Goal: Task Accomplishment & Management: Manage account settings

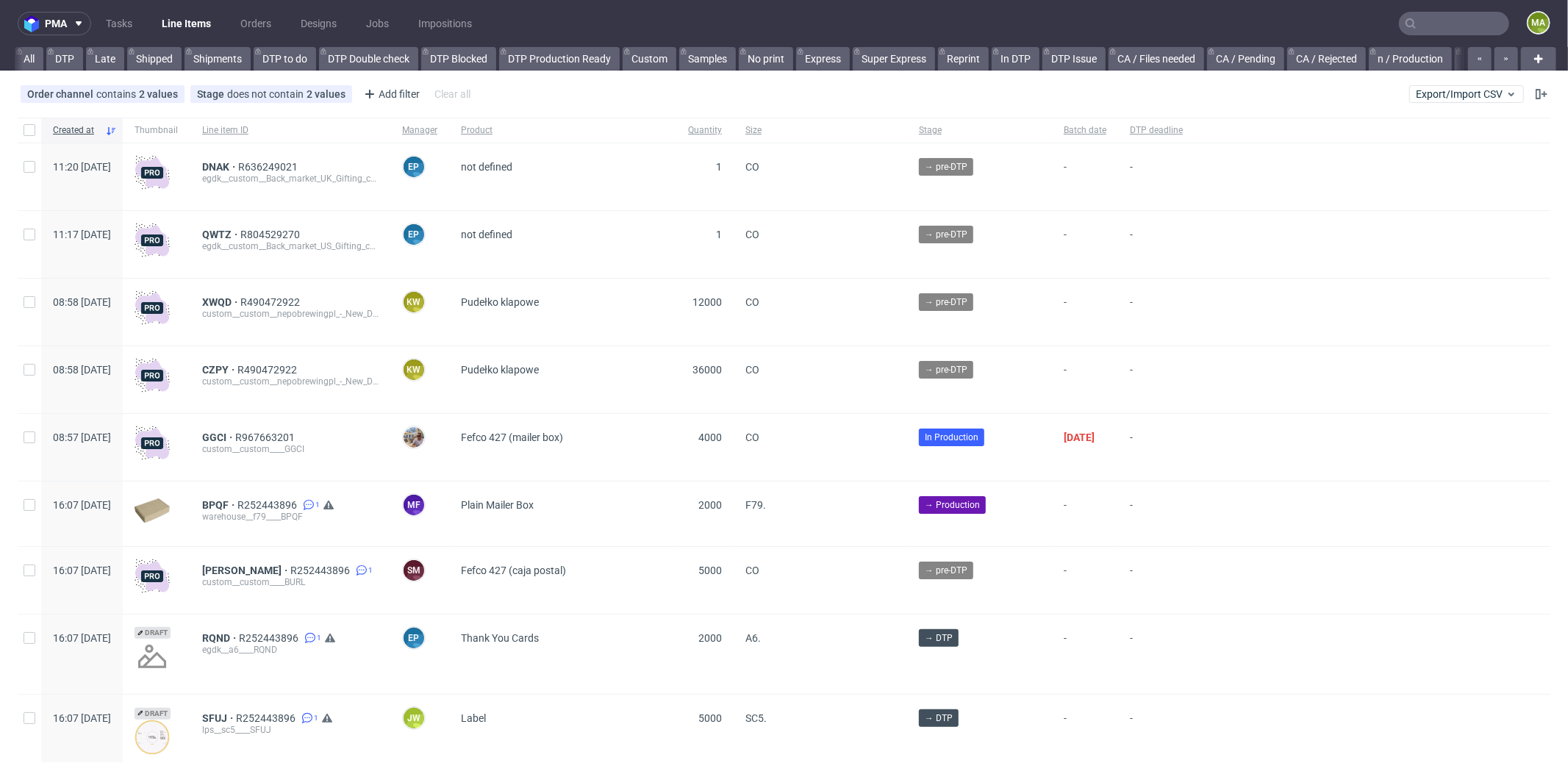
scroll to position [0, 1269]
click at [1428, 24] on input "text" at bounding box center [1454, 23] width 110 height 23
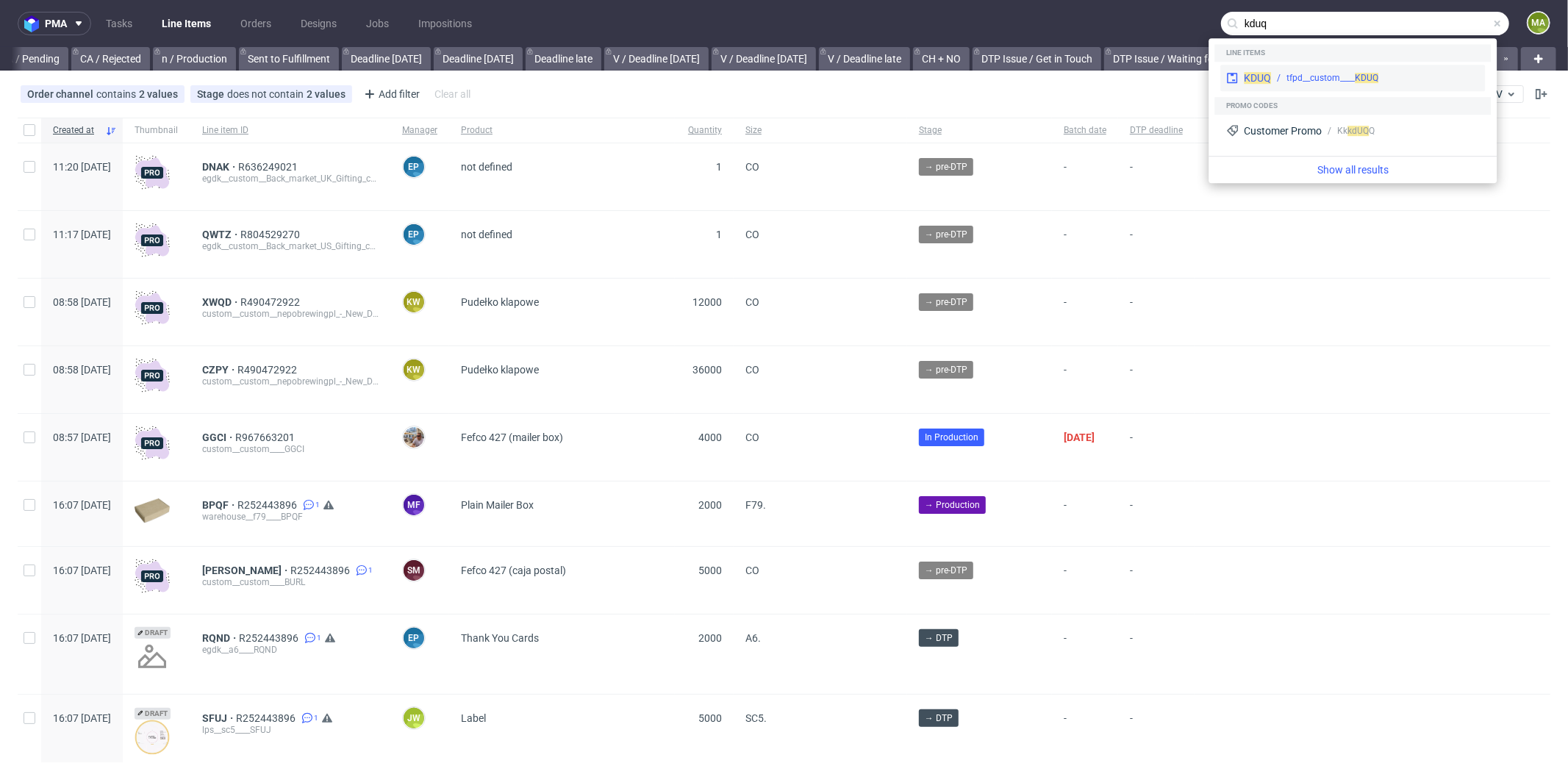
type input "kduq"
click at [1304, 65] on div "KDUQ tfpd__custom____ KDUQ" at bounding box center [1352, 77] width 265 height 26
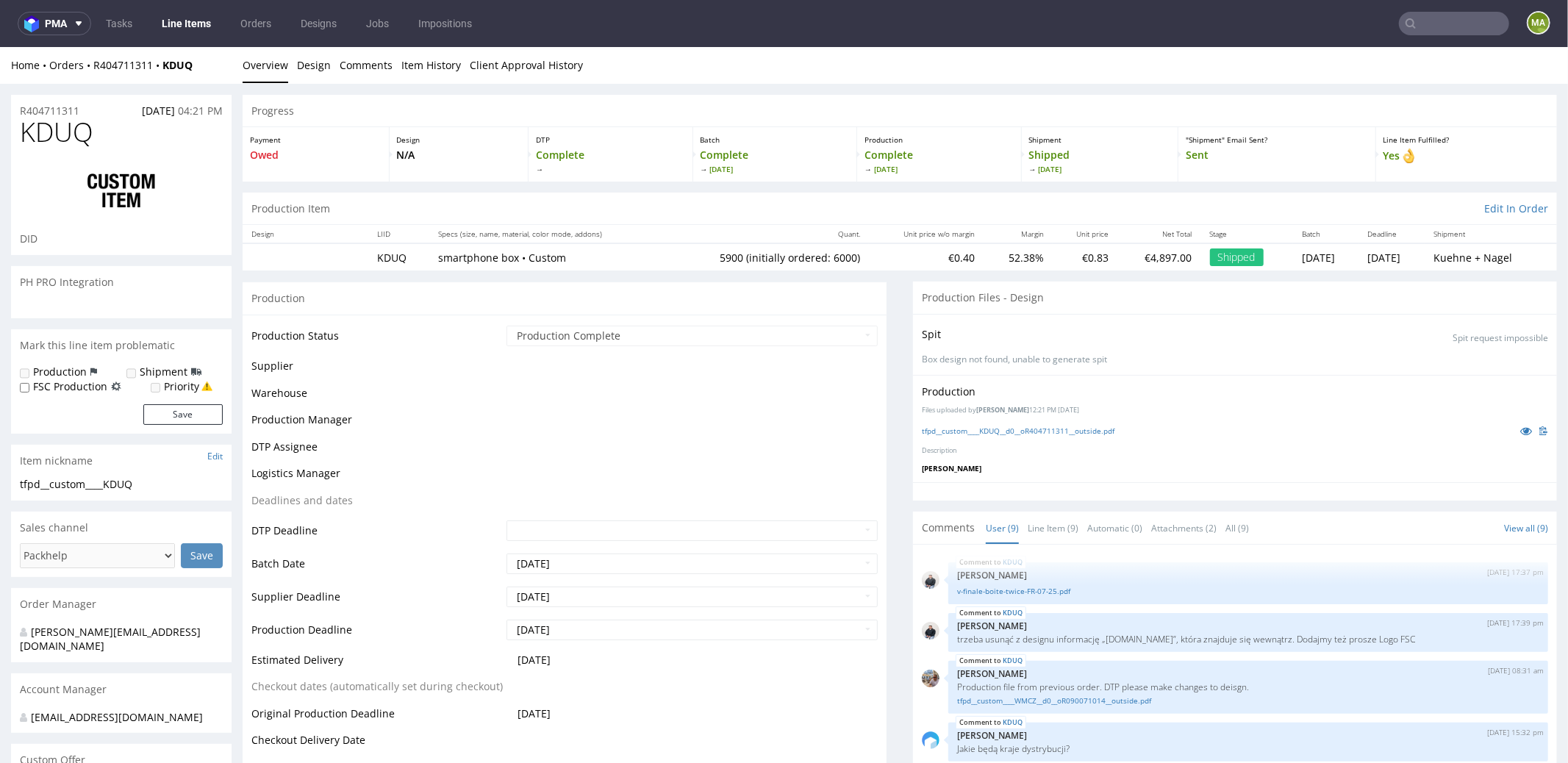
scroll to position [196, 0]
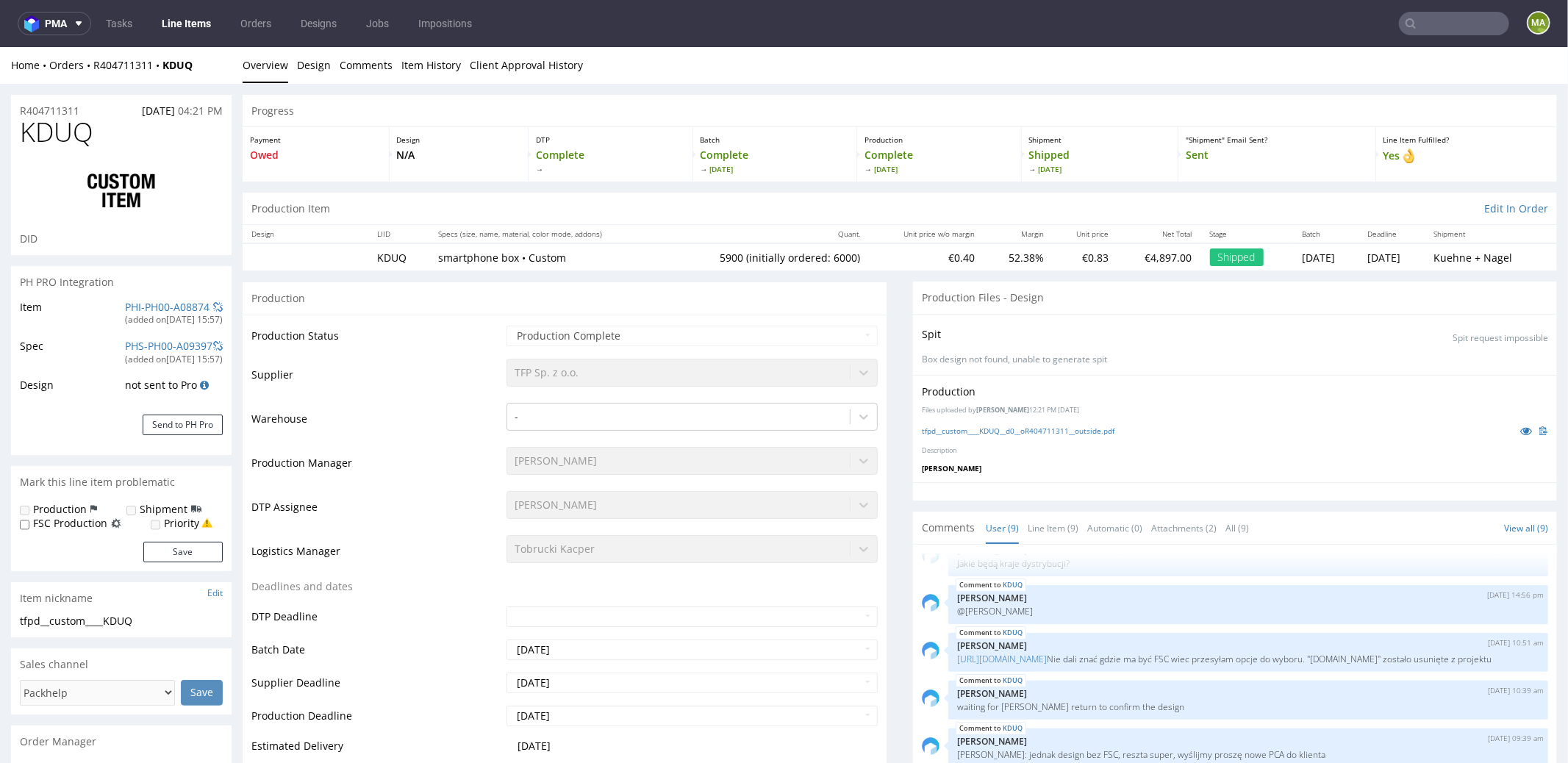
select select "in_progress"
type input "5900"
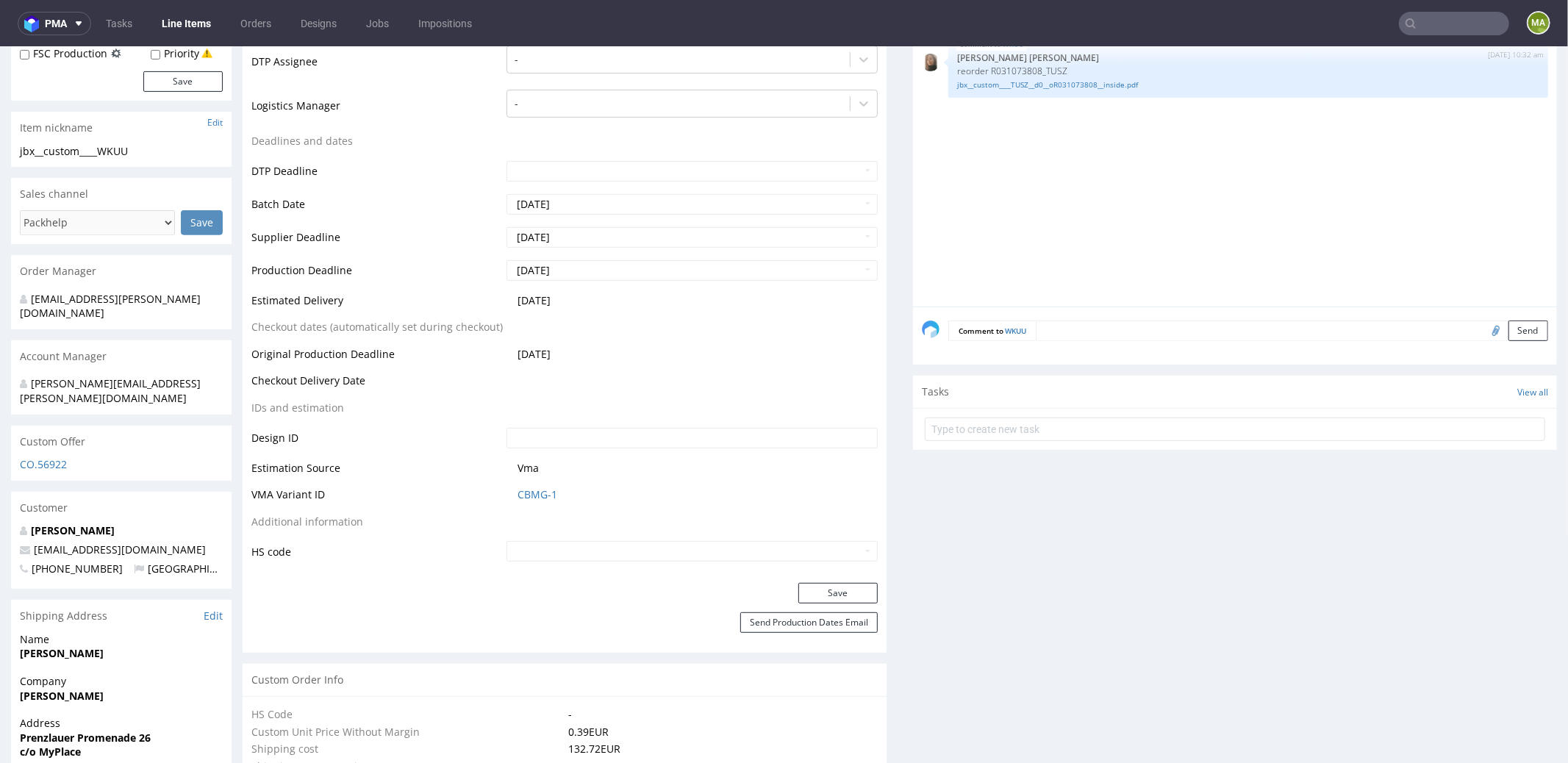
scroll to position [581, 0]
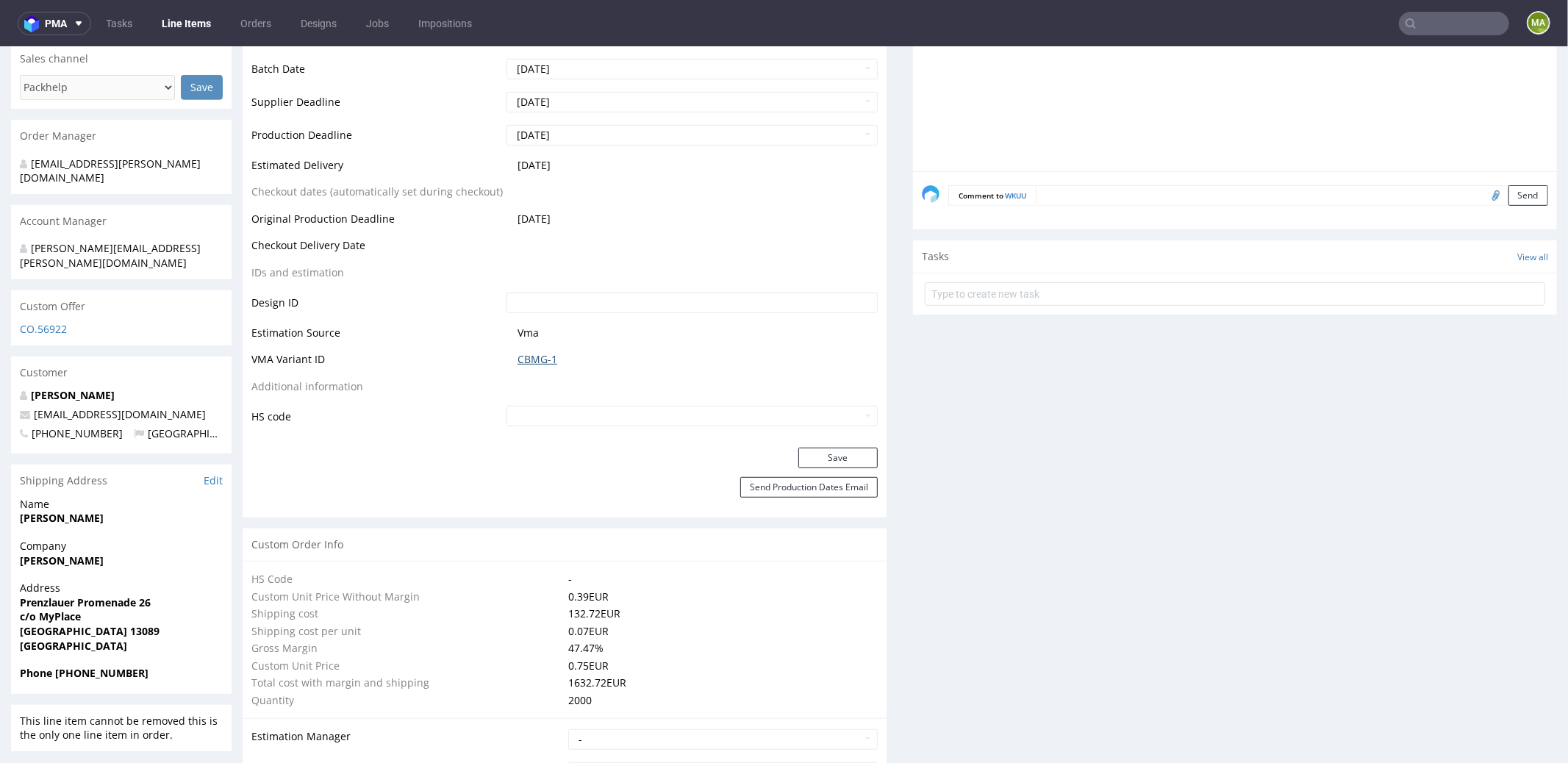
click at [526, 359] on link "CBMG-1" at bounding box center [537, 359] width 40 height 15
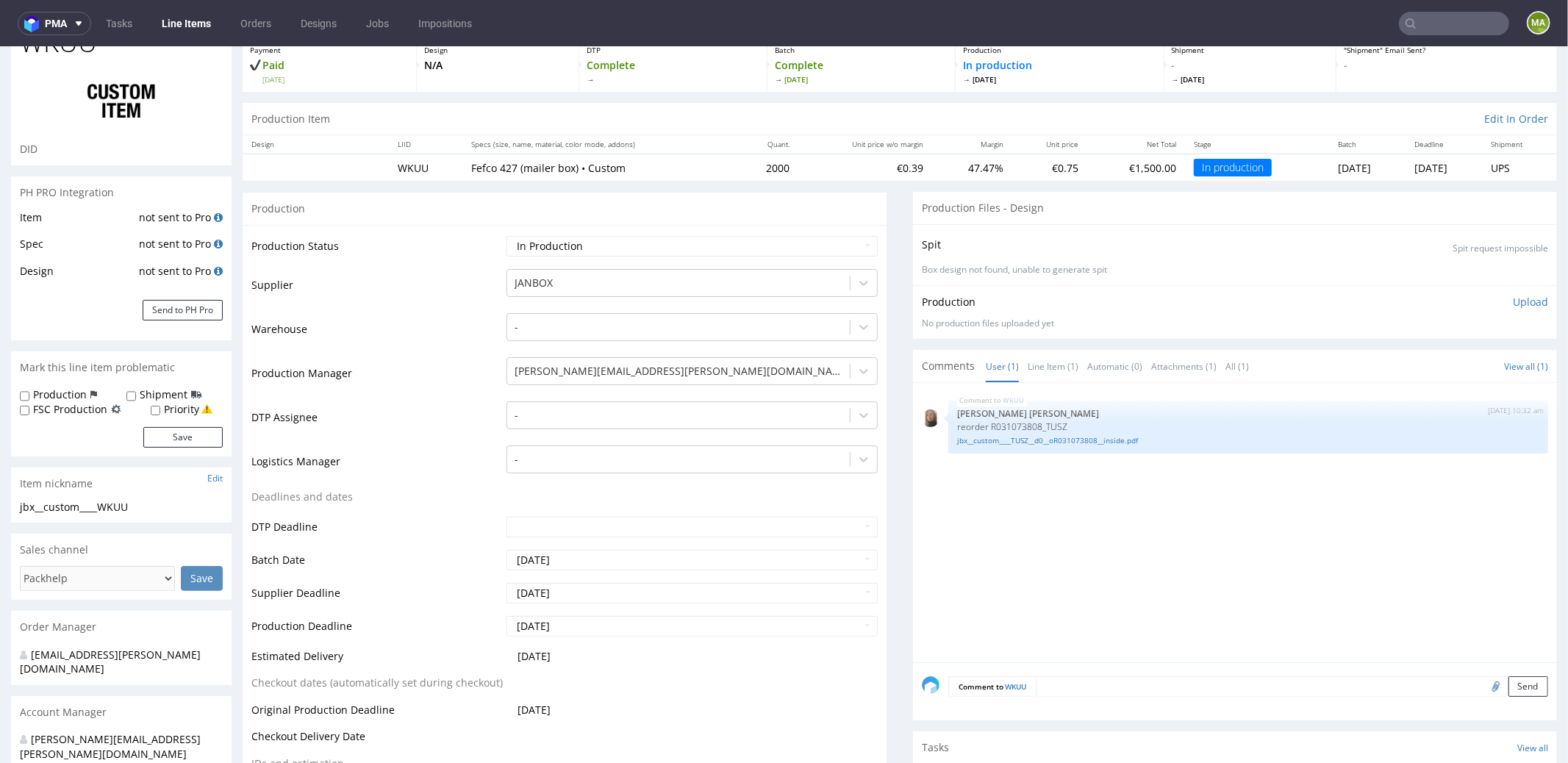
scroll to position [0, 0]
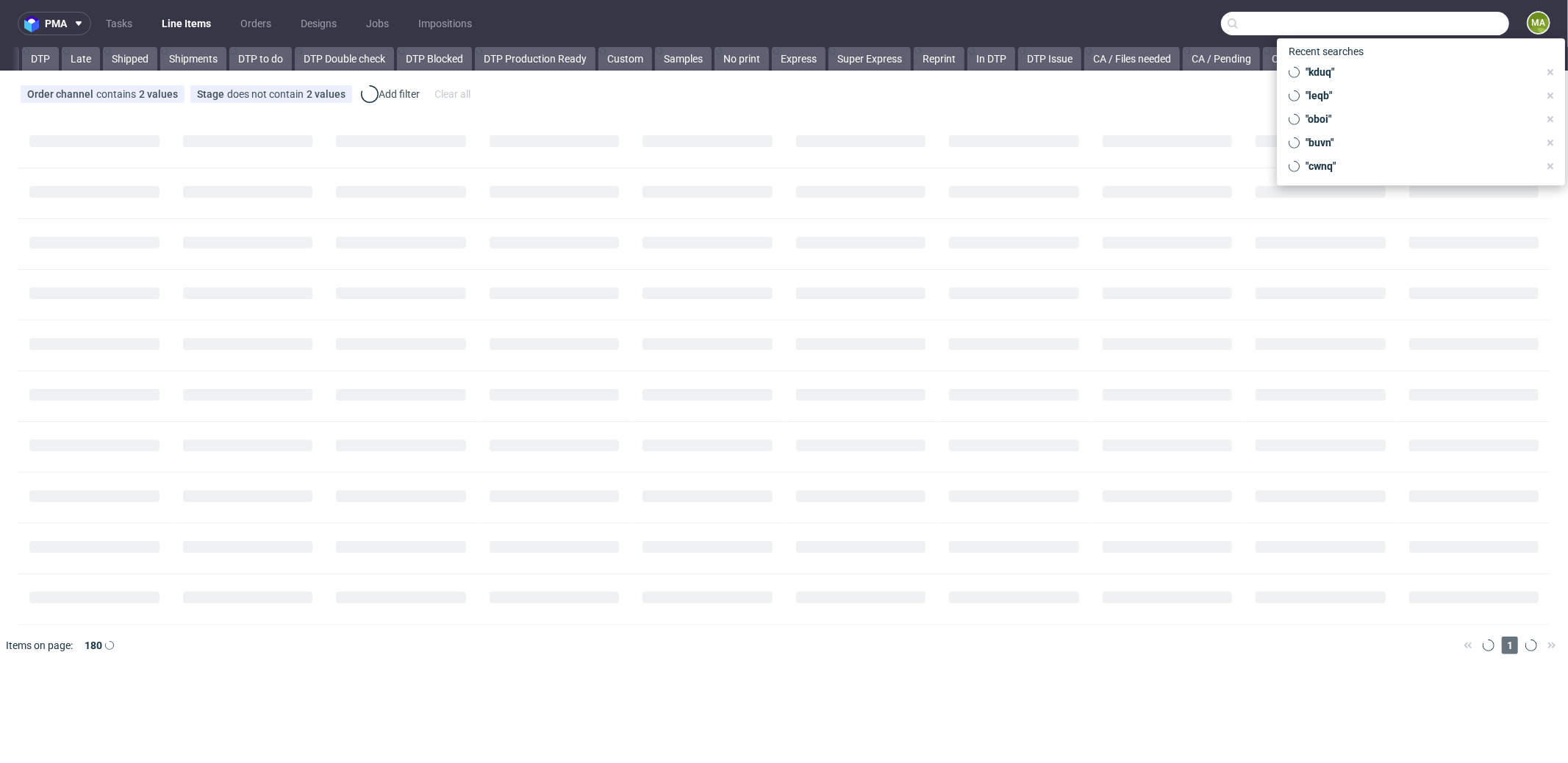
click at [1422, 25] on input "text" at bounding box center [1364, 23] width 288 height 23
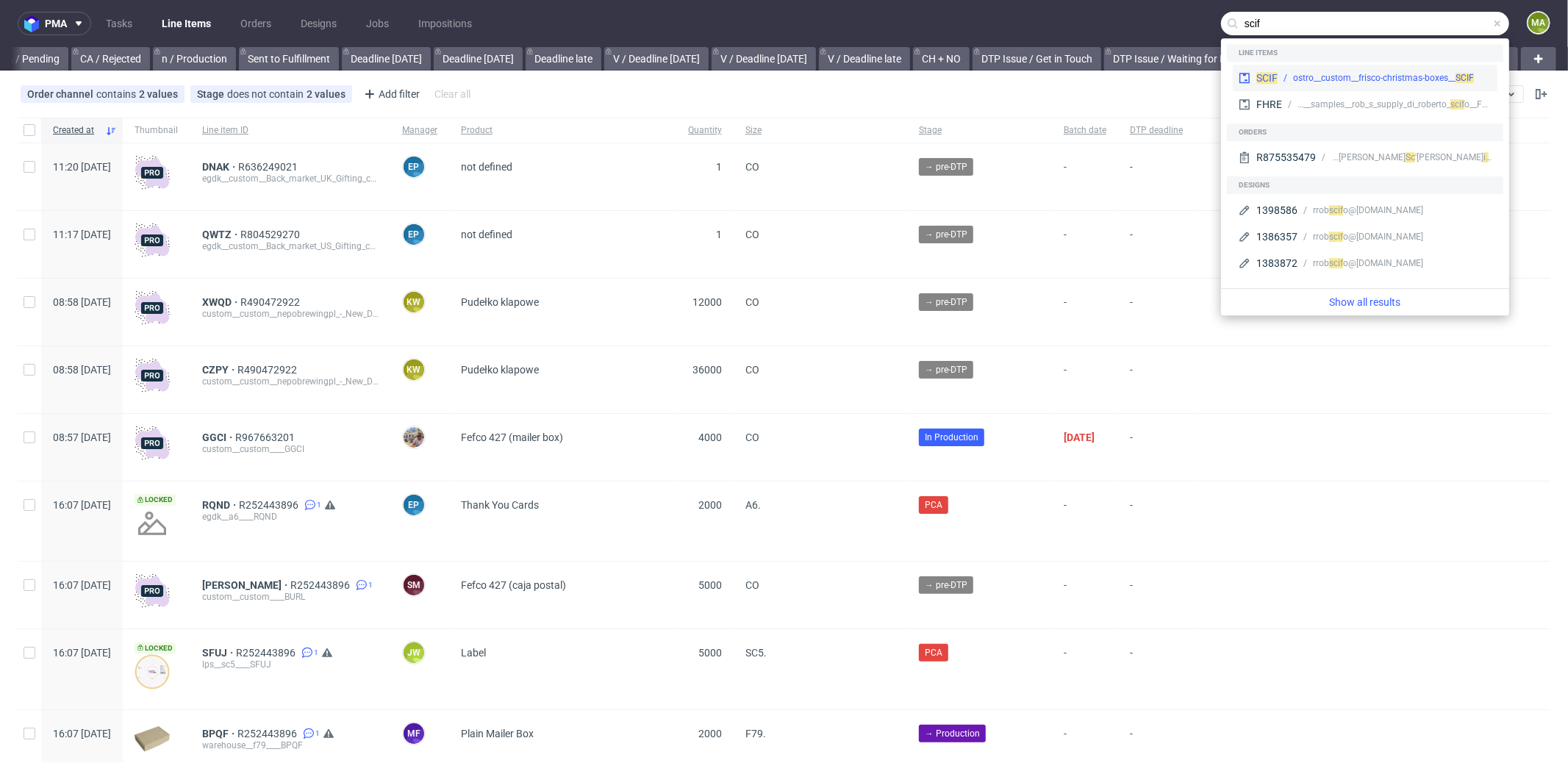
type input "scif"
click at [1282, 69] on div "SCIF ostro__custom__frisco-christmas-boxes__ SCIF" at bounding box center [1365, 77] width 265 height 26
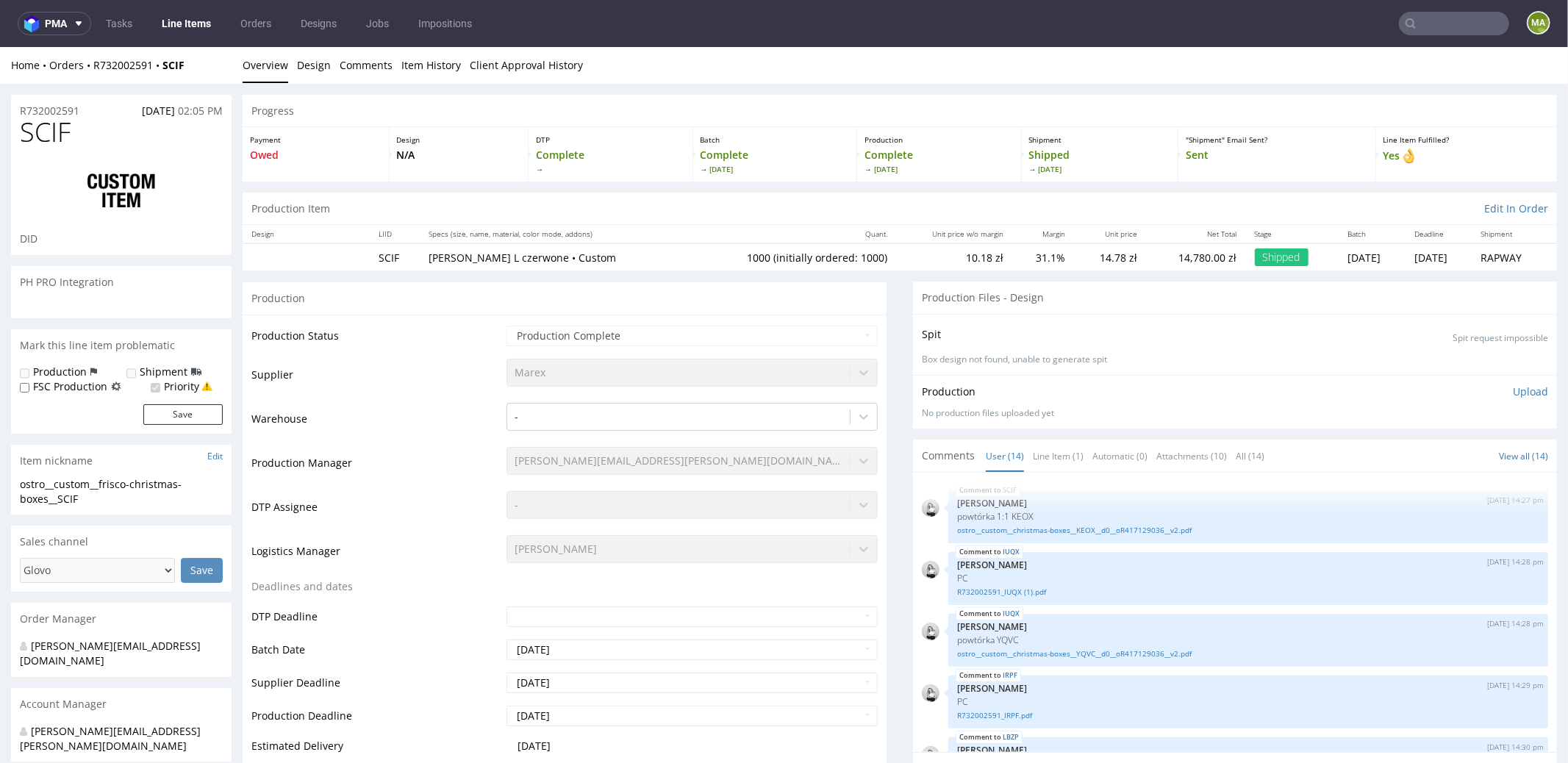
scroll to position [571, 0]
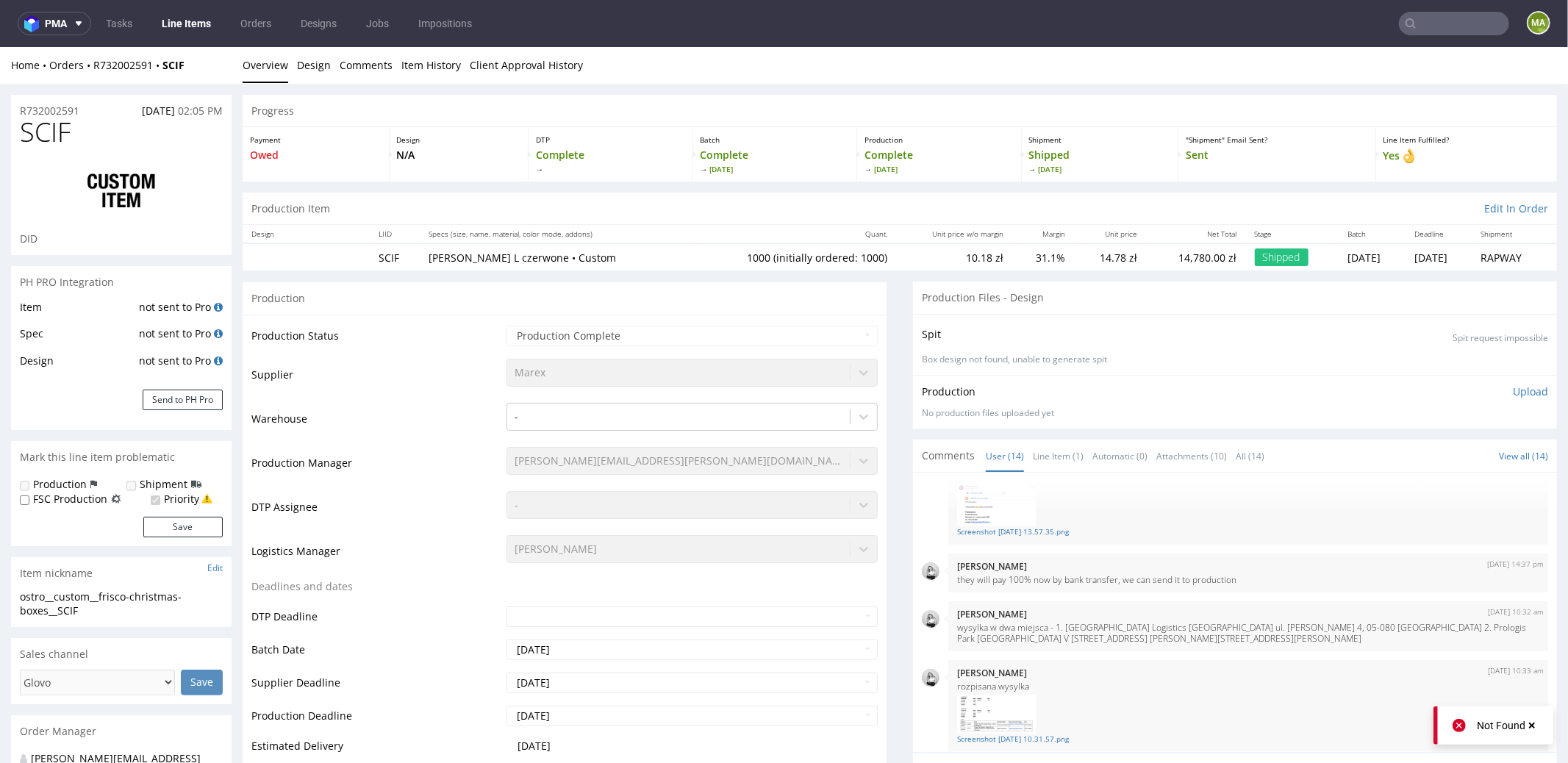
type input "1000"
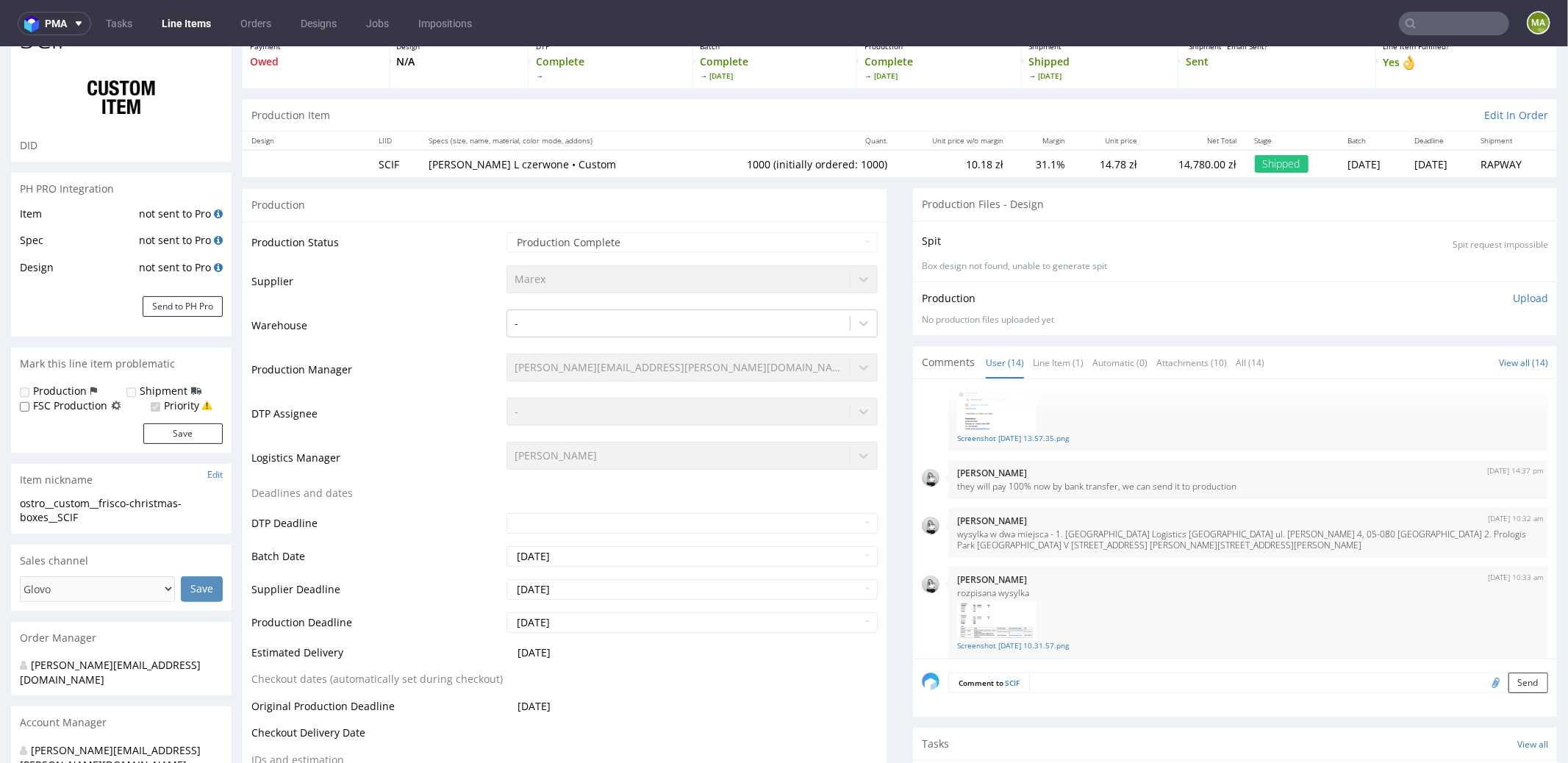
scroll to position [0, 0]
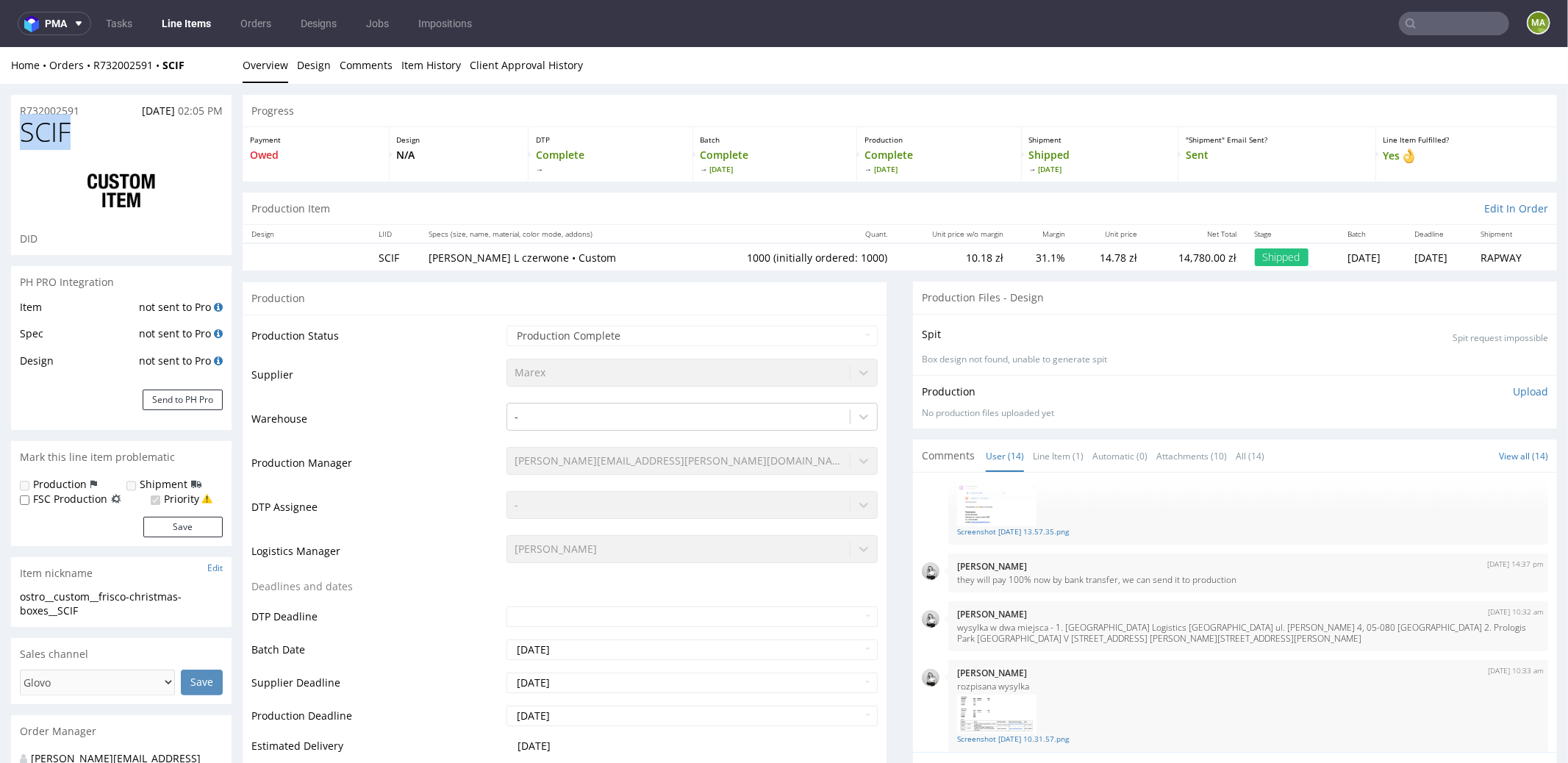
drag, startPoint x: 91, startPoint y: 138, endPoint x: 0, endPoint y: 124, distance: 92.1
copy span "SCIF"
click at [1415, 19] on input "text" at bounding box center [1454, 23] width 110 height 23
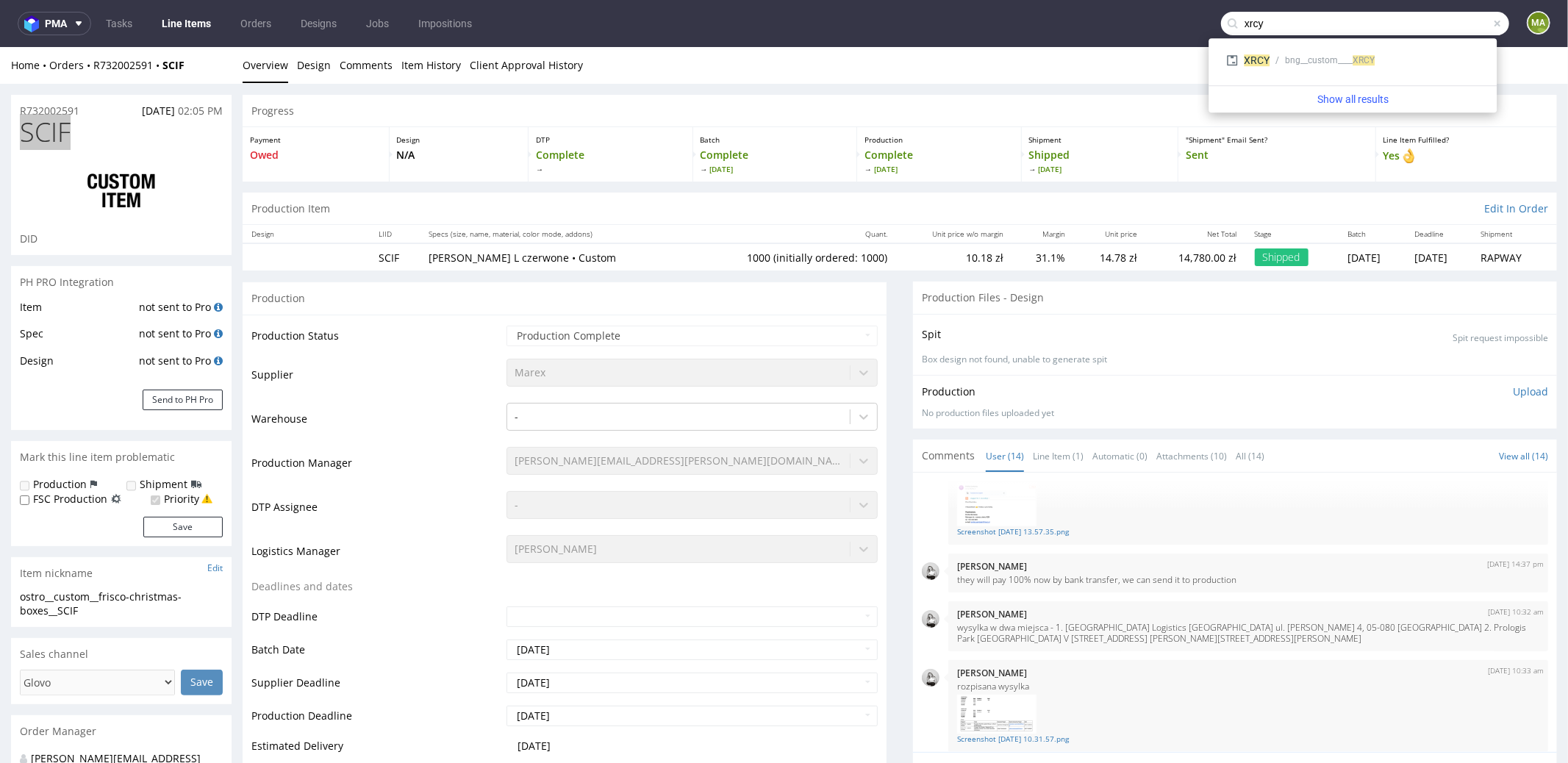
type input "xrcy"
click at [1289, 76] on div "XRCY bng__custom____ XRCY" at bounding box center [1353, 62] width 277 height 35
click at [1291, 68] on div "XRCY bng__custom____ XRCY" at bounding box center [1352, 60] width 265 height 26
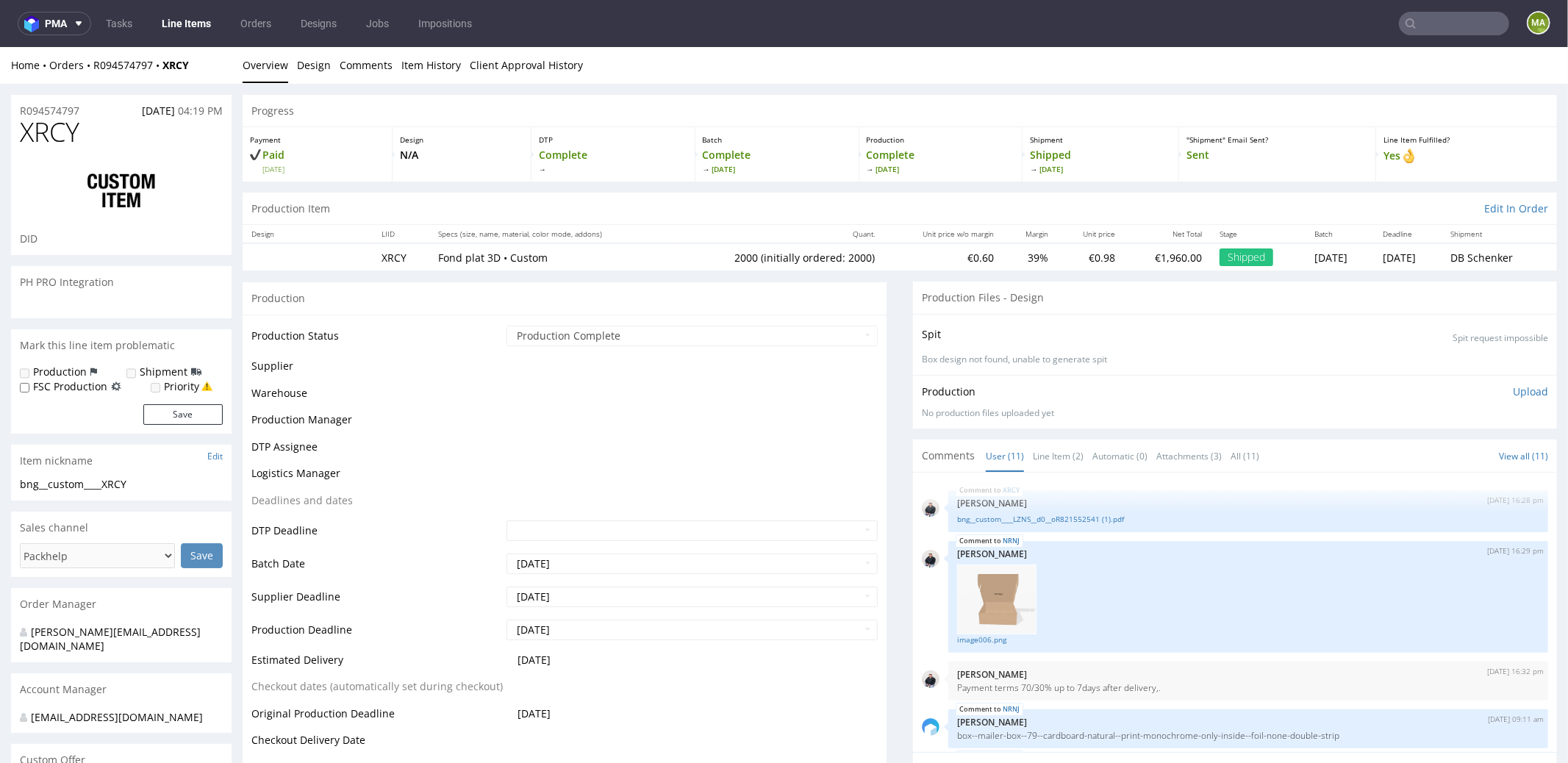
scroll to position [365, 0]
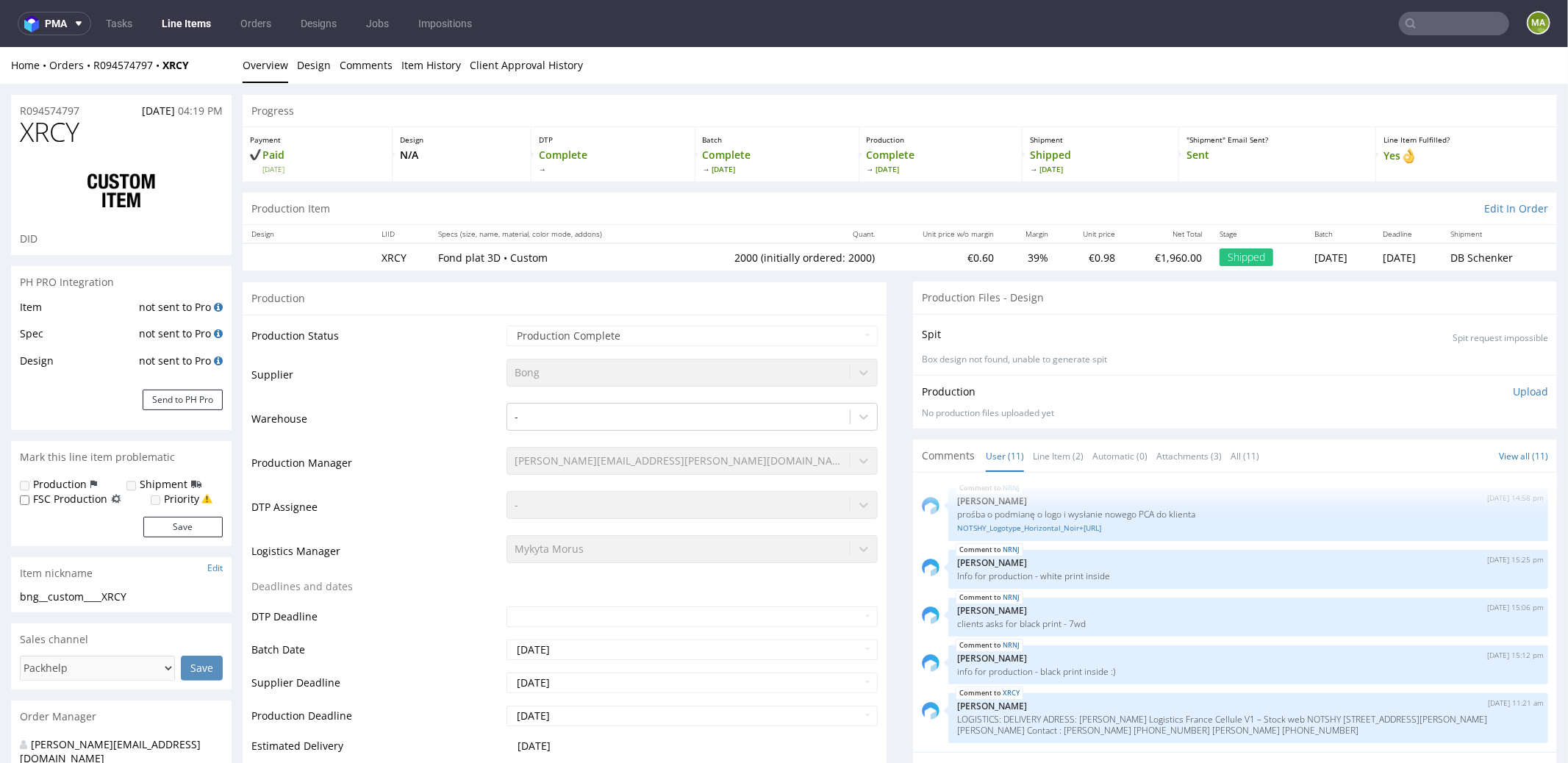
select select "in_progress"
drag, startPoint x: 24, startPoint y: 136, endPoint x: 0, endPoint y: 136, distance: 24.0
copy span "XRCY"
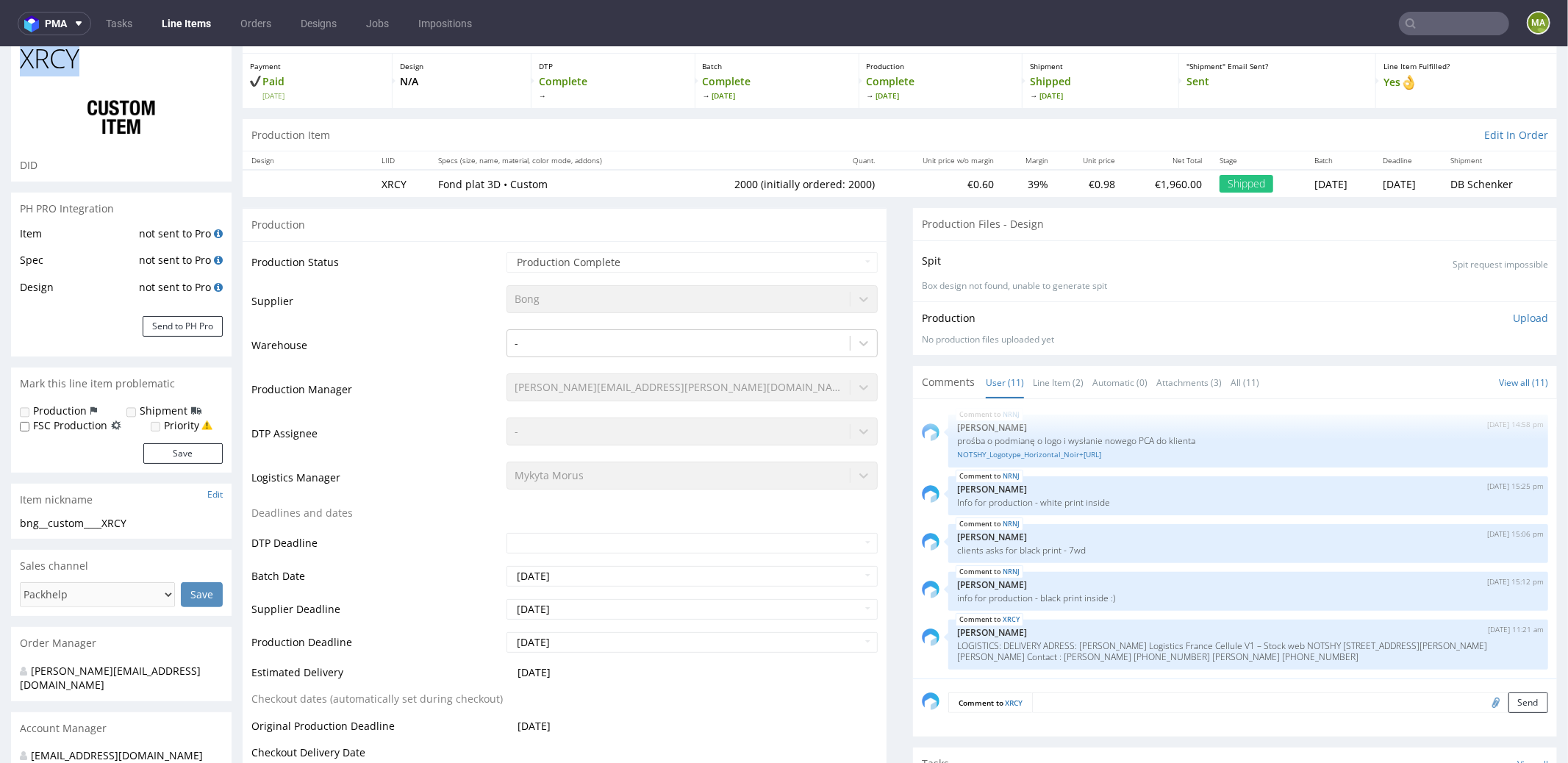
scroll to position [0, 0]
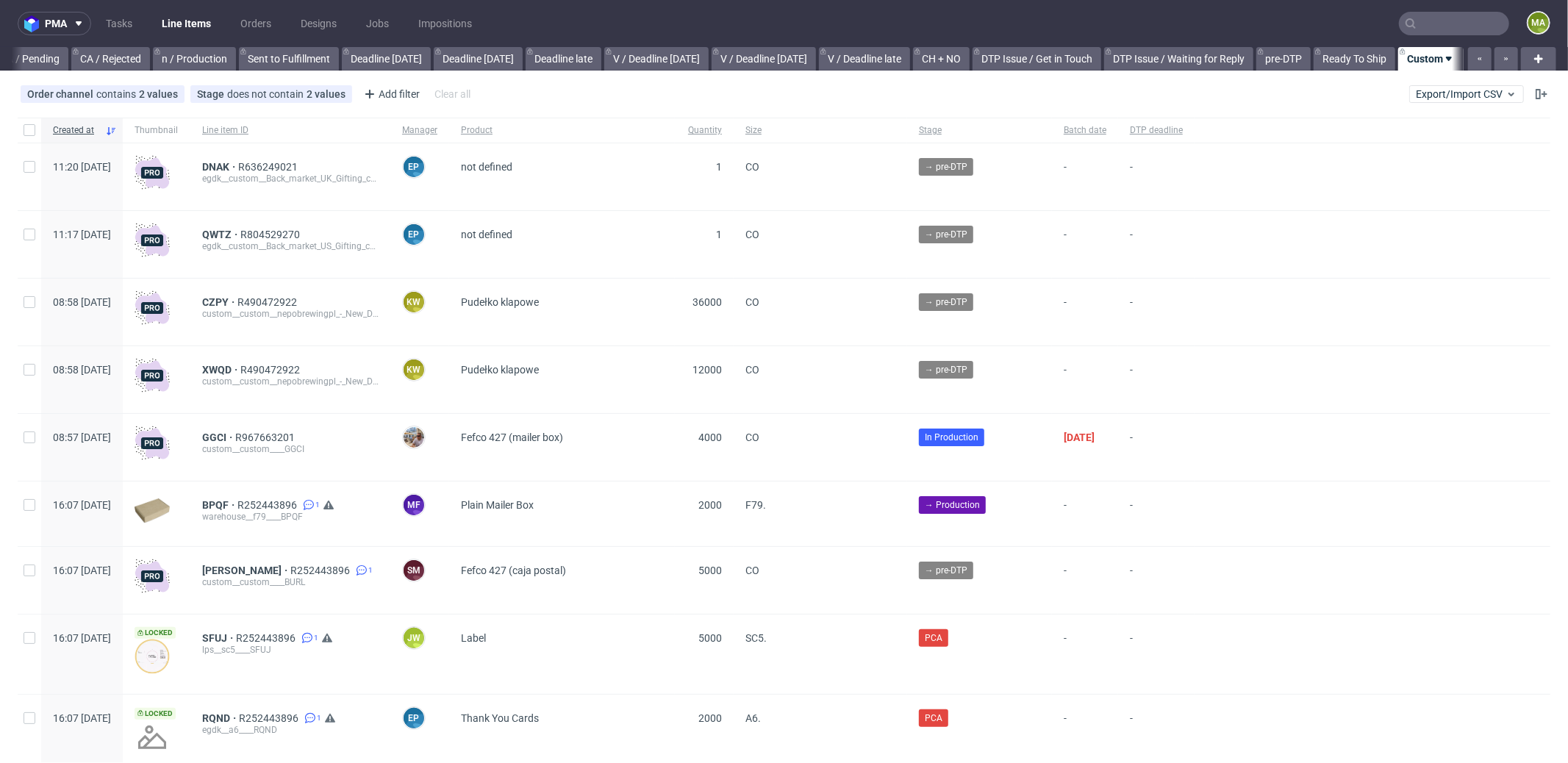
scroll to position [0, 1269]
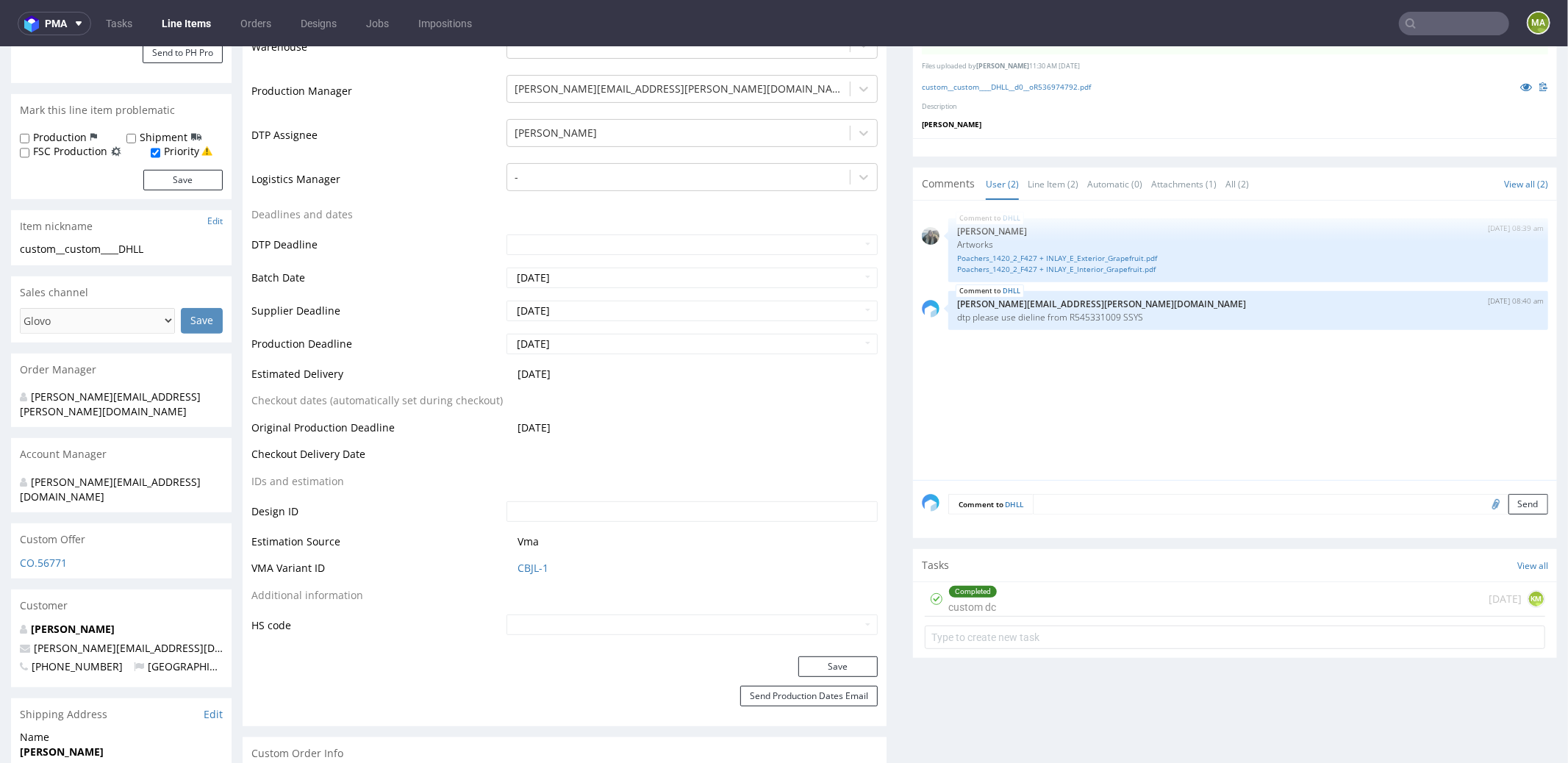
scroll to position [375, 0]
click at [518, 562] on link "CBJL-1" at bounding box center [533, 565] width 31 height 15
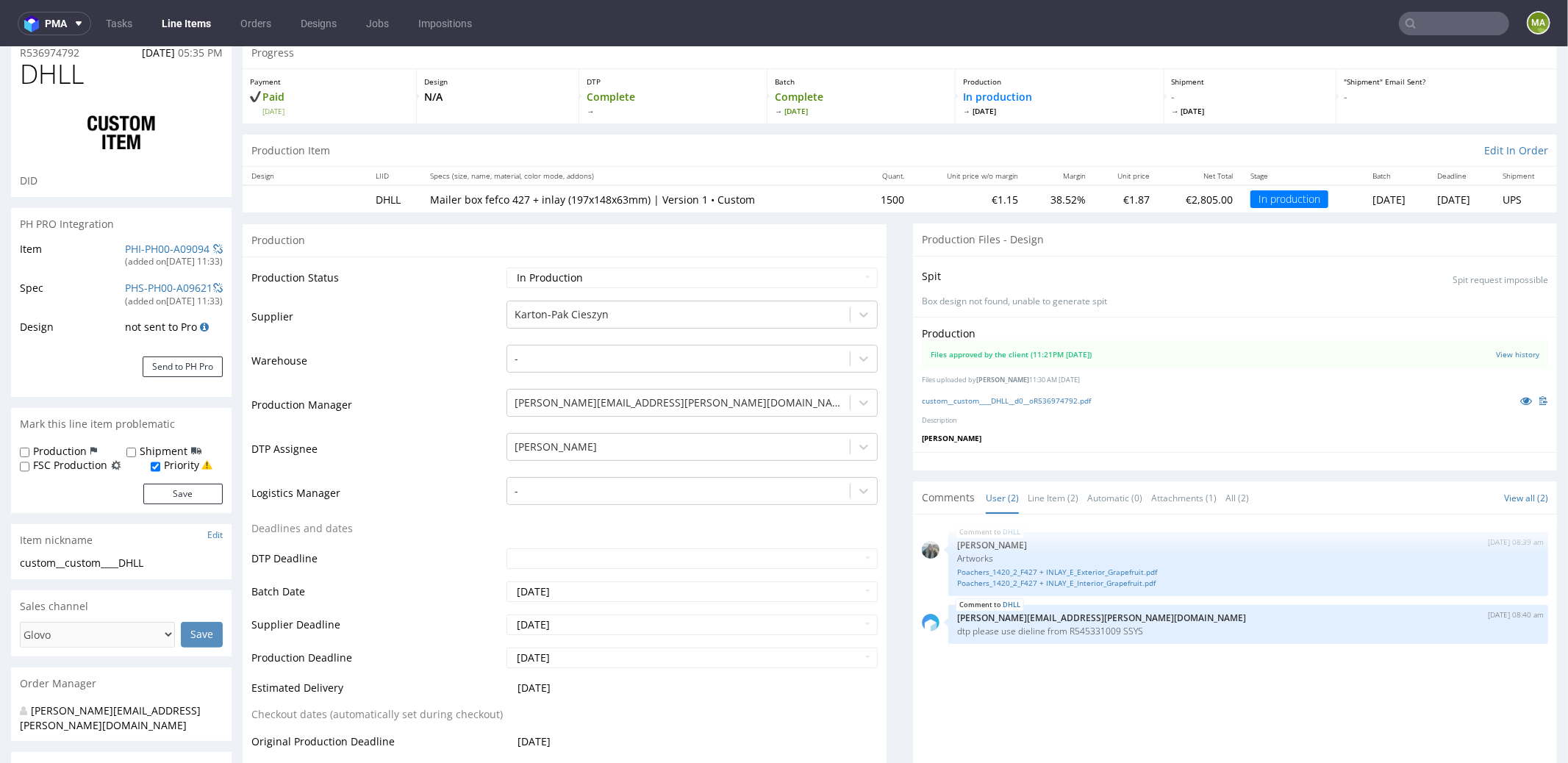
scroll to position [0, 0]
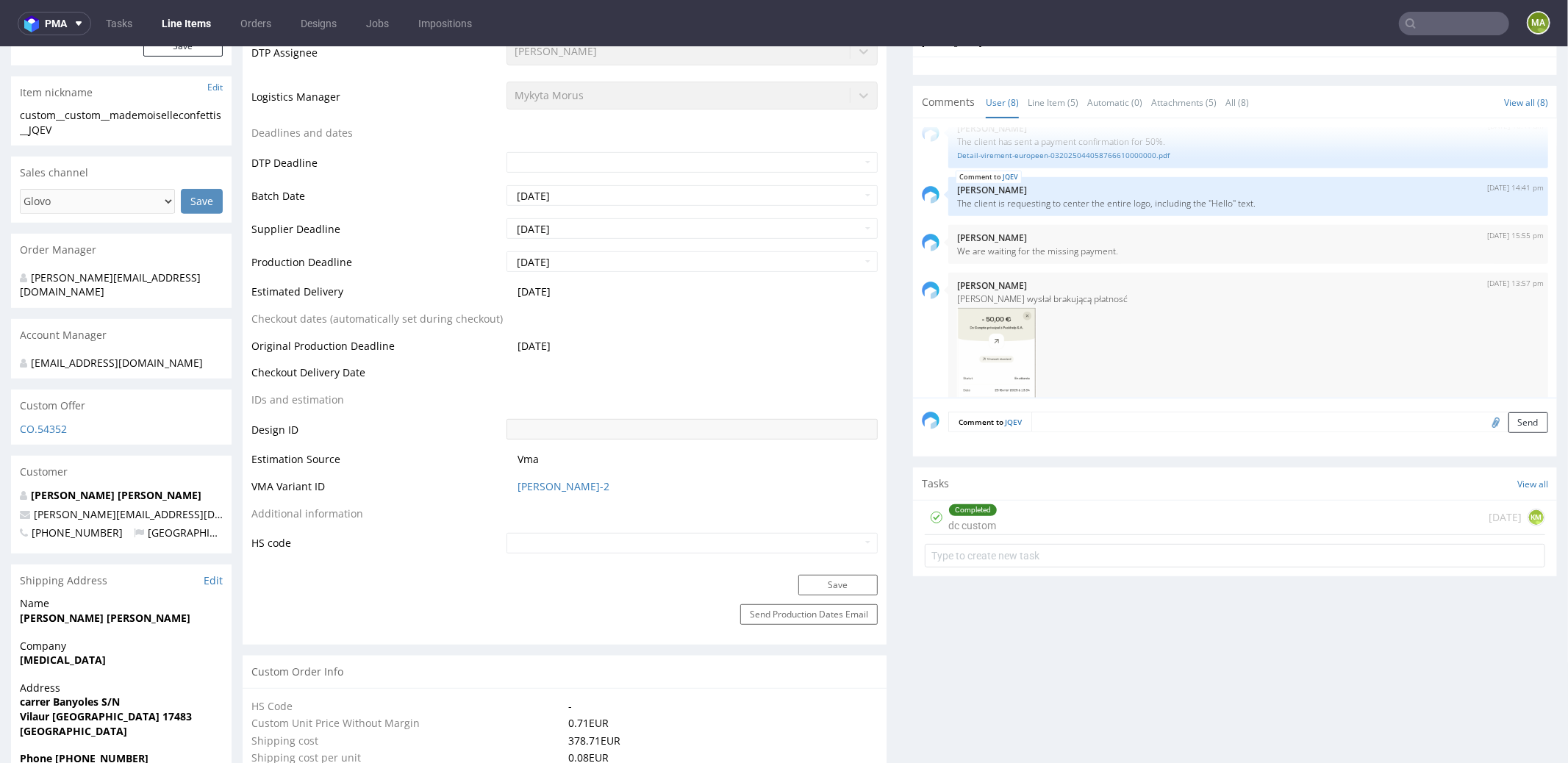
scroll to position [408, 0]
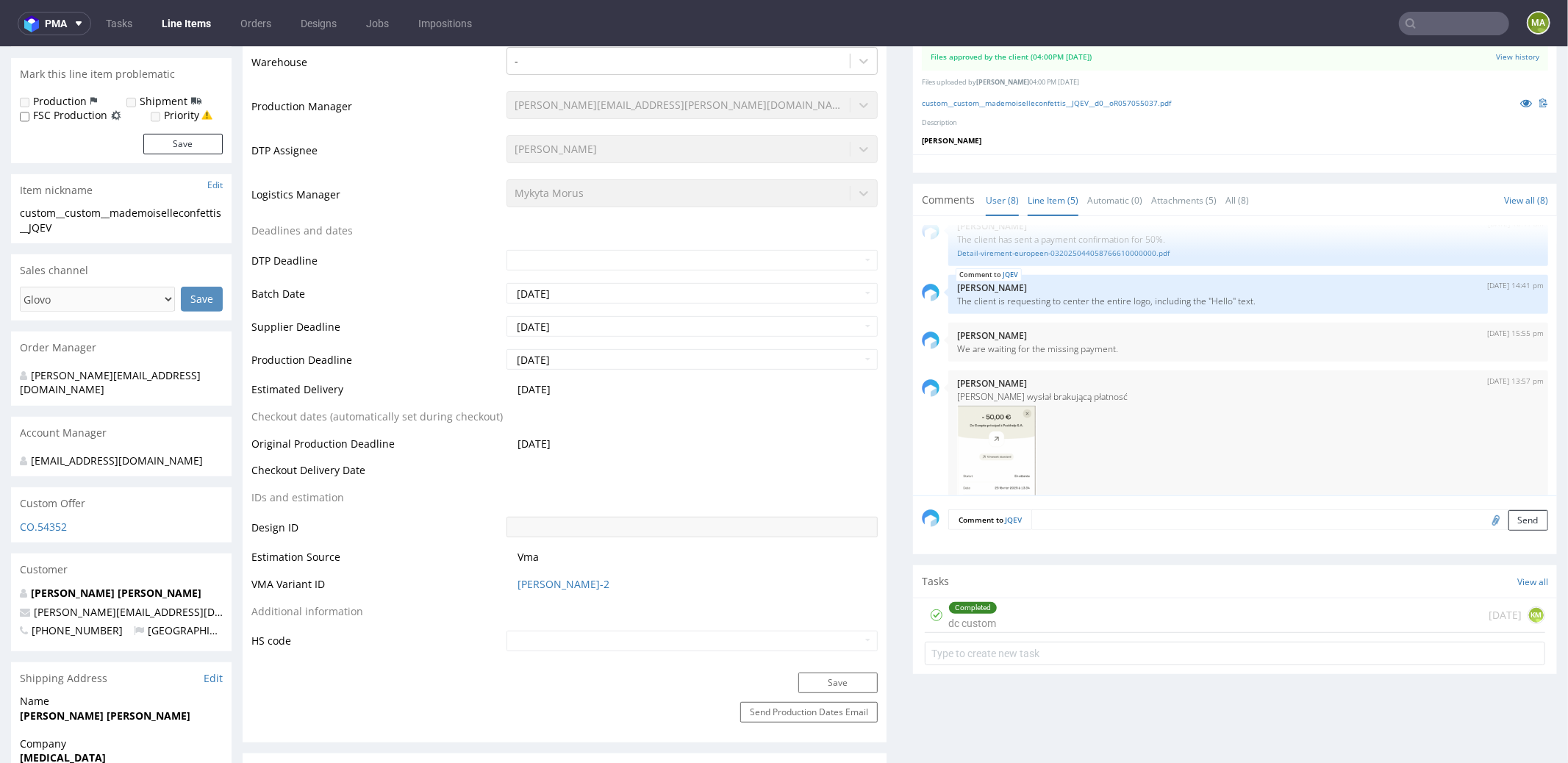
click at [1046, 188] on link "Line Item (5)" at bounding box center [1052, 199] width 50 height 32
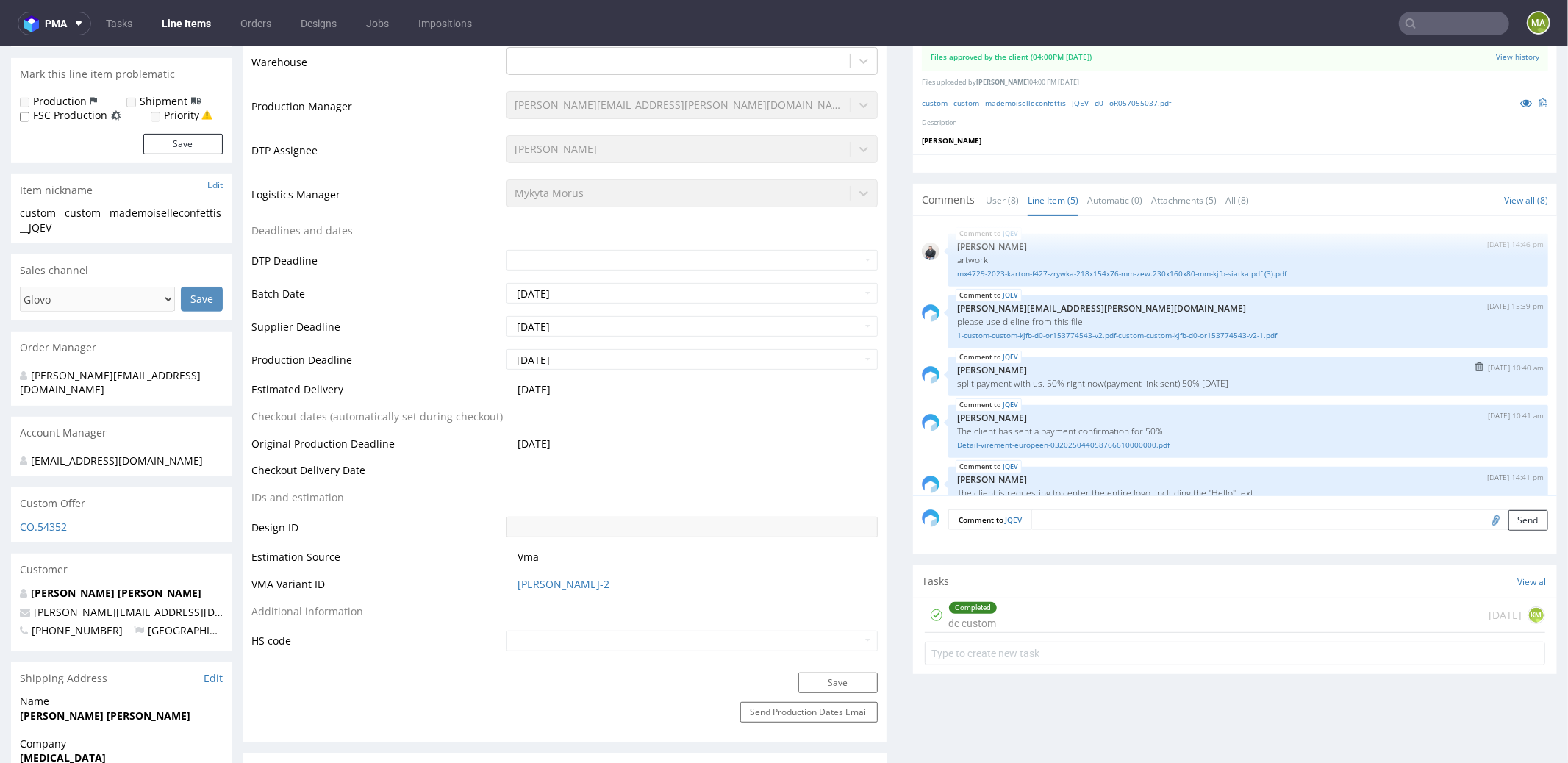
scroll to position [18, 0]
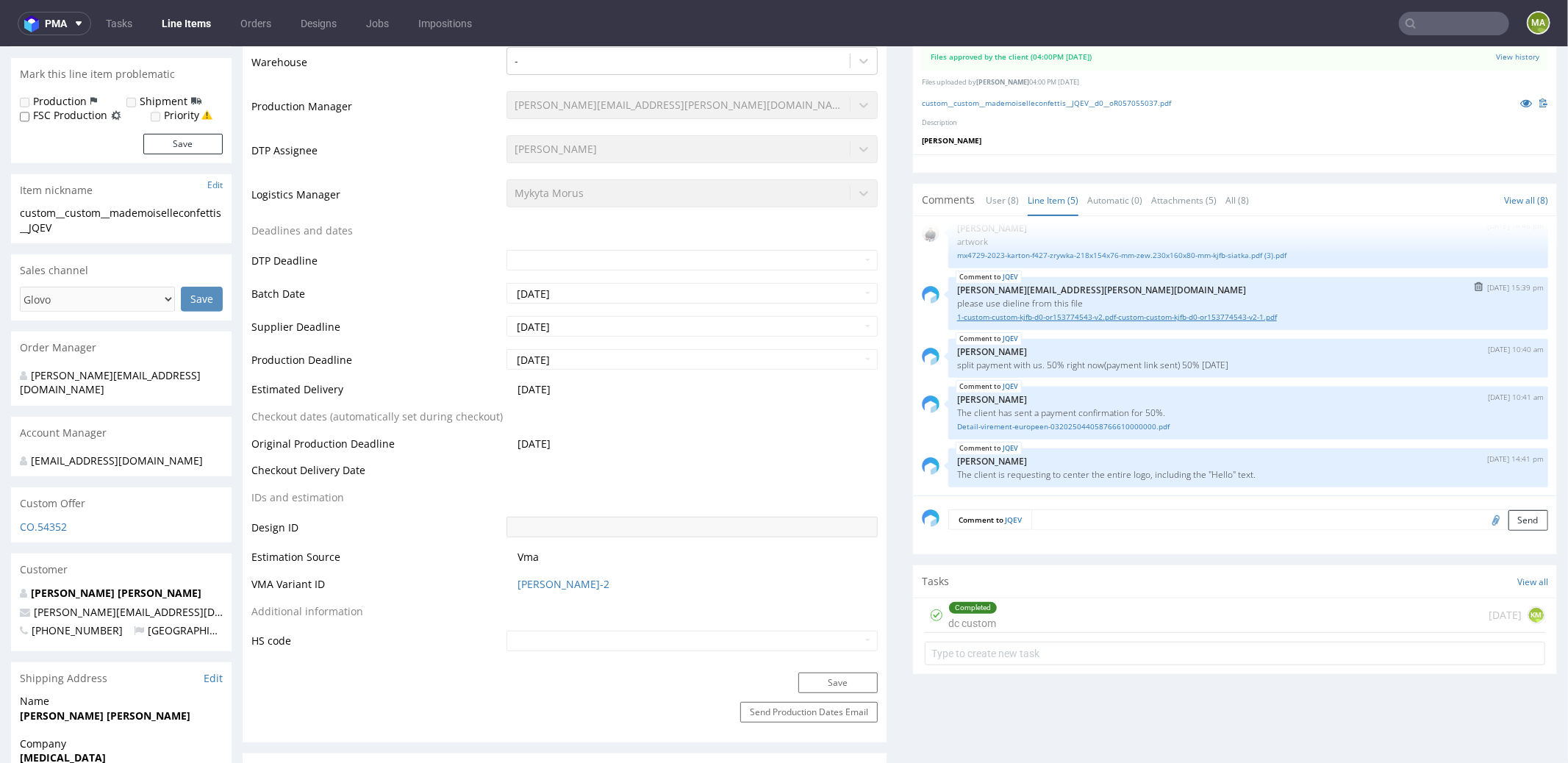
click at [1058, 311] on link "1-custom-custom-kjfb-d0-or153774543-v2.pdf-custom-custom-kjfb-d0-or153774543-v2…" at bounding box center [1248, 316] width 583 height 11
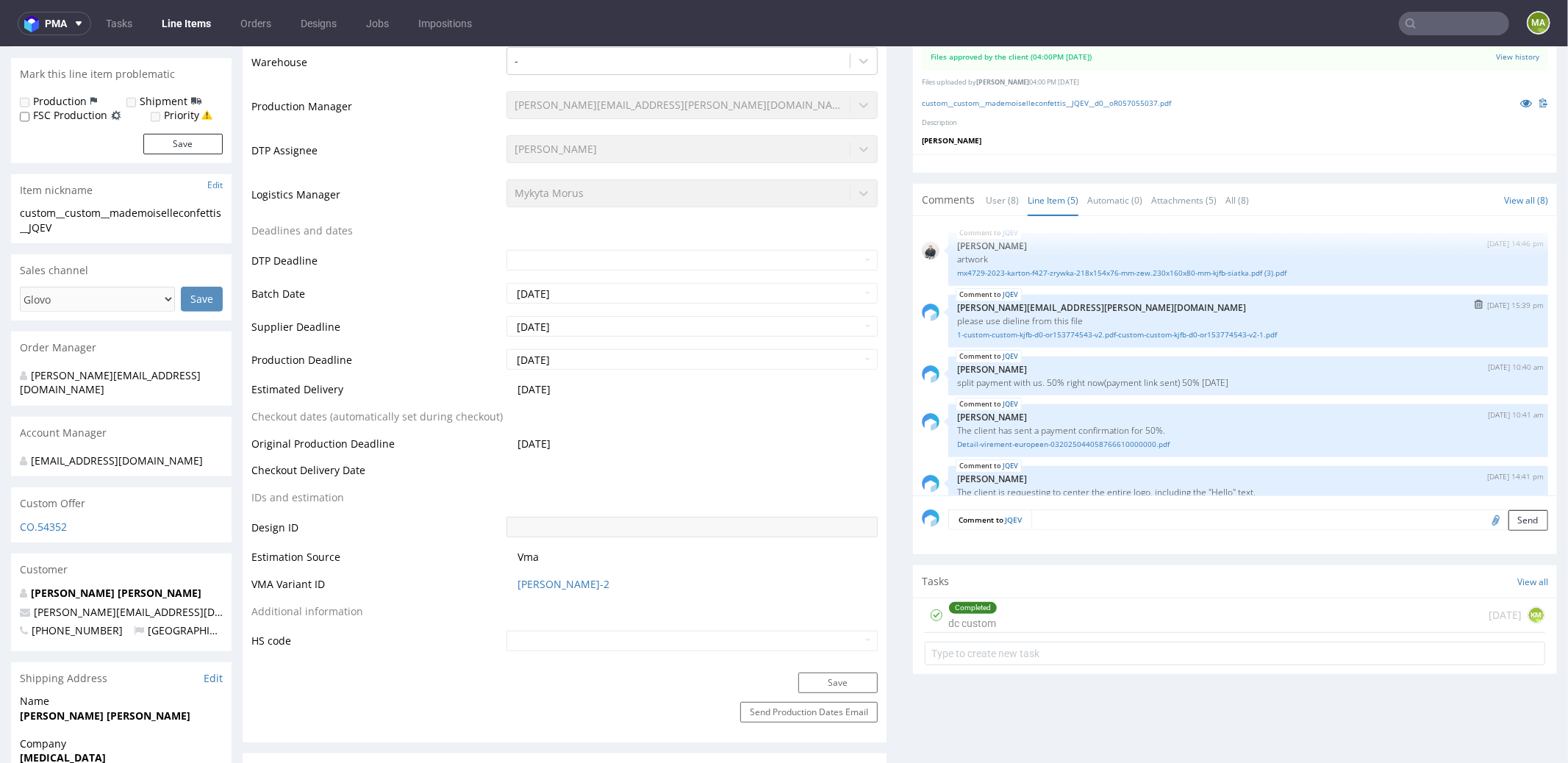
scroll to position [0, 0]
click at [1032, 335] on link "1-custom-custom-kjfb-d0-or153774543-v2.pdf-custom-custom-kjfb-d0-or153774543-v2…" at bounding box center [1248, 335] width 583 height 11
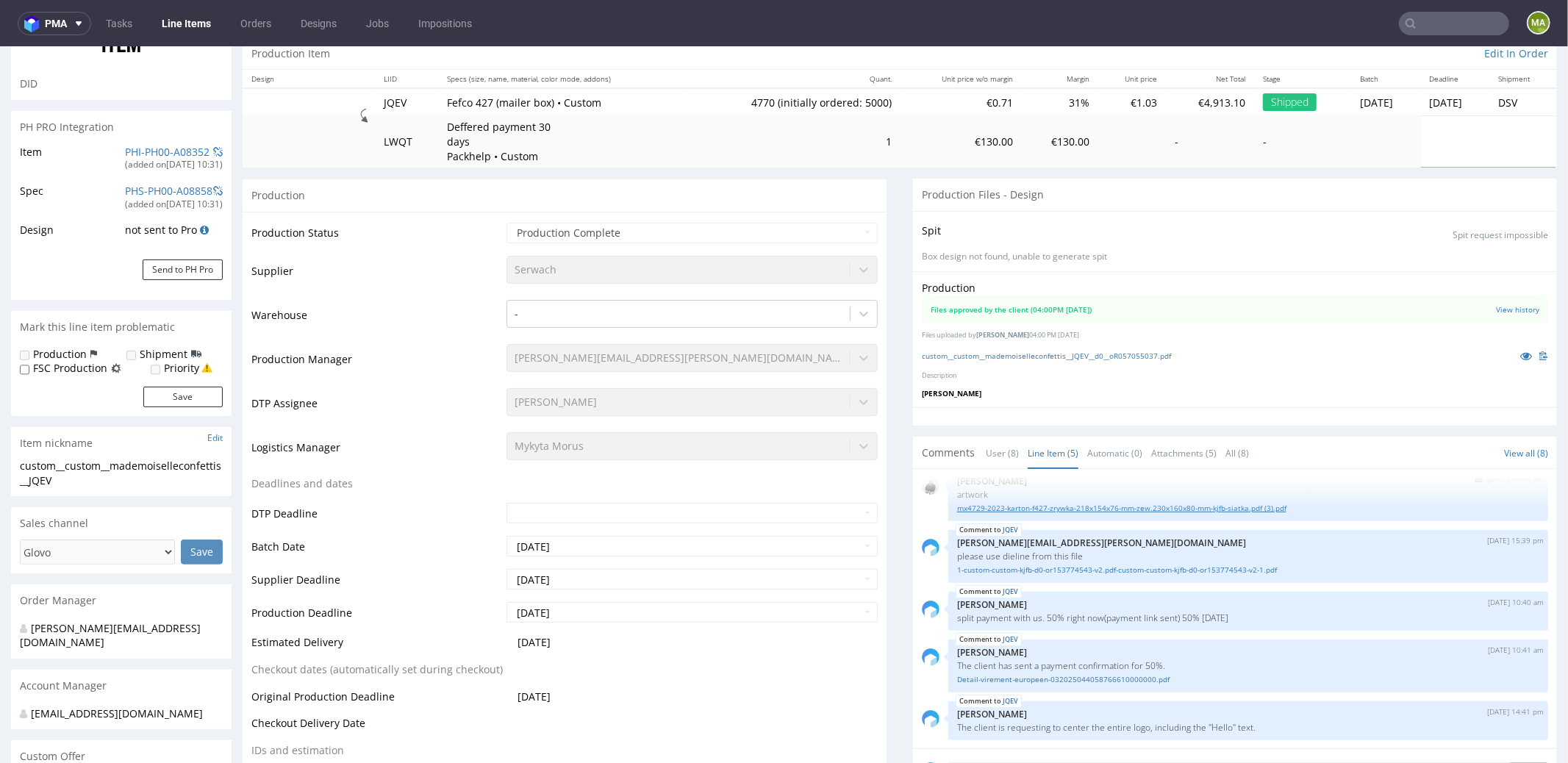
scroll to position [241, 0]
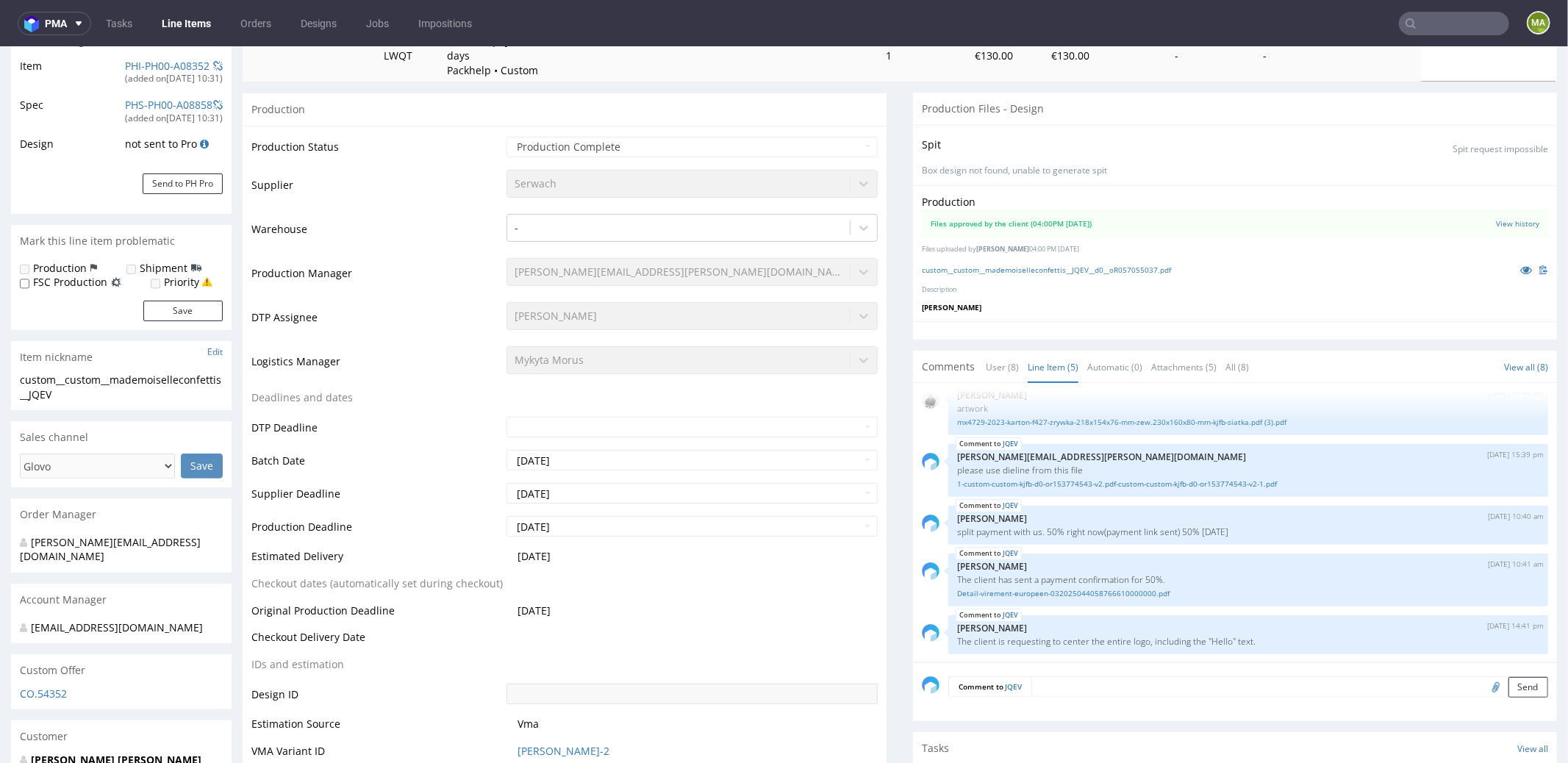
click at [1425, 22] on input "text" at bounding box center [1454, 23] width 110 height 23
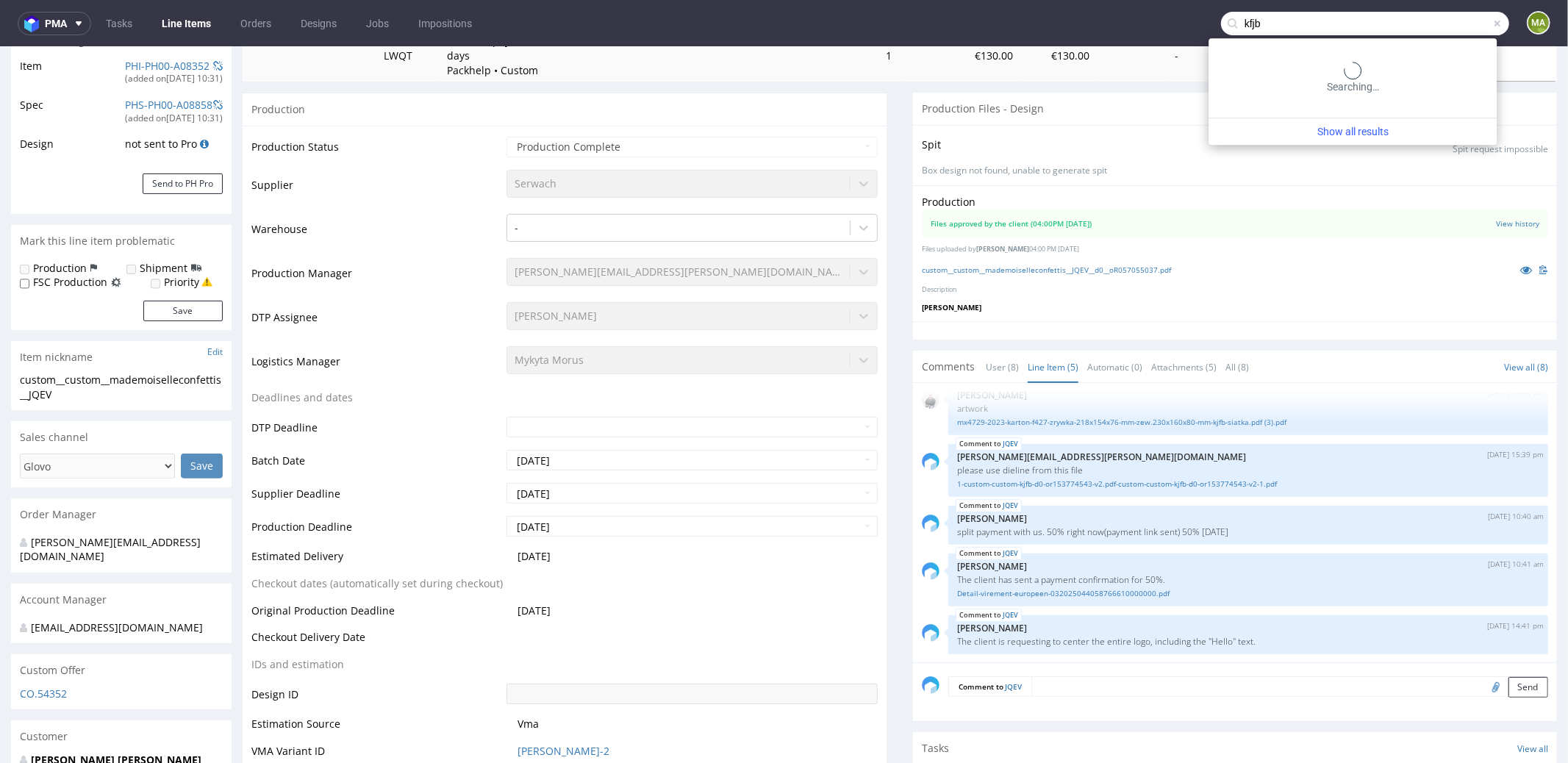
type input "kfjb"
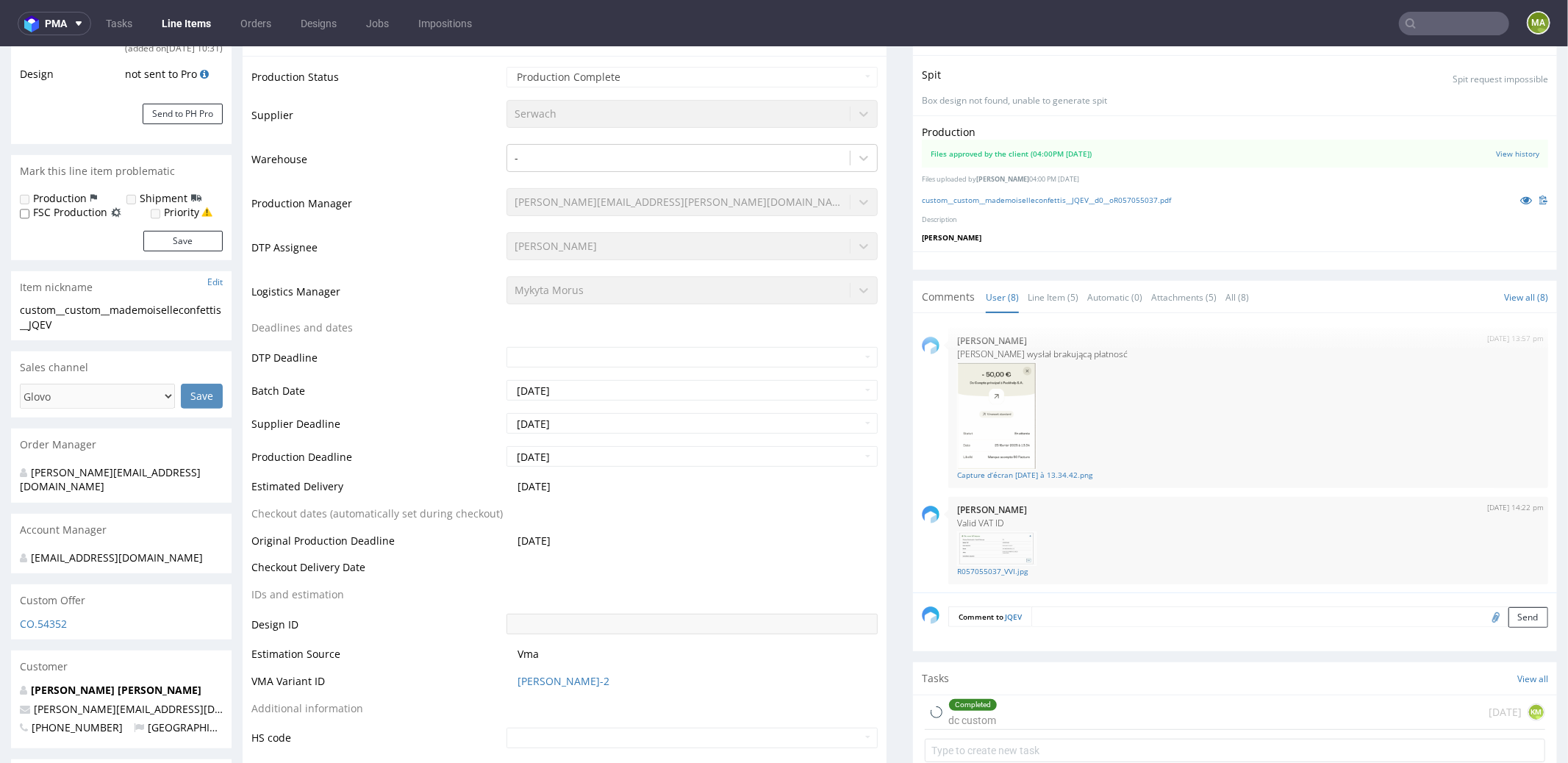
scroll to position [317, 0]
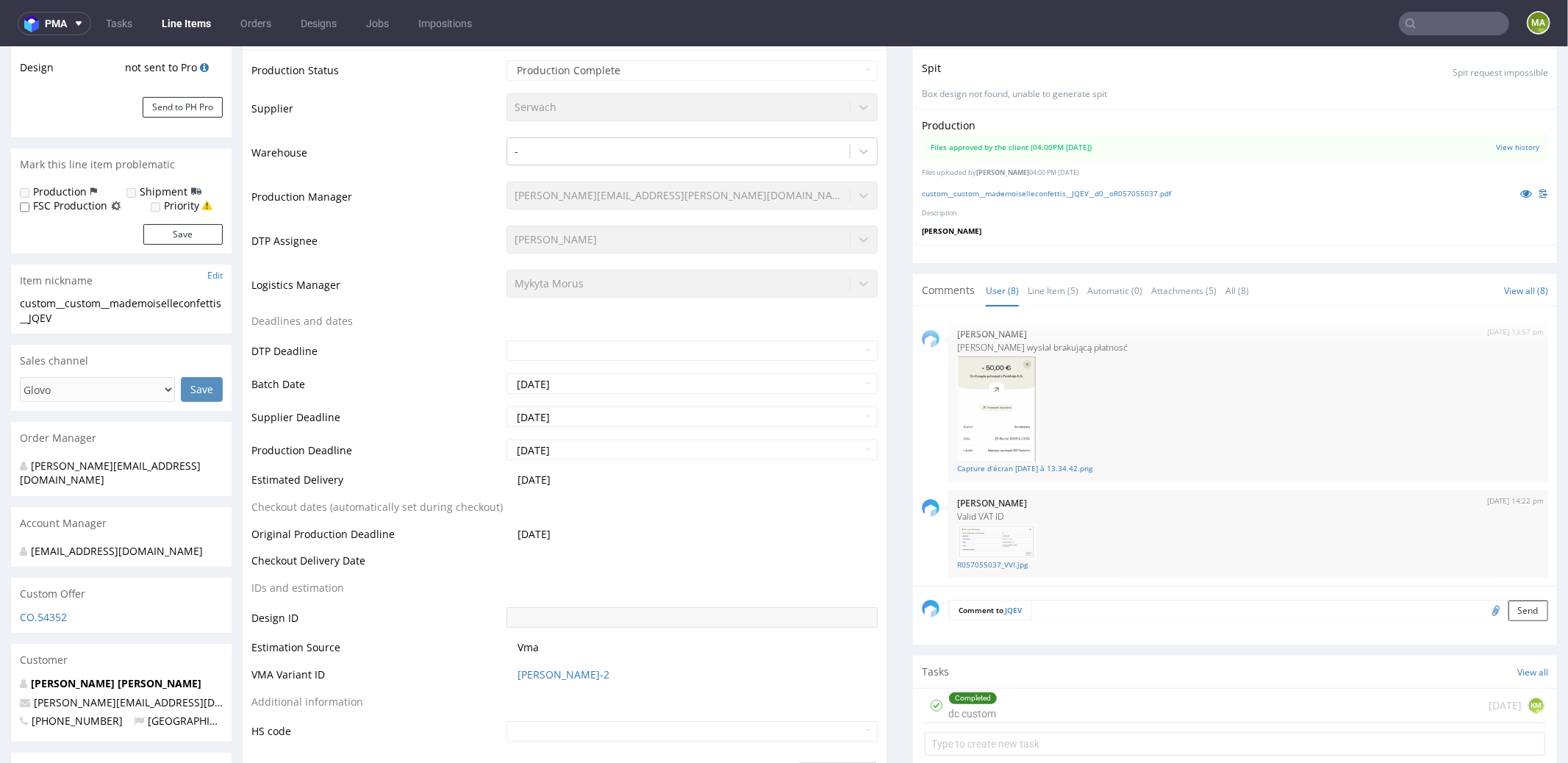
click at [526, 682] on td "[PERSON_NAME]-2" at bounding box center [690, 679] width 375 height 27
click at [528, 675] on link "[PERSON_NAME]-2" at bounding box center [564, 674] width 92 height 15
click at [1461, 25] on input "text" at bounding box center [1454, 23] width 110 height 23
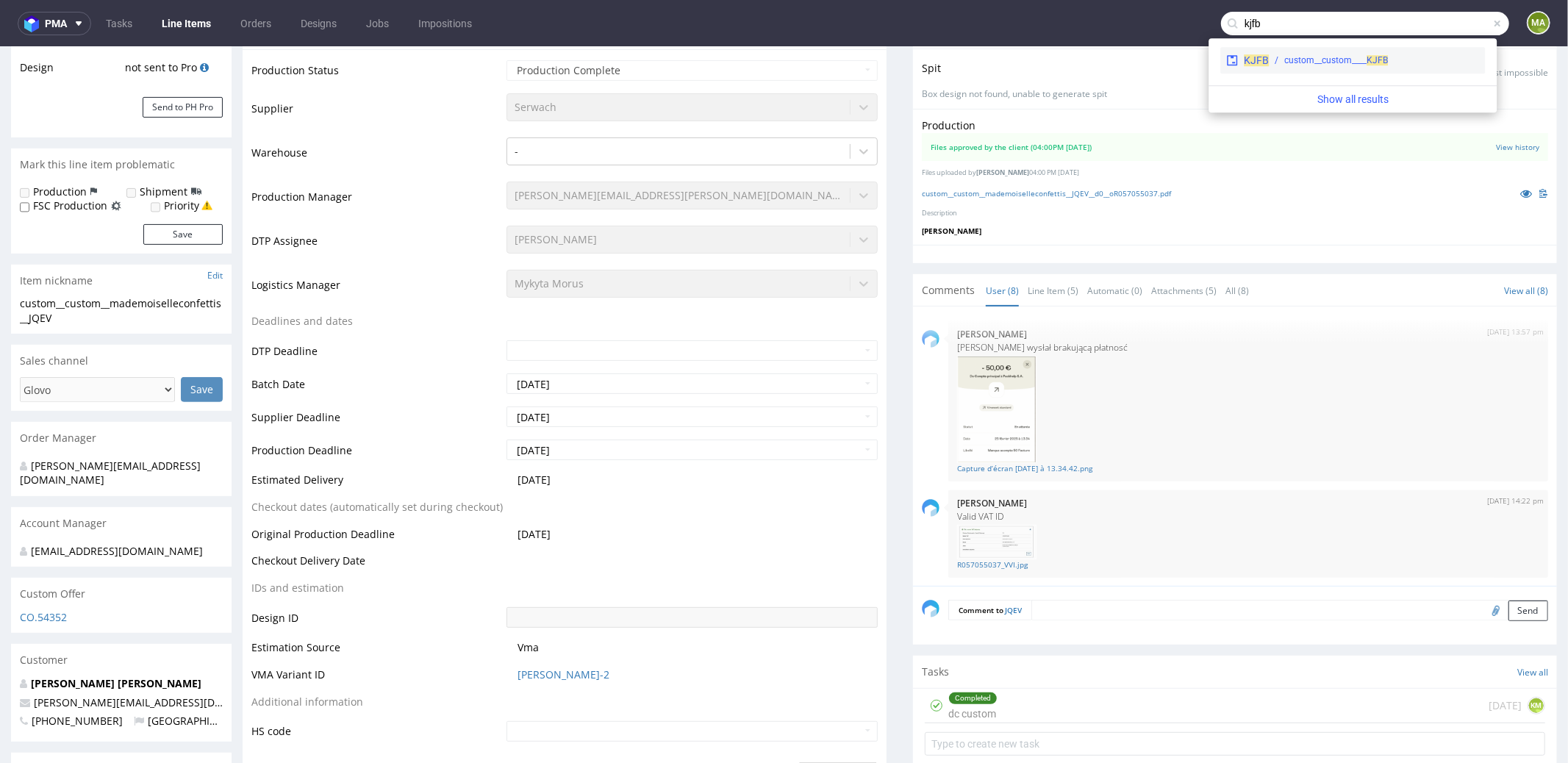
type input "kjfb"
click at [1348, 56] on div "custom__custom____ KJFB" at bounding box center [1336, 60] width 104 height 14
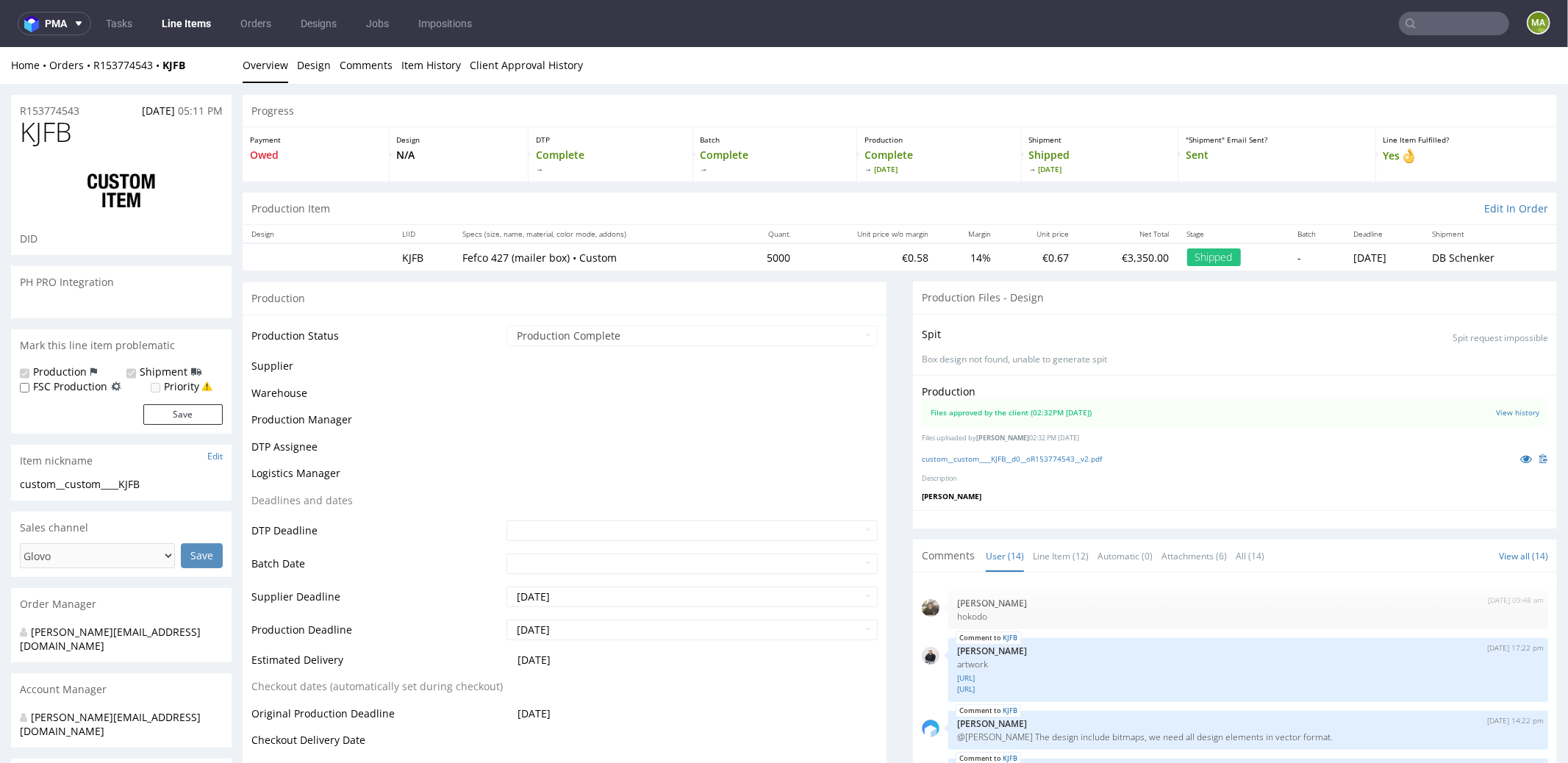
scroll to position [514, 0]
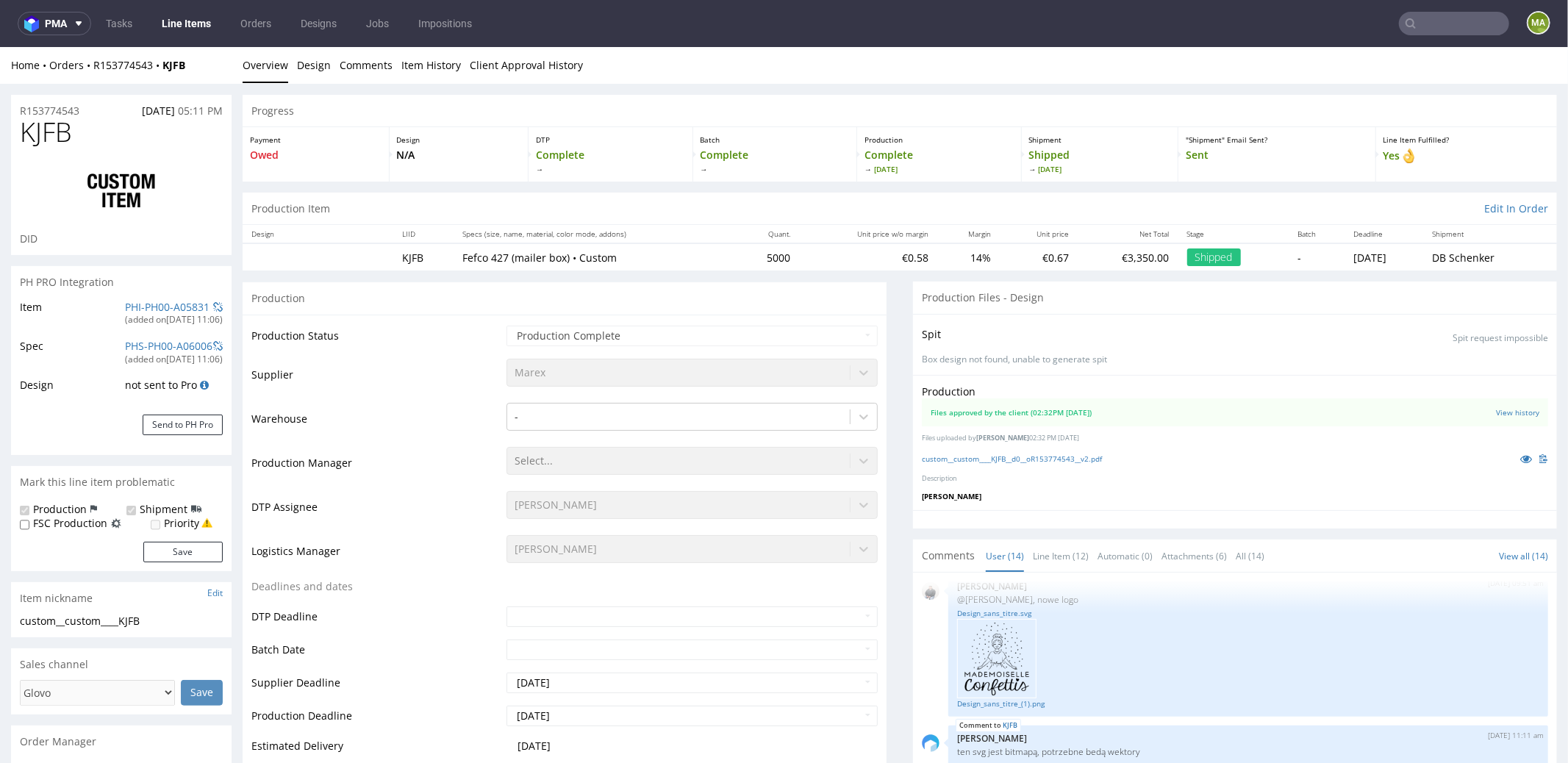
select select "in_progress"
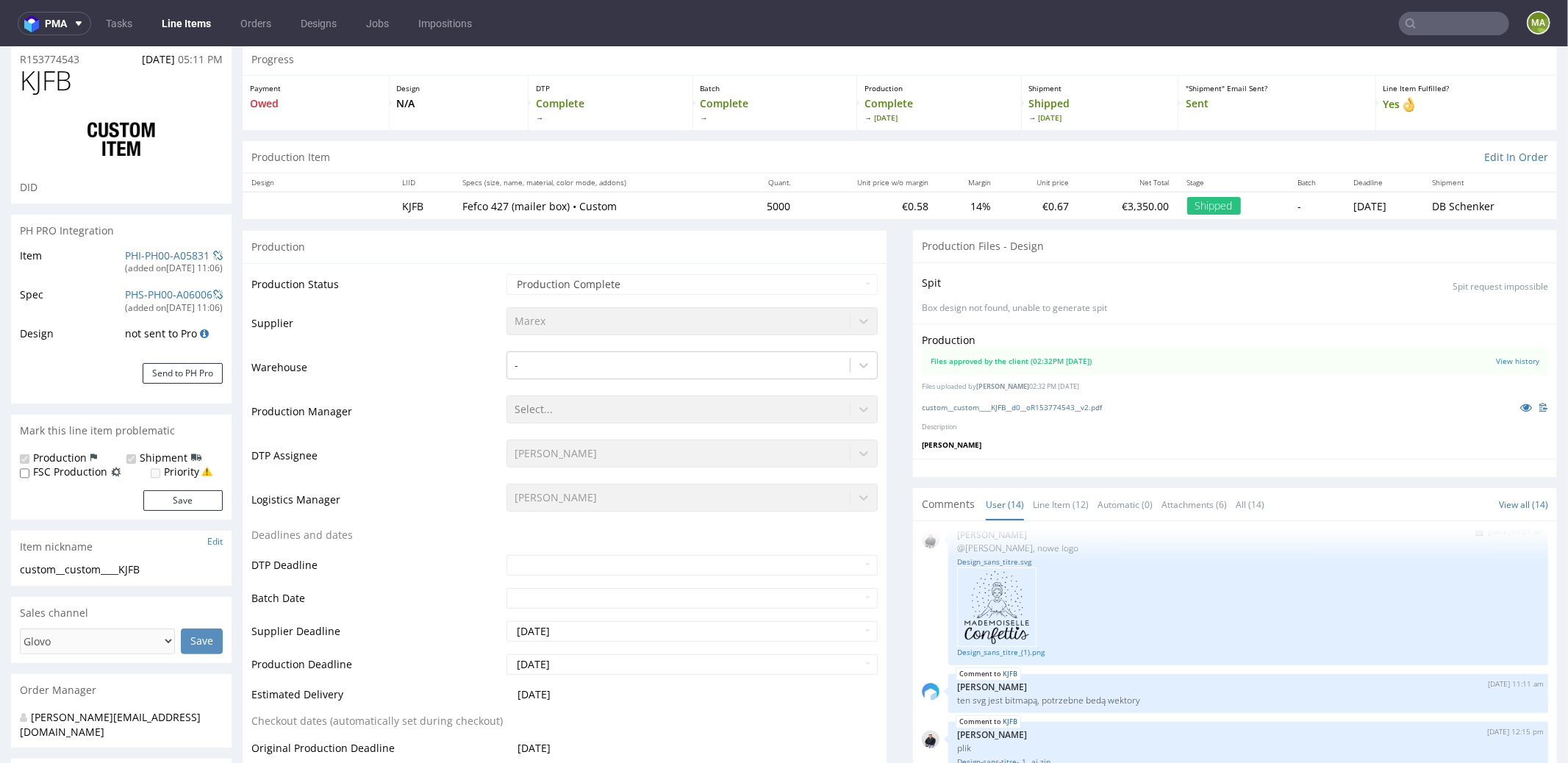
scroll to position [131, 0]
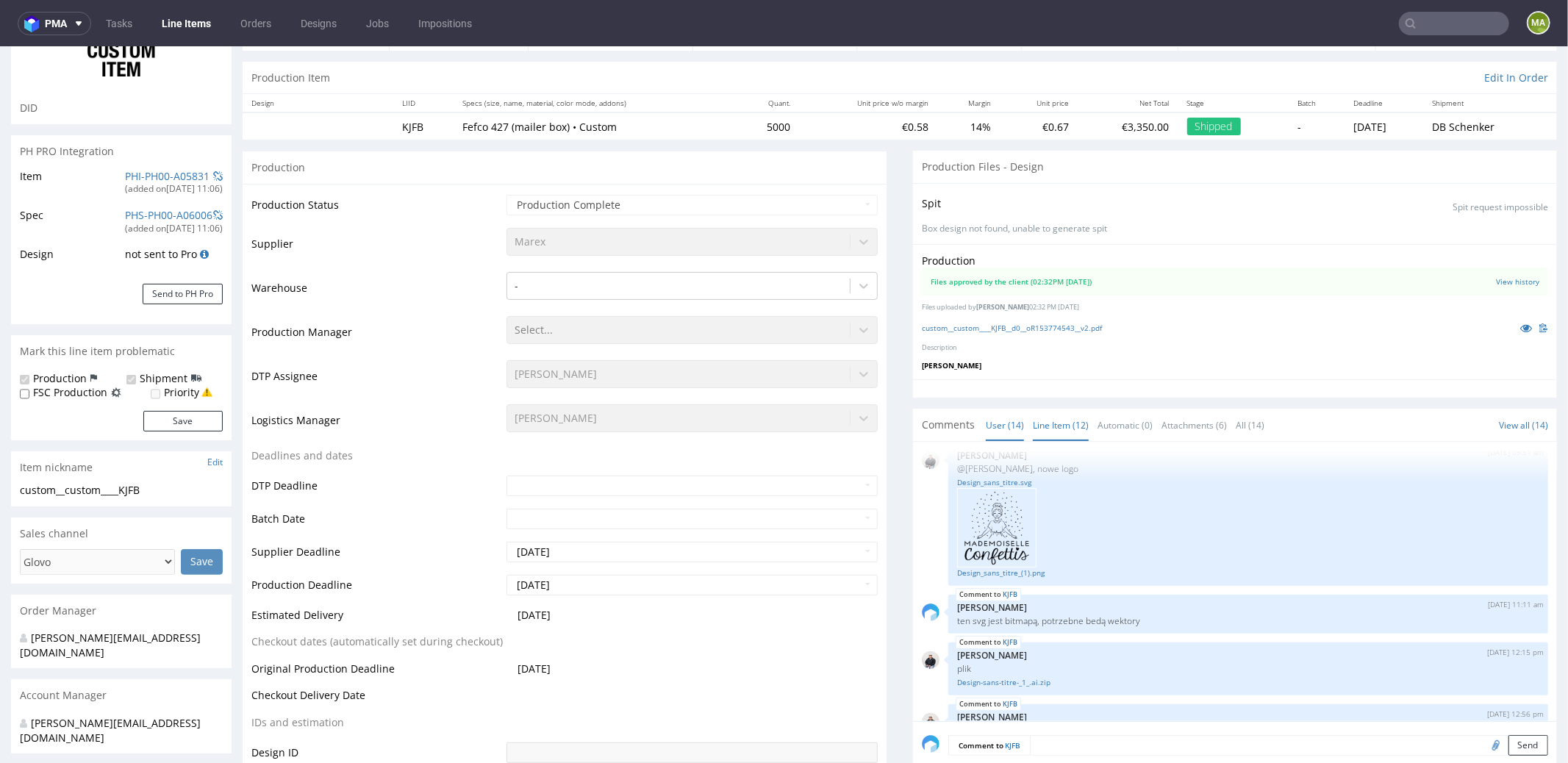
click at [1061, 434] on link "Line Item (12)" at bounding box center [1061, 425] width 56 height 32
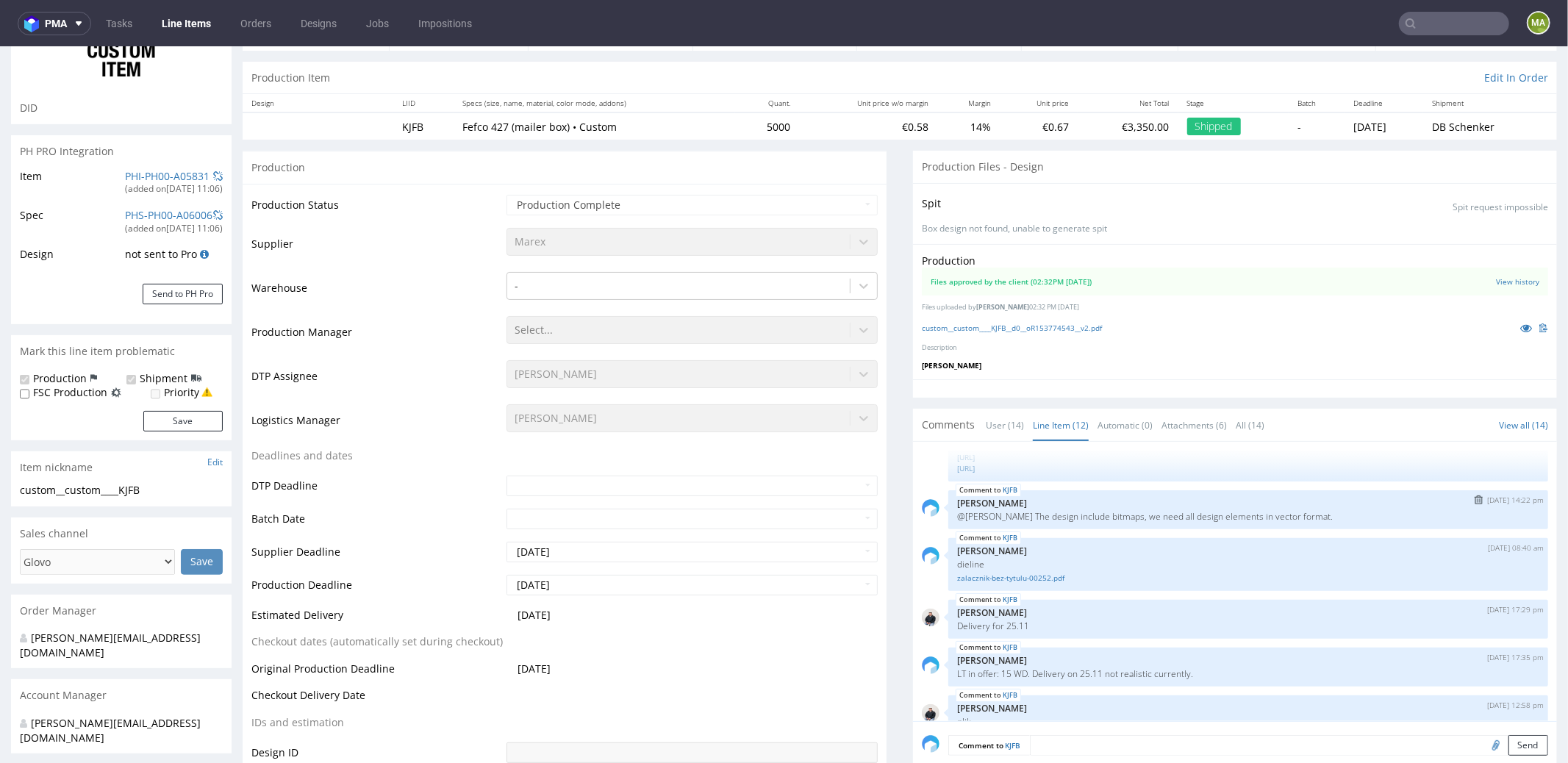
scroll to position [74, 0]
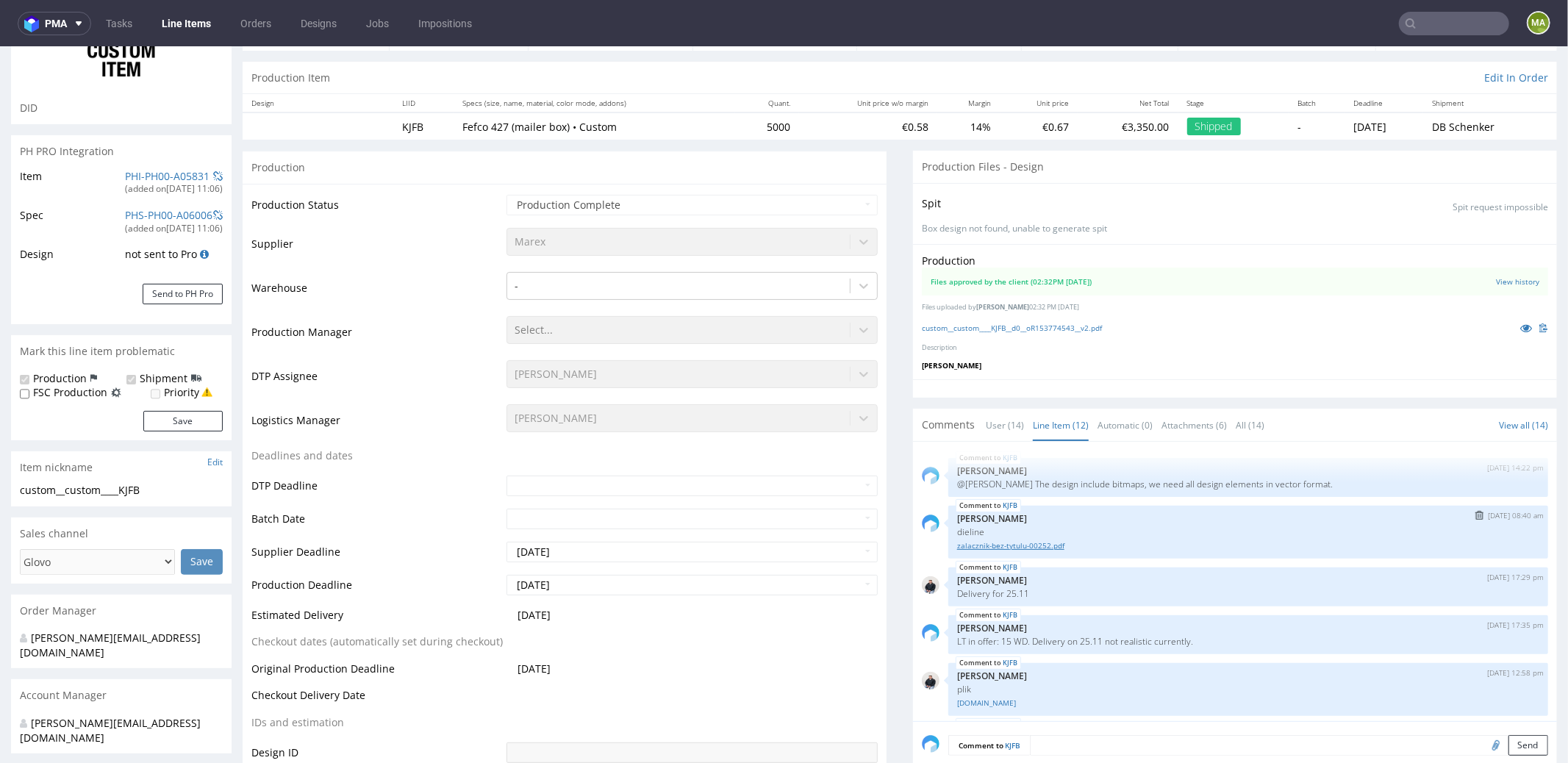
click at [1049, 545] on link "zalacznik-bez-tytulu-00252.pdf" at bounding box center [1248, 545] width 583 height 11
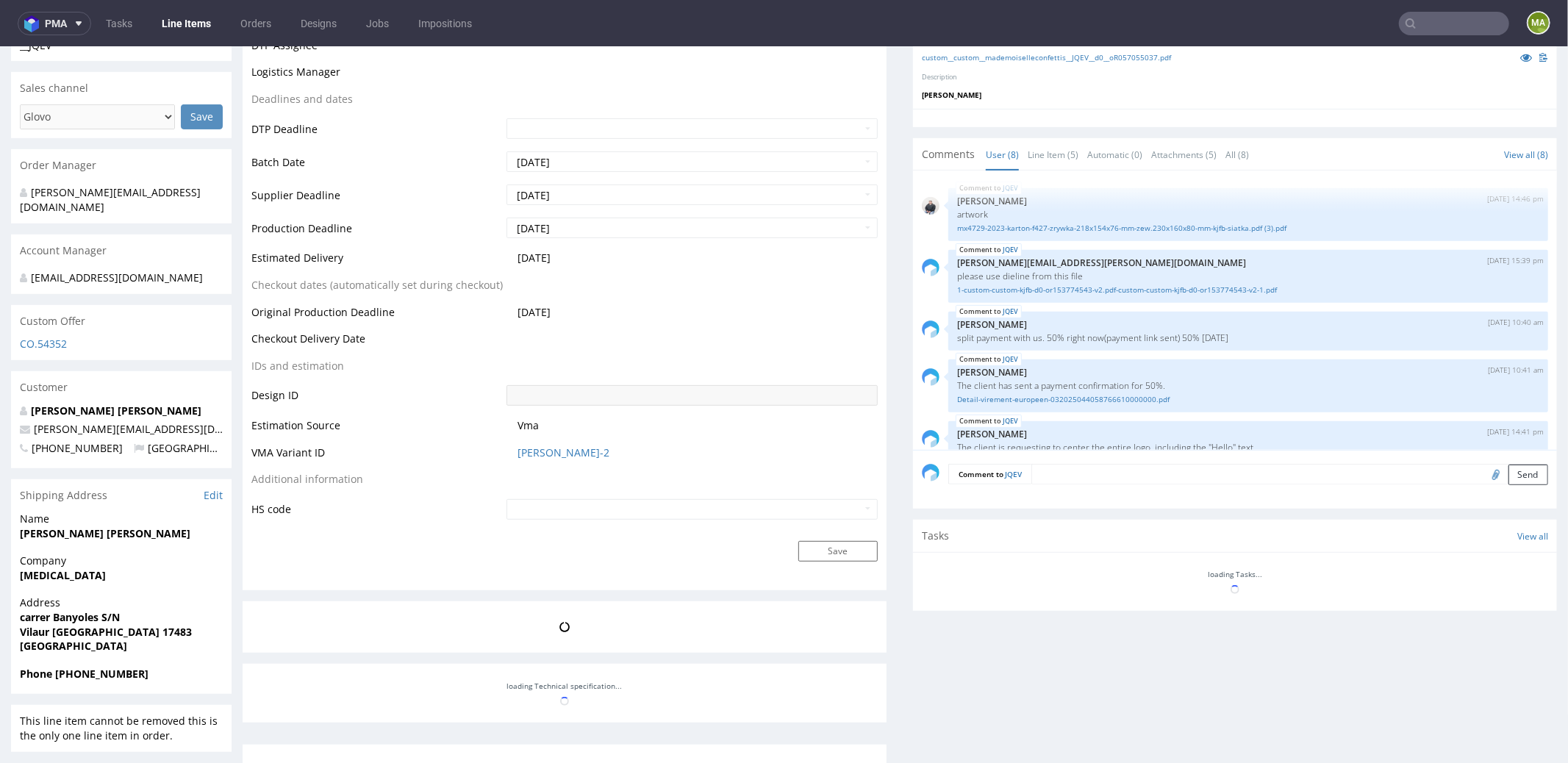
scroll to position [332, 0]
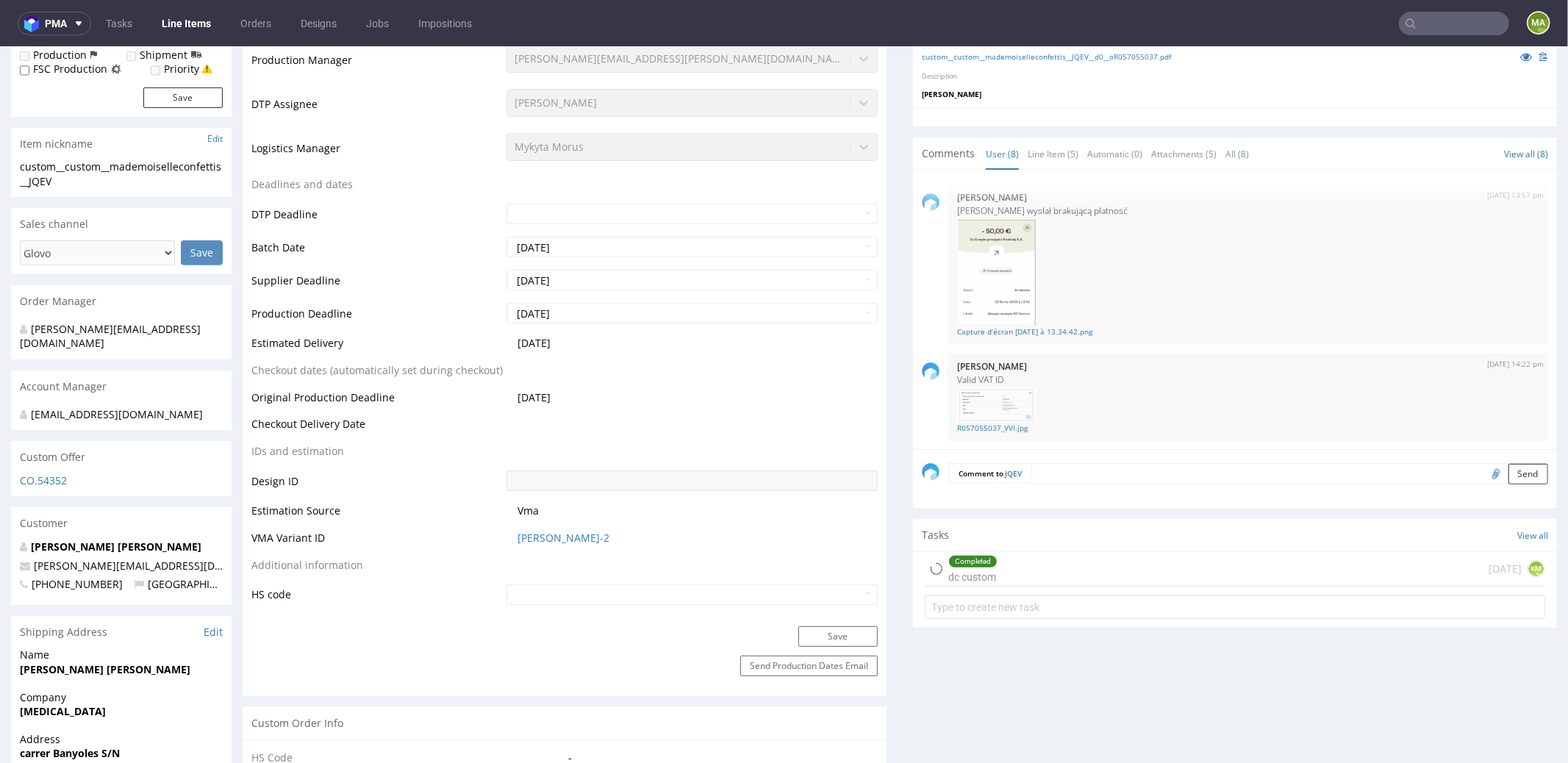
select select "in_progress"
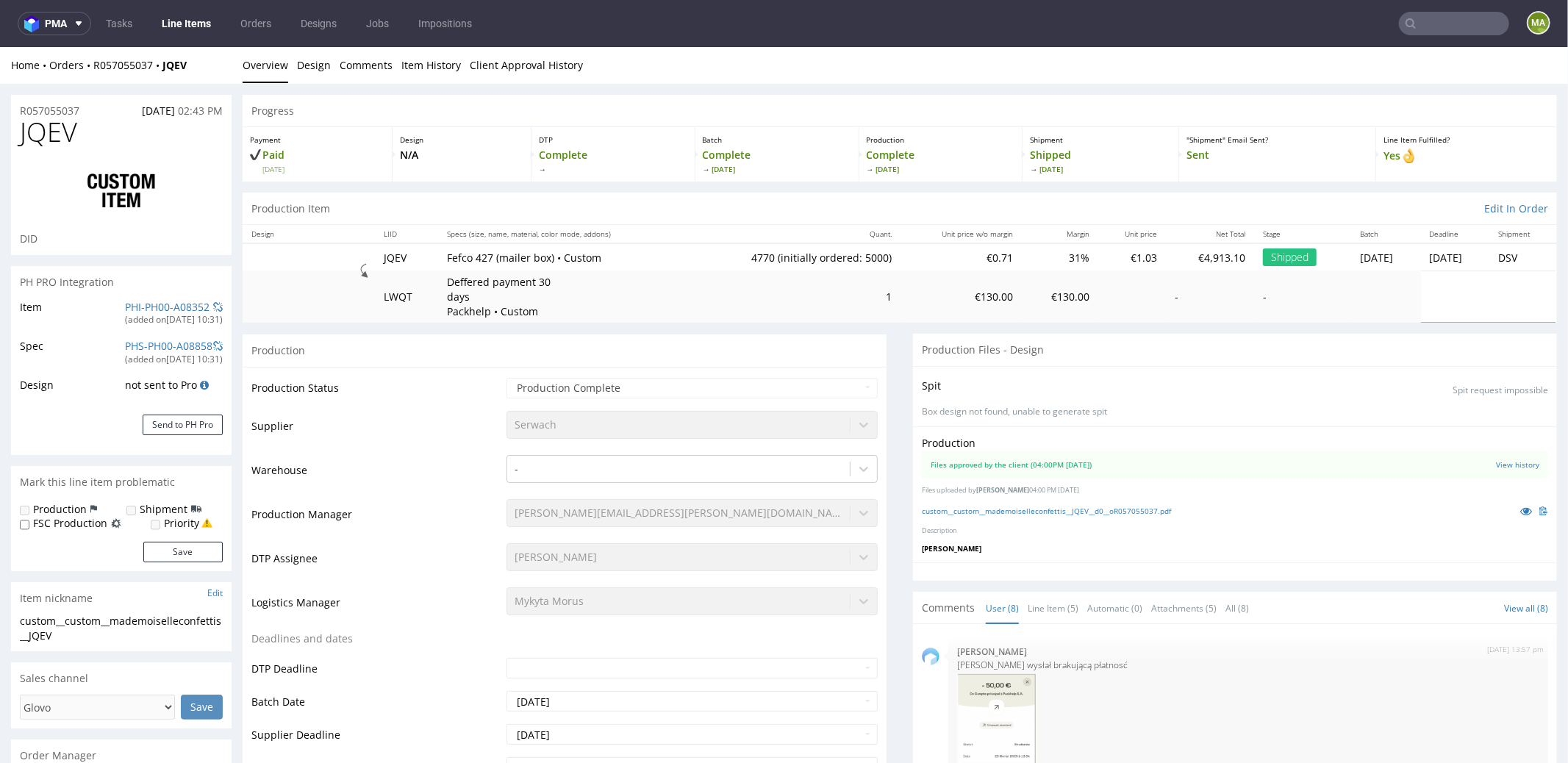
scroll to position [806, 0]
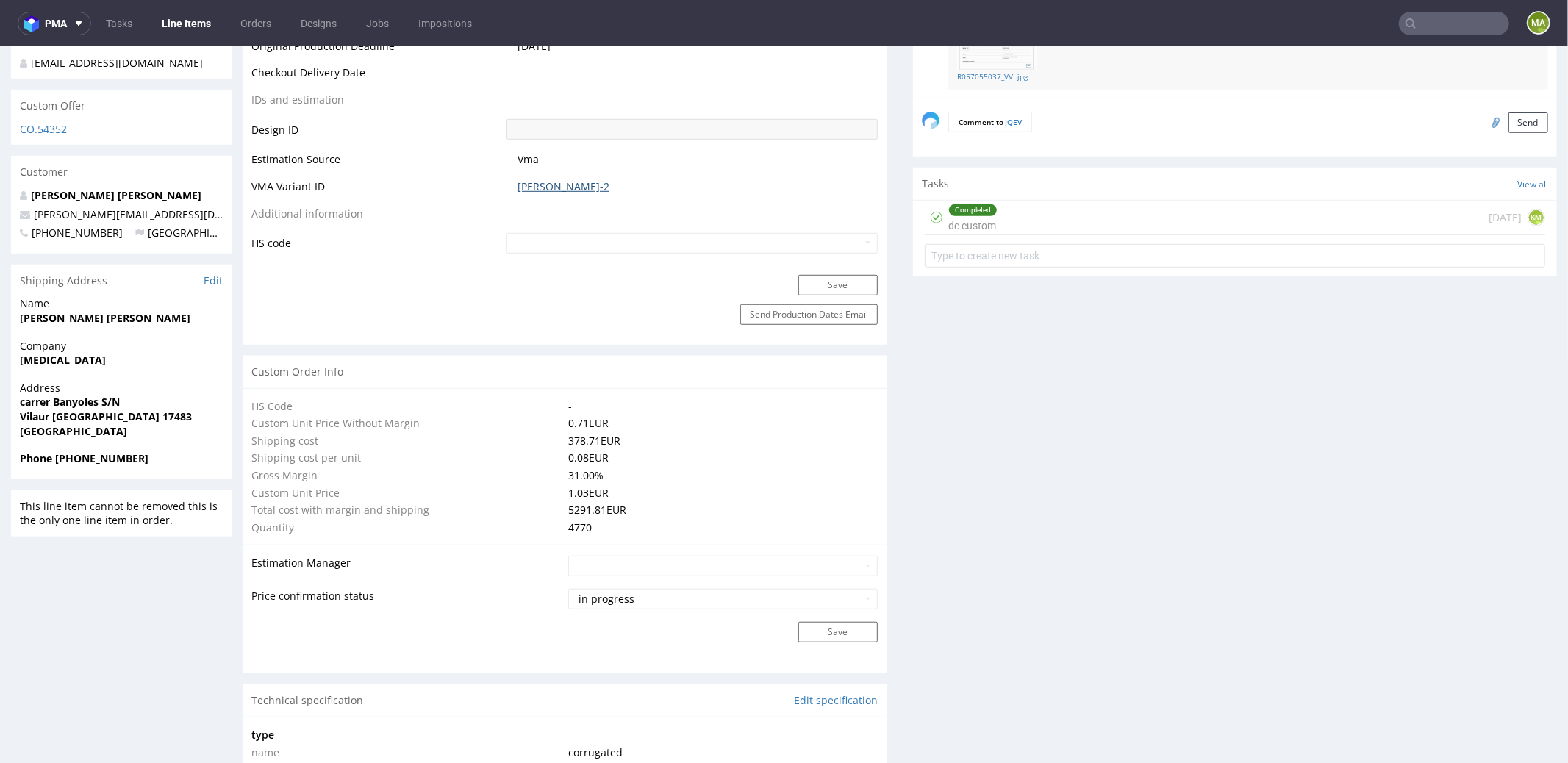
click at [535, 187] on link "[PERSON_NAME]-2" at bounding box center [564, 186] width 92 height 15
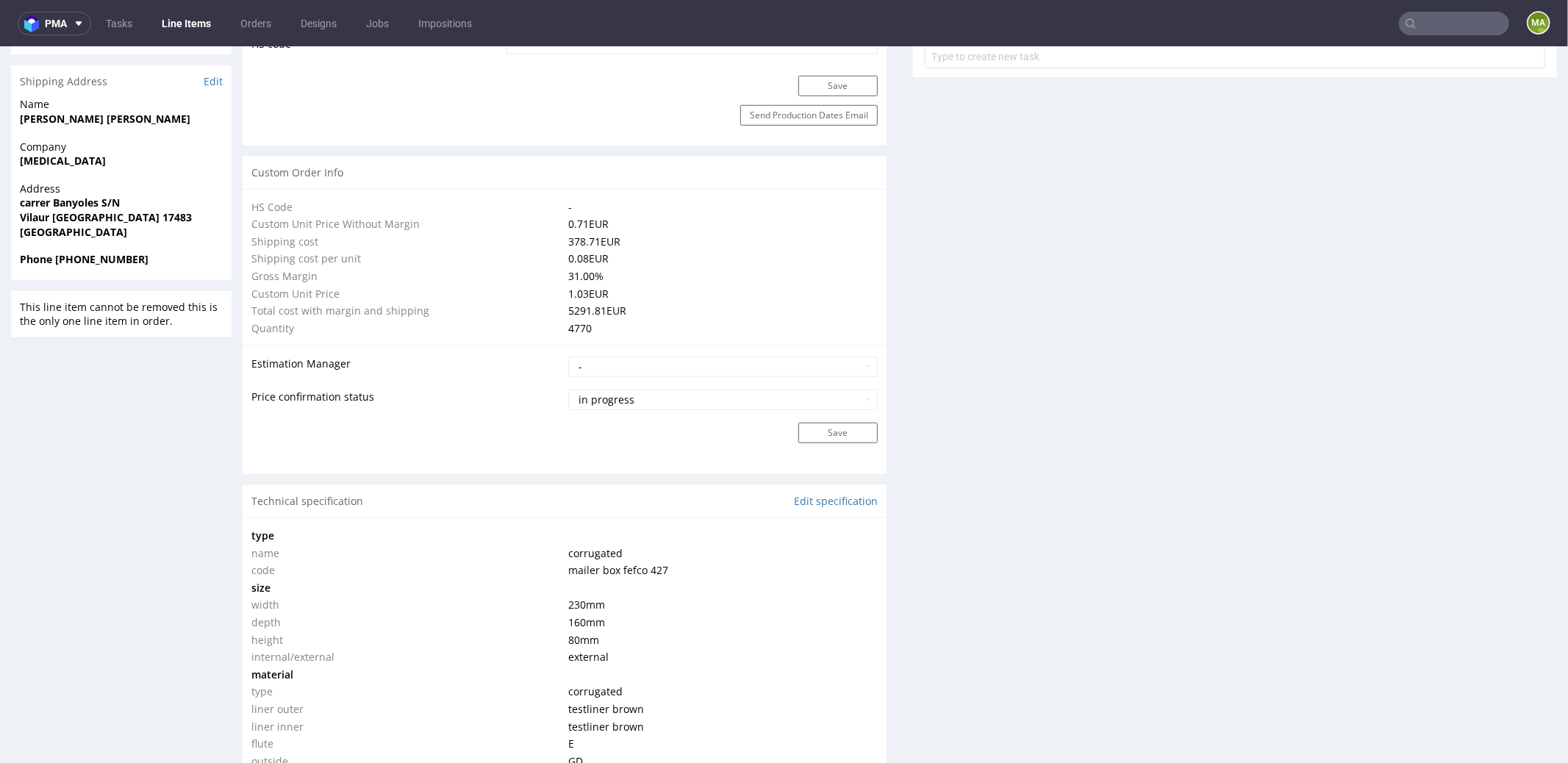
scroll to position [1350, 0]
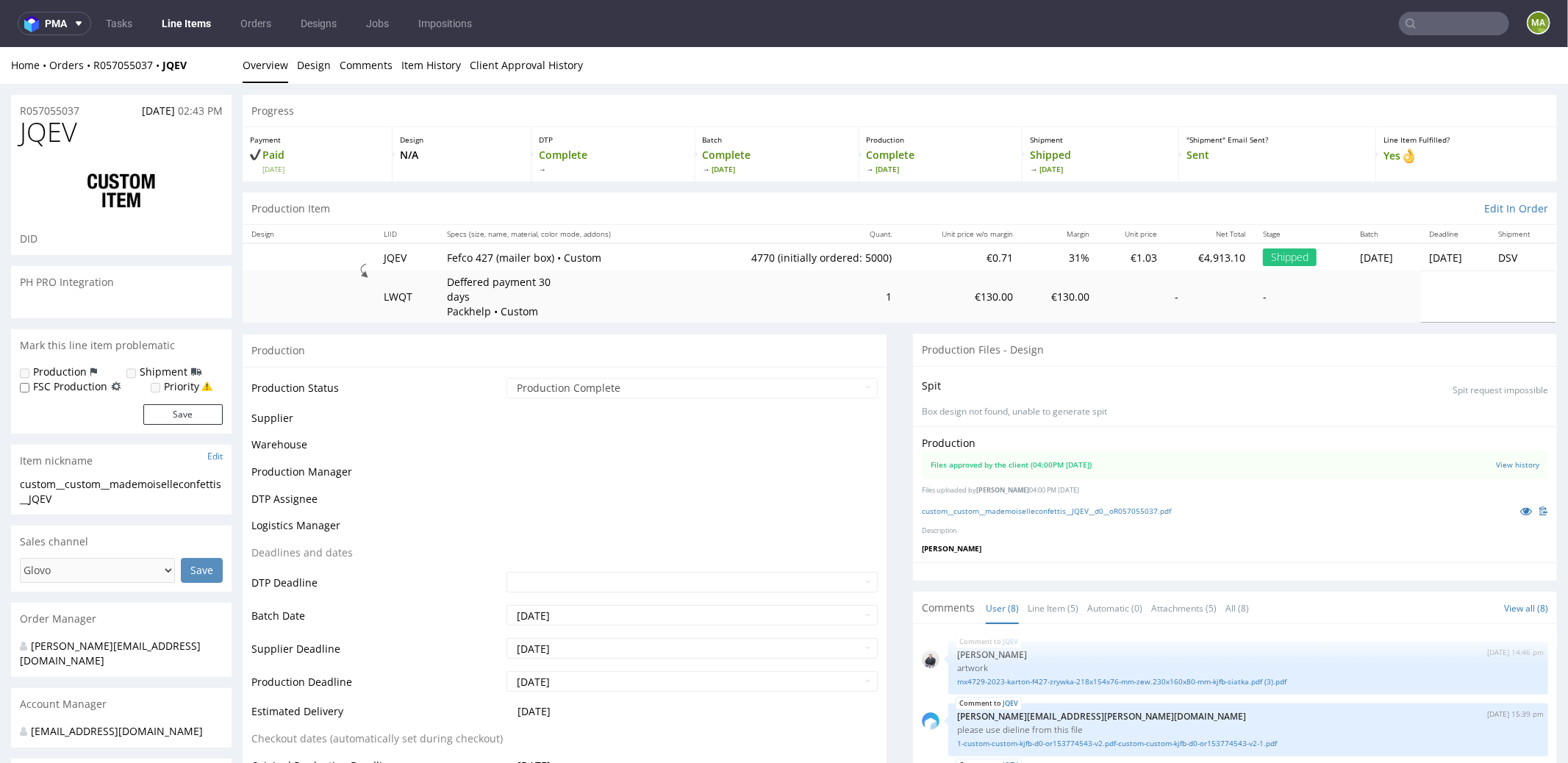
scroll to position [332, 0]
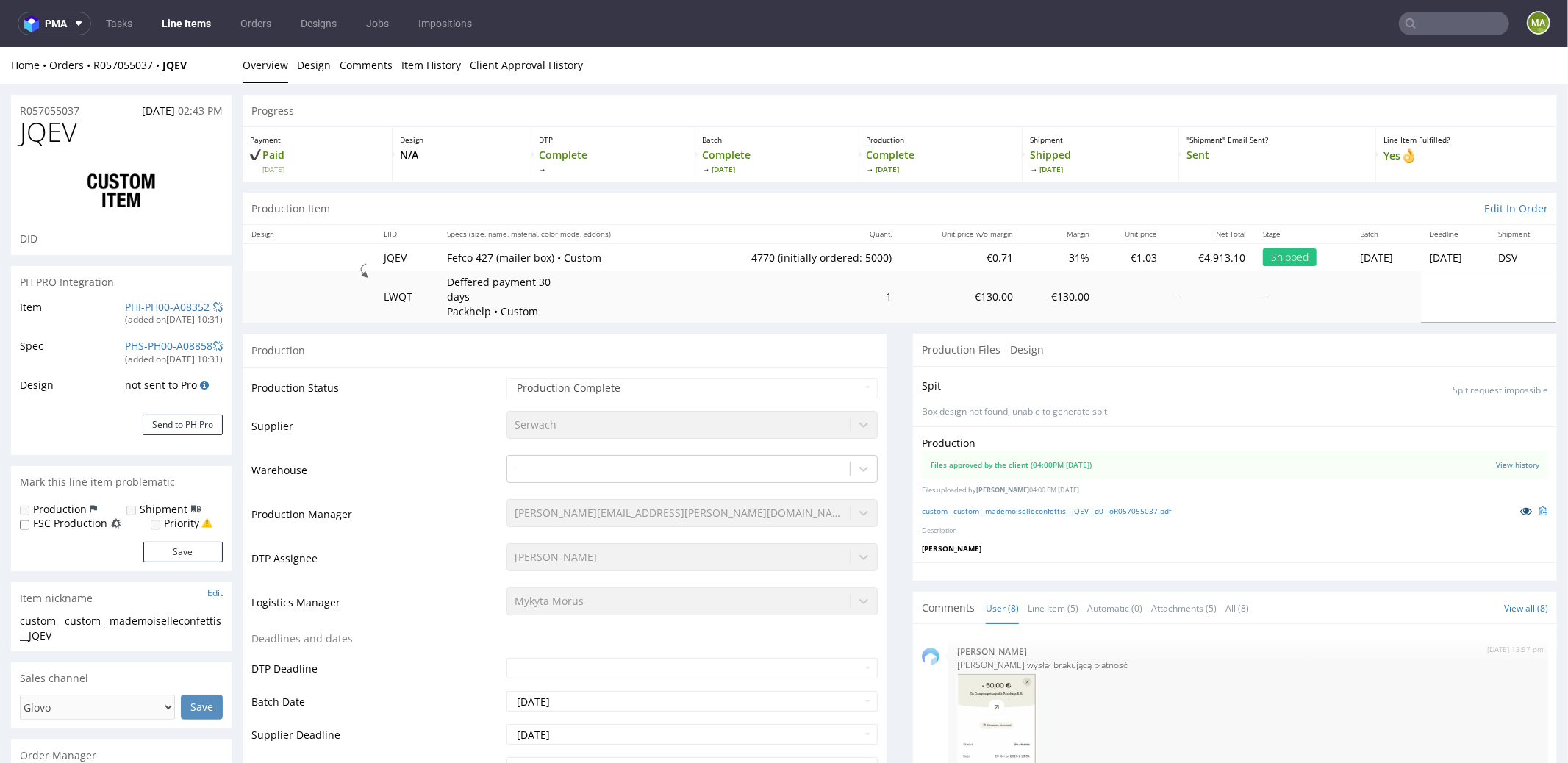
click at [1520, 510] on icon at bounding box center [1526, 510] width 12 height 11
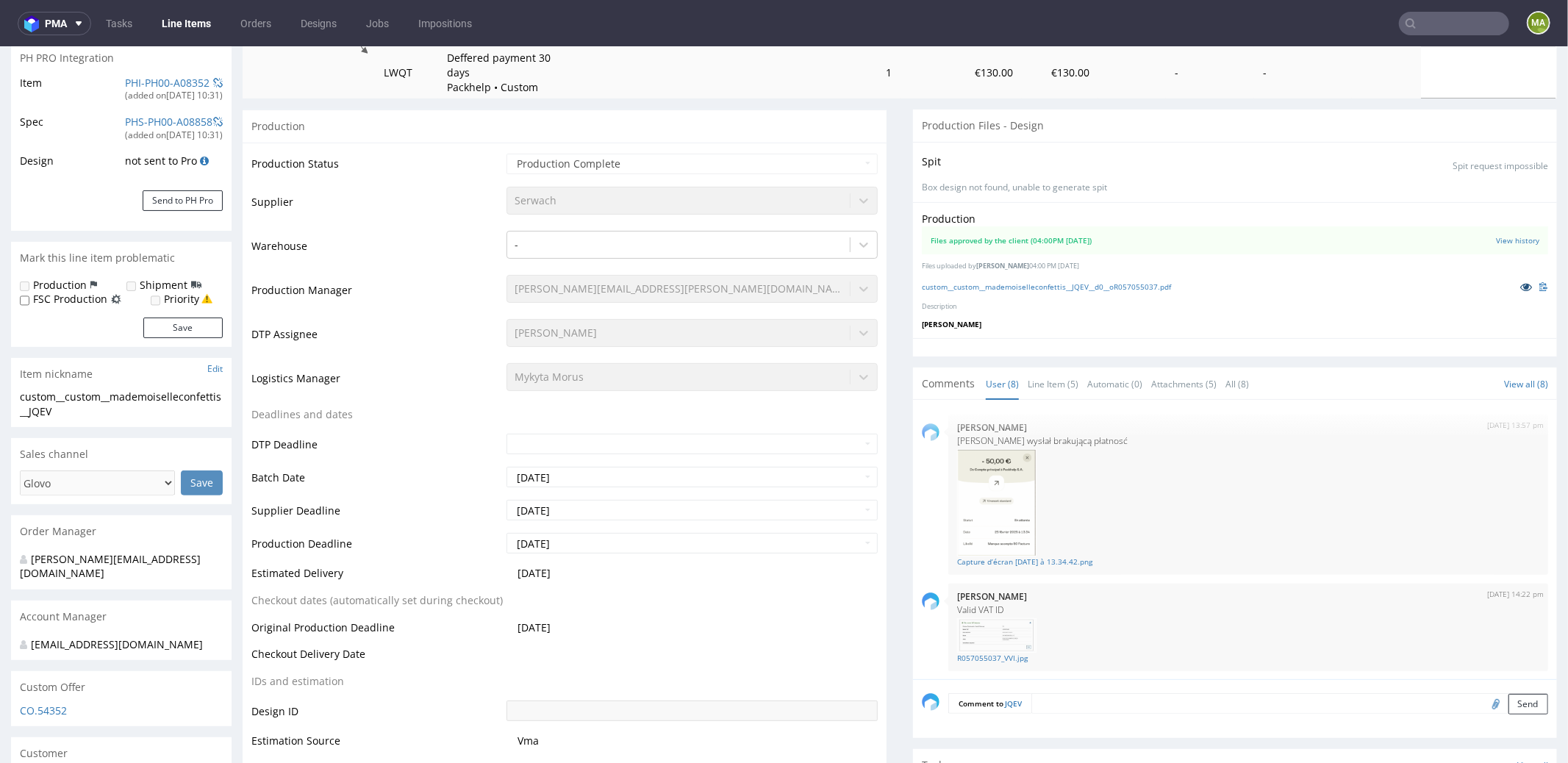
scroll to position [347, 0]
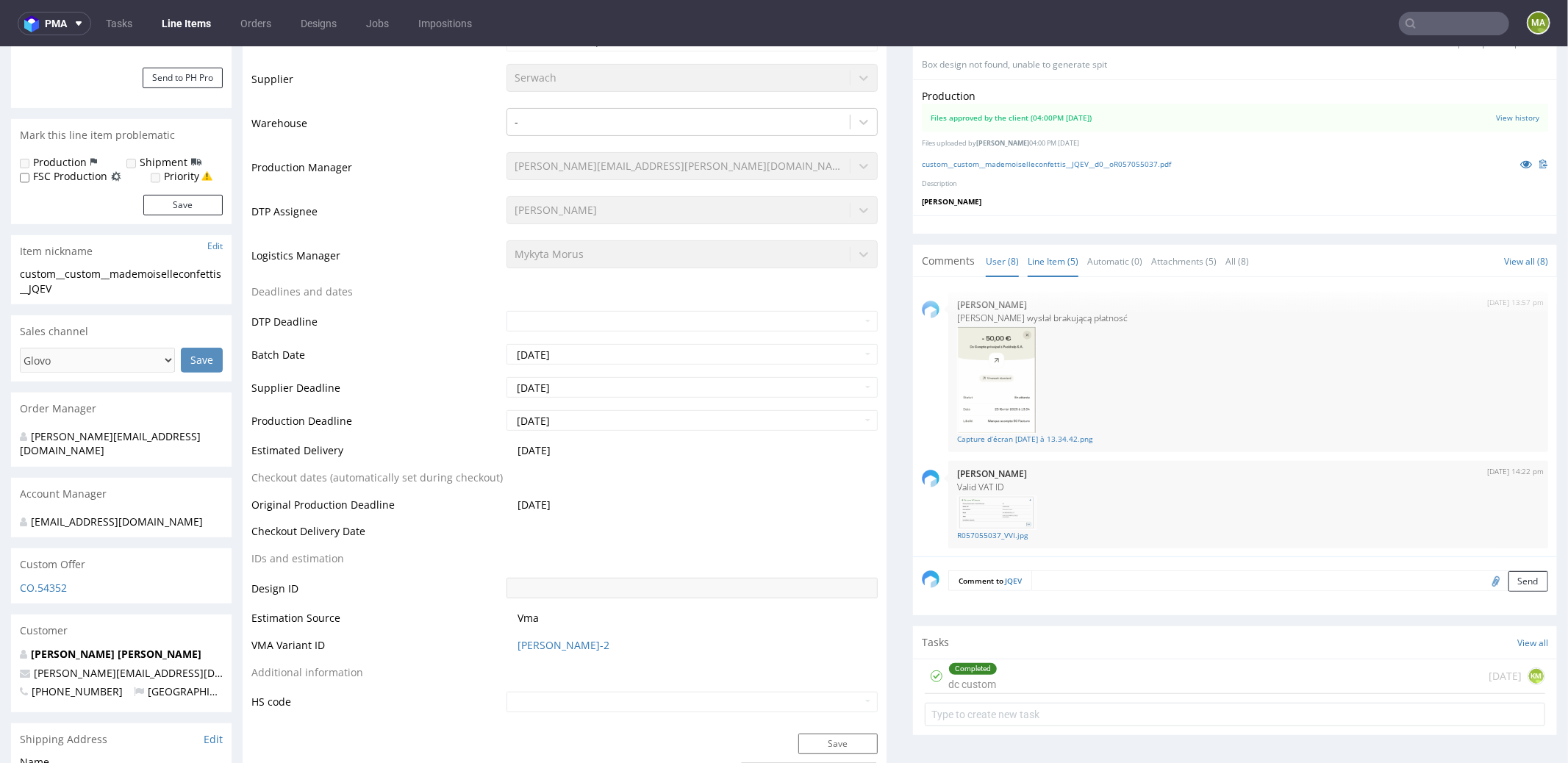
click at [1041, 264] on link "Line Item (5)" at bounding box center [1052, 261] width 50 height 32
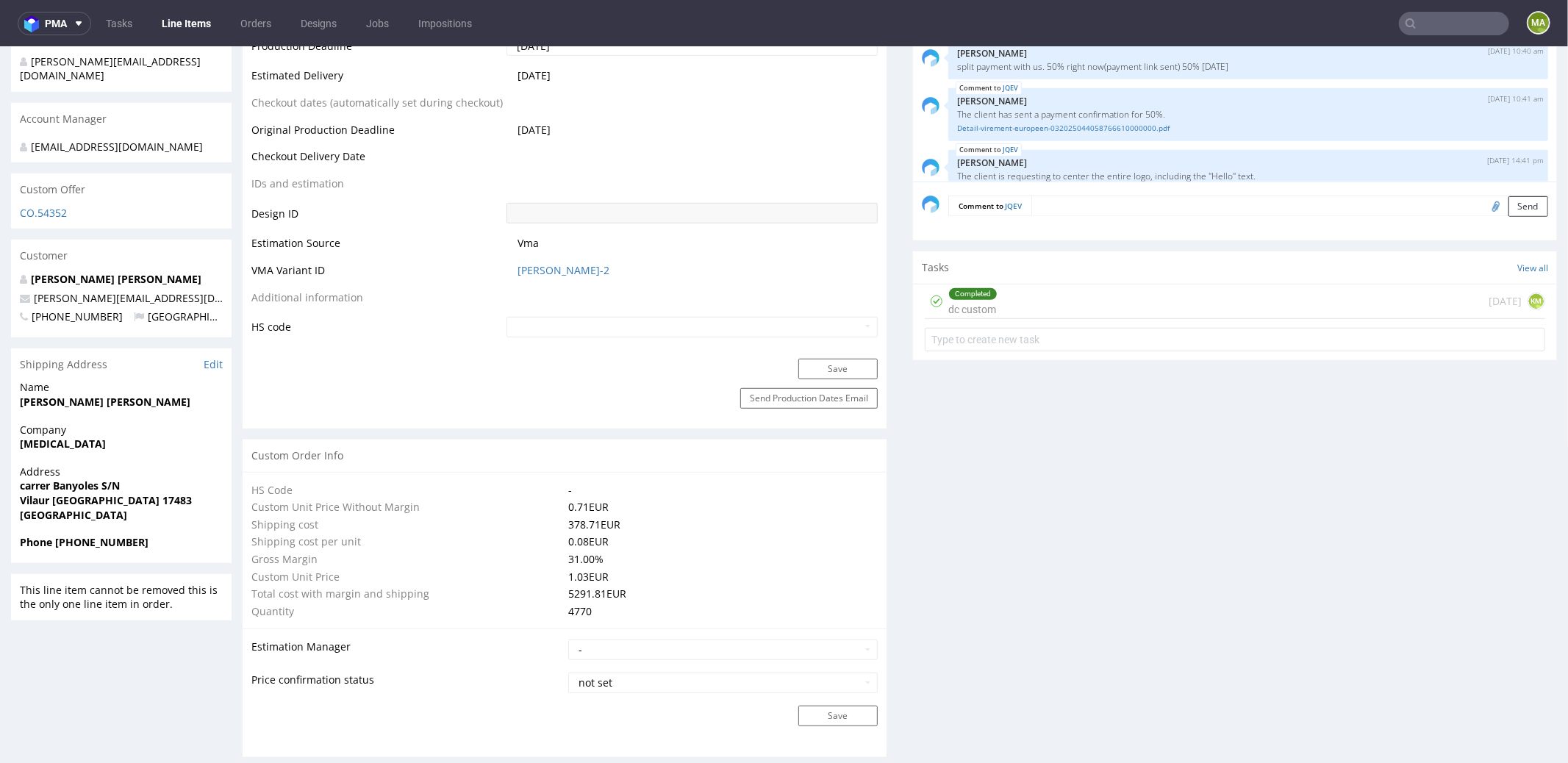
scroll to position [372, 0]
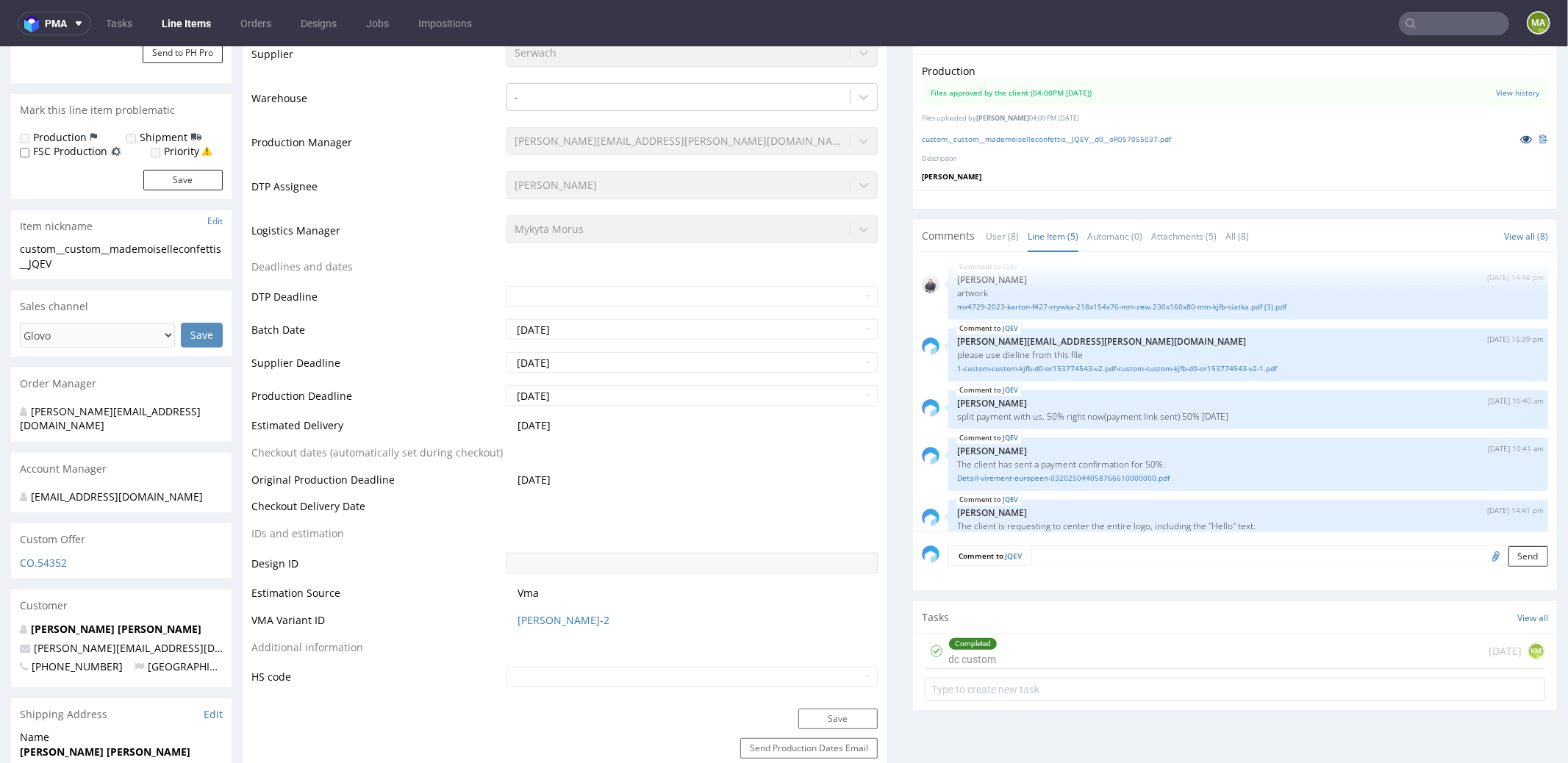
click at [1520, 137] on icon at bounding box center [1526, 138] width 12 height 11
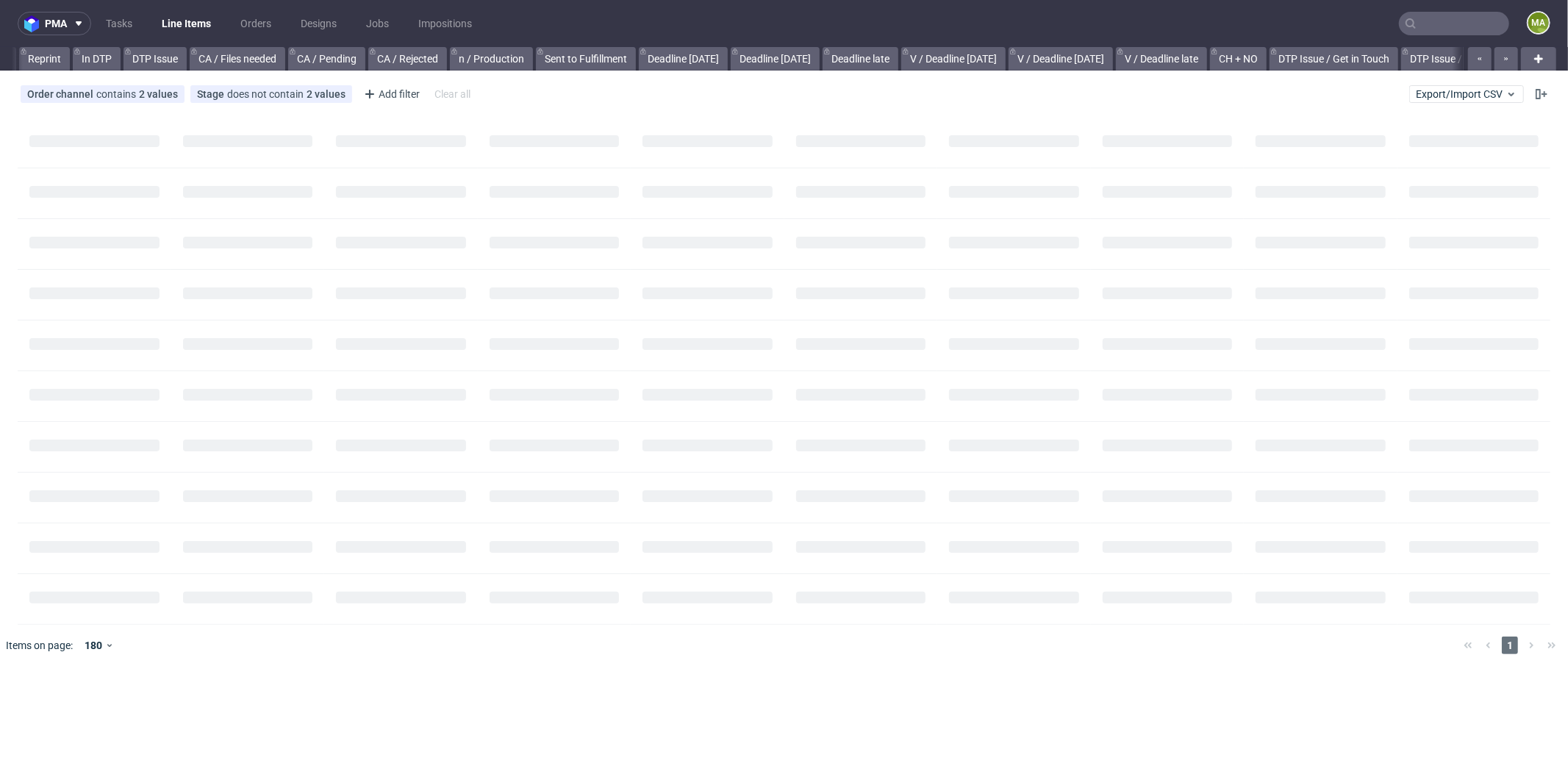
click at [1484, 30] on input "text" at bounding box center [1454, 23] width 110 height 23
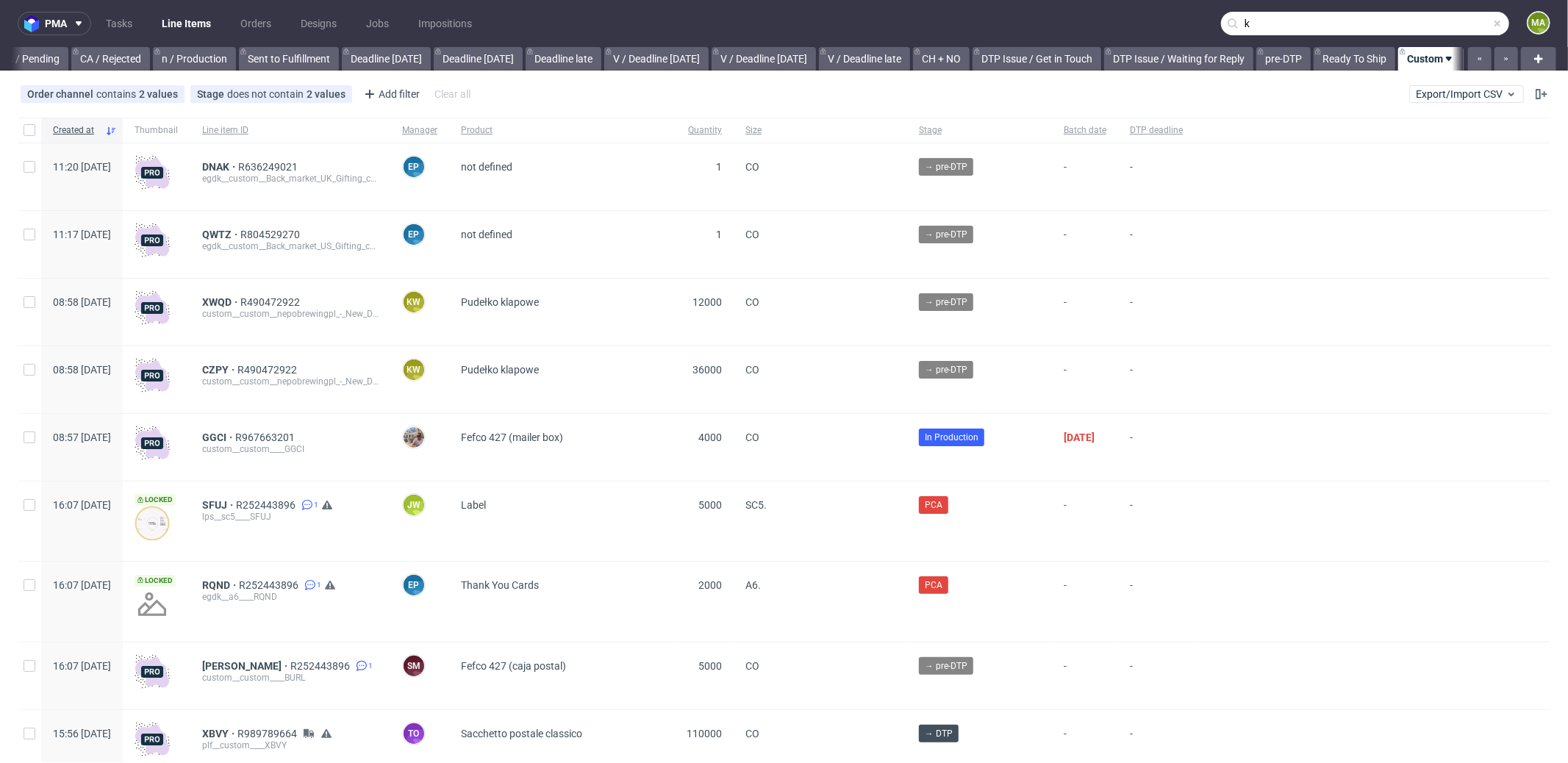
scroll to position [0, 1269]
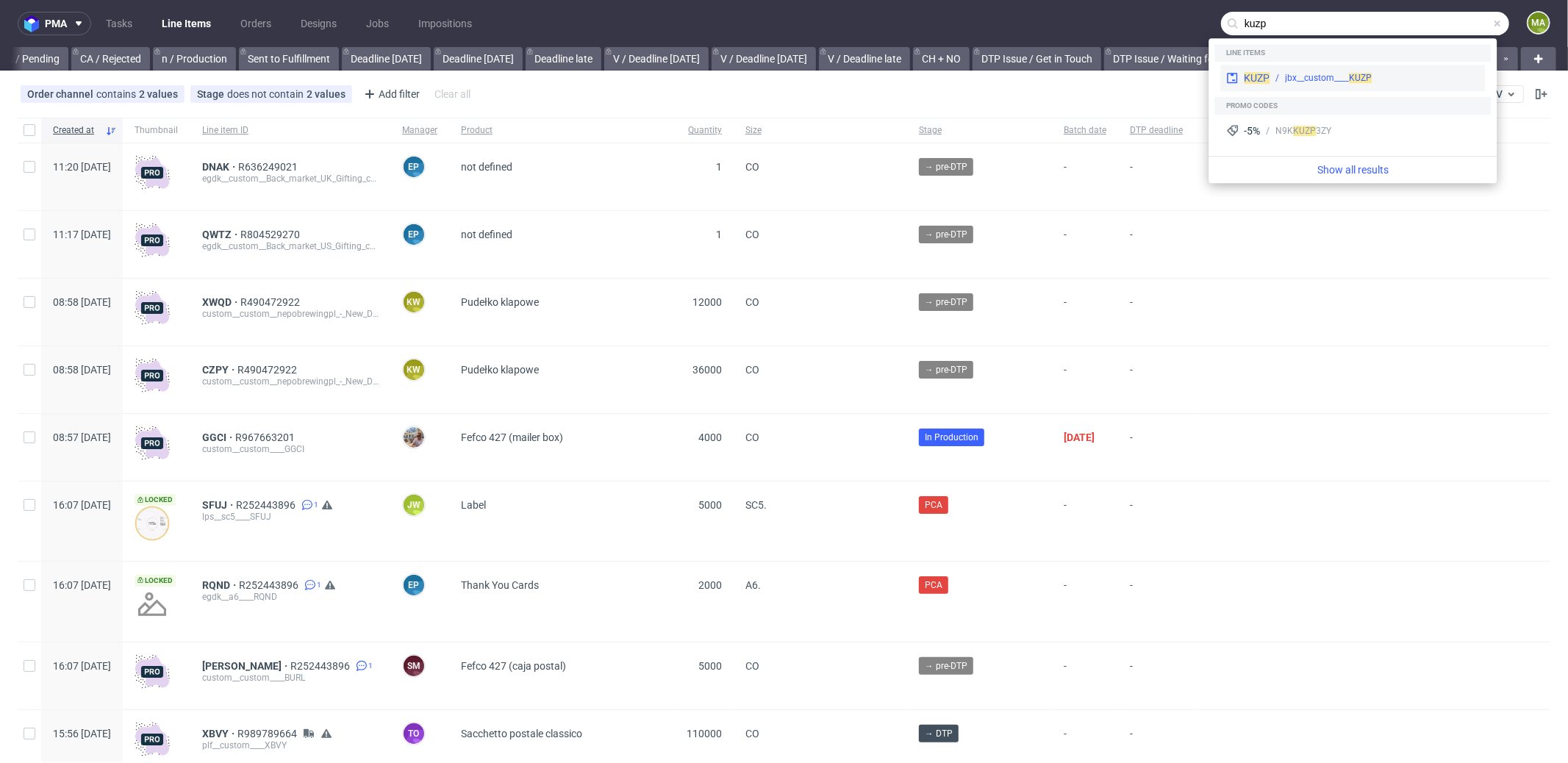
type input "kuzp"
click at [1342, 77] on div "jbx__custom____ KUZP" at bounding box center [1328, 78] width 86 height 14
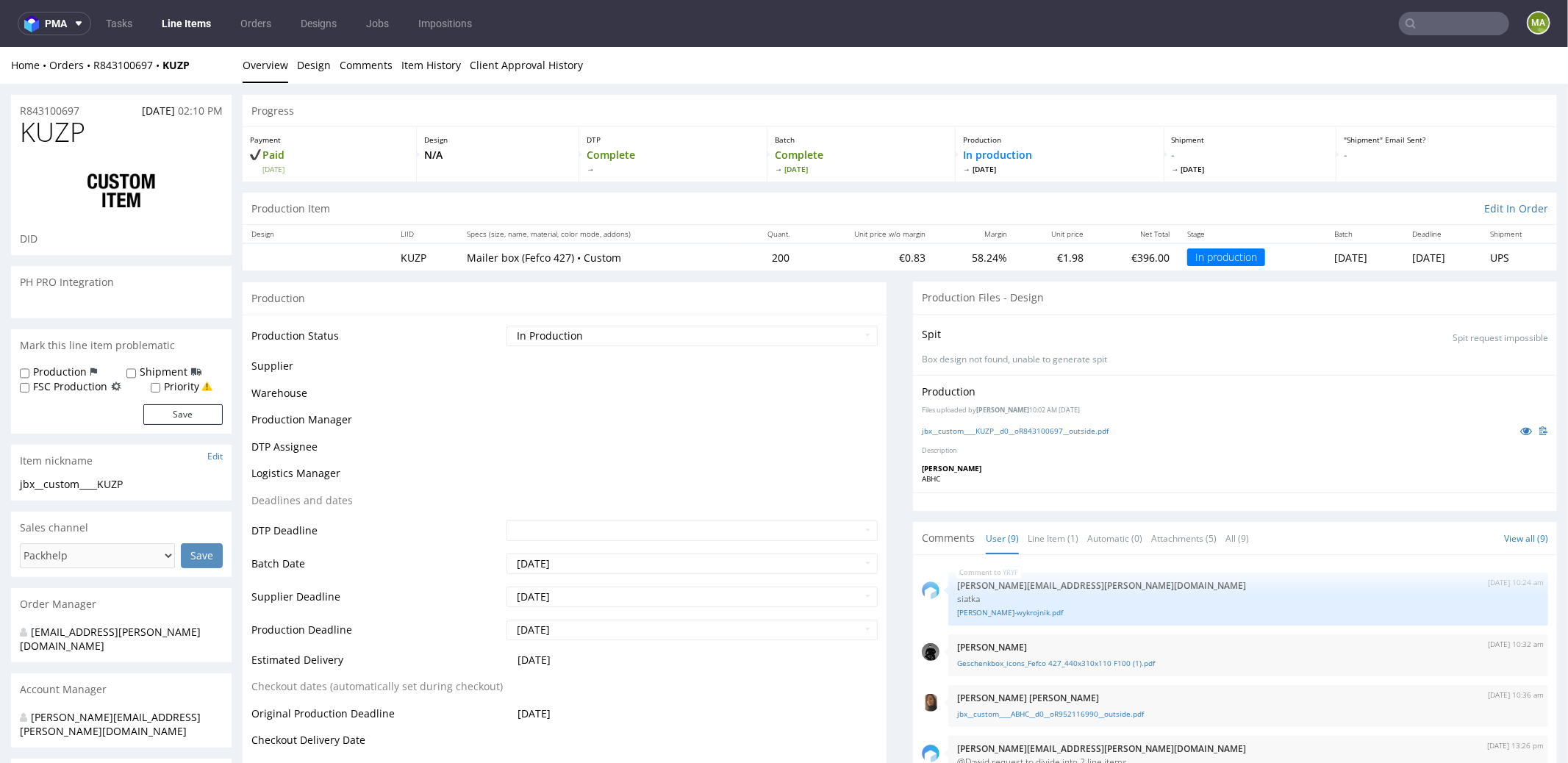
scroll to position [216, 0]
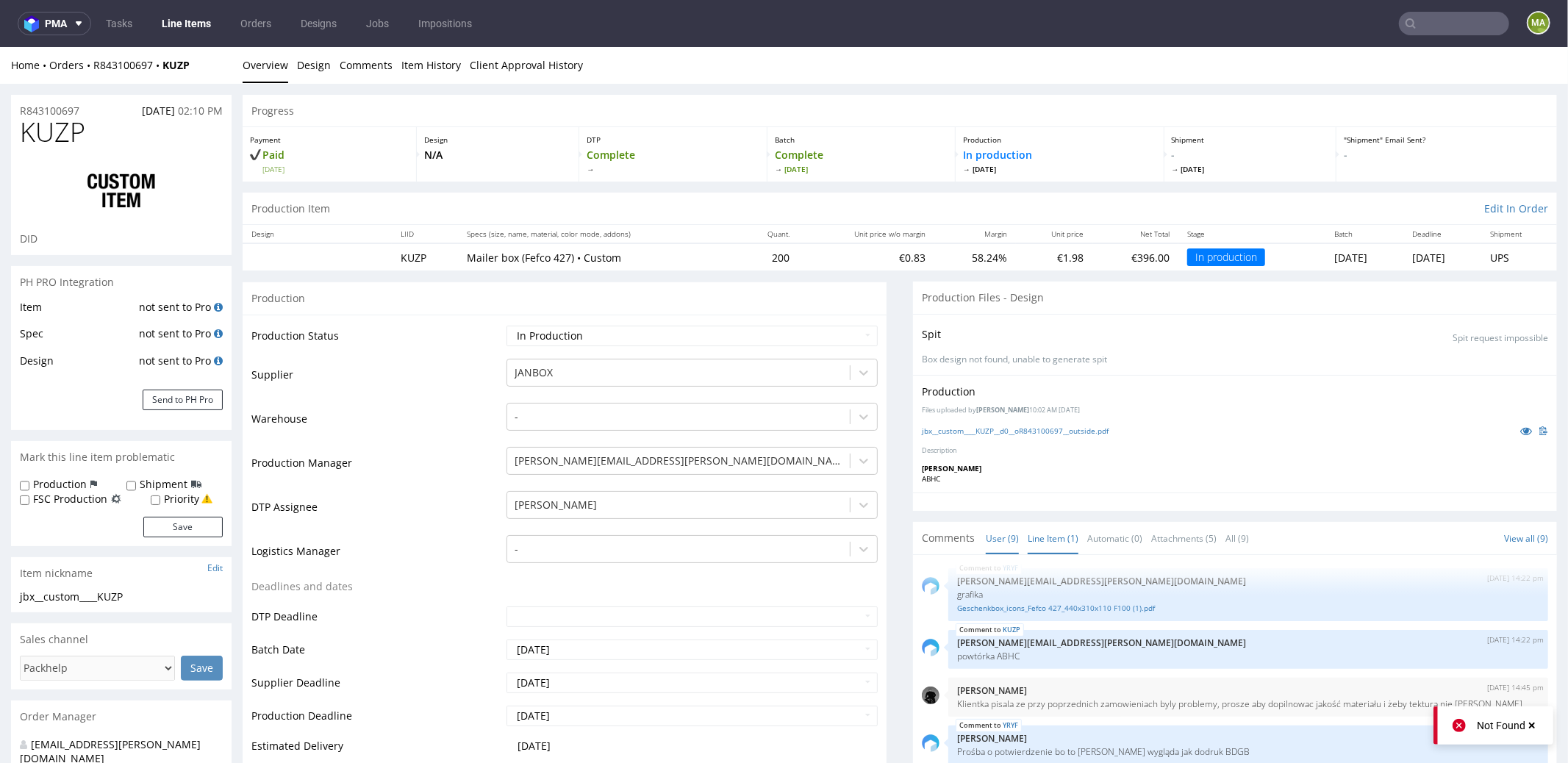
click at [1055, 534] on link "Line Item (1)" at bounding box center [1052, 537] width 50 height 32
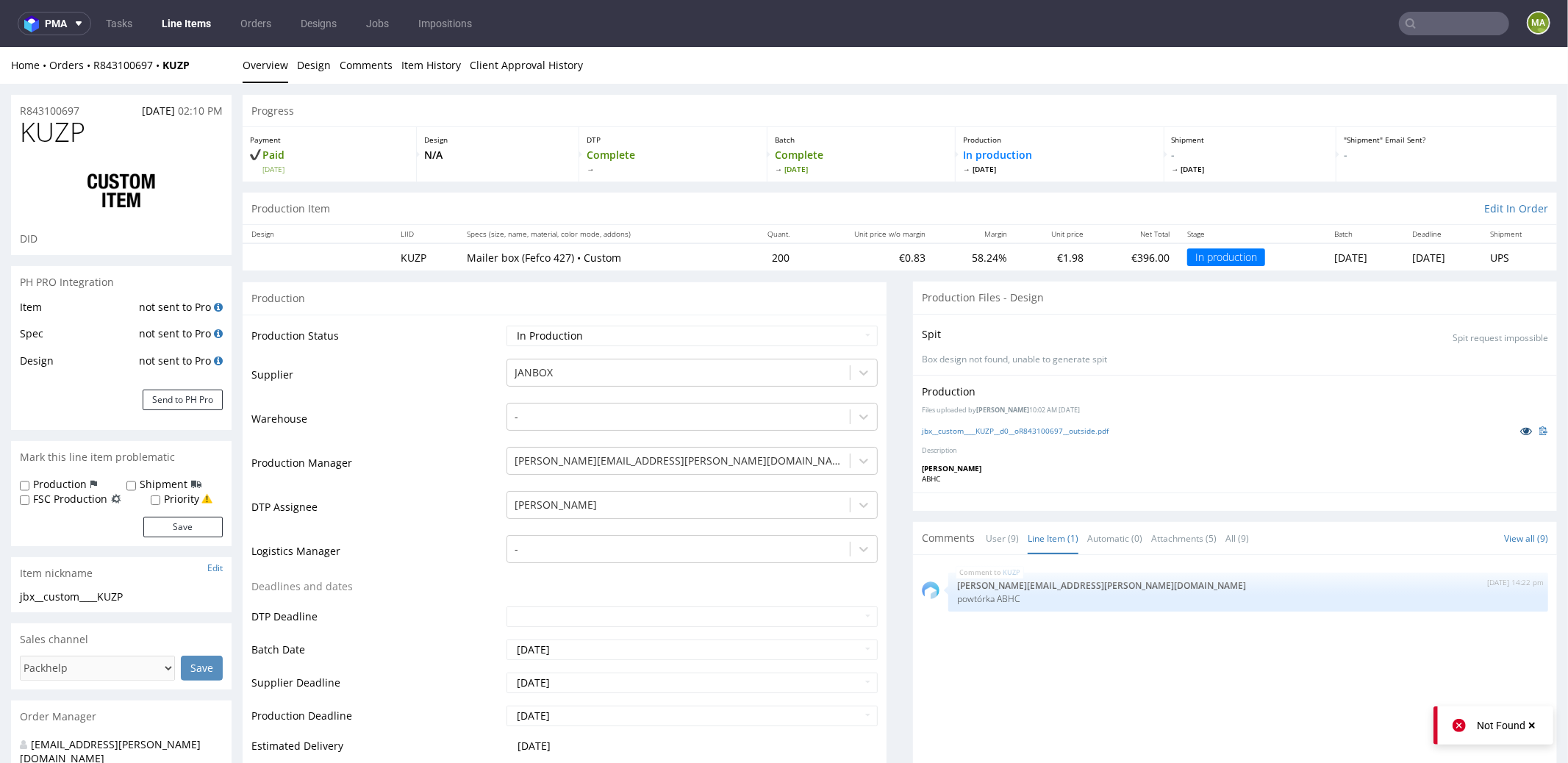
click at [1520, 425] on icon at bounding box center [1526, 430] width 12 height 11
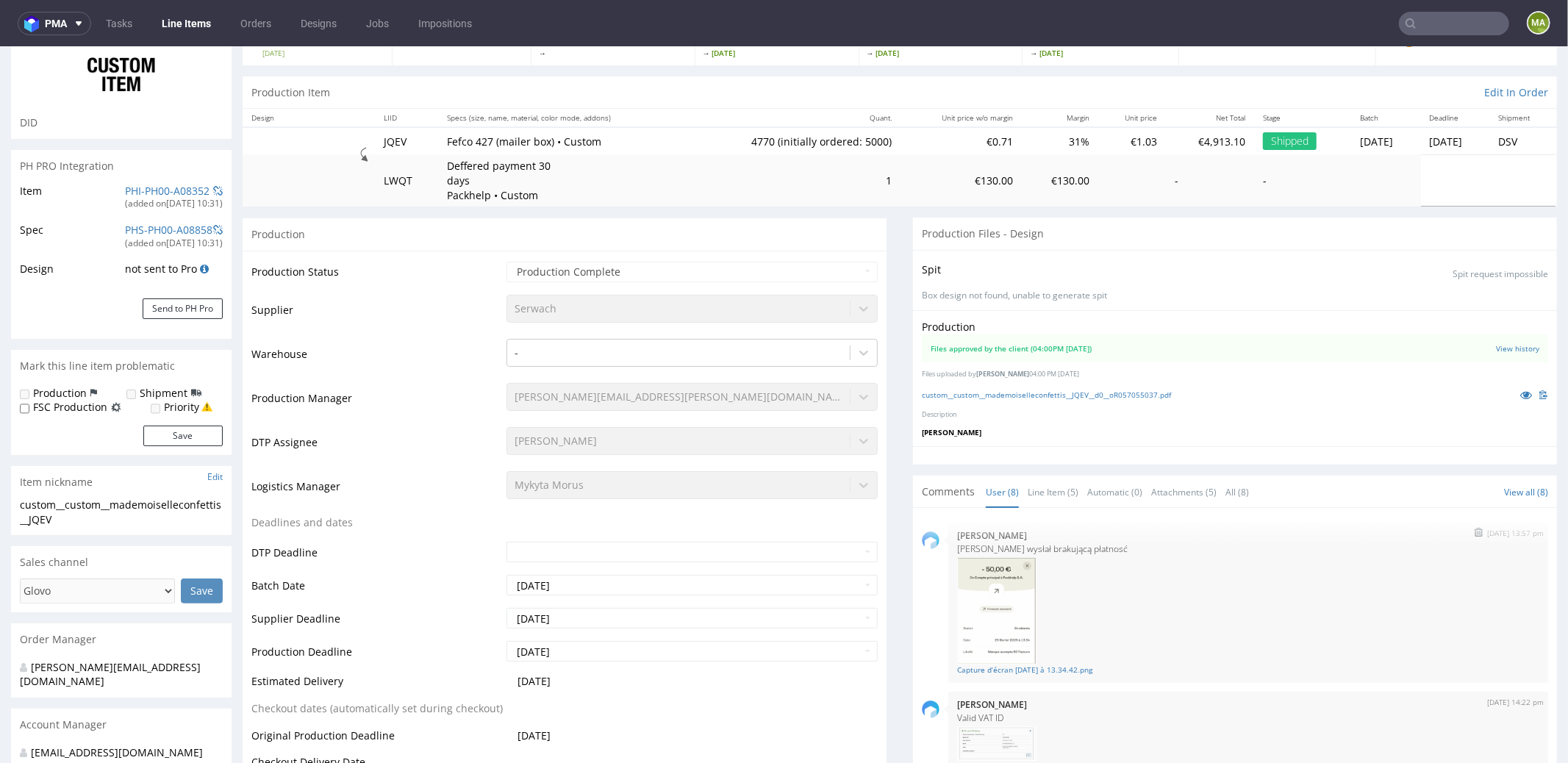
scroll to position [325, 0]
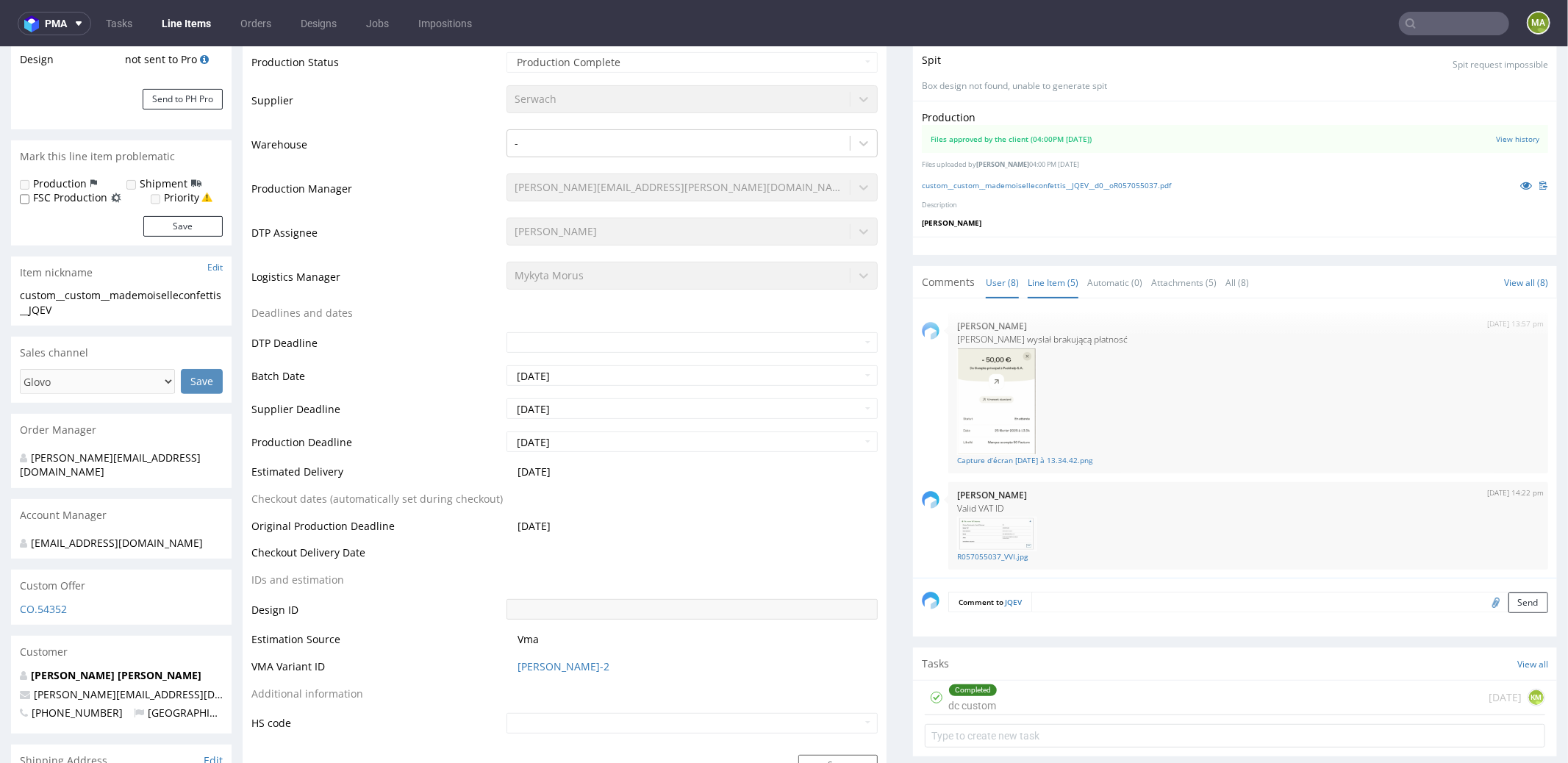
click at [1063, 268] on link "Line Item (5)" at bounding box center [1052, 282] width 50 height 32
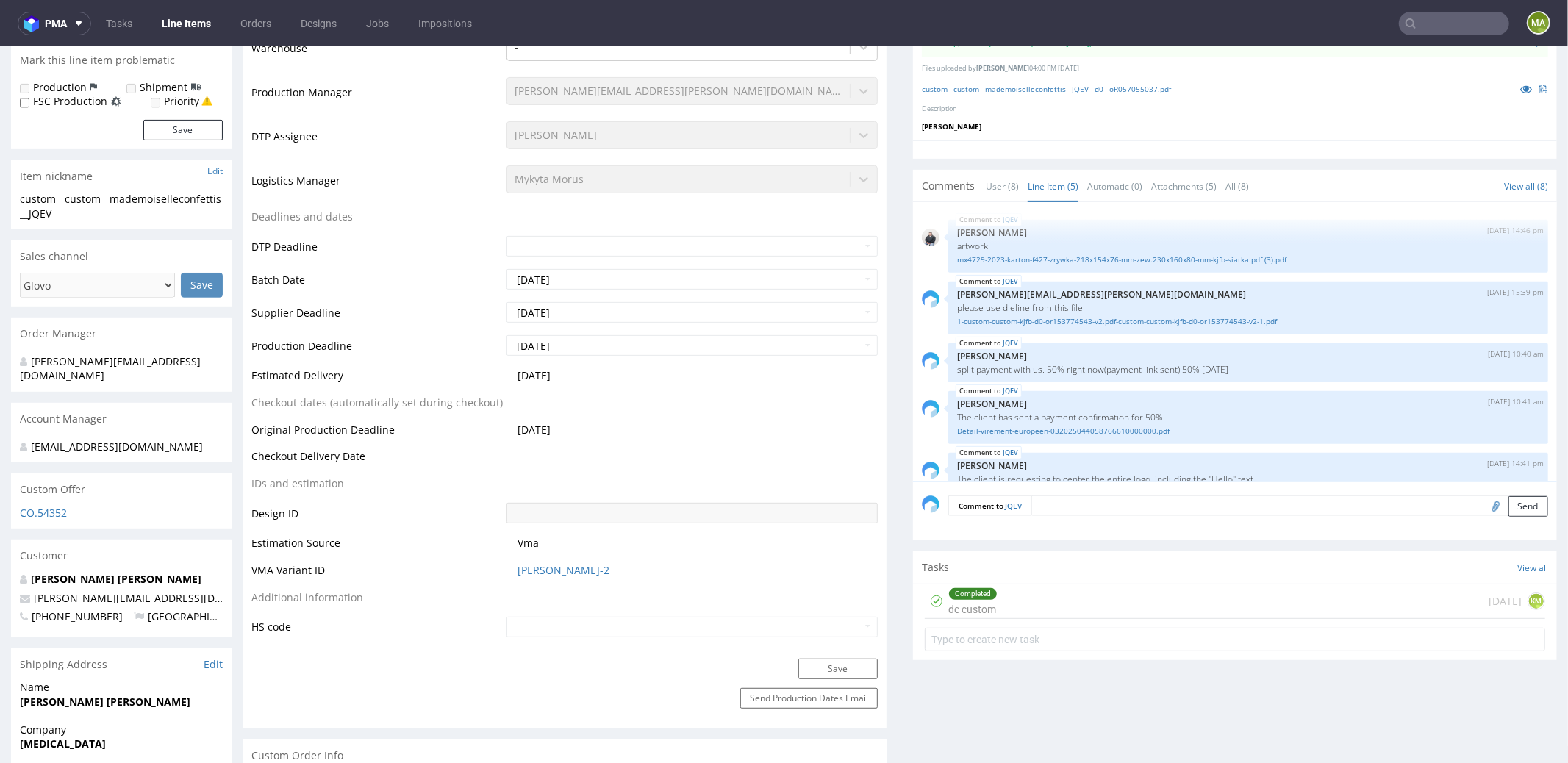
scroll to position [234, 0]
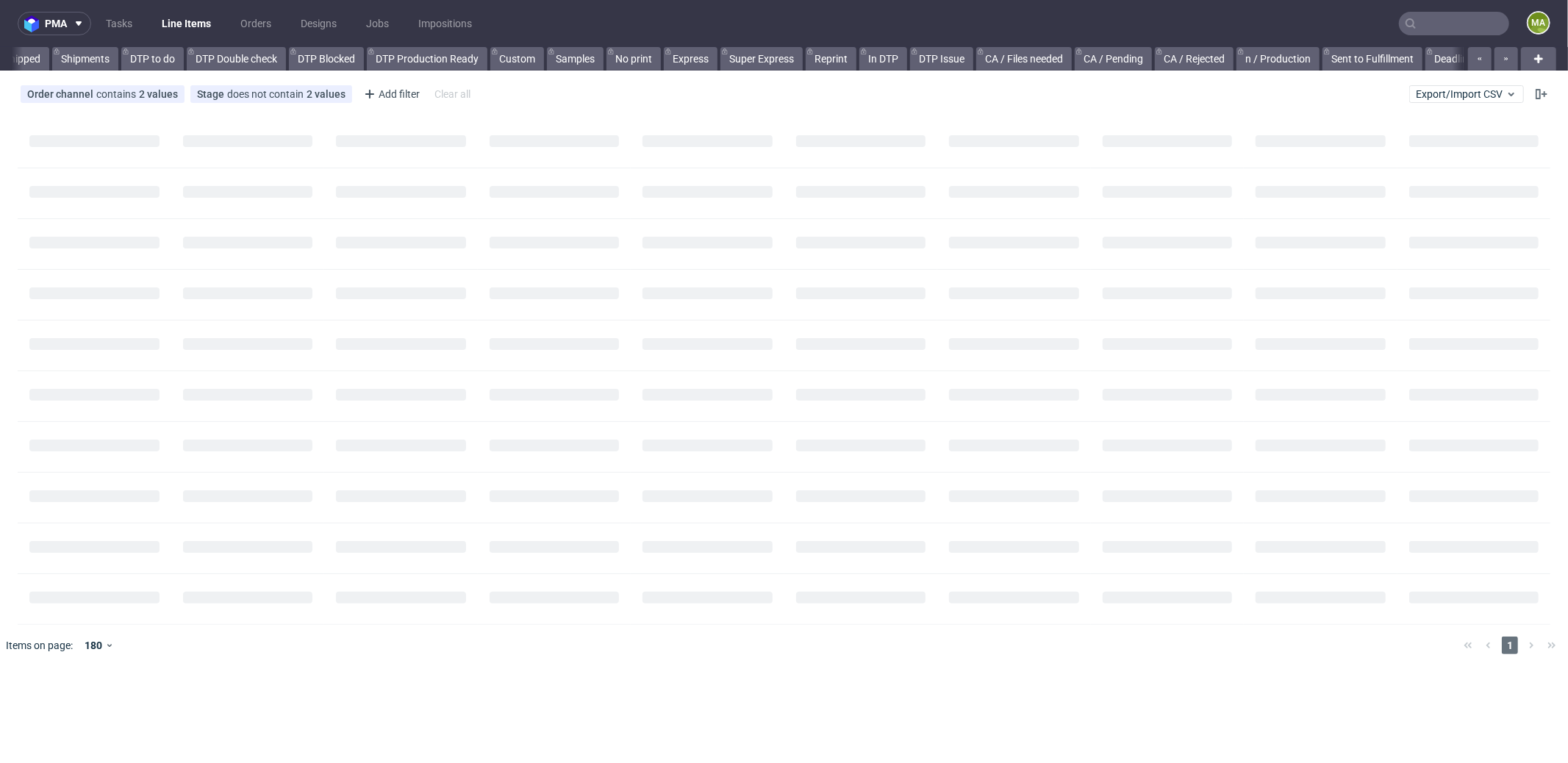
click at [1434, 32] on input "text" at bounding box center [1454, 23] width 110 height 23
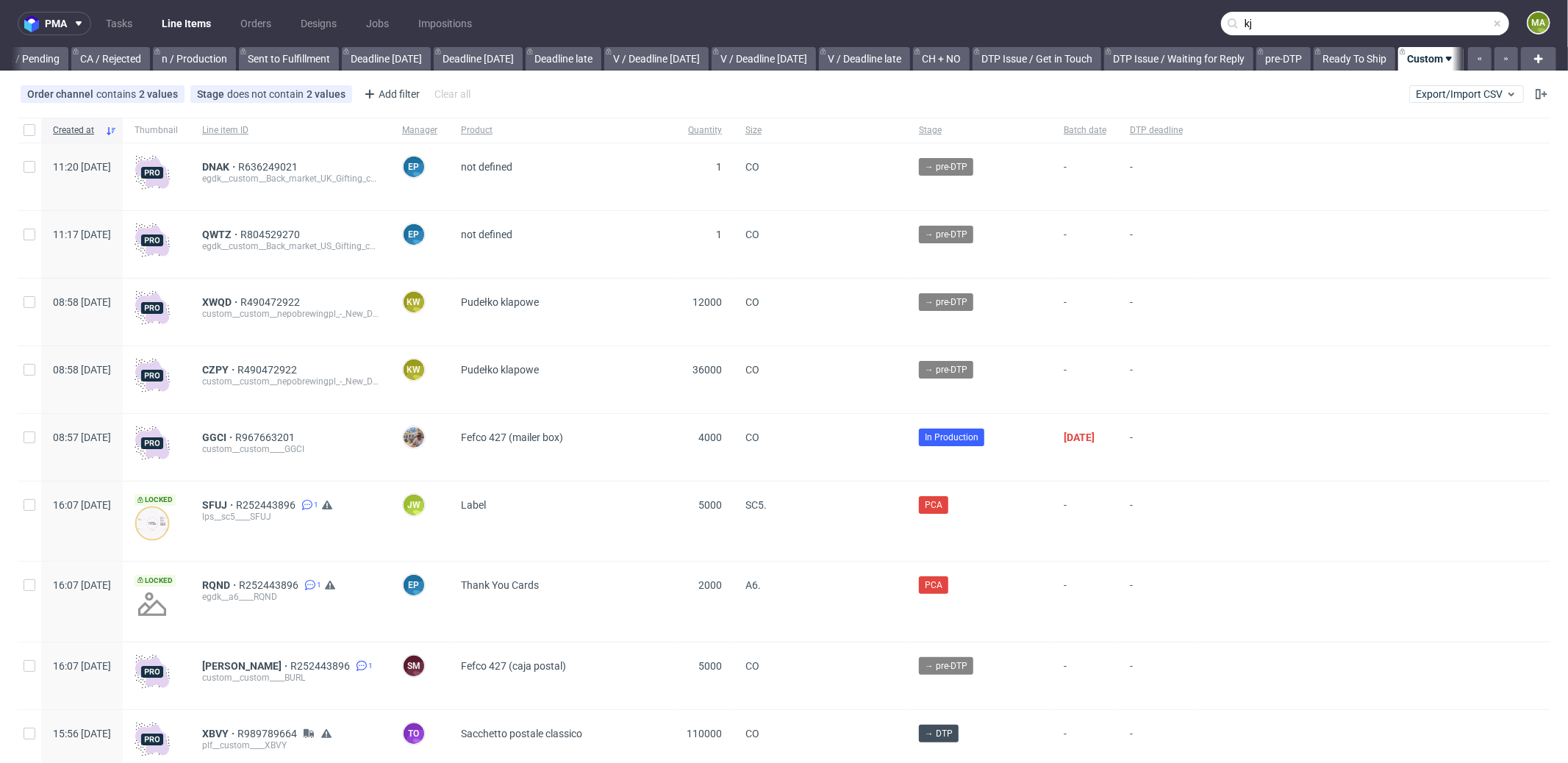
scroll to position [0, 1269]
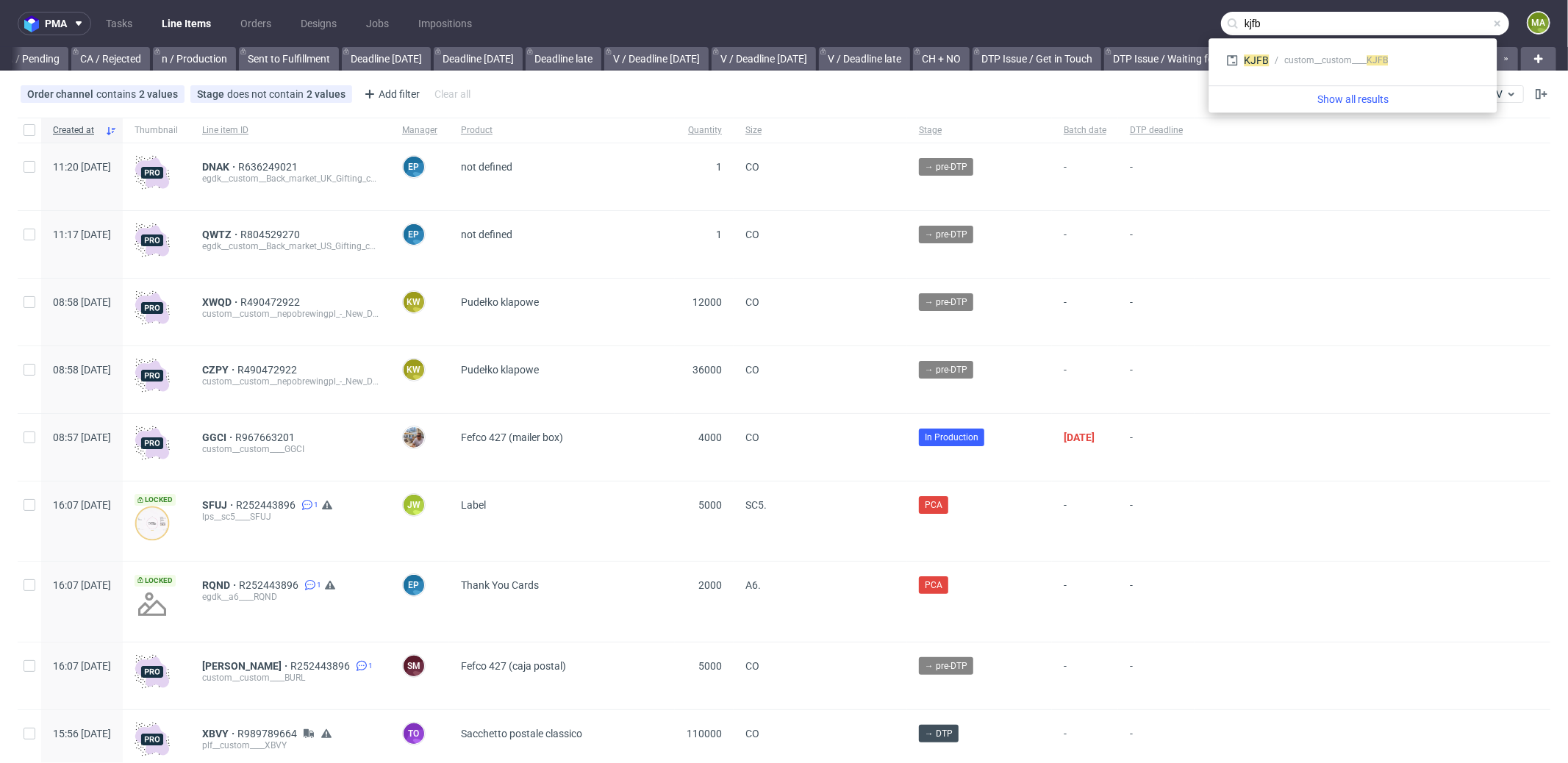
click at [1288, 28] on input "kjfb" at bounding box center [1364, 23] width 288 height 23
type input "kjfb"
click at [1290, 56] on div "custom__custom____ KJFB" at bounding box center [1336, 60] width 104 height 14
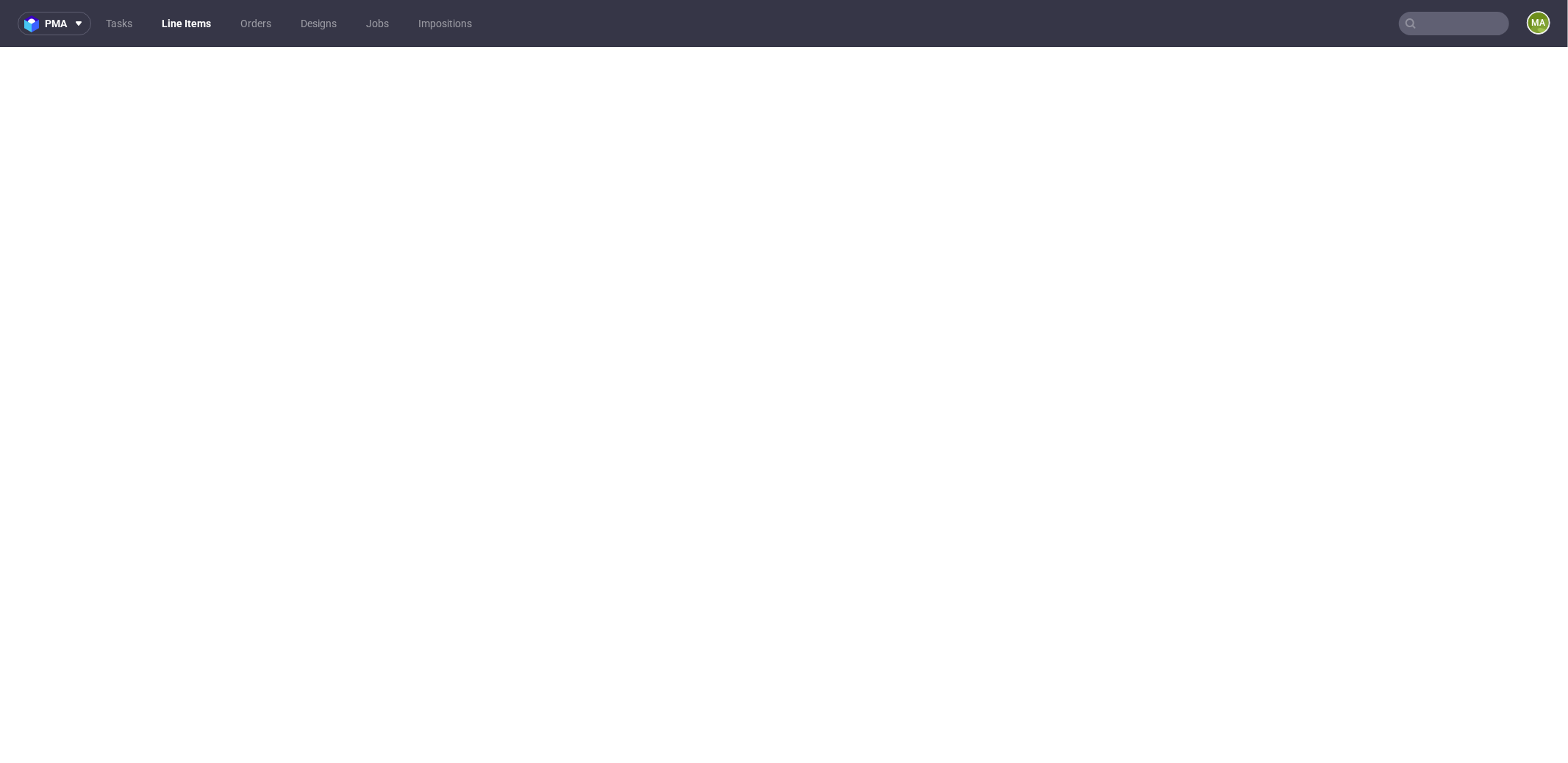
click at [1461, 35] on input "text" at bounding box center [1454, 23] width 110 height 23
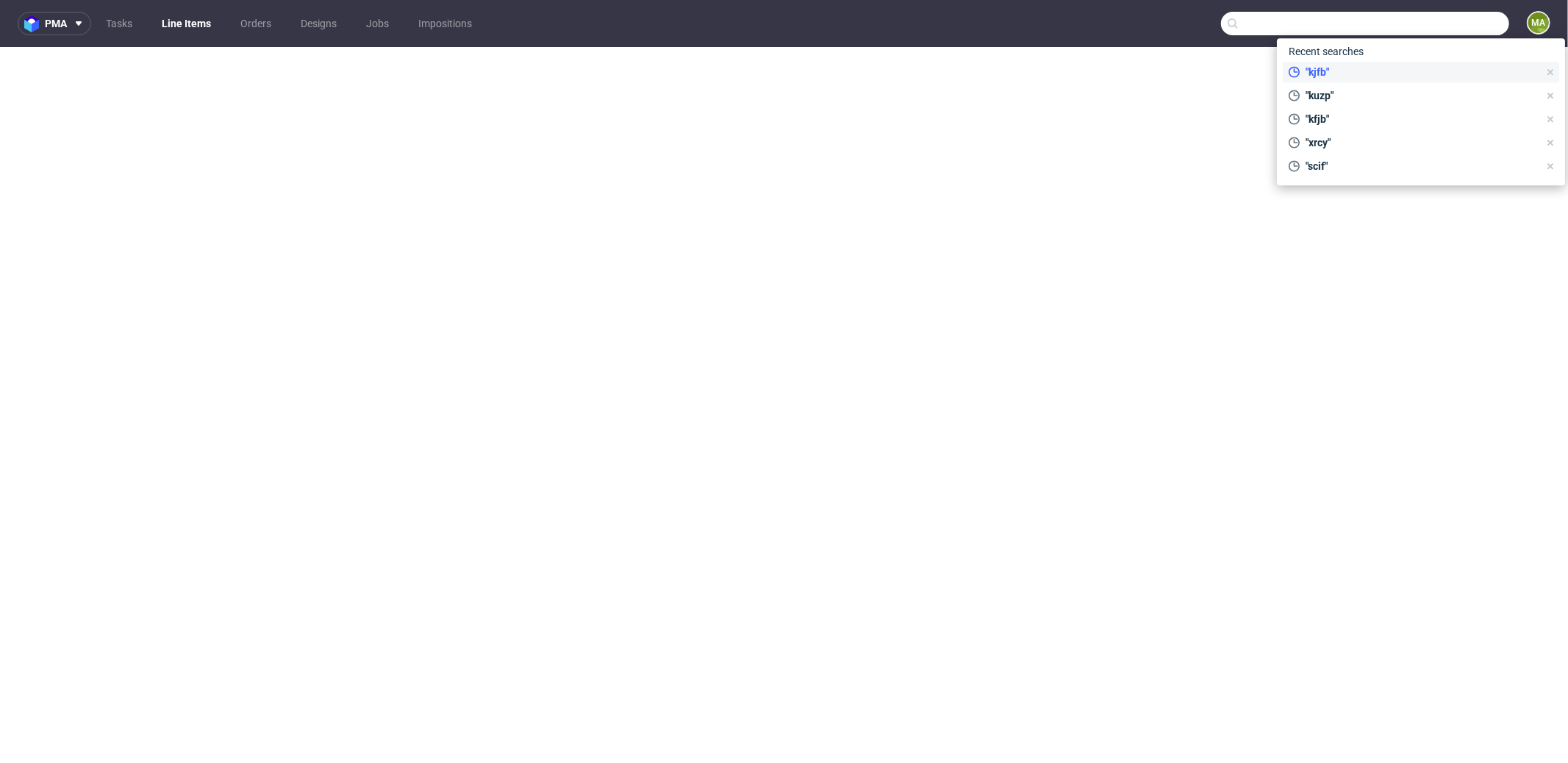
click at [1385, 65] on span ""kjfb"" at bounding box center [1419, 72] width 239 height 15
type input "kjfb"
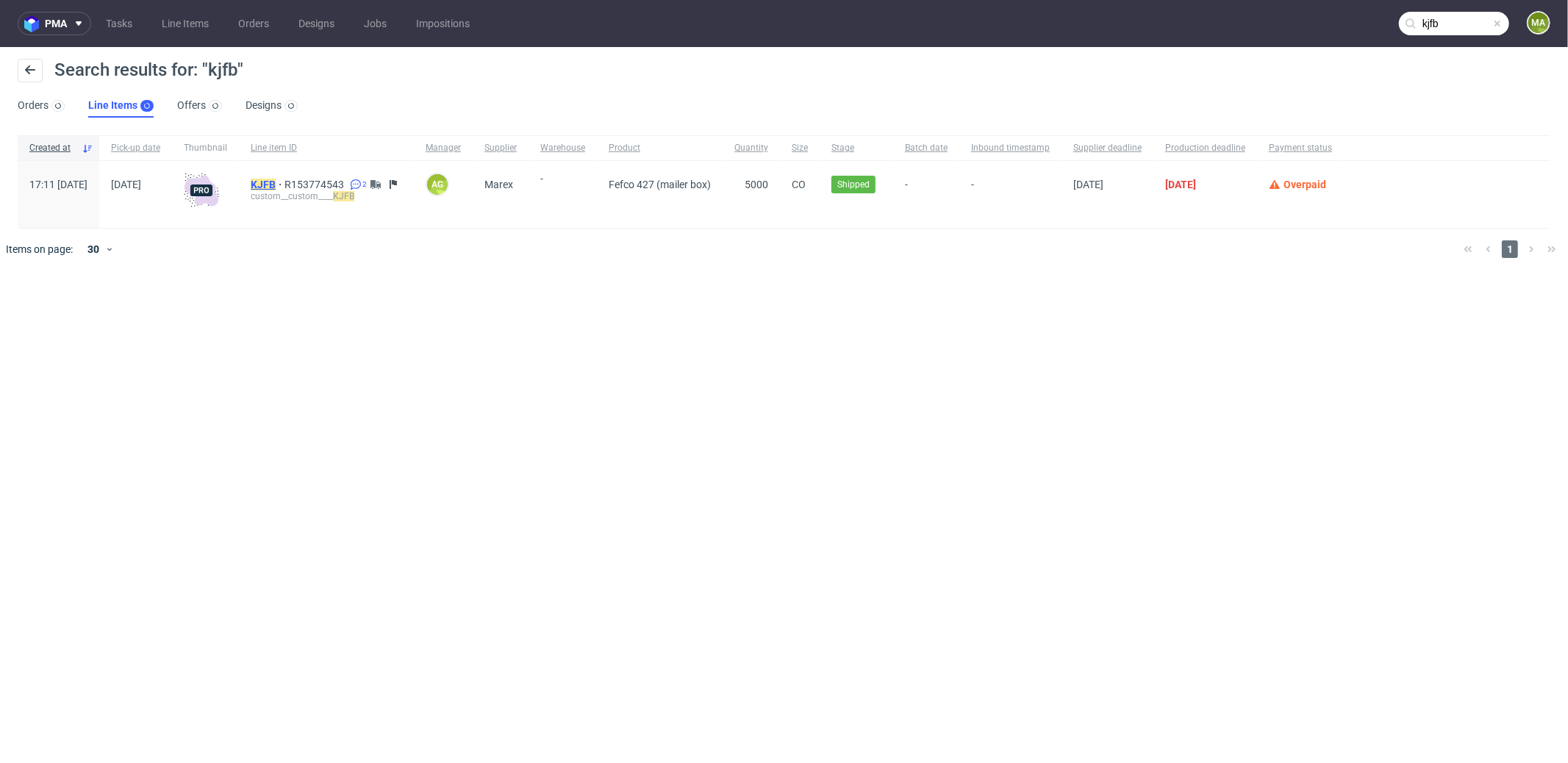
click at [276, 183] on mark "KJFB" at bounding box center [262, 185] width 25 height 12
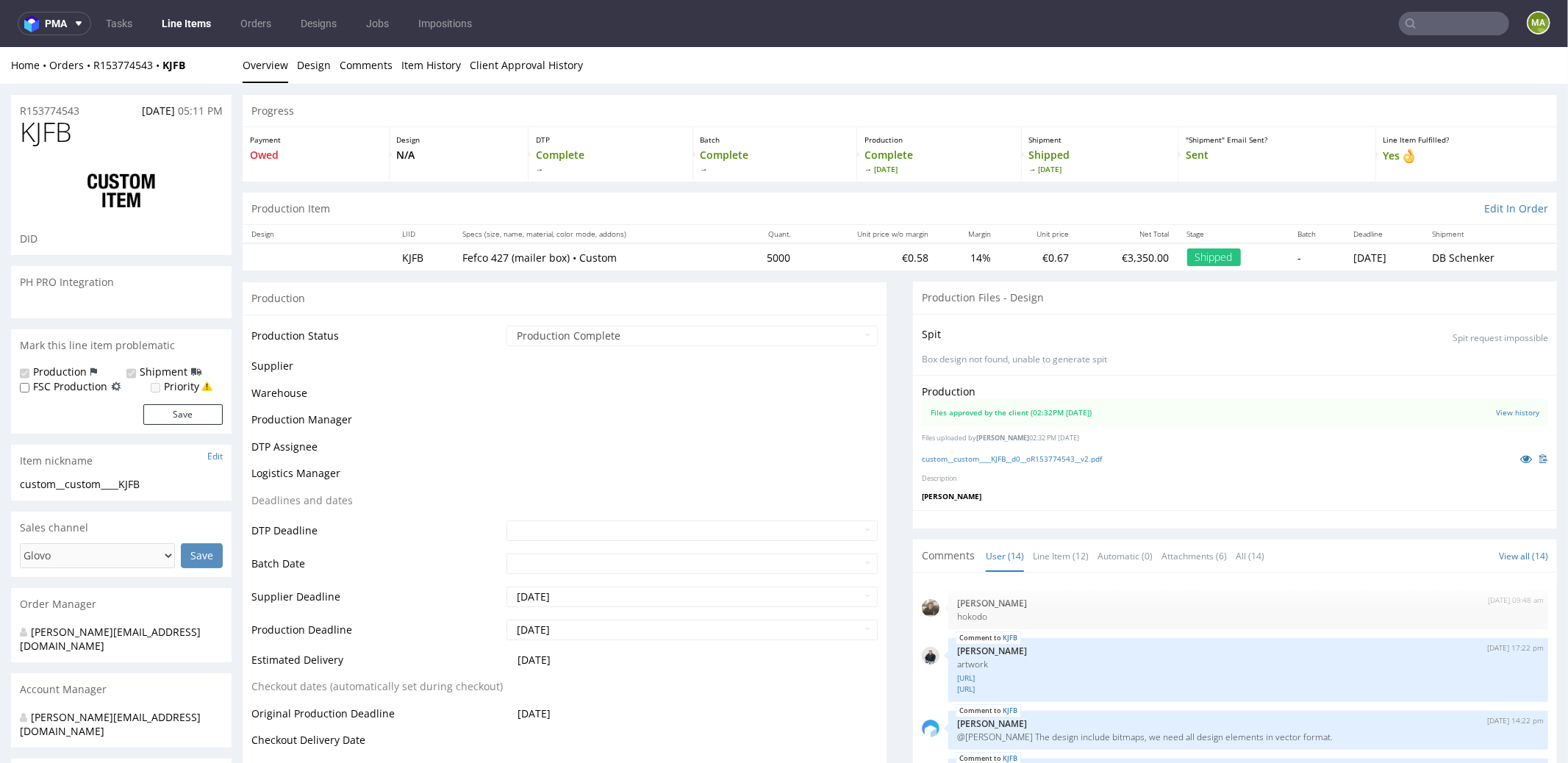
scroll to position [592, 0]
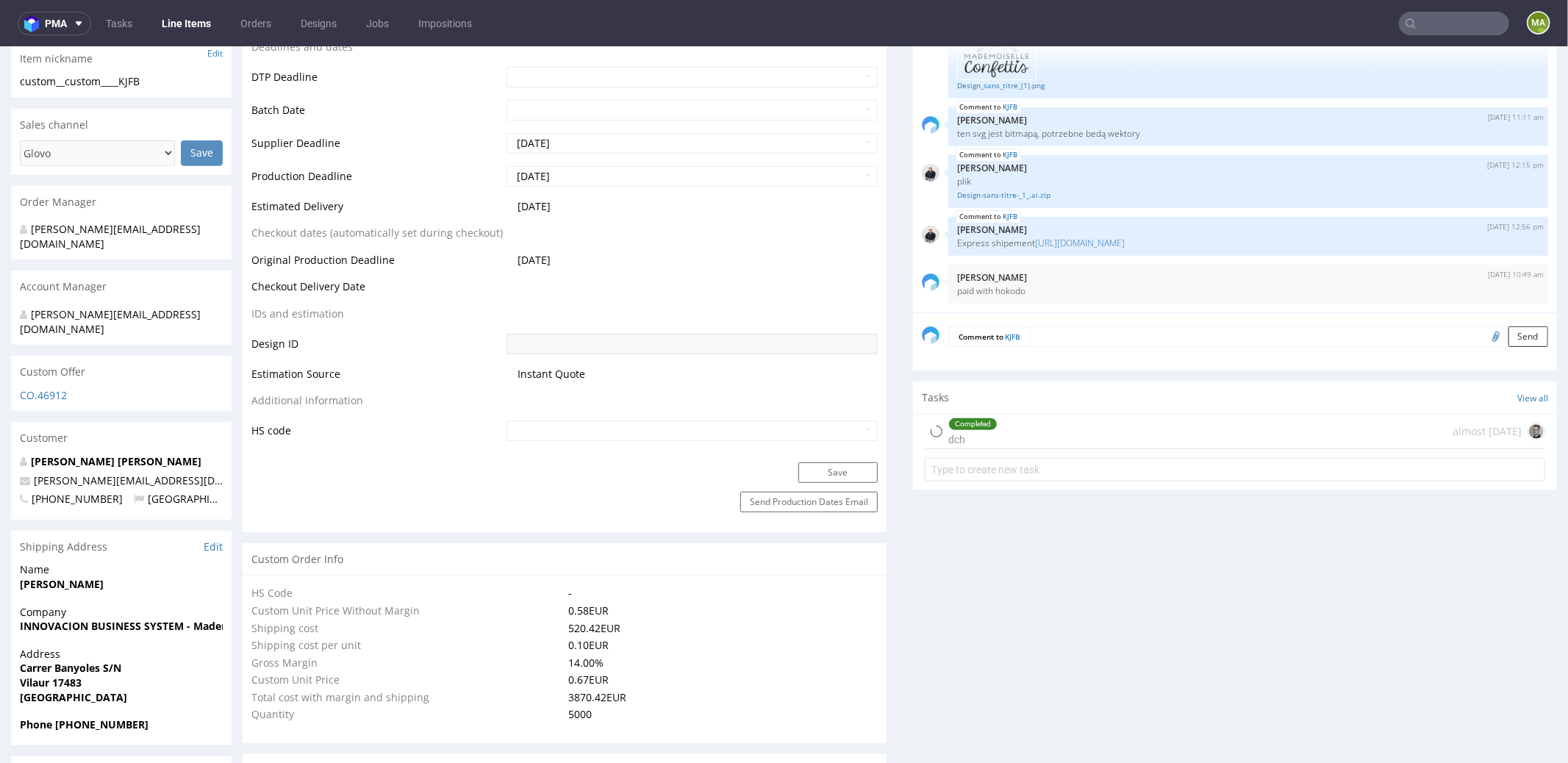
select select "in_progress"
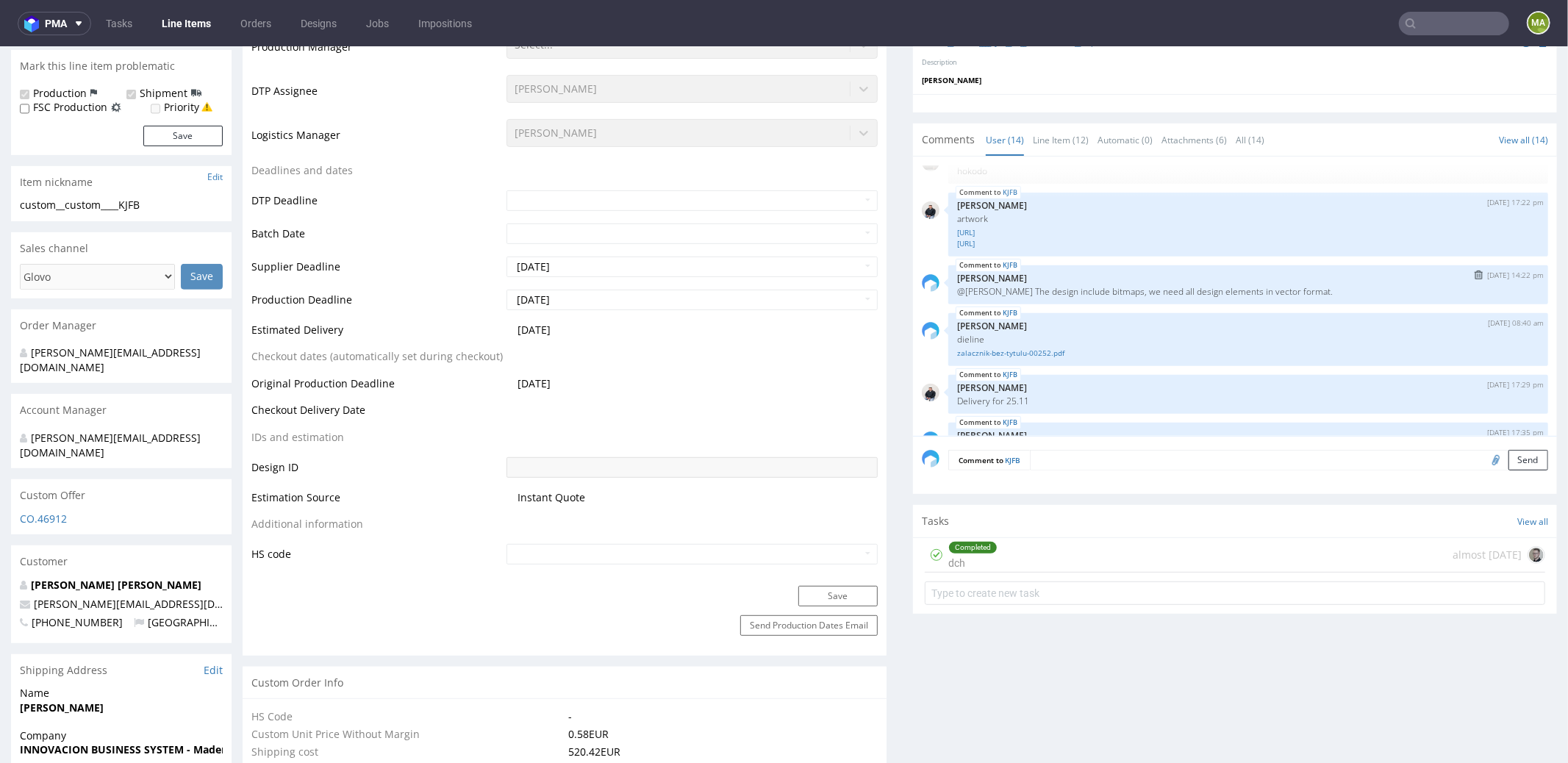
scroll to position [50, 0]
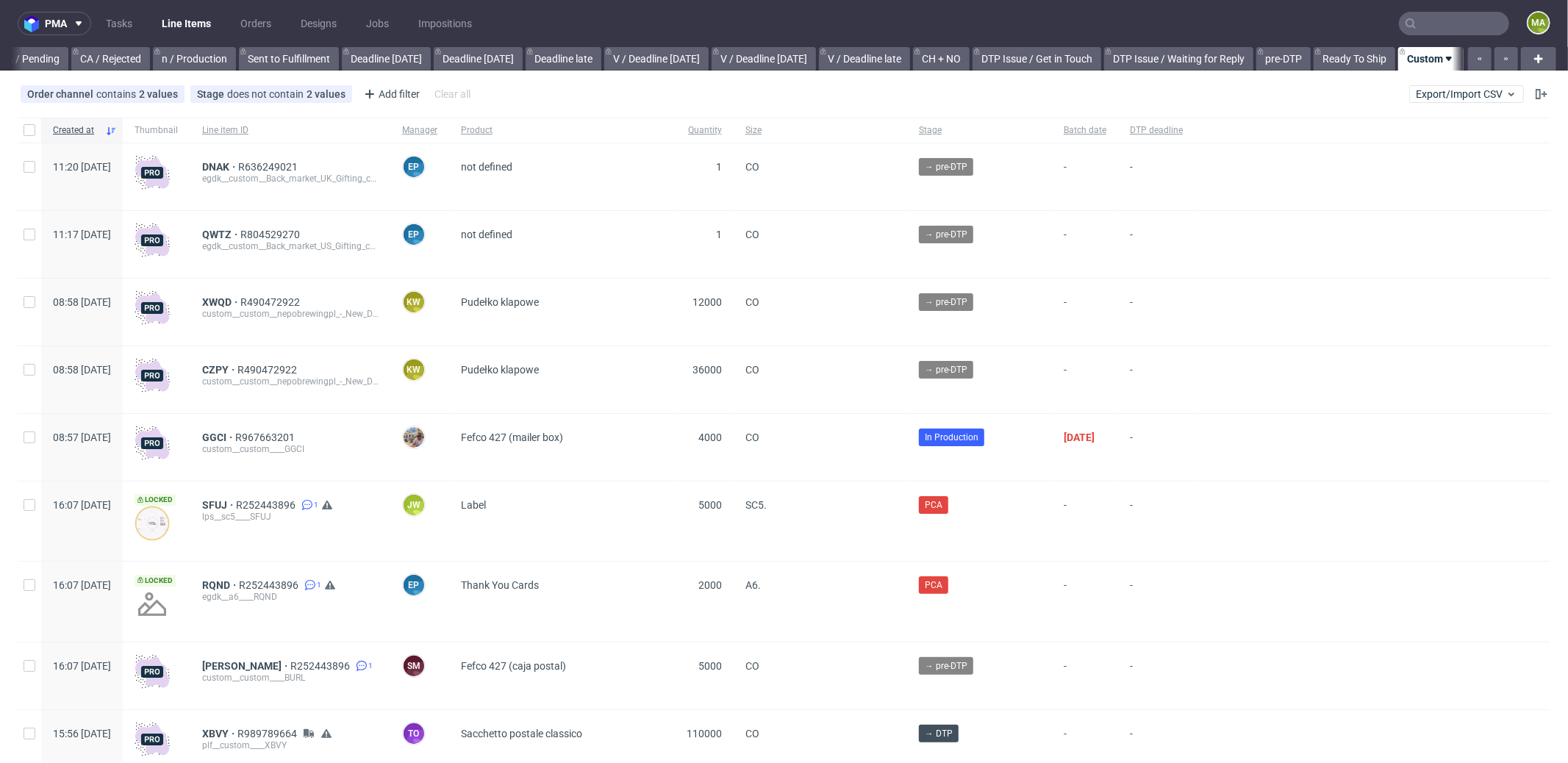
scroll to position [0, 1269]
click at [1454, 23] on input "text" at bounding box center [1454, 23] width 110 height 23
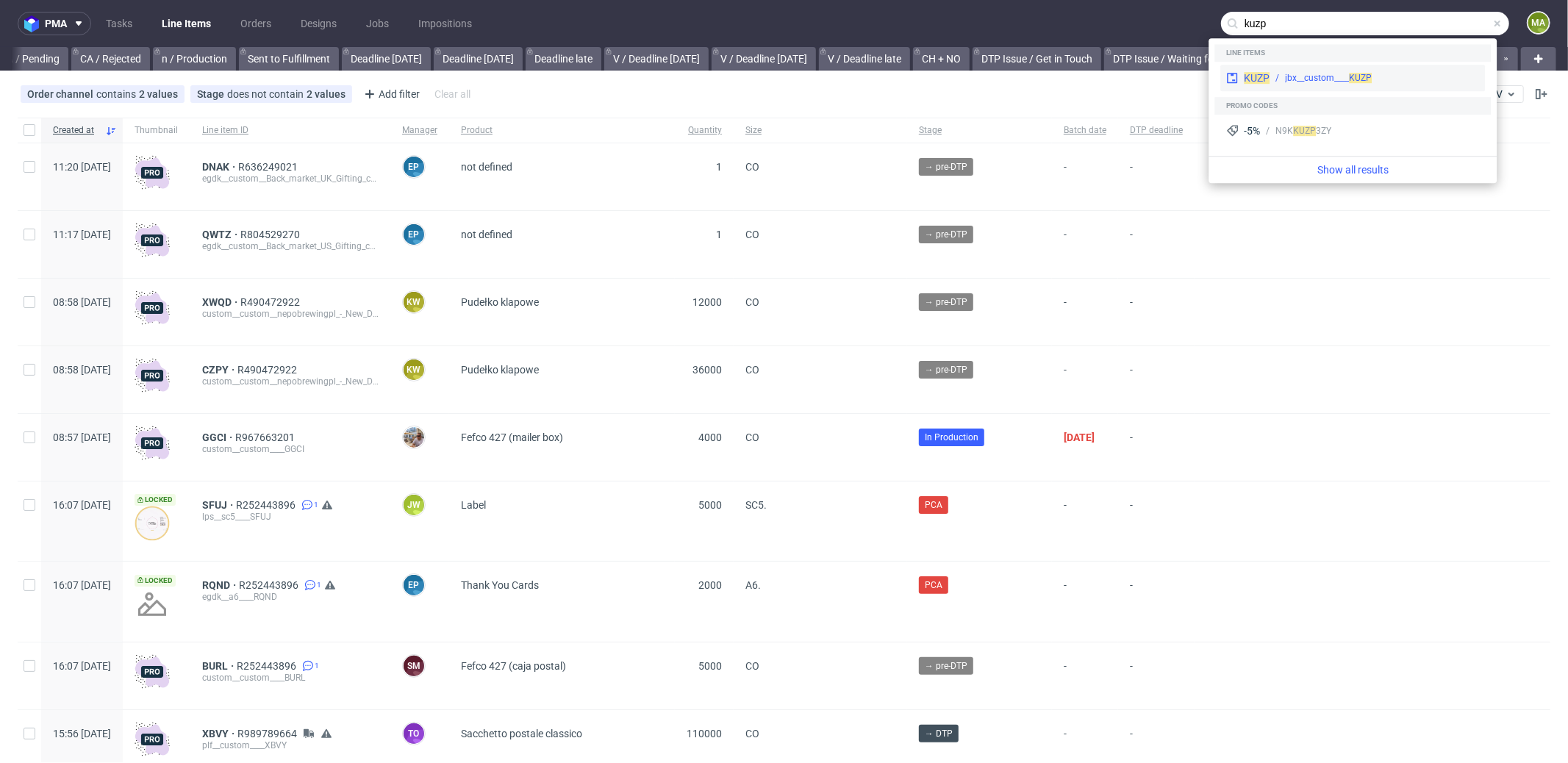
type input "kuzp"
click at [1273, 83] on div "jbx__custom____ KUZP" at bounding box center [1374, 78] width 210 height 14
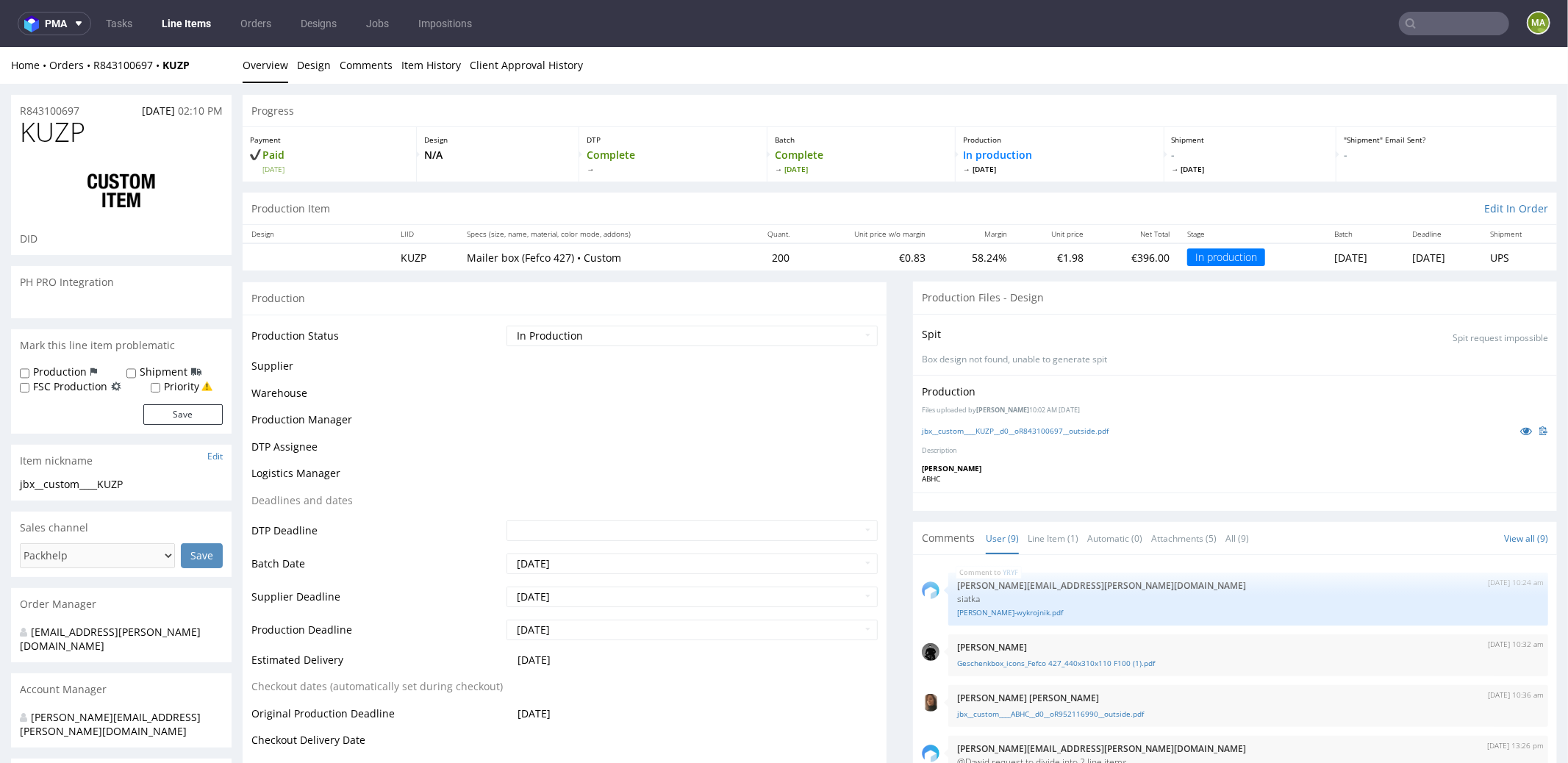
scroll to position [216, 0]
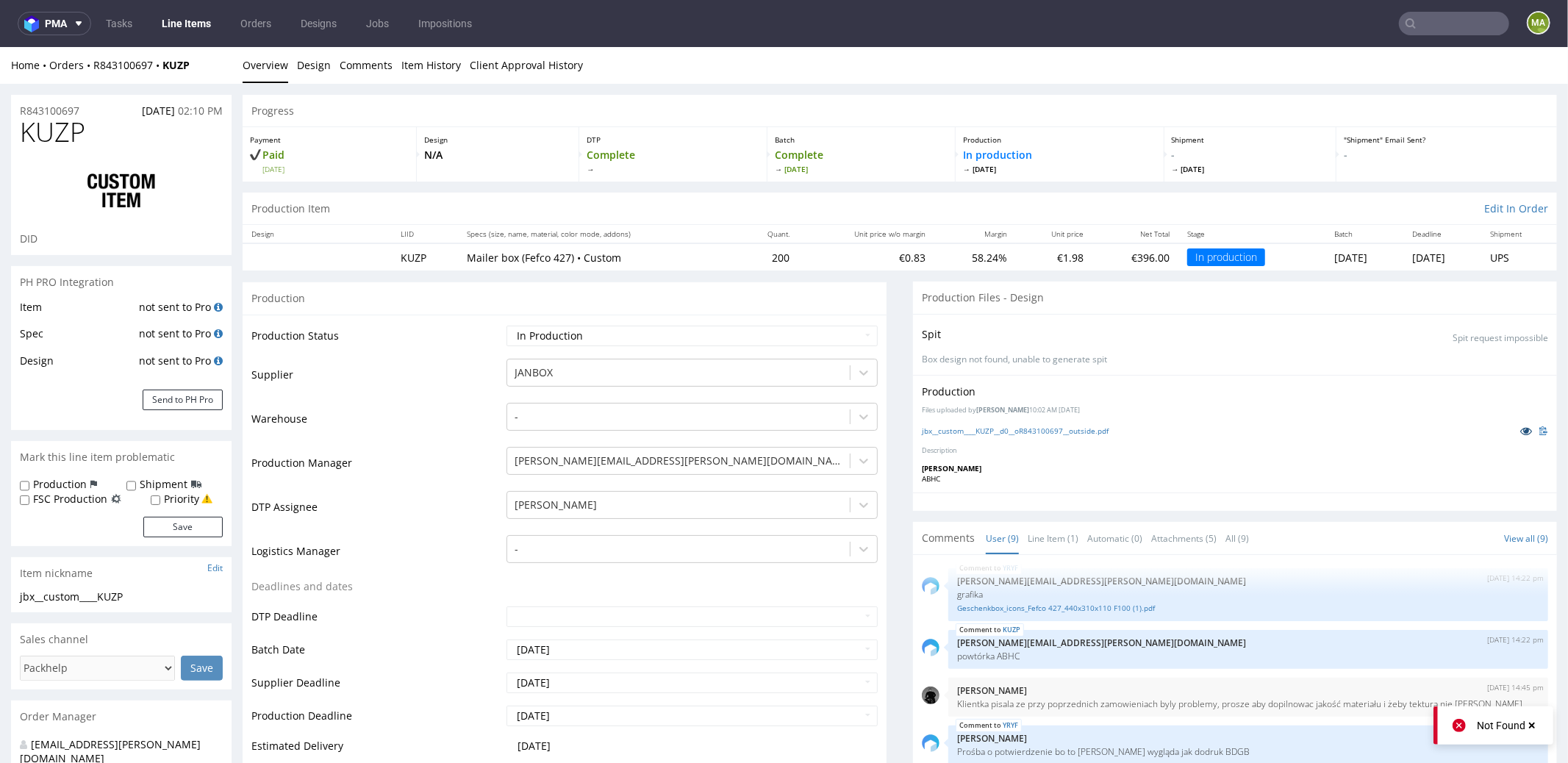
click at [1520, 425] on icon at bounding box center [1526, 430] width 12 height 11
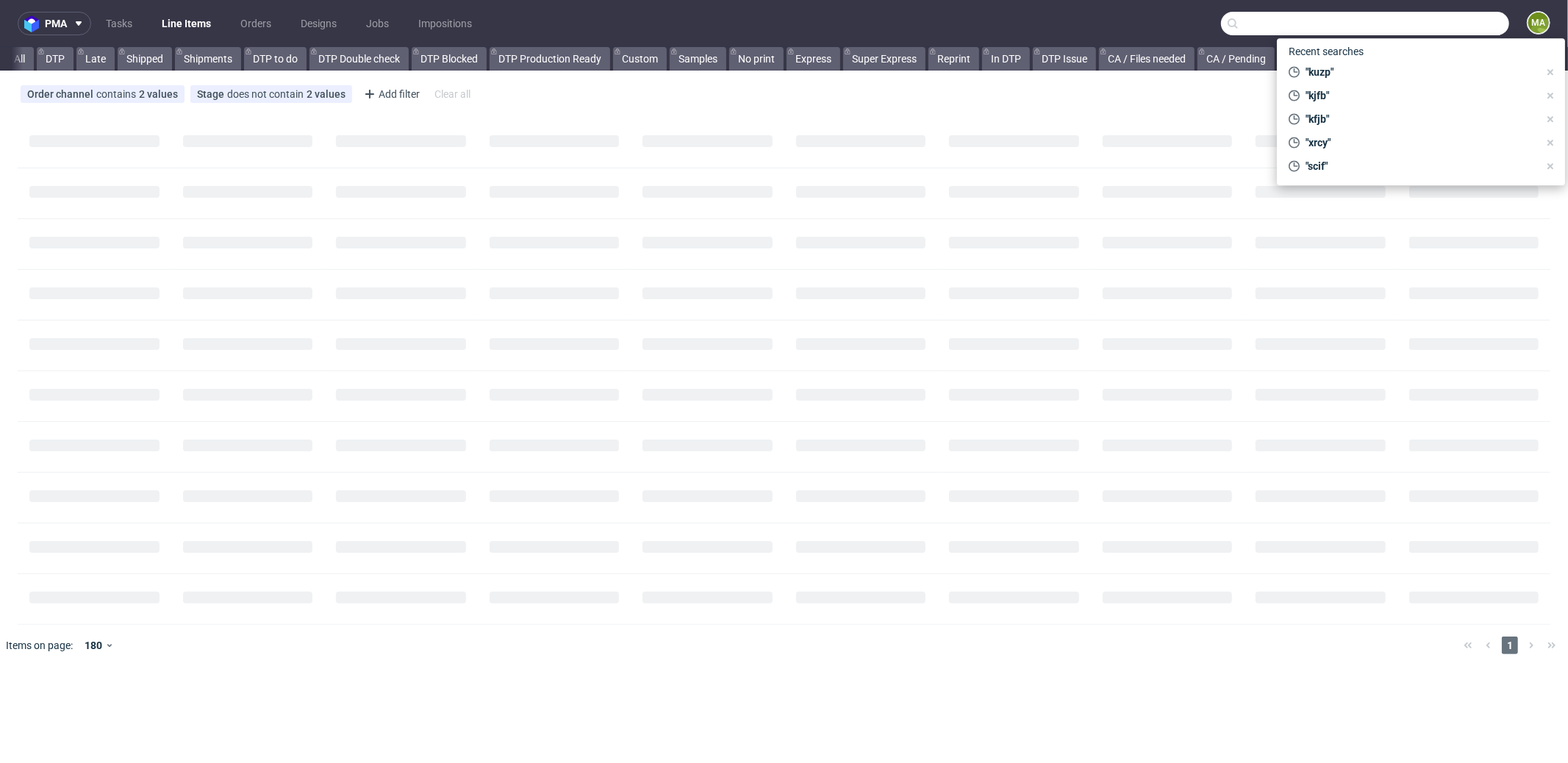
click at [1414, 15] on input "text" at bounding box center [1364, 23] width 288 height 23
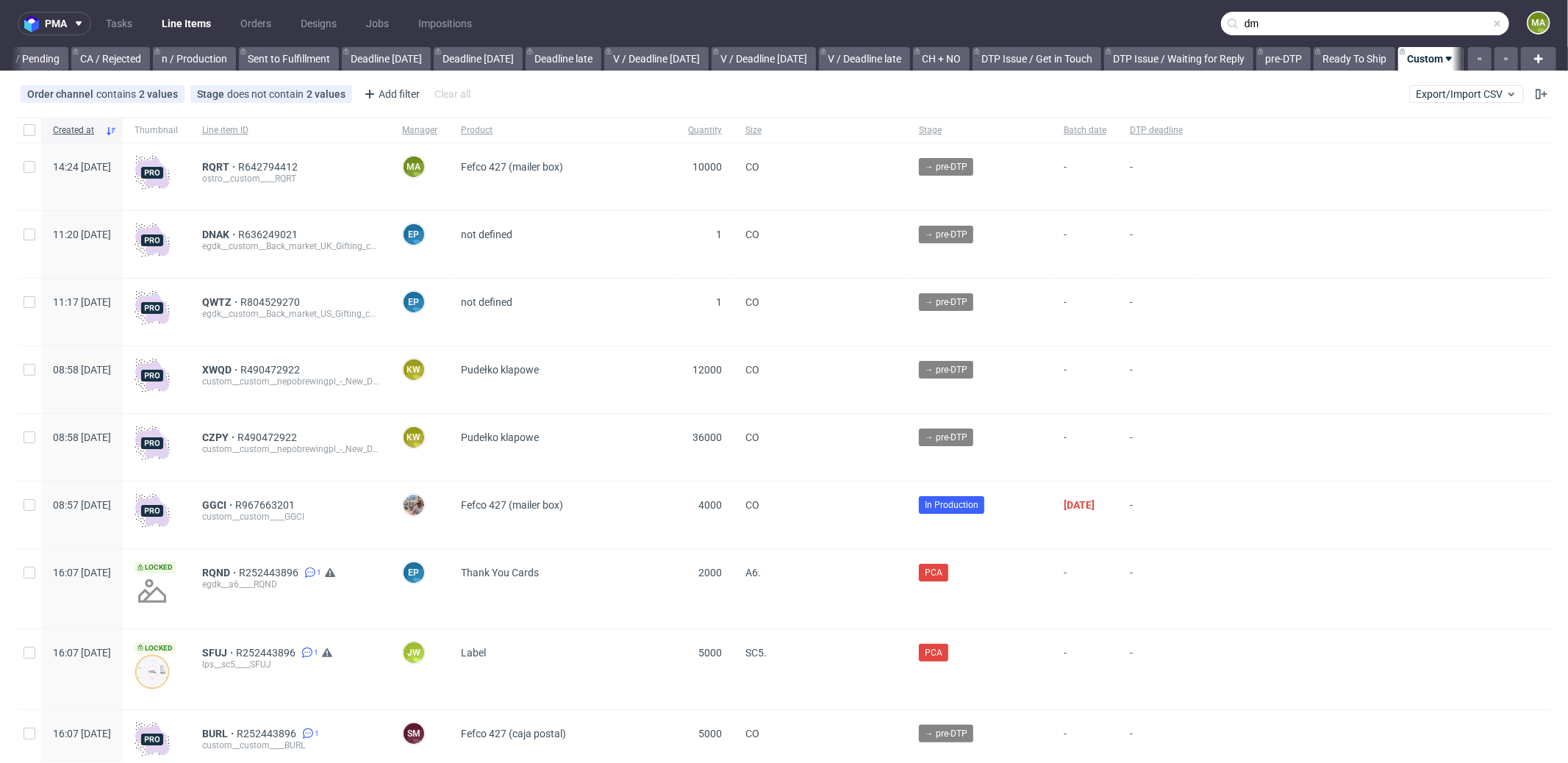
scroll to position [0, 1269]
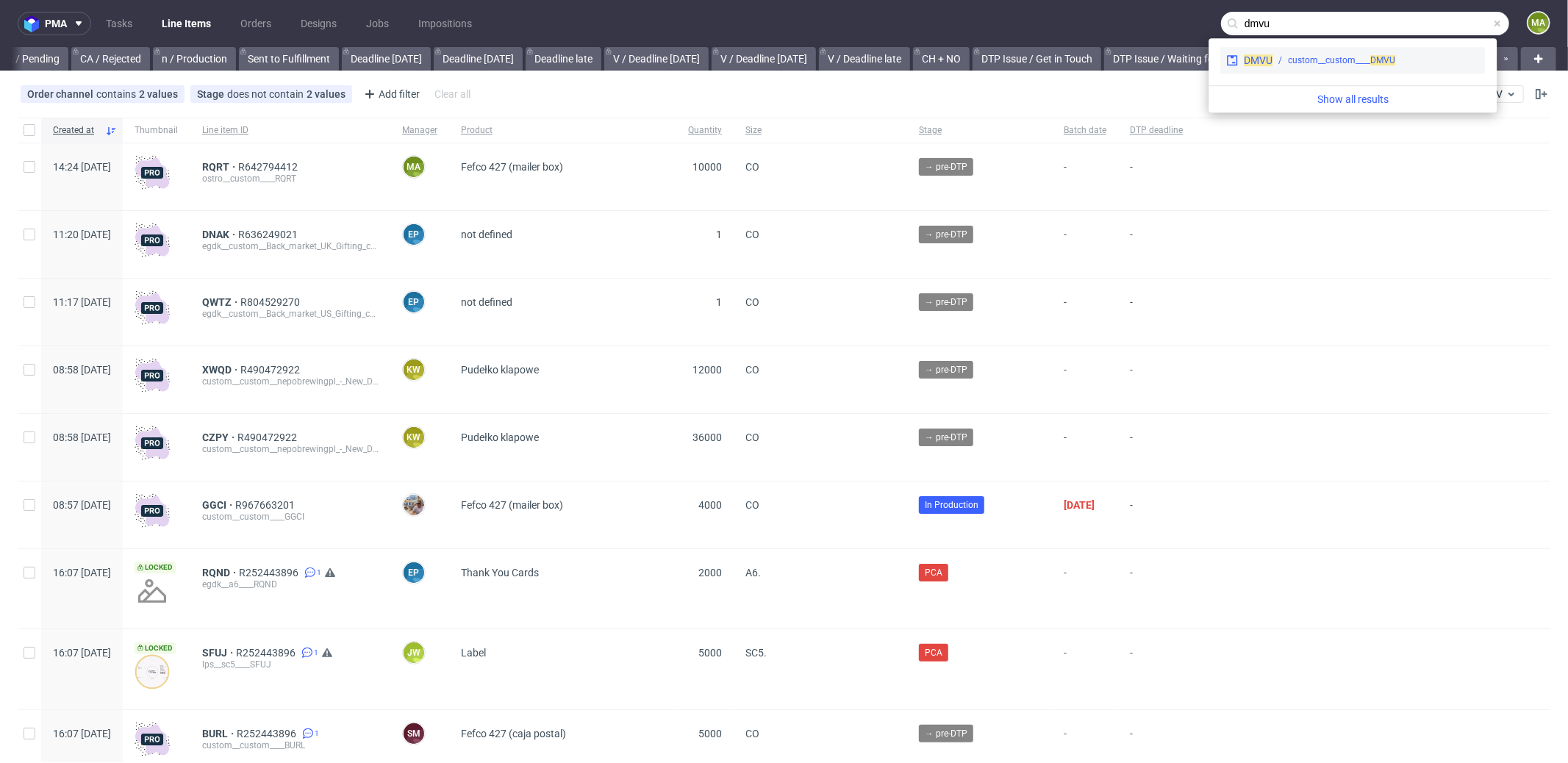
type input "dmvu"
click at [1313, 59] on div "custom__custom____ DMVU" at bounding box center [1341, 60] width 107 height 14
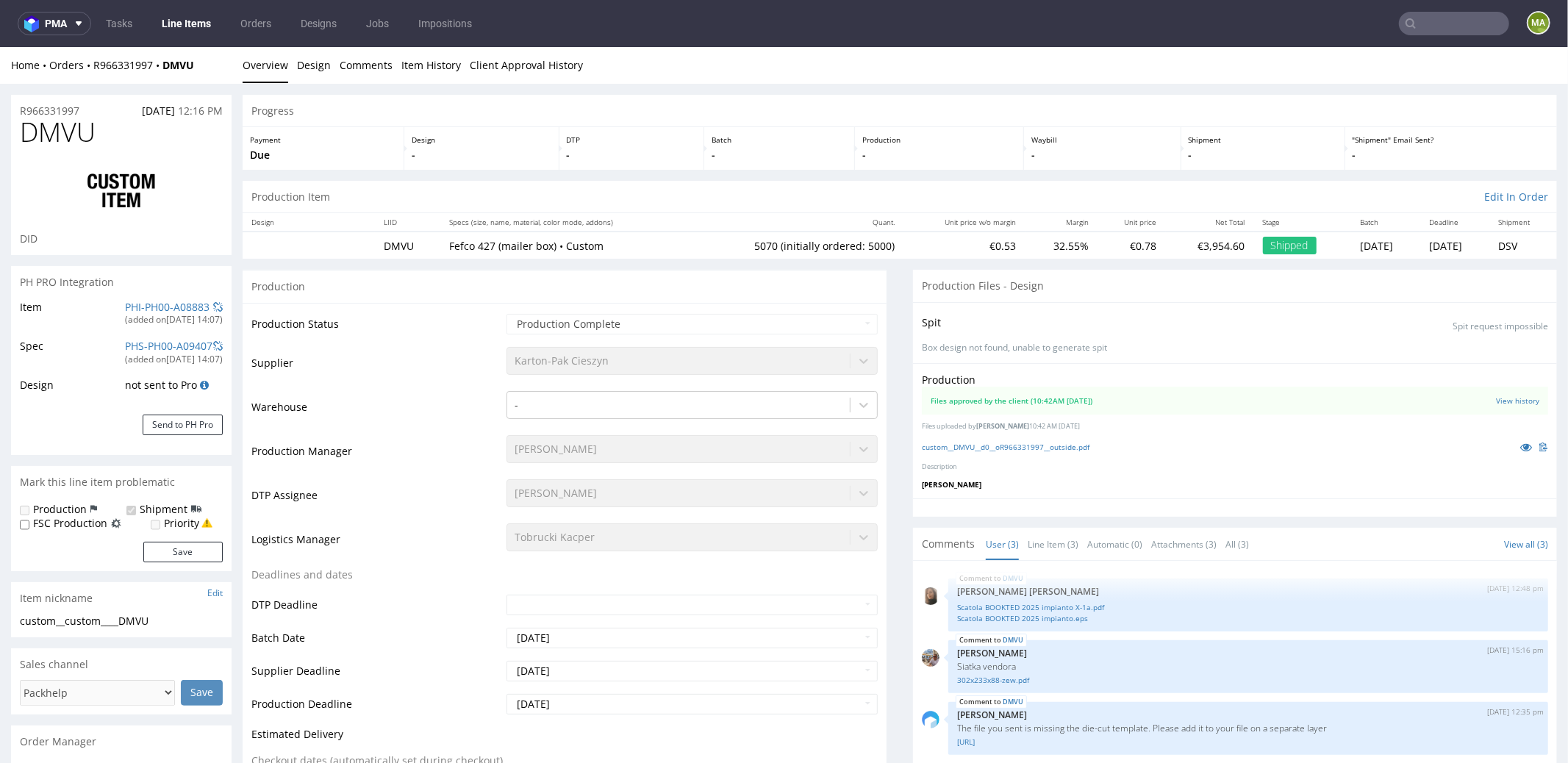
type input "5070"
select select "in_progress"
drag, startPoint x: 44, startPoint y: 129, endPoint x: 0, endPoint y: 129, distance: 44.0
copy span "DMVU"
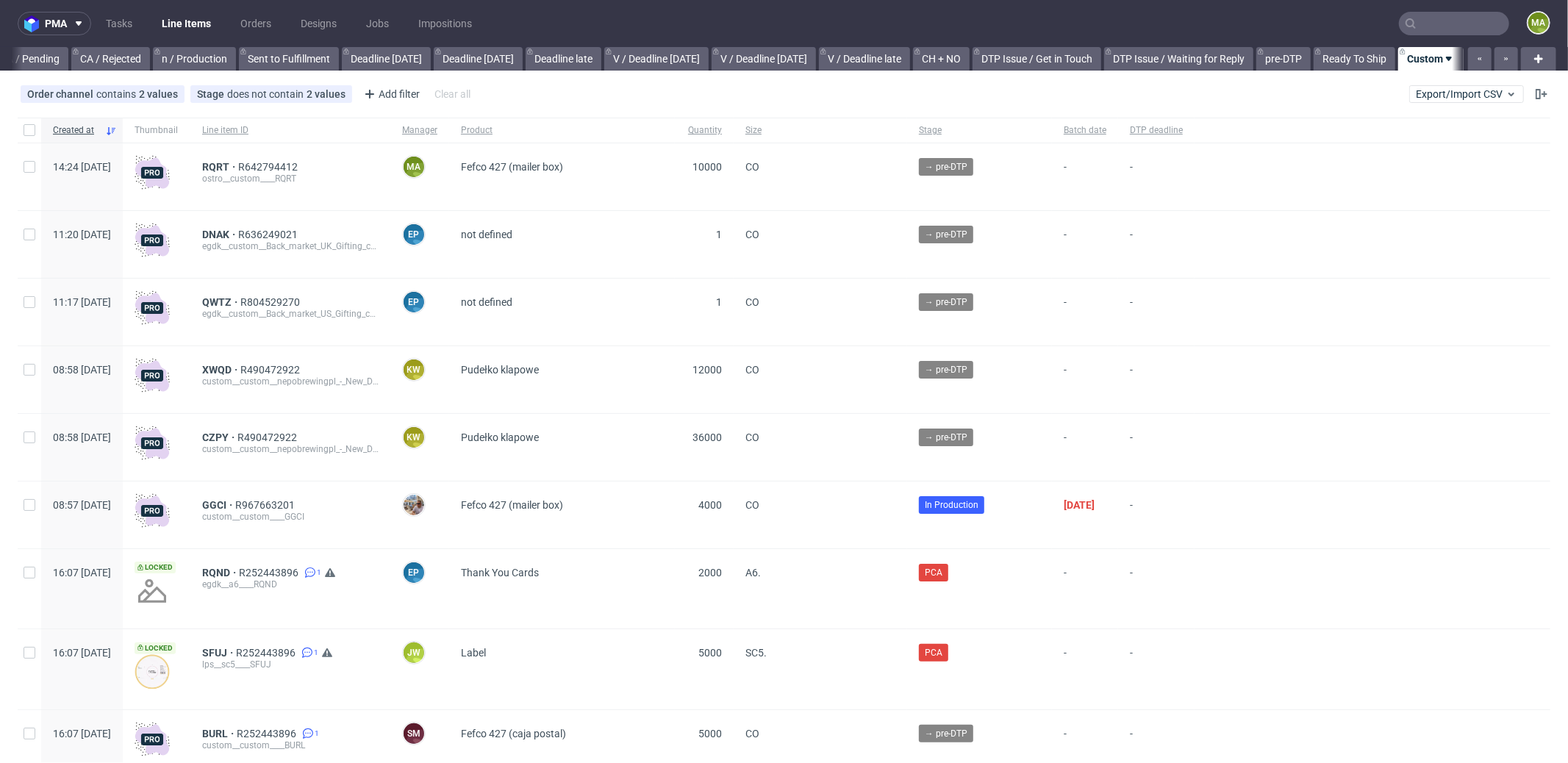
scroll to position [0, 1269]
click at [238, 166] on span "RQRT" at bounding box center [220, 167] width 36 height 12
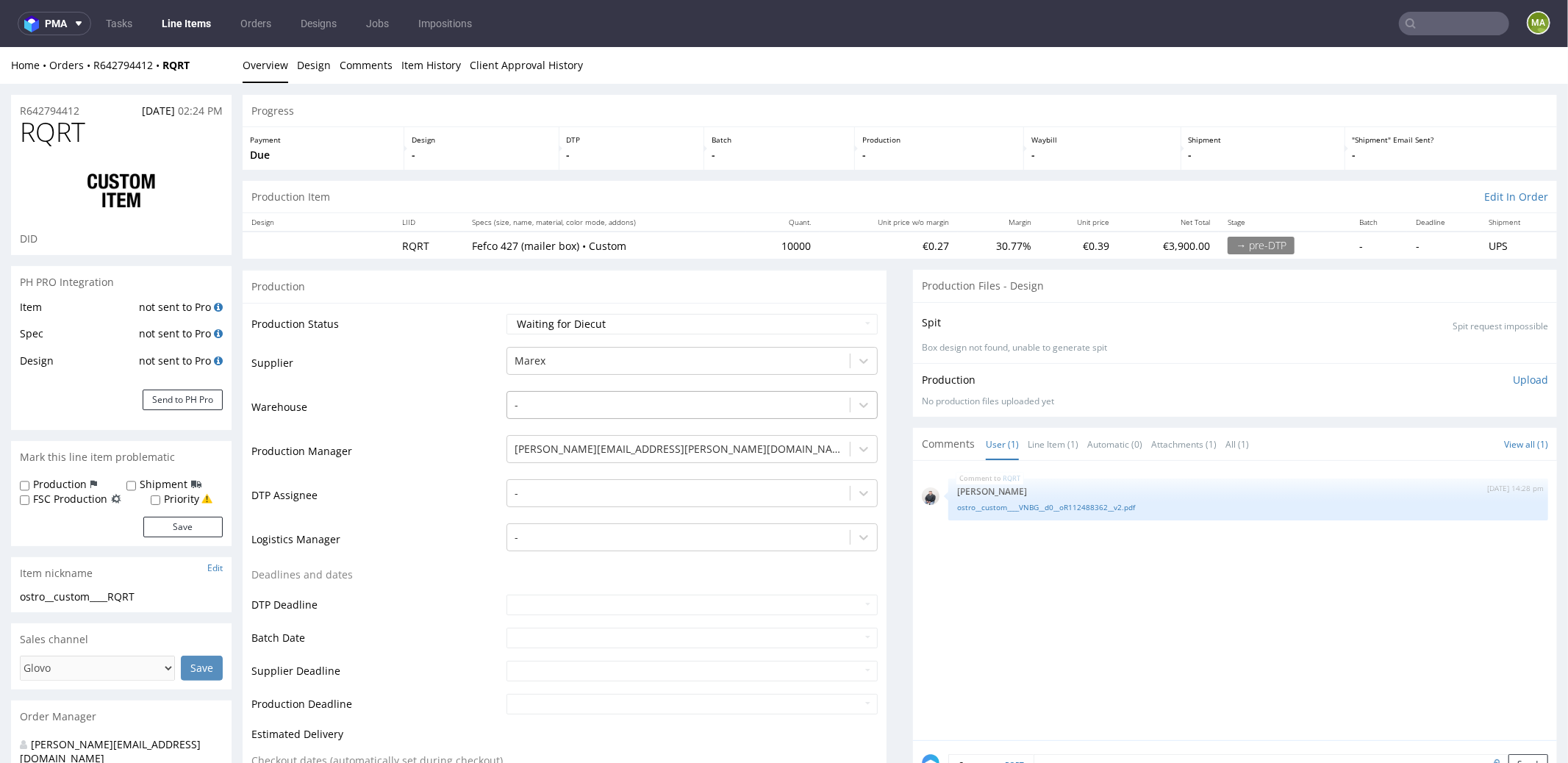
scroll to position [337, 0]
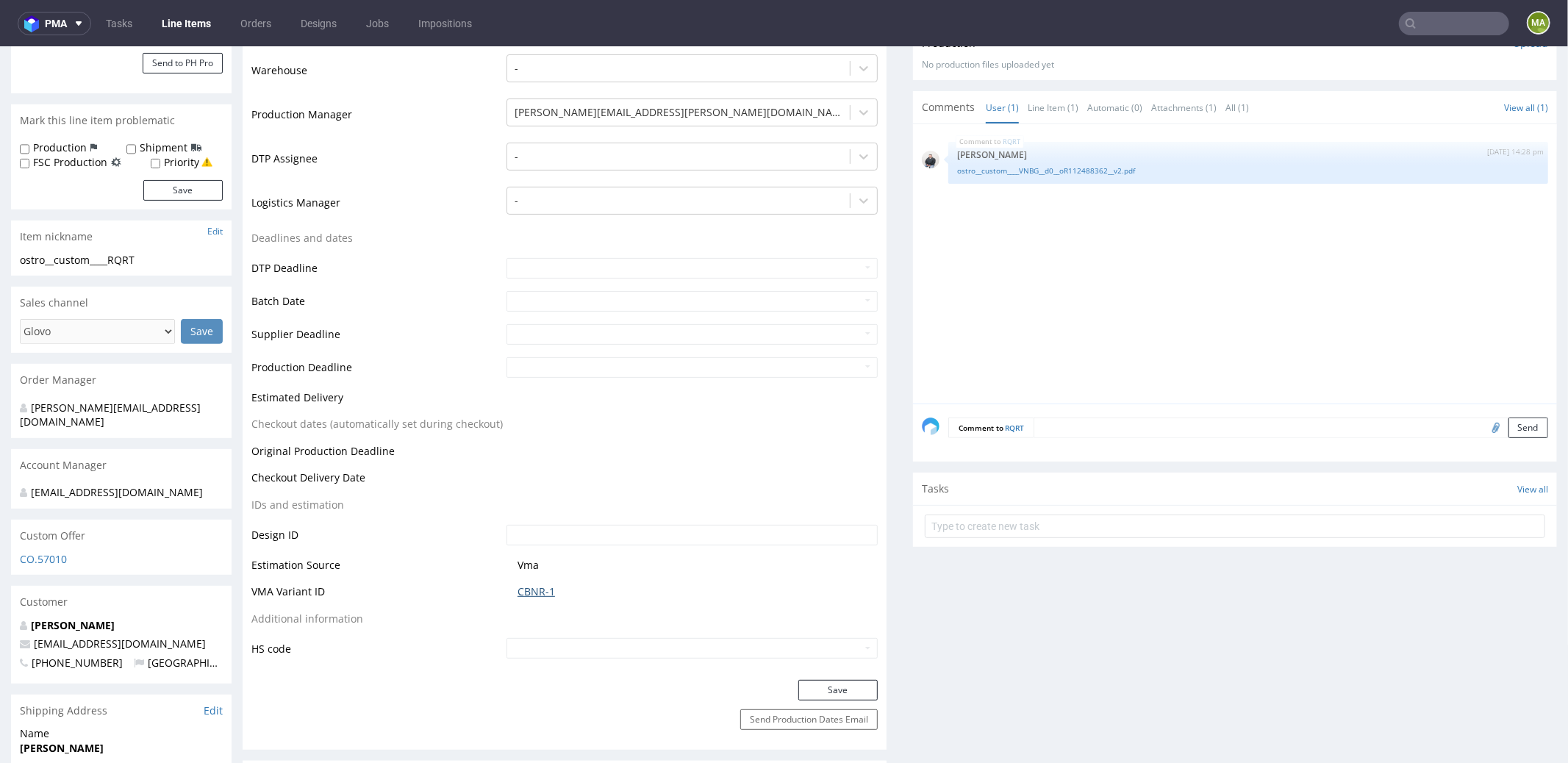
click at [530, 592] on link "CBNR-1" at bounding box center [537, 592] width 38 height 15
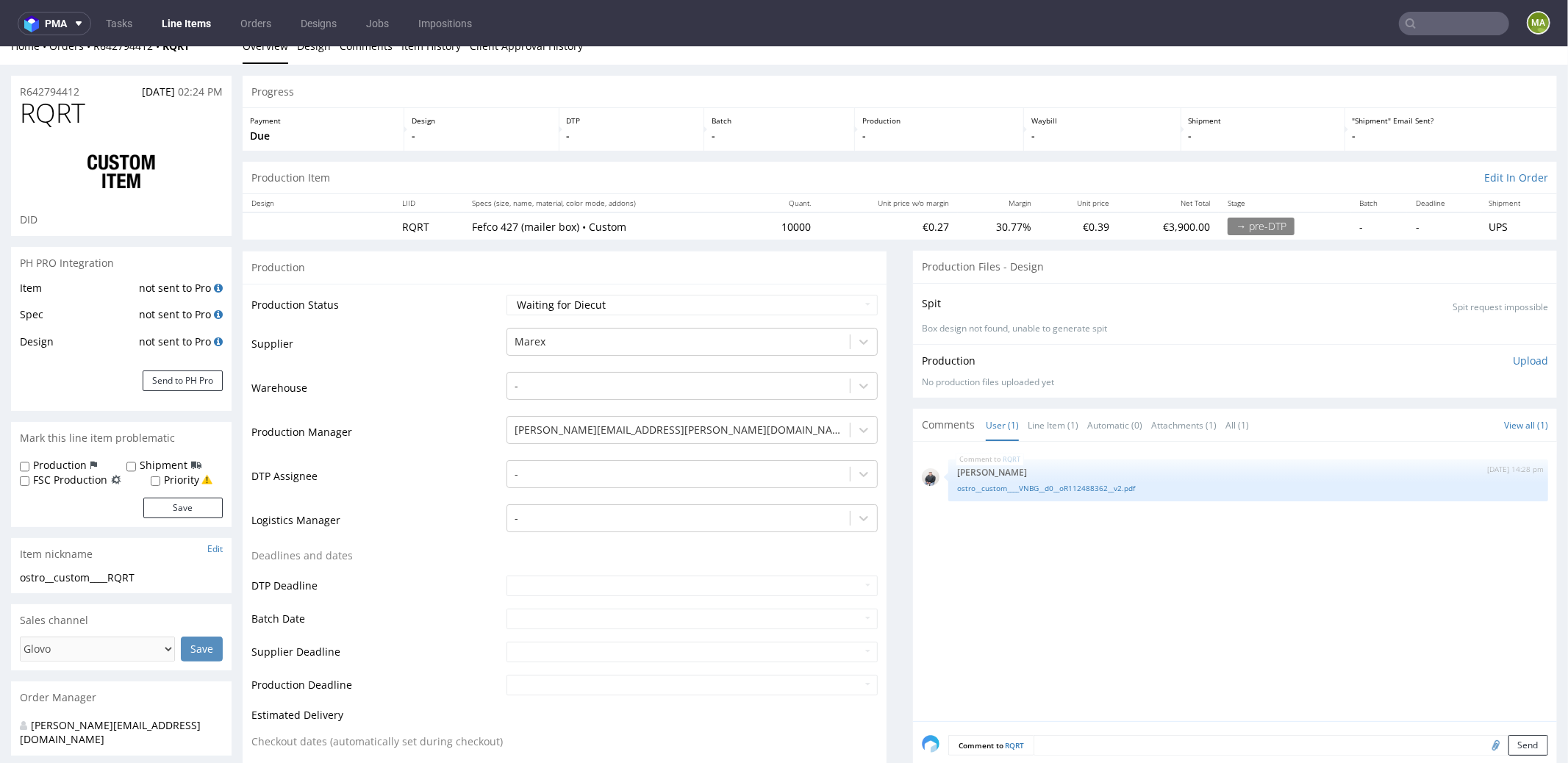
scroll to position [0, 0]
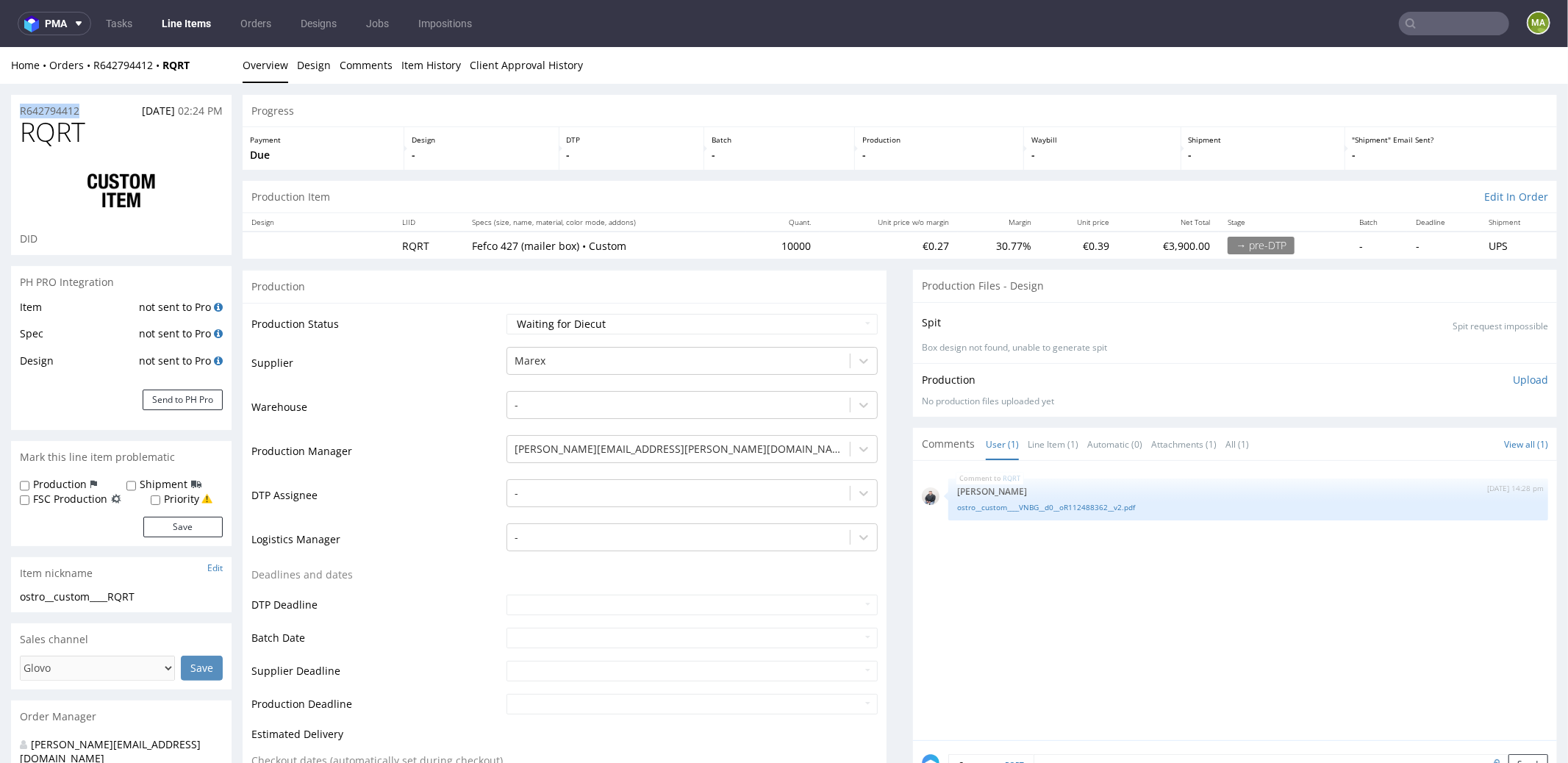
drag, startPoint x: 86, startPoint y: 115, endPoint x: 0, endPoint y: 101, distance: 87.1
copy p "R642794412"
click at [75, 97] on div "R642794412 02.10.2025 02:24 PM" at bounding box center [121, 105] width 220 height 23
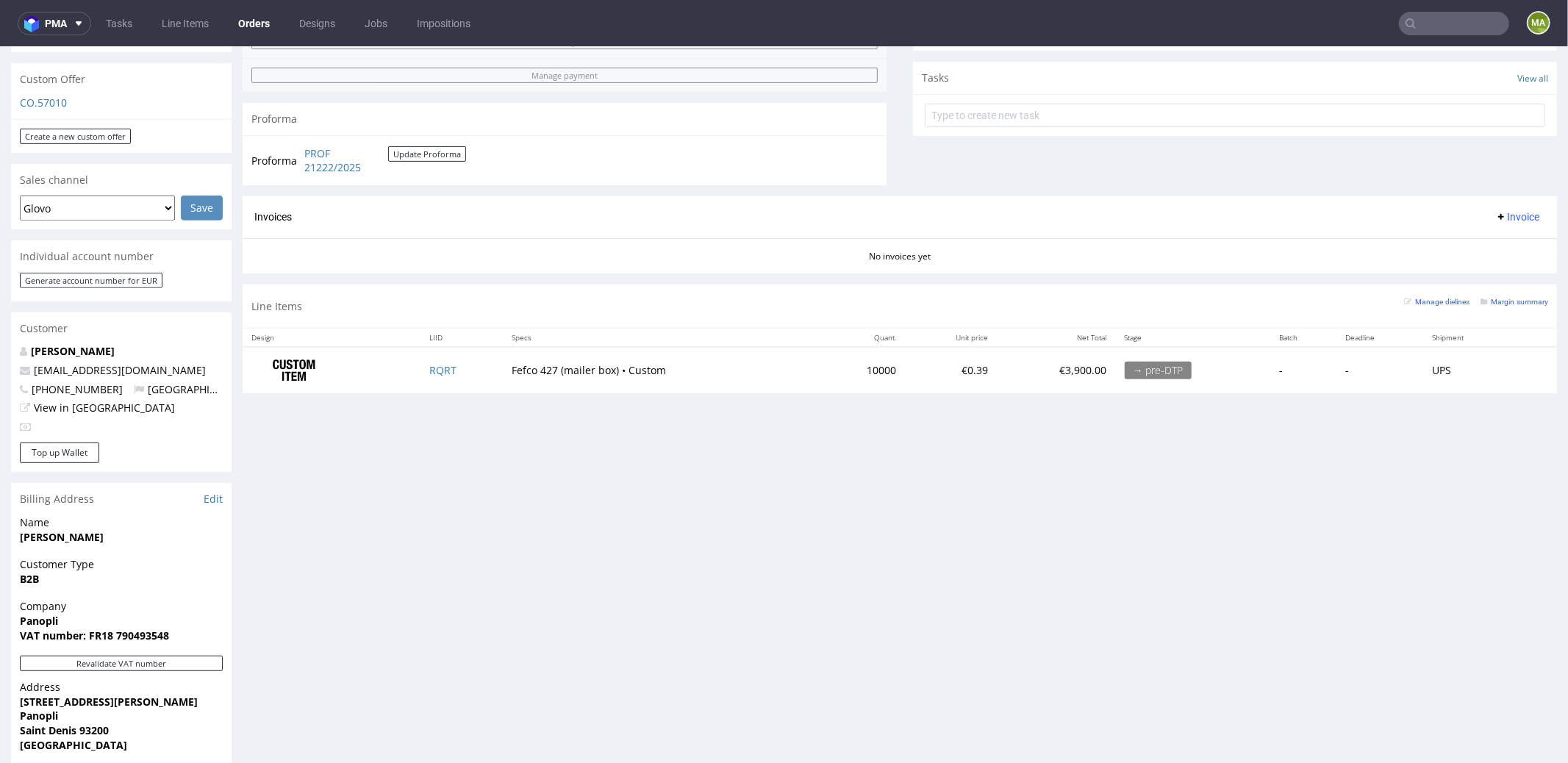
scroll to position [567, 0]
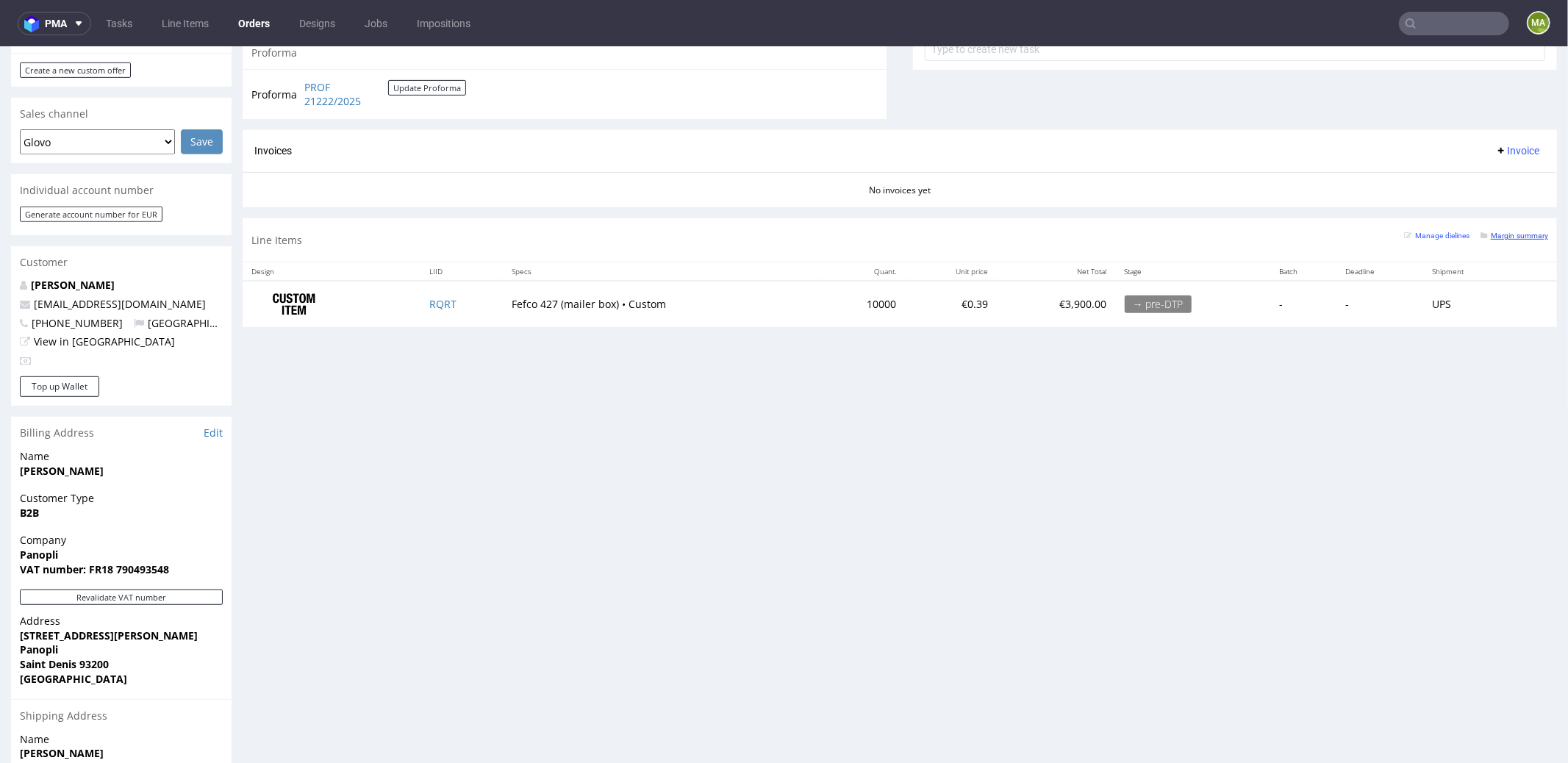
click at [1500, 233] on small "Margin summary" at bounding box center [1515, 235] width 68 height 8
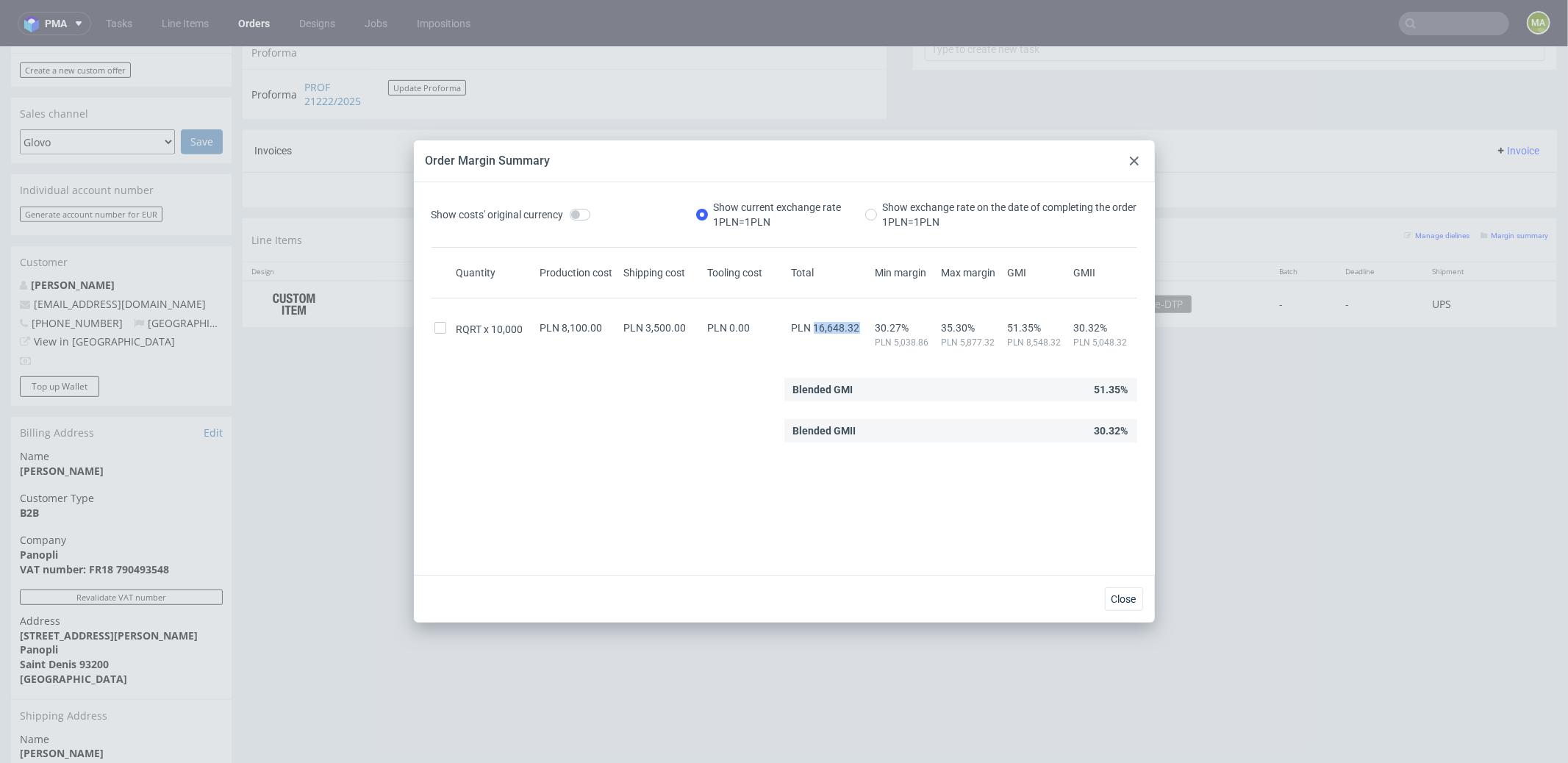
drag, startPoint x: 805, startPoint y: 325, endPoint x: 849, endPoint y: 325, distance: 44.0
click at [848, 326] on span "PLN 16,648.32" at bounding box center [825, 328] width 68 height 12
copy span "16,648.32"
click at [1131, 154] on div at bounding box center [1134, 160] width 17 height 17
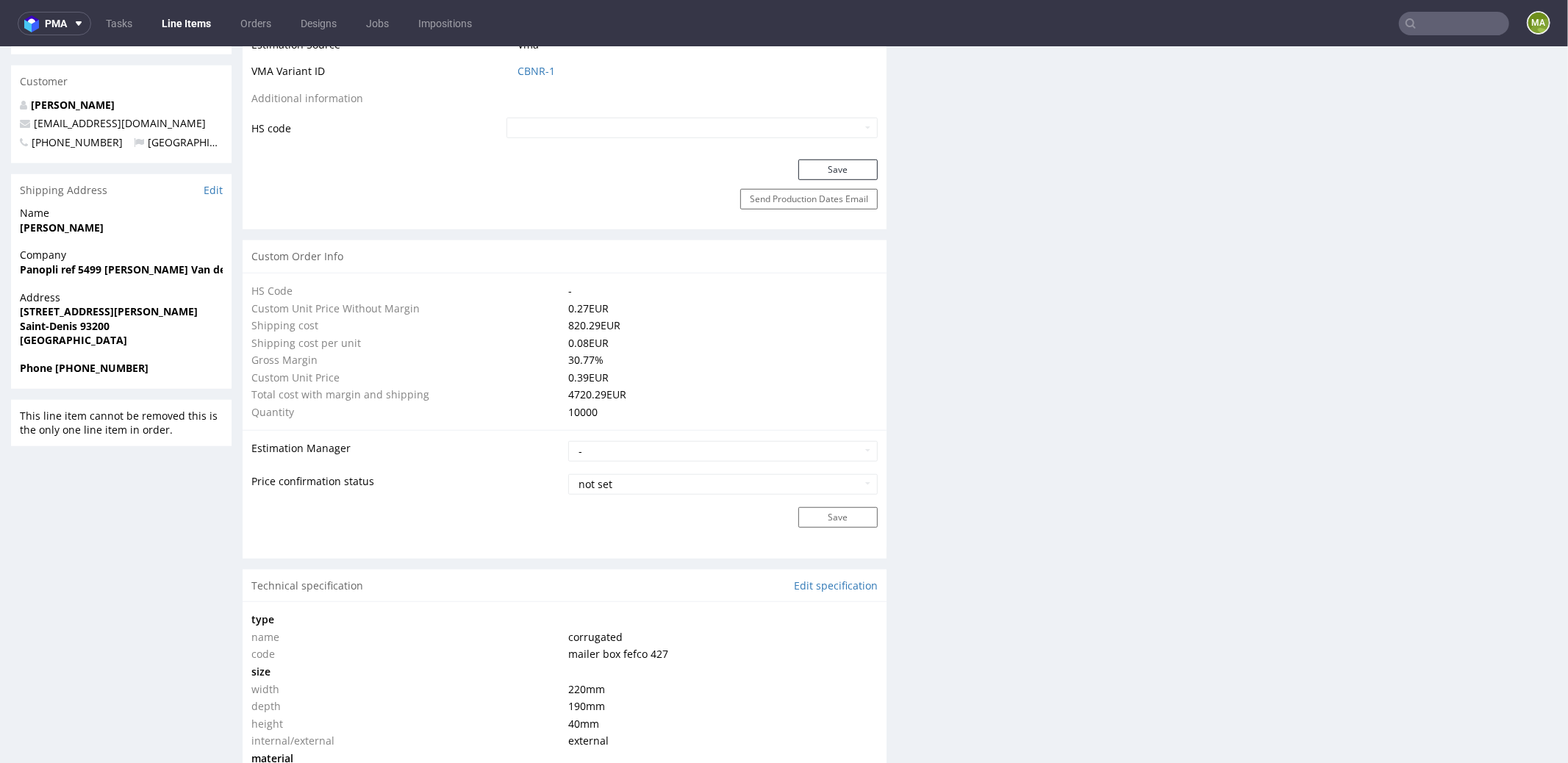
scroll to position [325, 0]
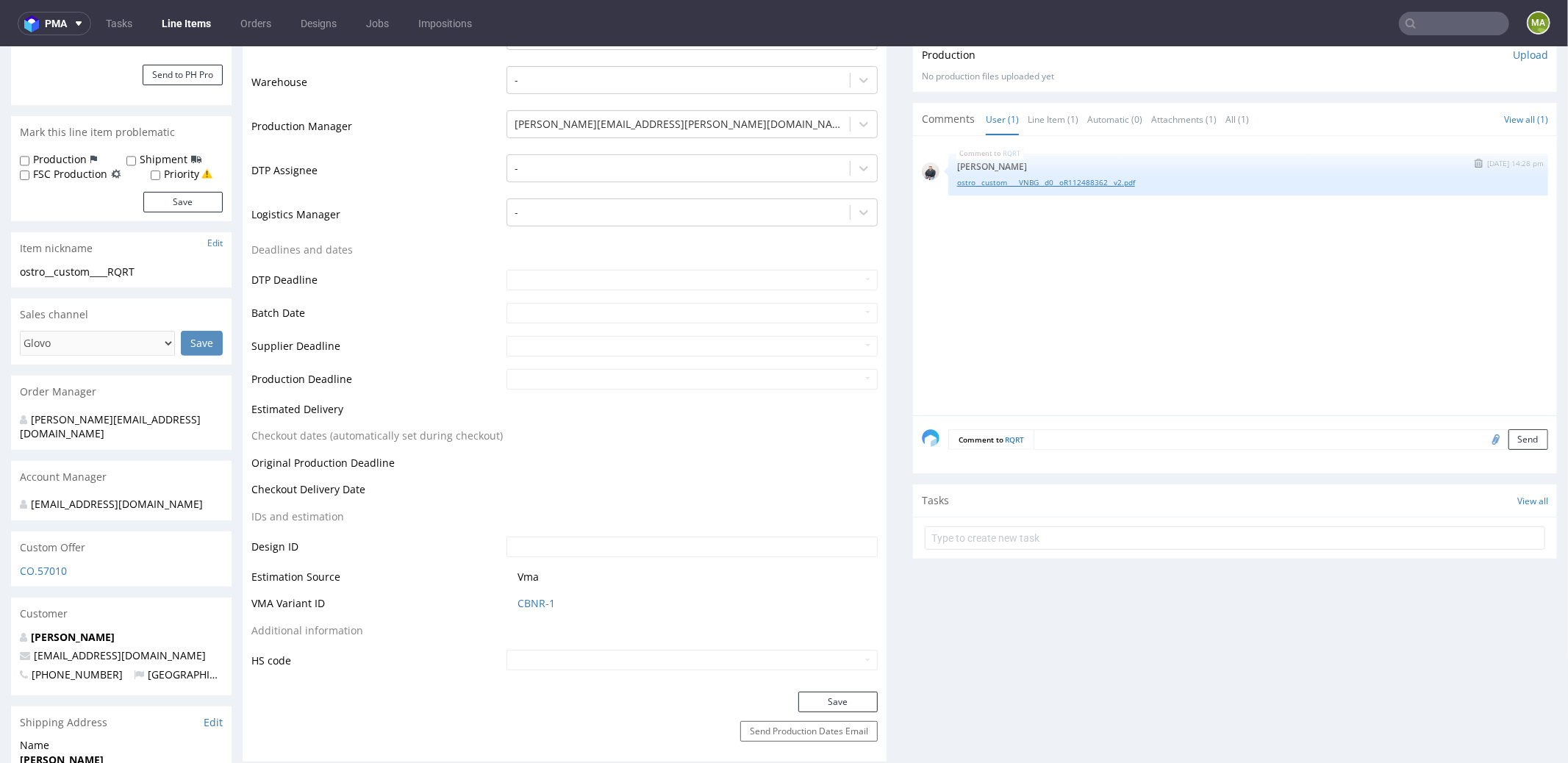
click at [1094, 177] on link "ostro__custom____VNBG__d0__oR112488362__v2.pdf" at bounding box center [1248, 182] width 583 height 11
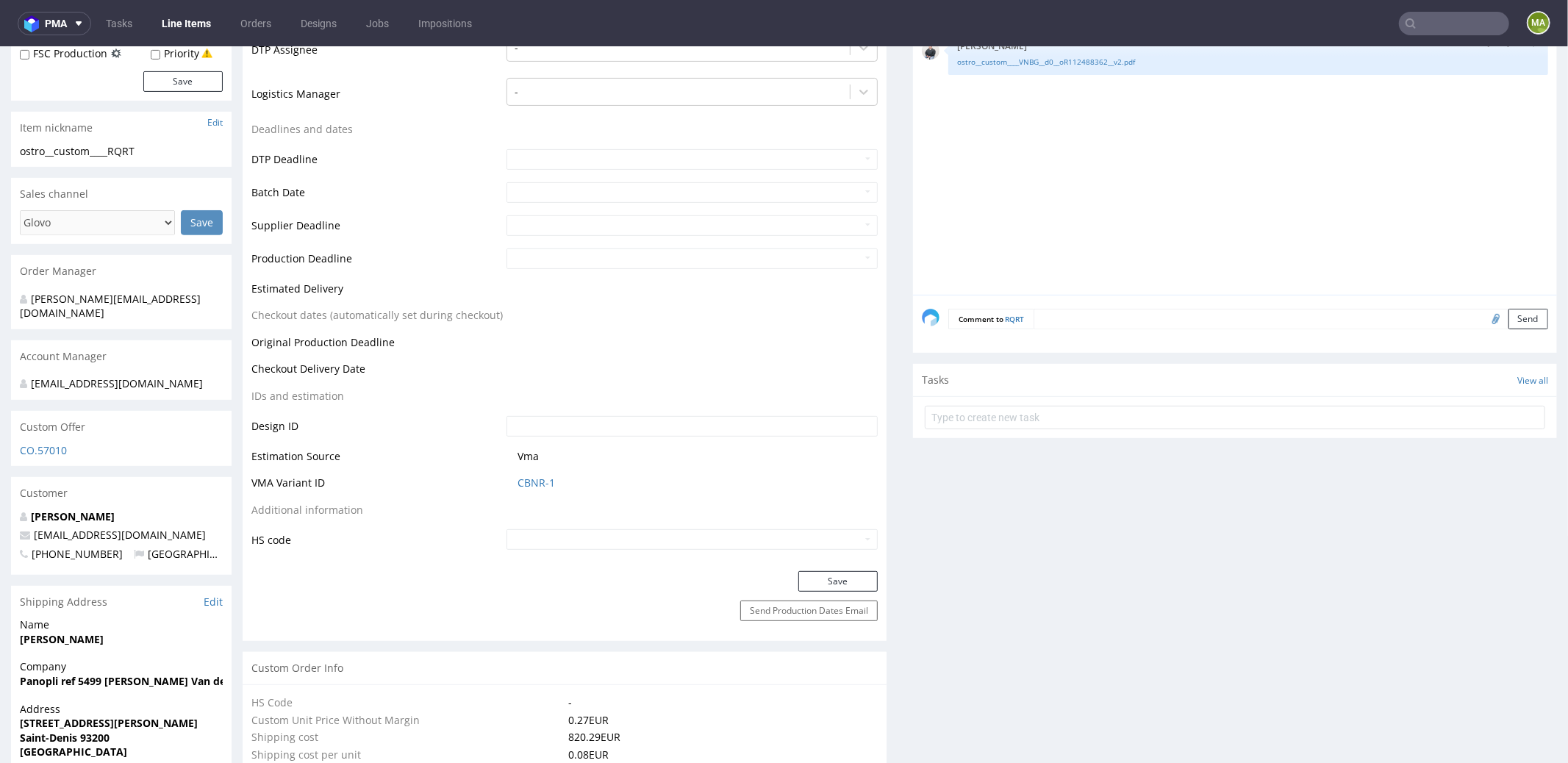
scroll to position [0, 0]
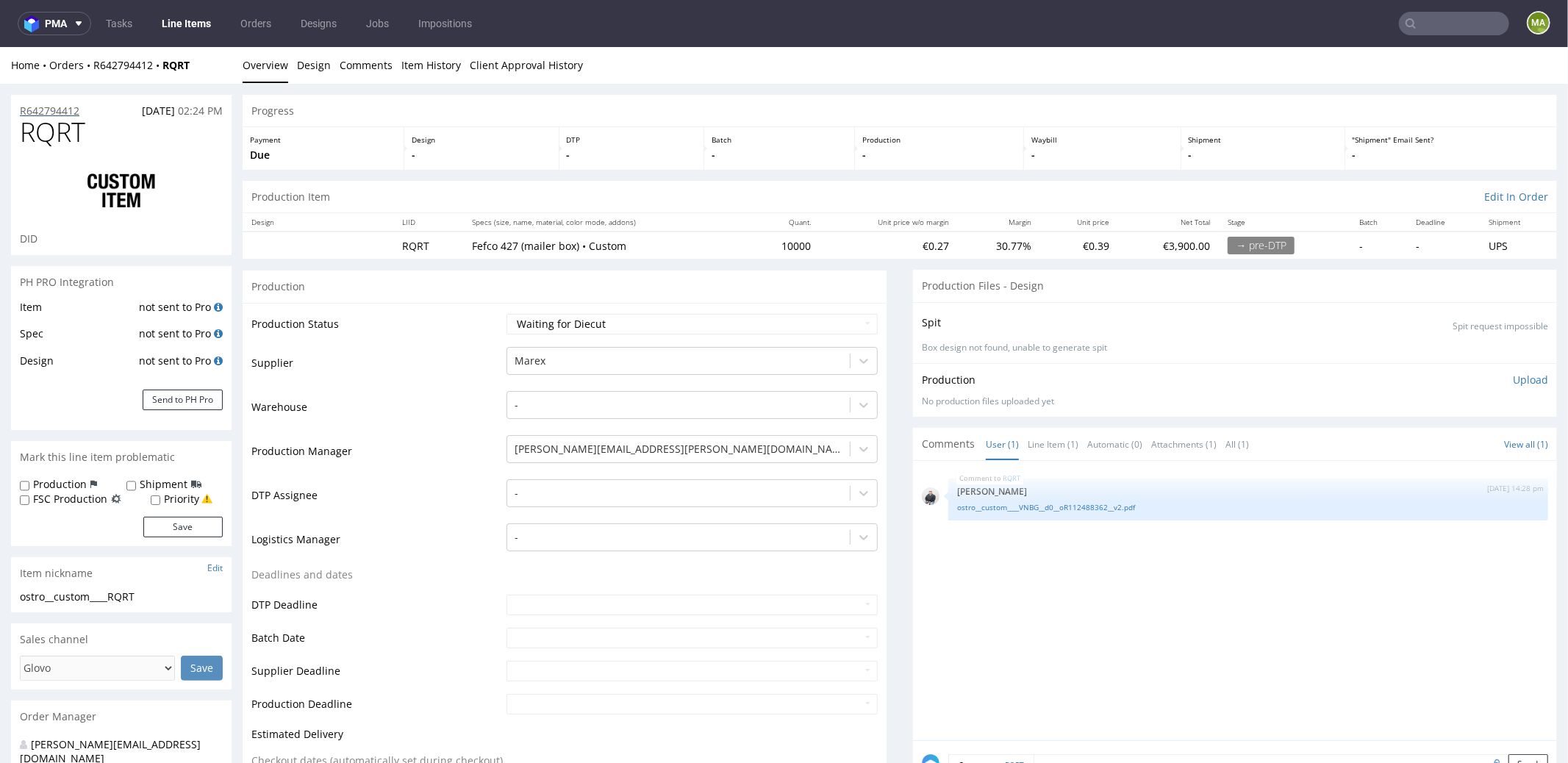
click at [56, 117] on span "RQRT" at bounding box center [52, 132] width 65 height 29
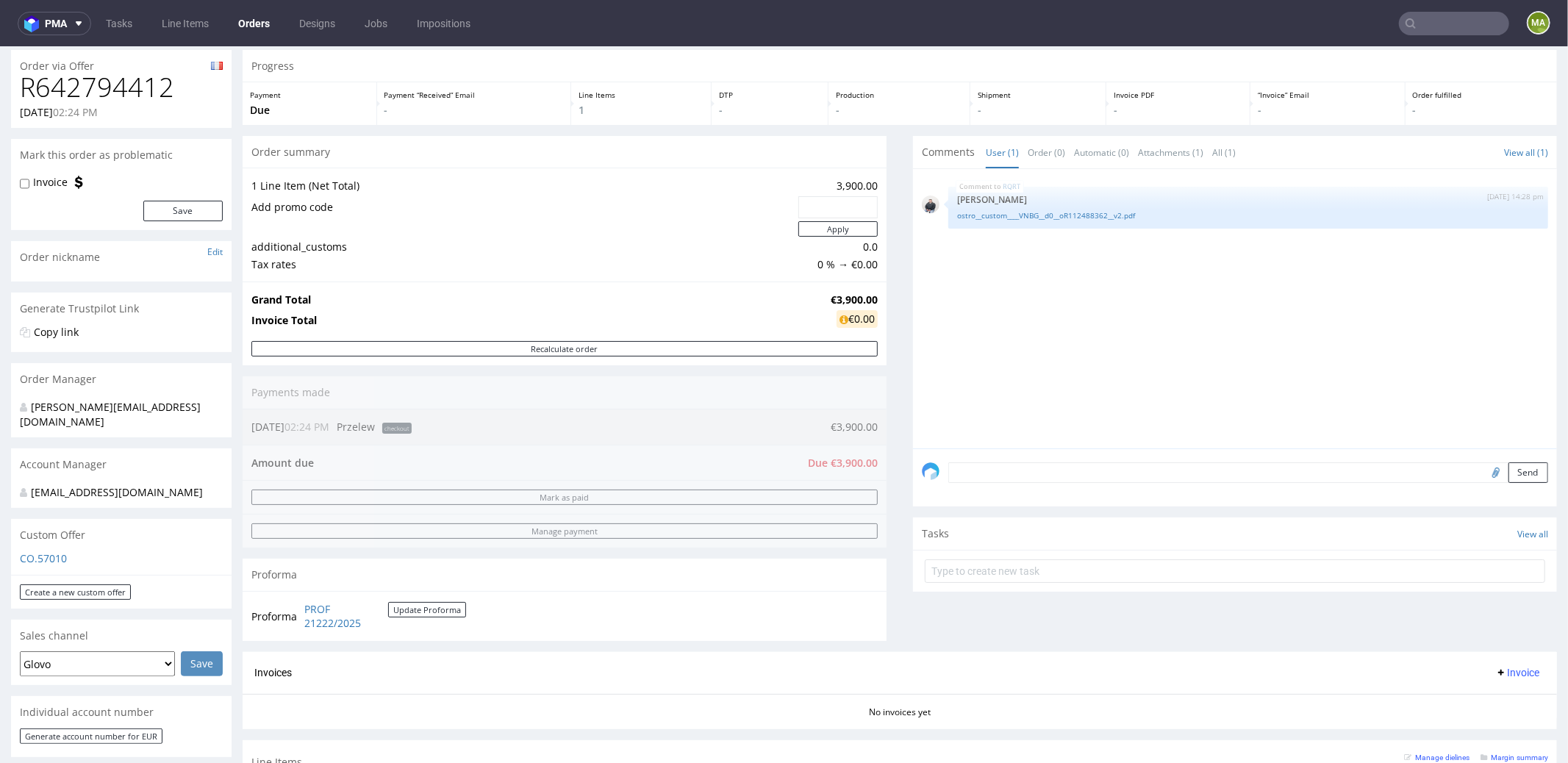
scroll to position [135, 0]
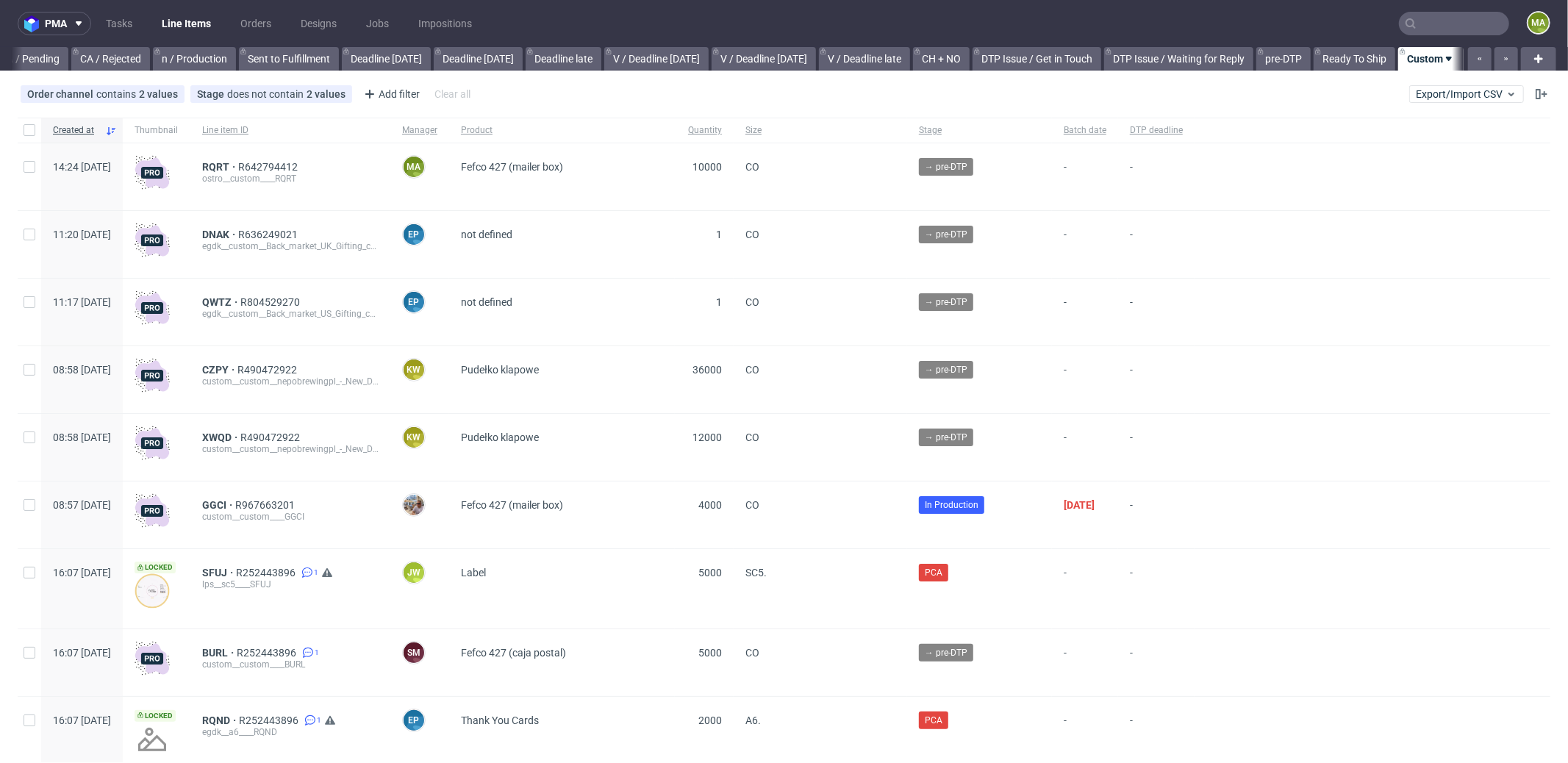
scroll to position [0, 1269]
click at [401, 95] on div "Add filter" at bounding box center [390, 94] width 65 height 23
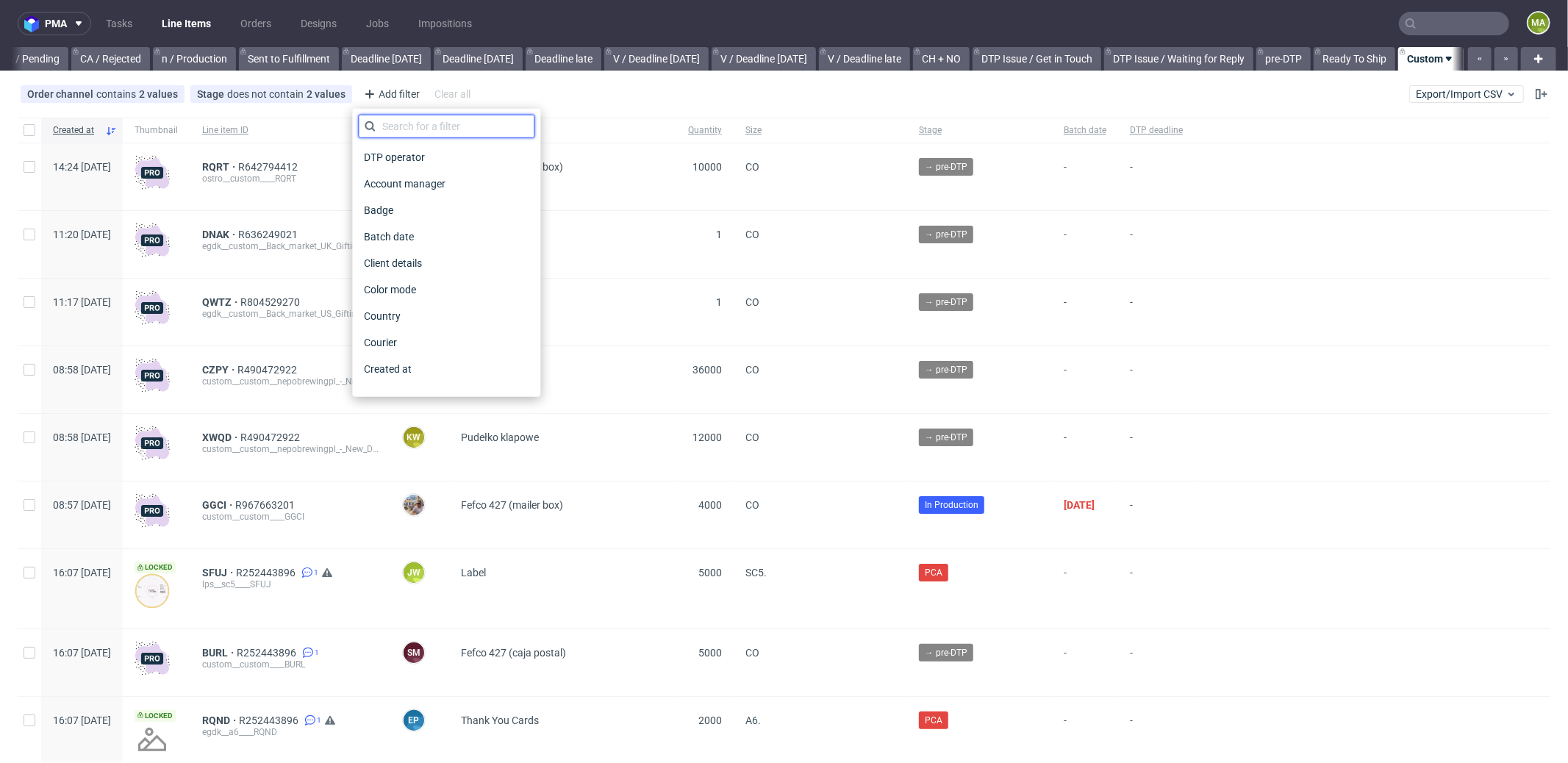
click at [434, 136] on input "text" at bounding box center [446, 126] width 177 height 23
type input "pro"
click at [467, 356] on div "Production manager" at bounding box center [446, 368] width 177 height 26
click at [465, 363] on div "Production manager" at bounding box center [446, 368] width 177 height 20
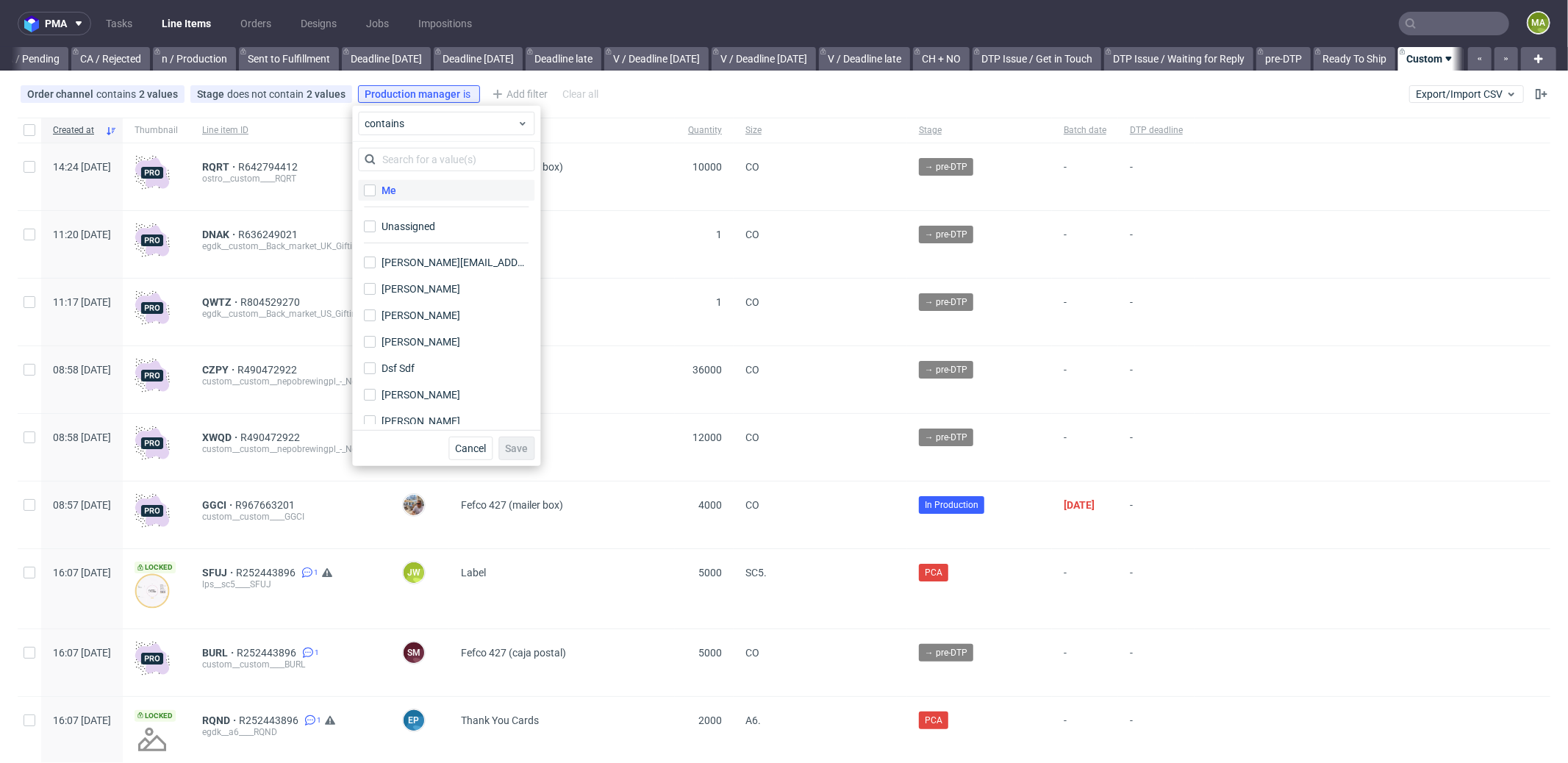
click at [427, 194] on label "Me" at bounding box center [446, 190] width 177 height 20
click at [376, 194] on input "Me" at bounding box center [370, 190] width 12 height 12
checkbox input "true"
click at [525, 444] on span "Save" at bounding box center [516, 449] width 23 height 11
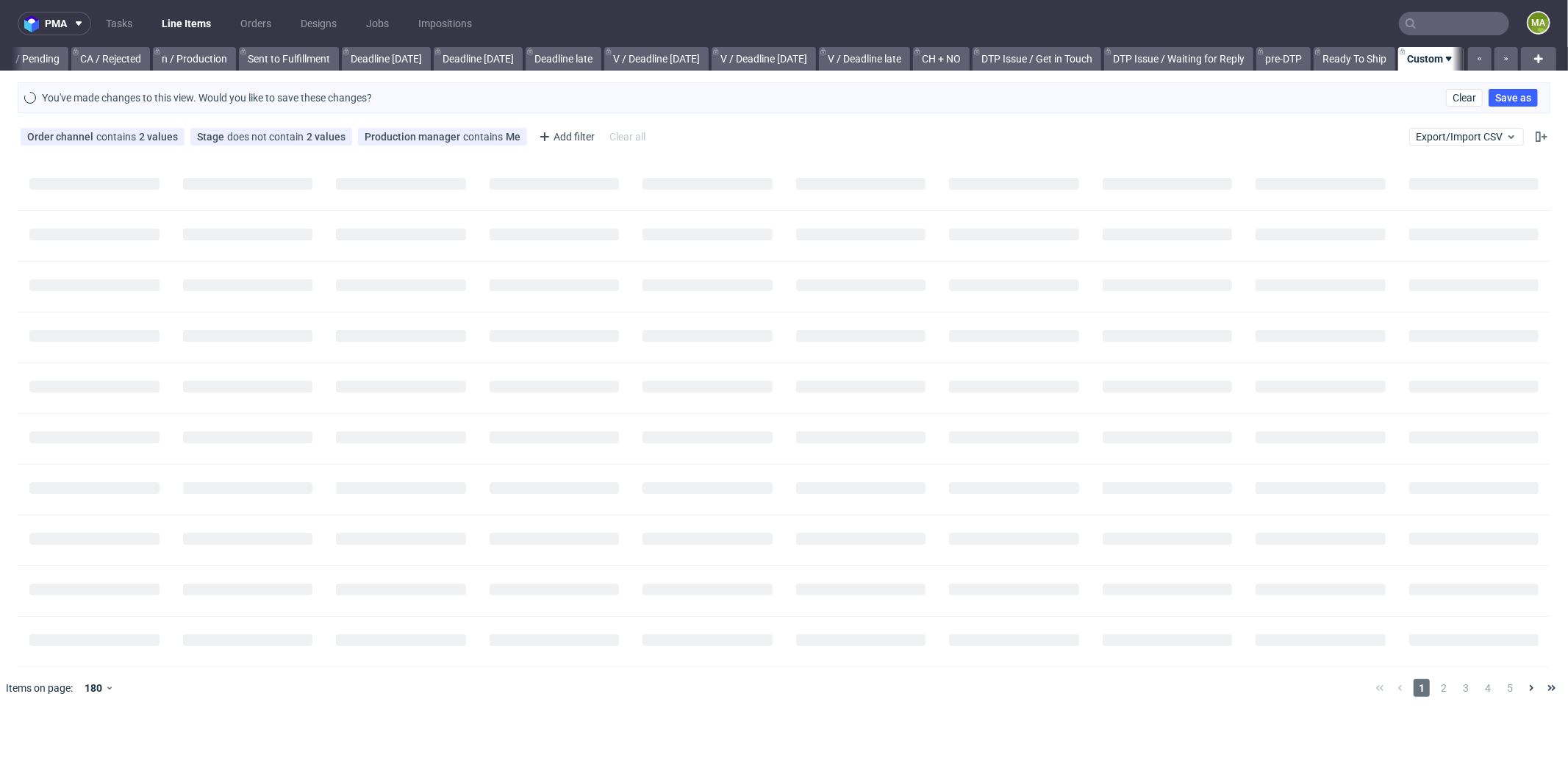
scroll to position [0, 1257]
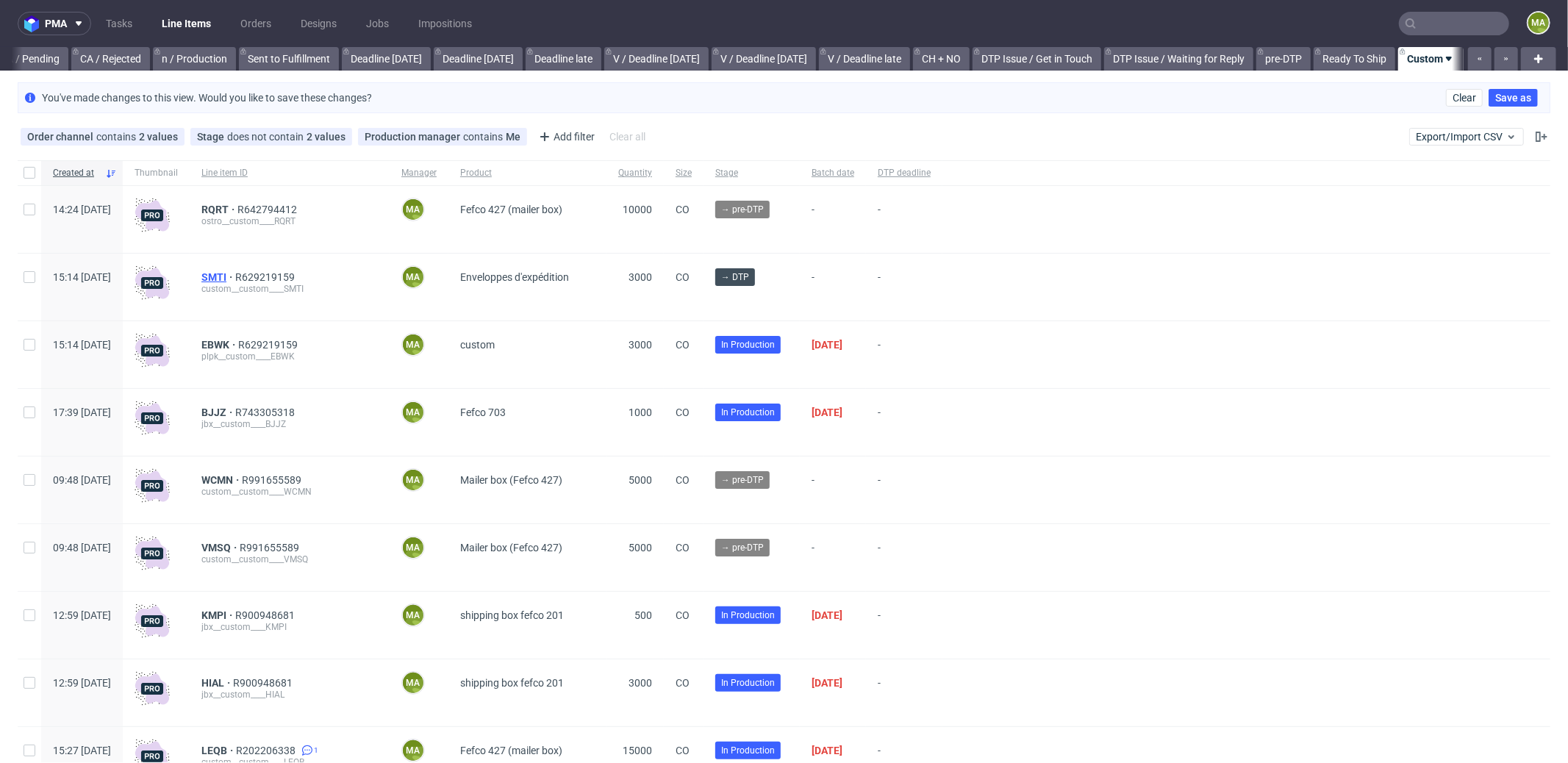
click at [235, 271] on span "SMTI" at bounding box center [218, 277] width 34 height 12
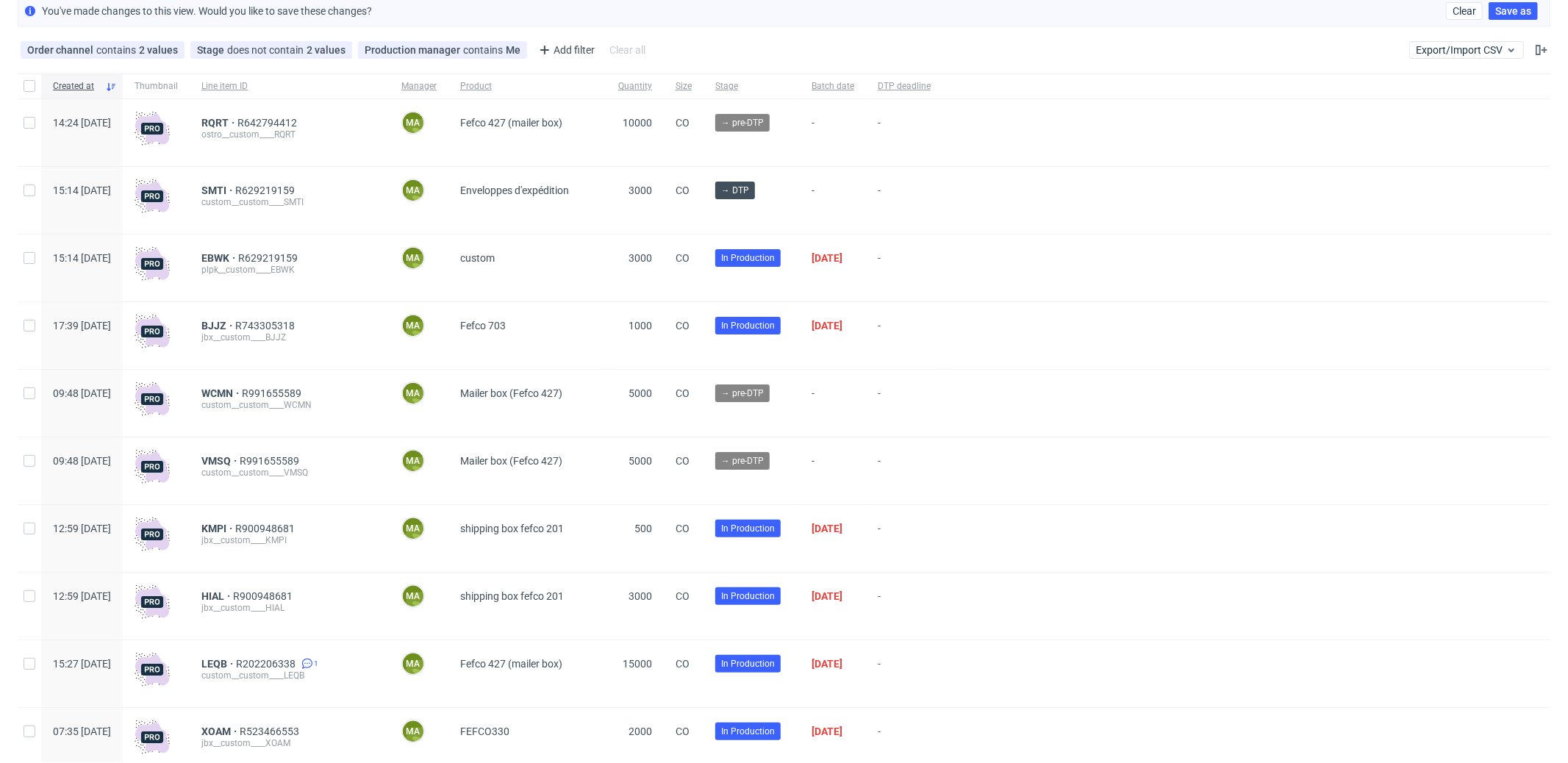
scroll to position [0, 0]
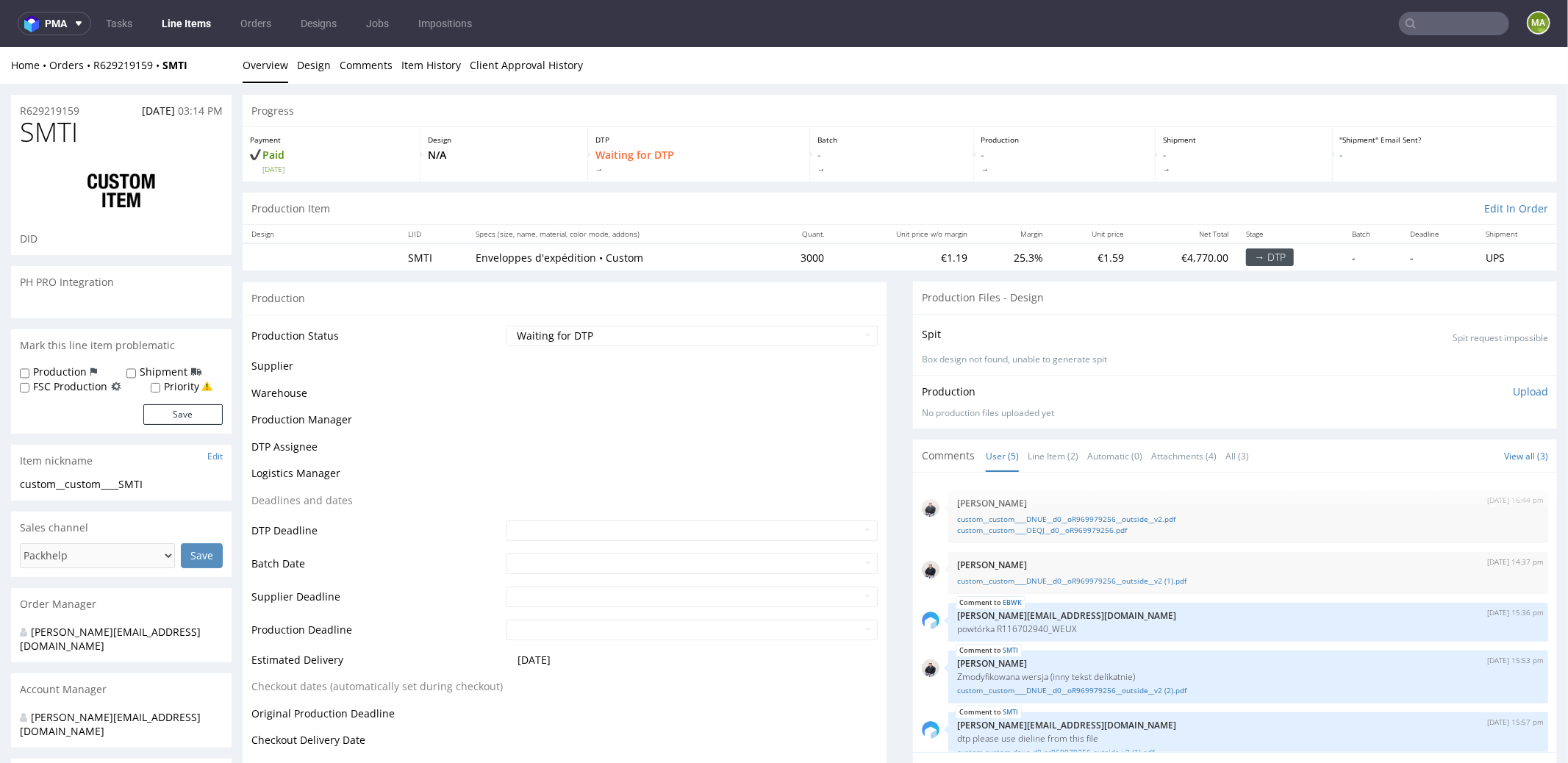
scroll to position [22, 0]
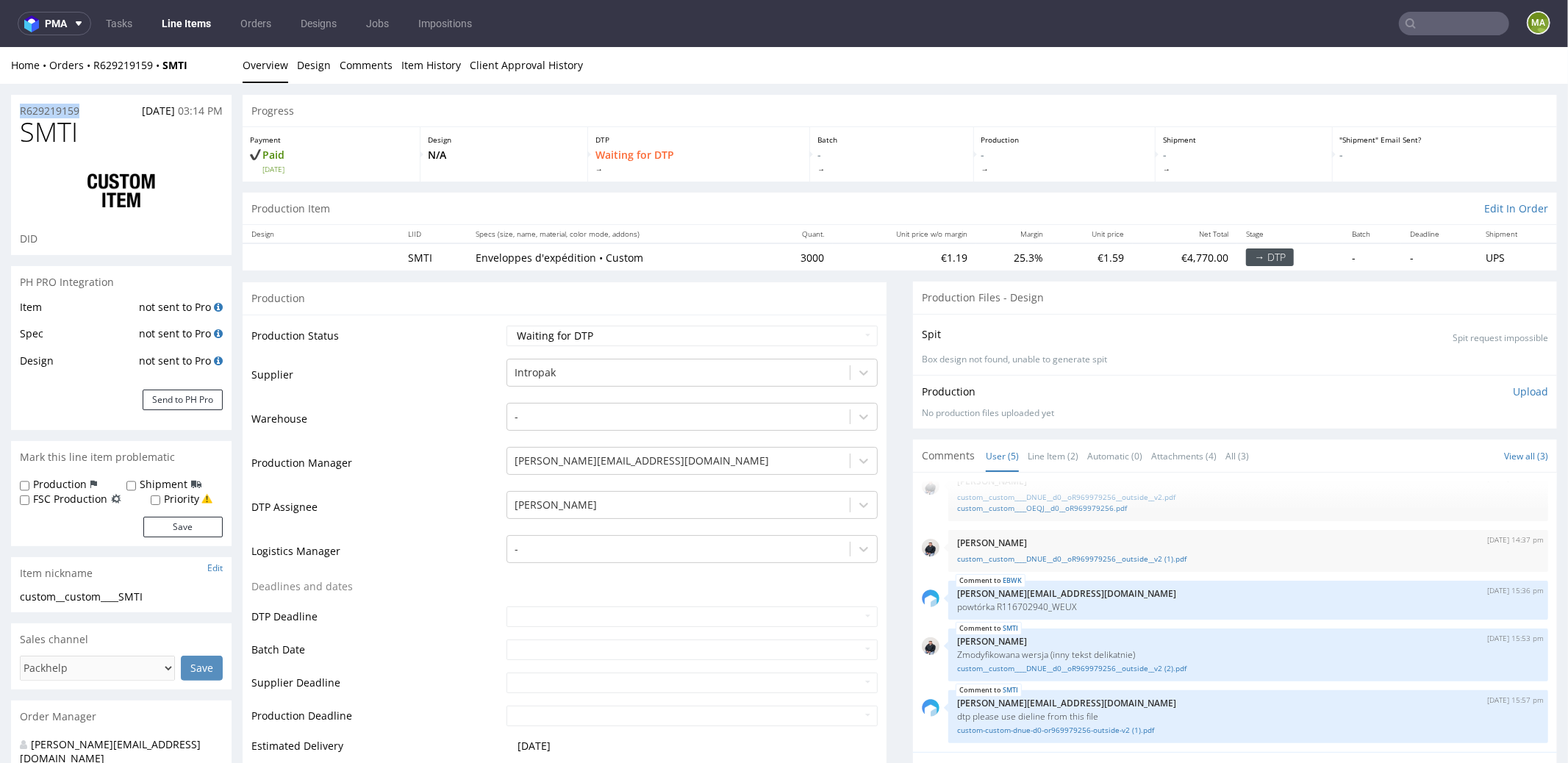
drag, startPoint x: 18, startPoint y: 107, endPoint x: 0, endPoint y: 103, distance: 18.4
copy p "R629219159"
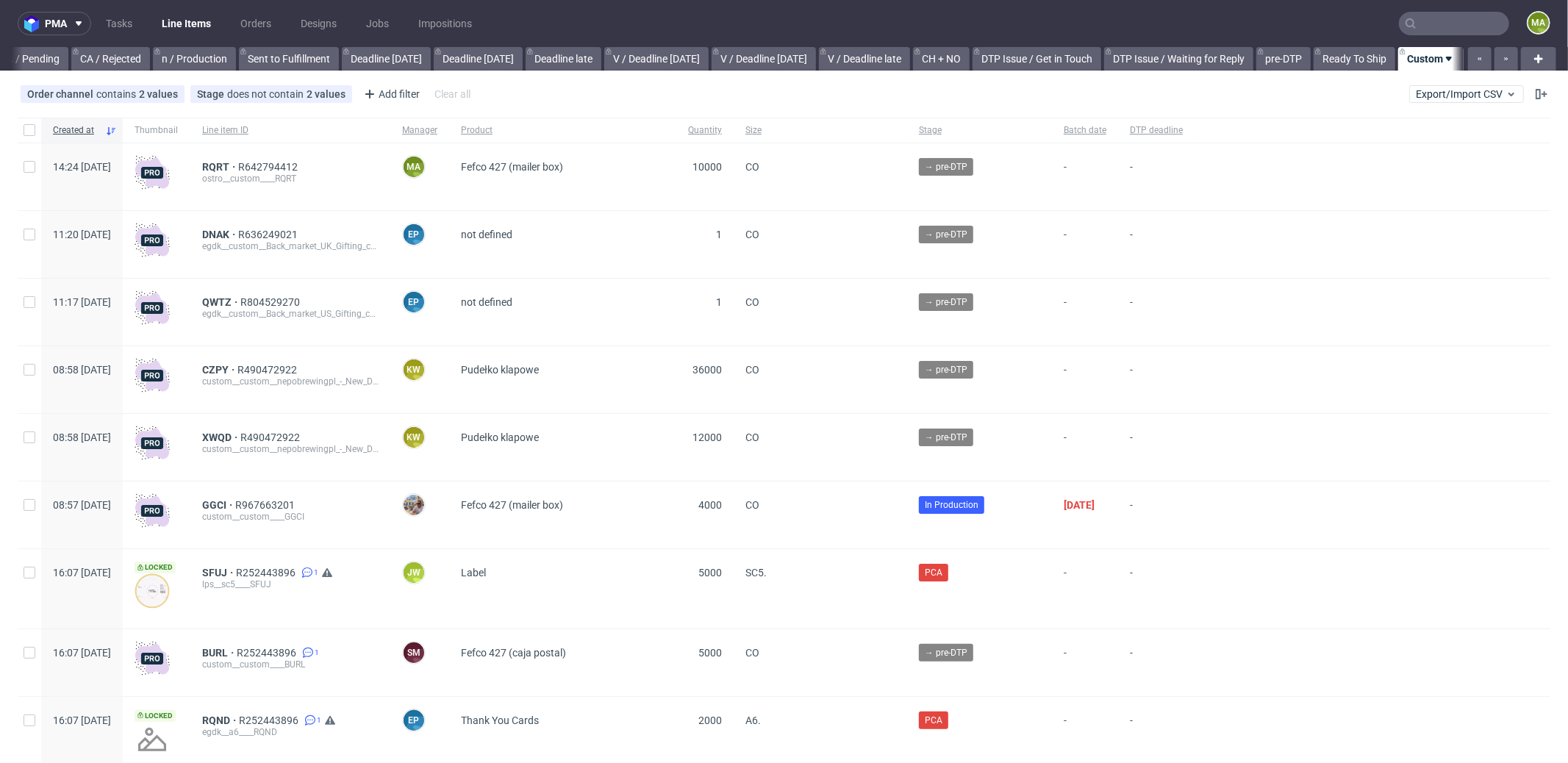
scroll to position [0, 1269]
click at [1409, 29] on input "text" at bounding box center [1454, 23] width 110 height 23
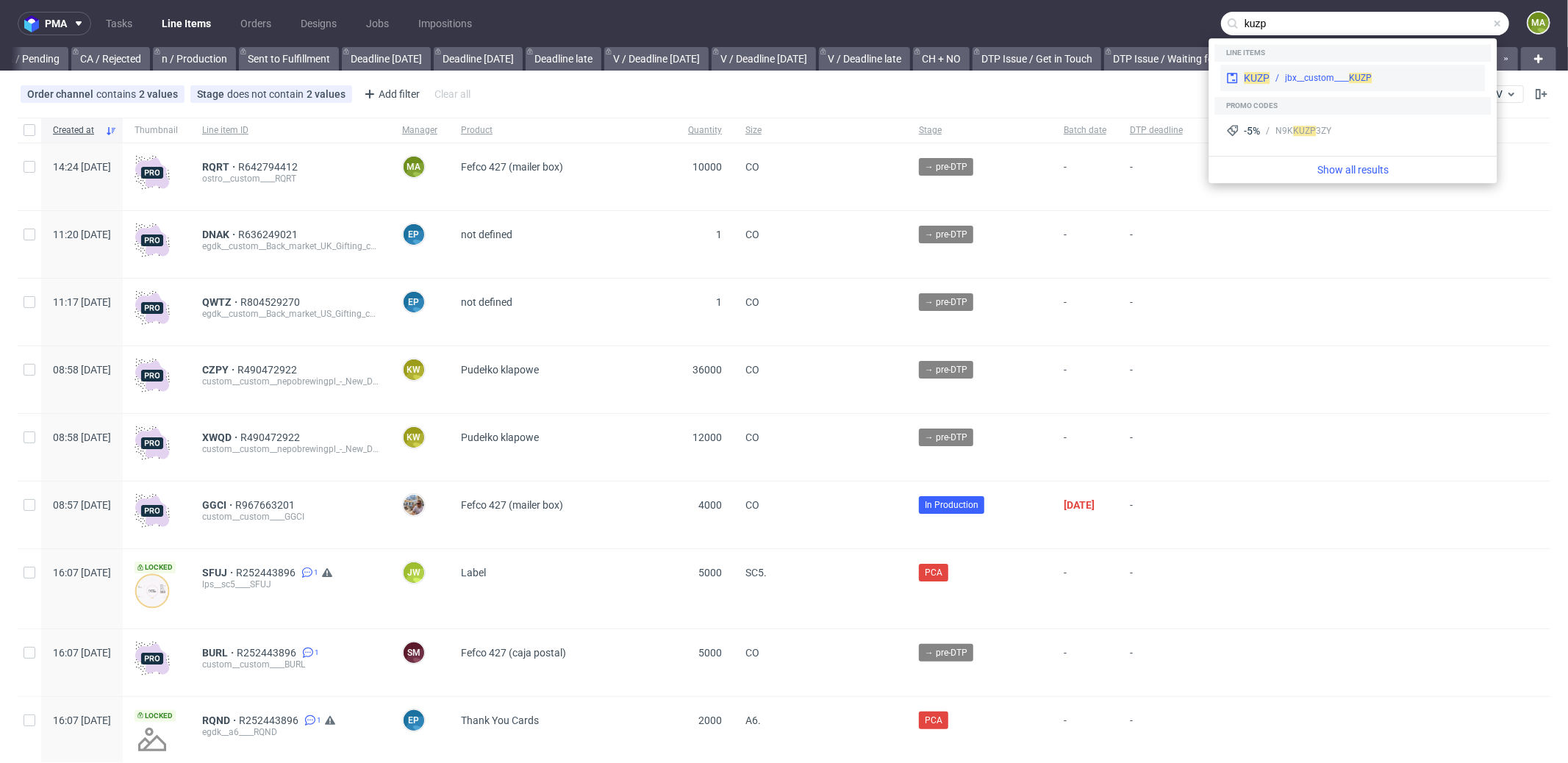
type input "kuzp"
click at [1276, 71] on div "KUZP jbx__custom____ KUZP" at bounding box center [1352, 77] width 265 height 26
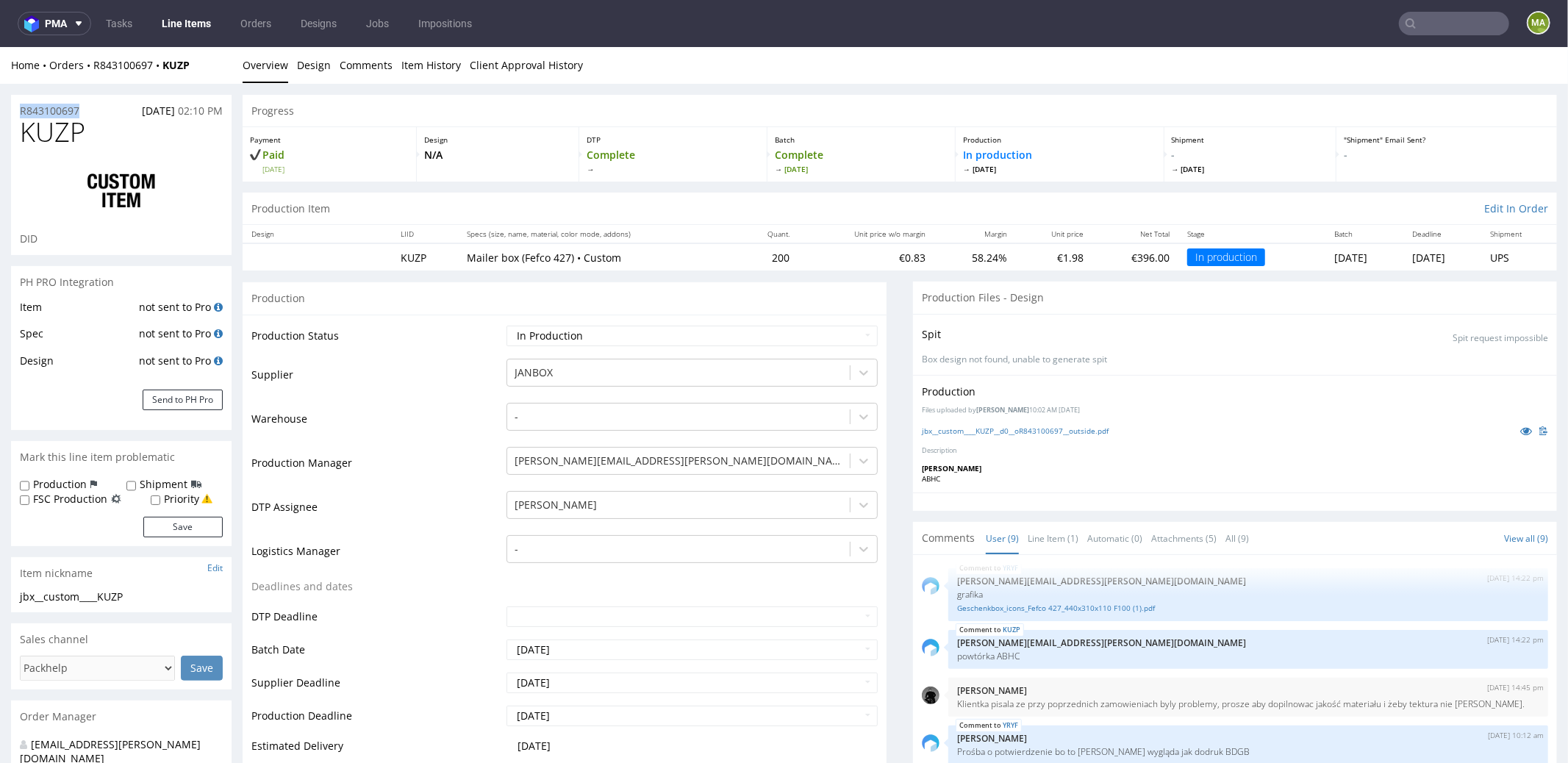
drag, startPoint x: 75, startPoint y: 109, endPoint x: 0, endPoint y: 104, distance: 75.2
copy p "R843100697"
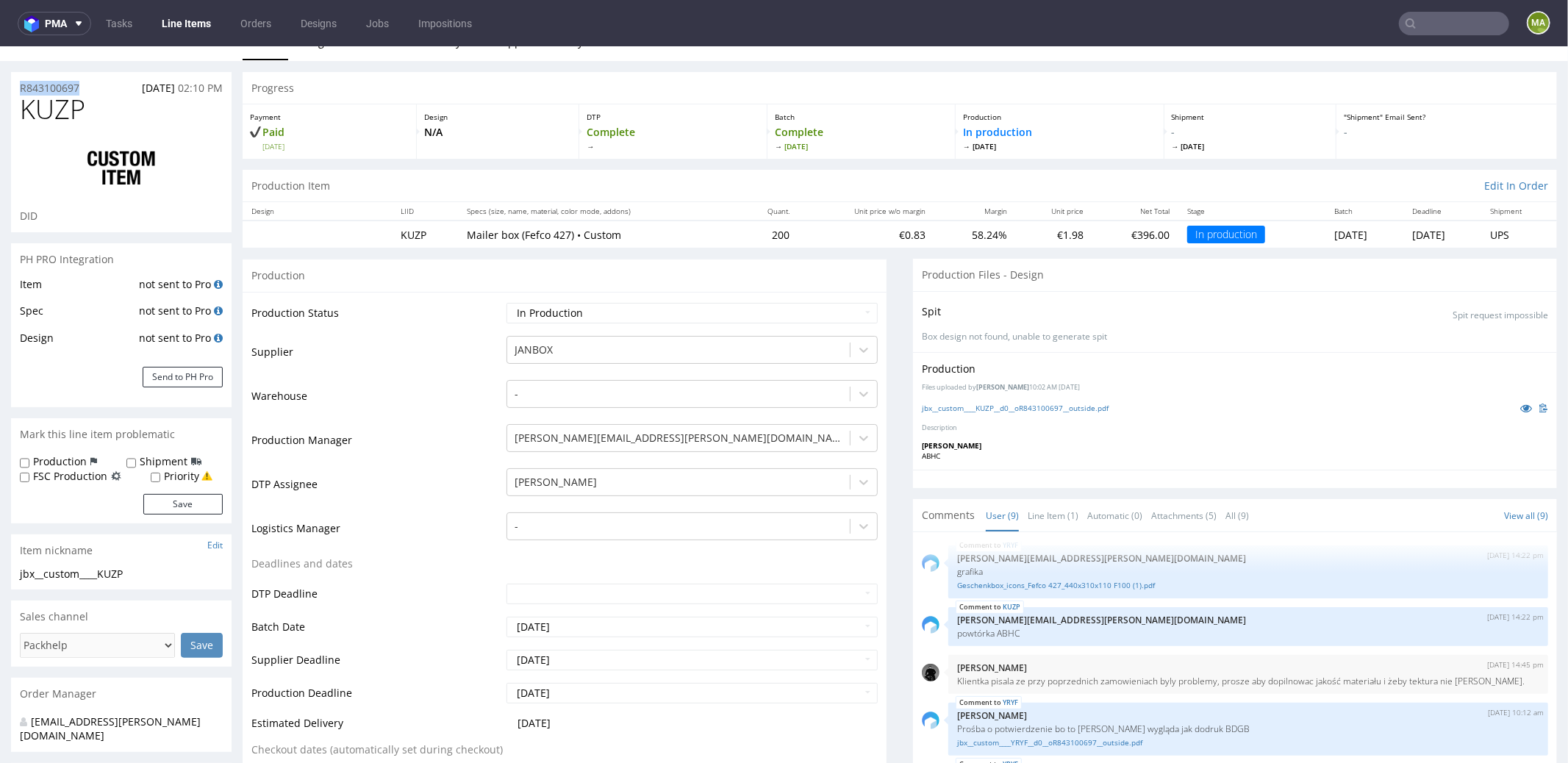
scroll to position [28, 0]
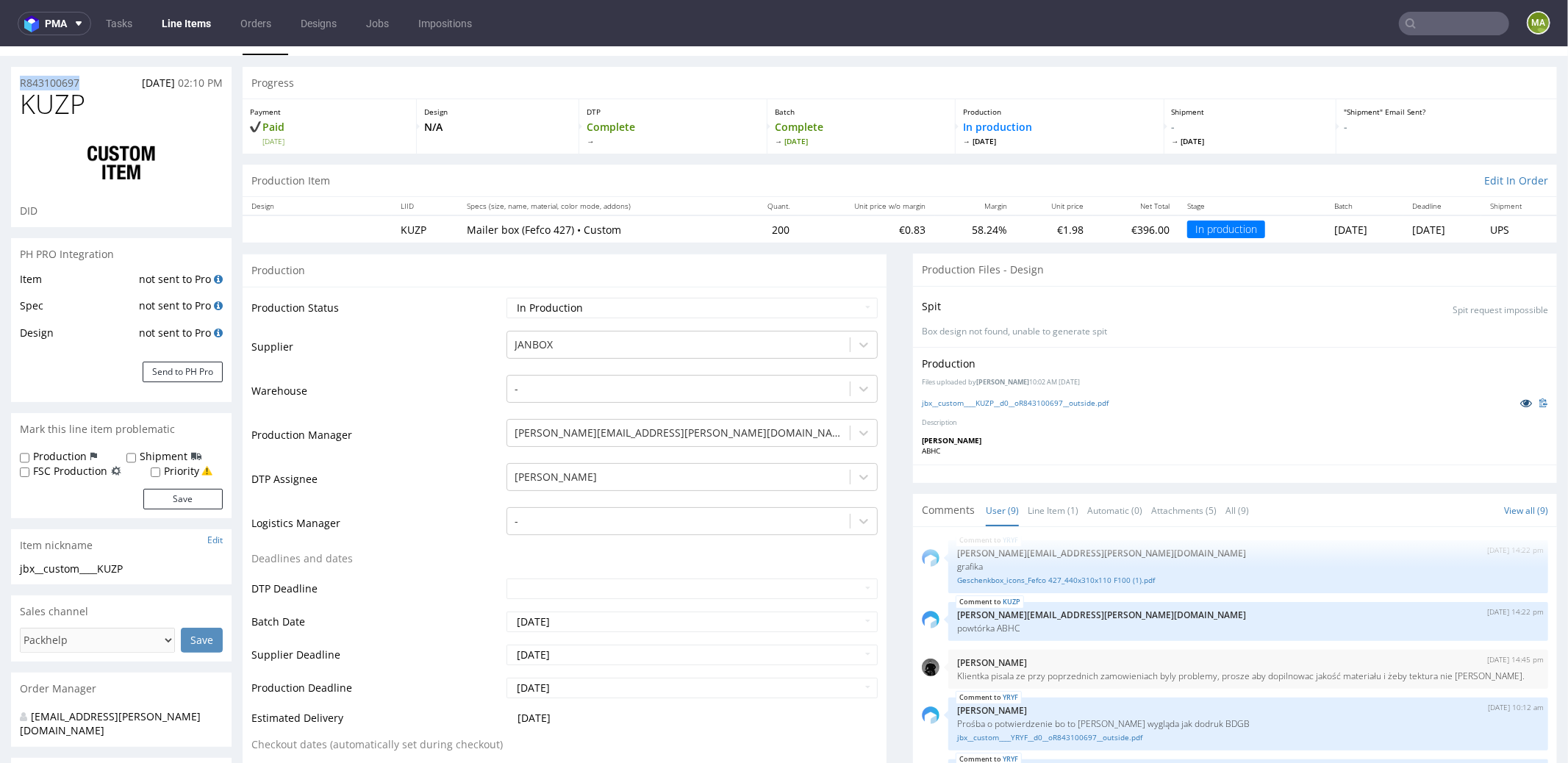
click at [1513, 399] on link at bounding box center [1526, 402] width 26 height 17
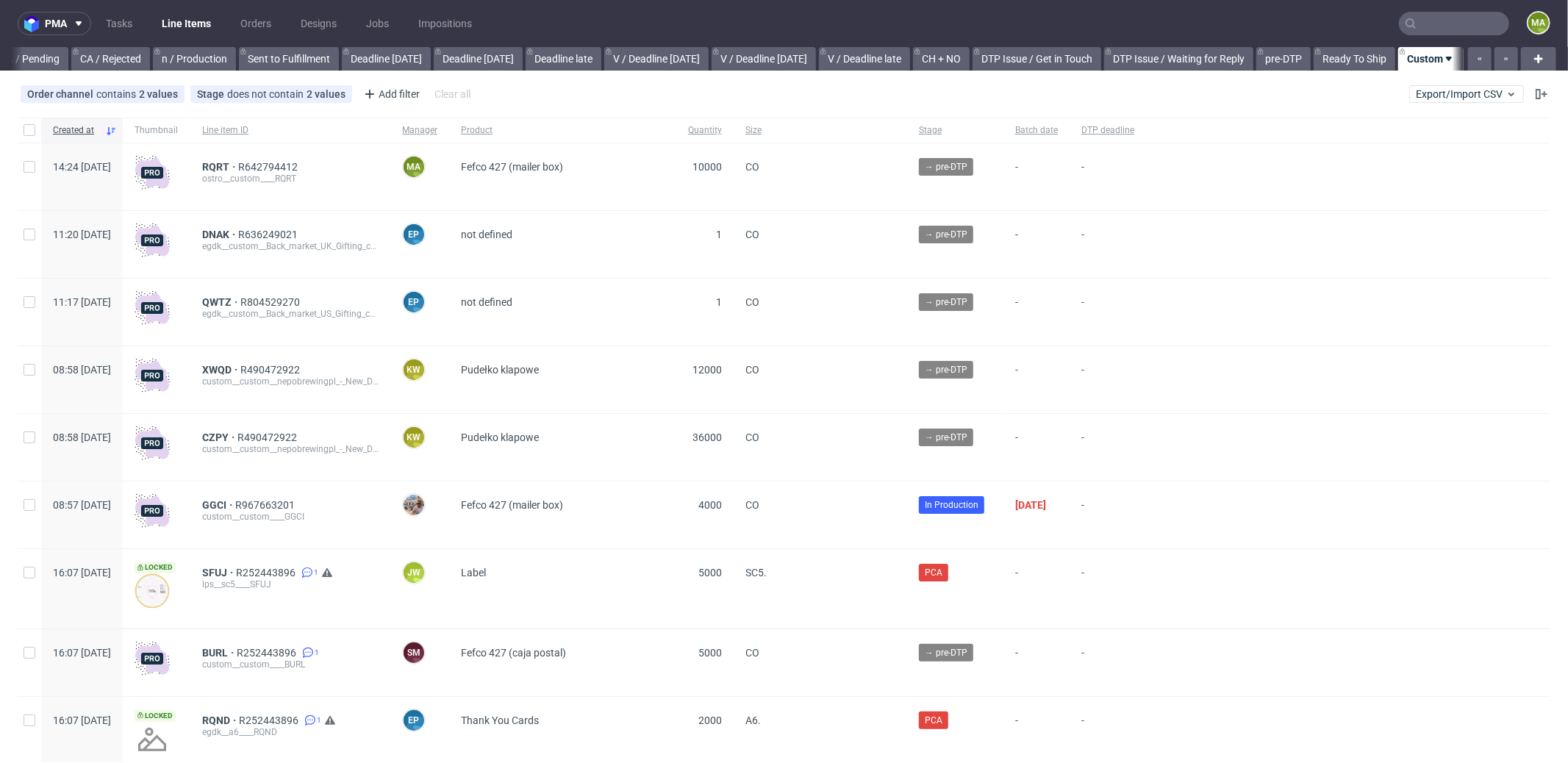
scroll to position [0, 1269]
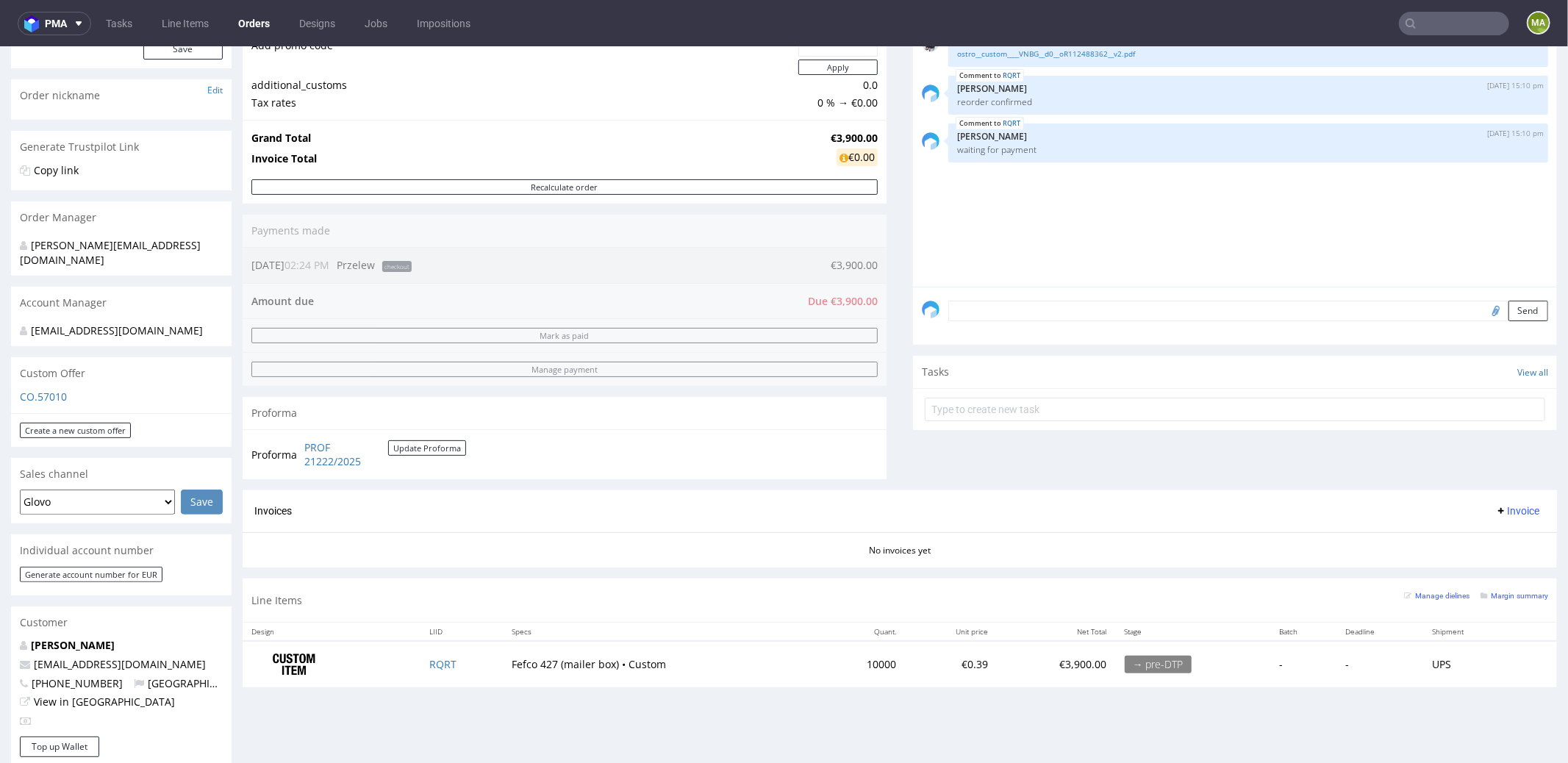
scroll to position [341, 0]
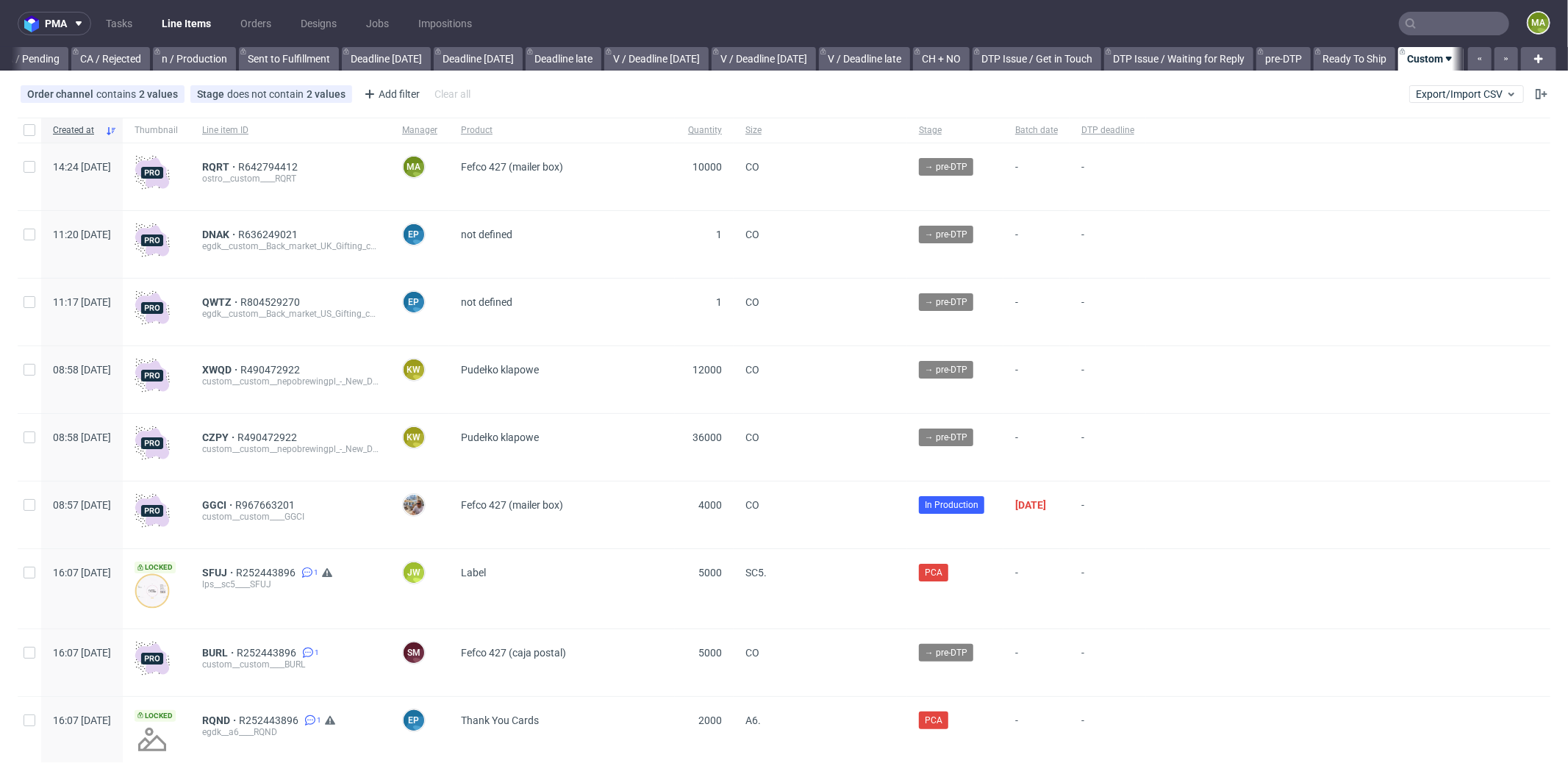
scroll to position [0, 1269]
click at [1436, 19] on input "text" at bounding box center [1454, 23] width 110 height 23
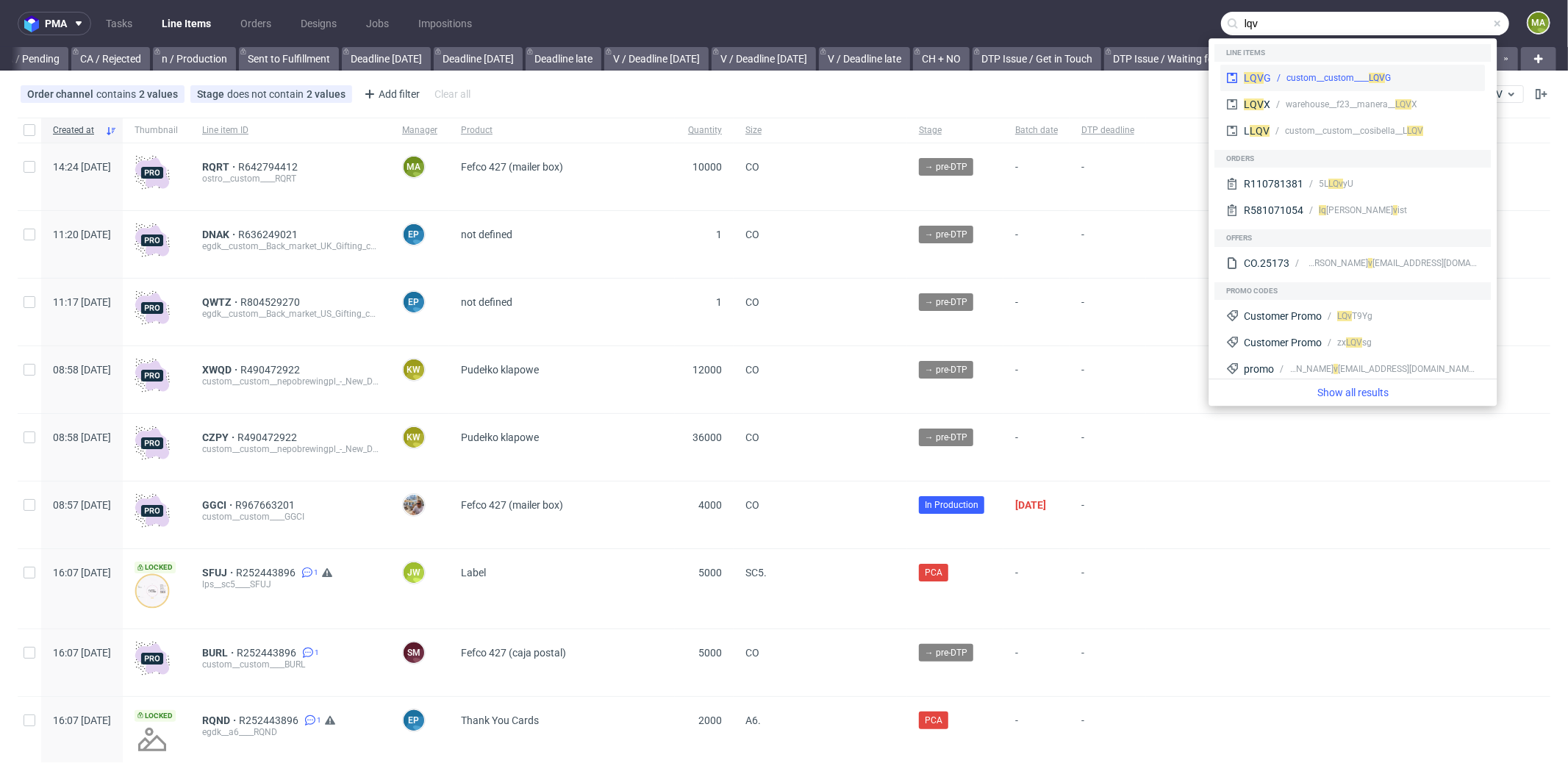
type input "lqv"
click at [1258, 74] on span "LQV" at bounding box center [1254, 78] width 20 height 12
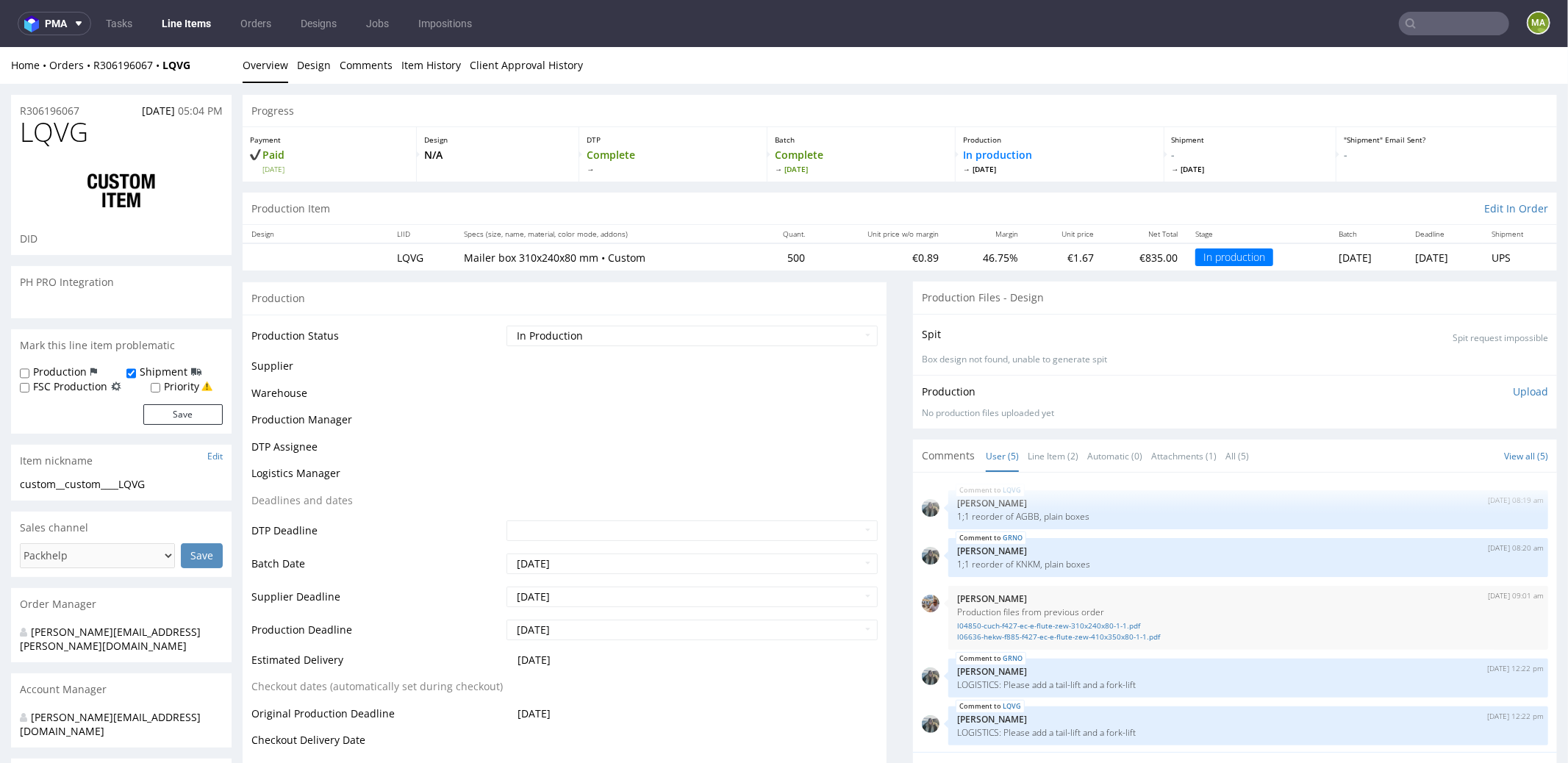
scroll to position [2, 0]
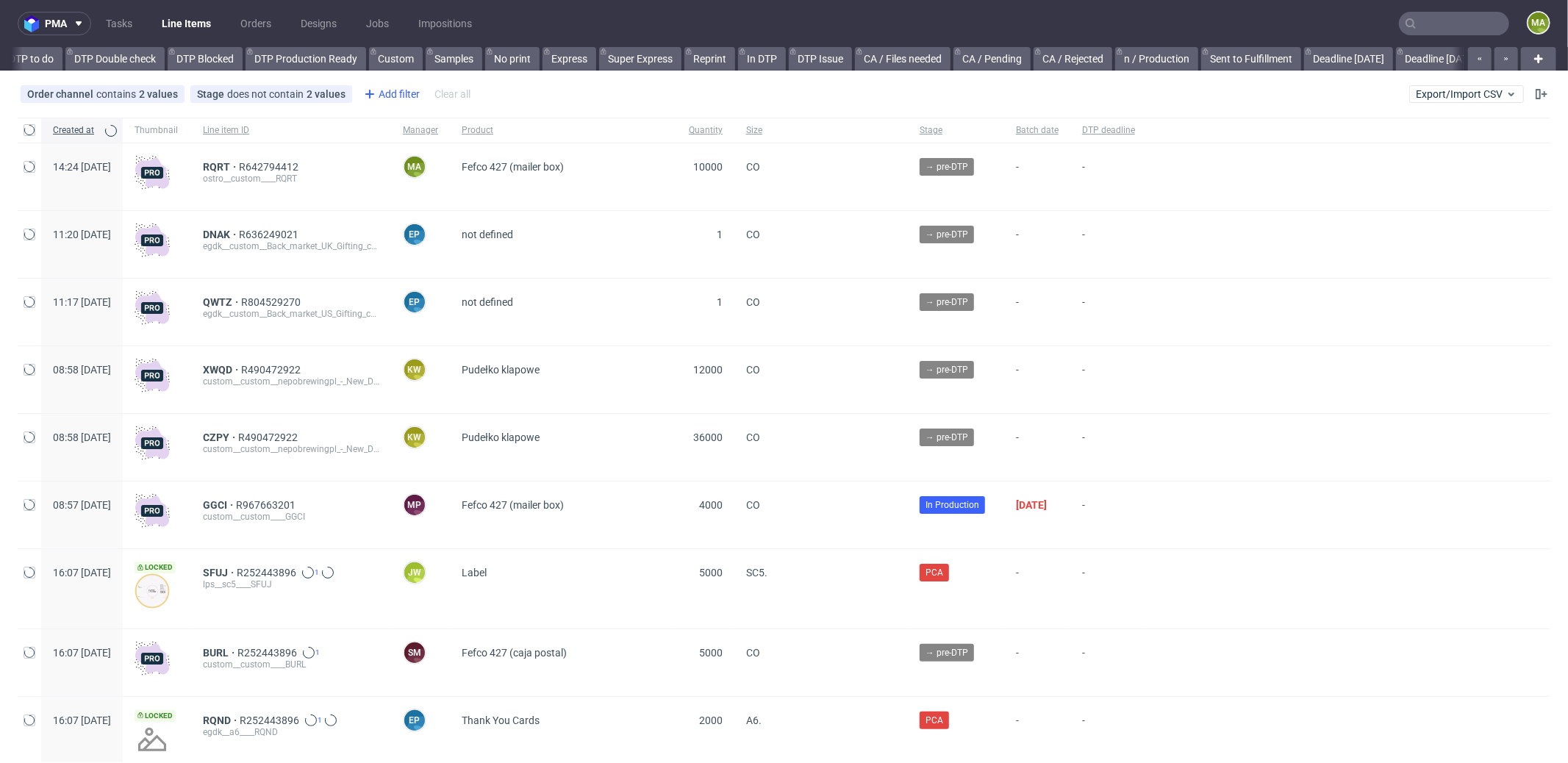
click at [411, 86] on div "Add filter" at bounding box center [390, 94] width 65 height 23
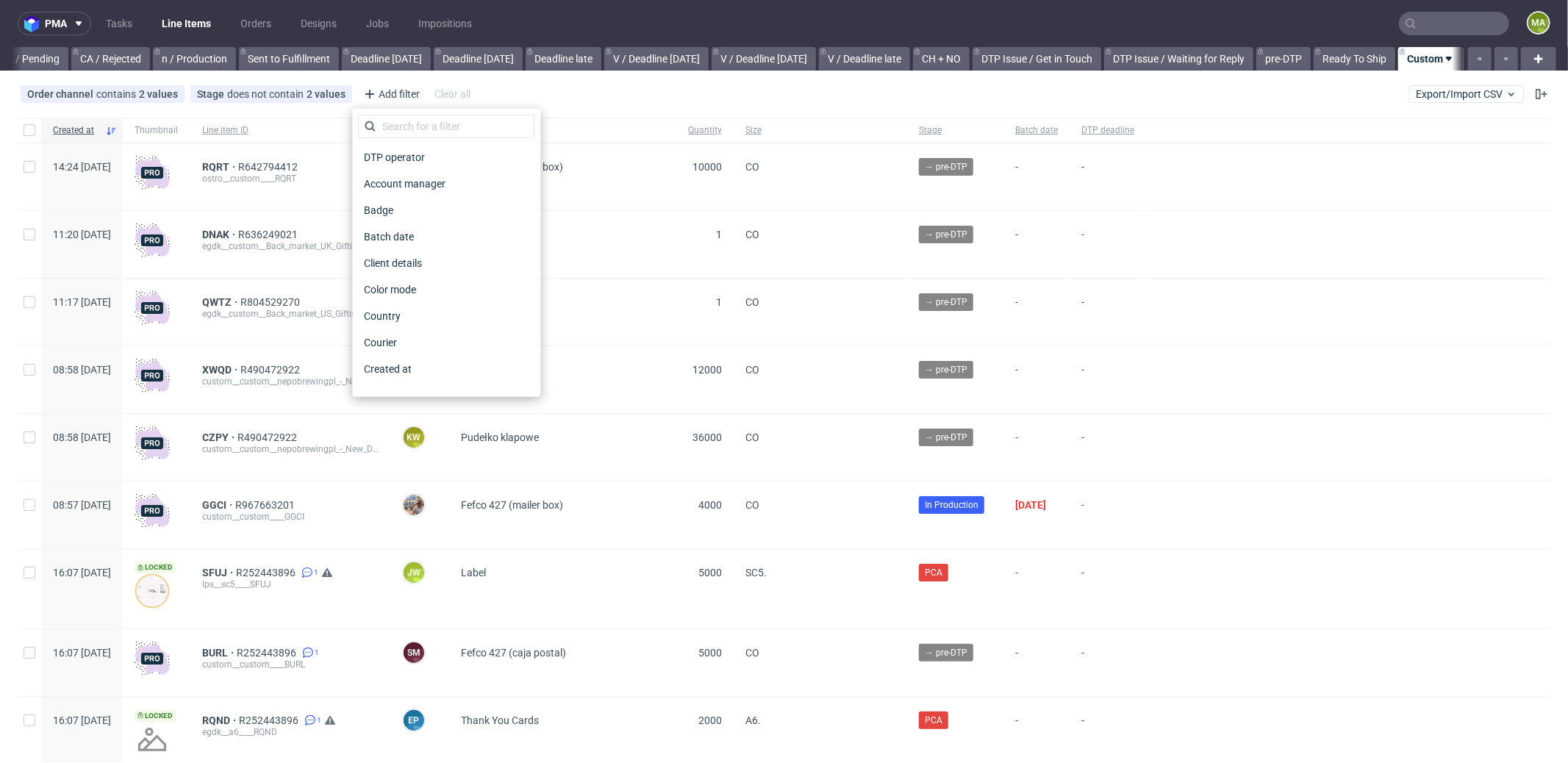
click at [426, 113] on div "DTP operator Account manager Badge Batch date Client details Color mode Country…" at bounding box center [446, 253] width 188 height 288
click at [429, 123] on input "text" at bounding box center [446, 126] width 177 height 23
type input "pro"
click at [431, 368] on span "Production manager" at bounding box center [411, 368] width 107 height 20
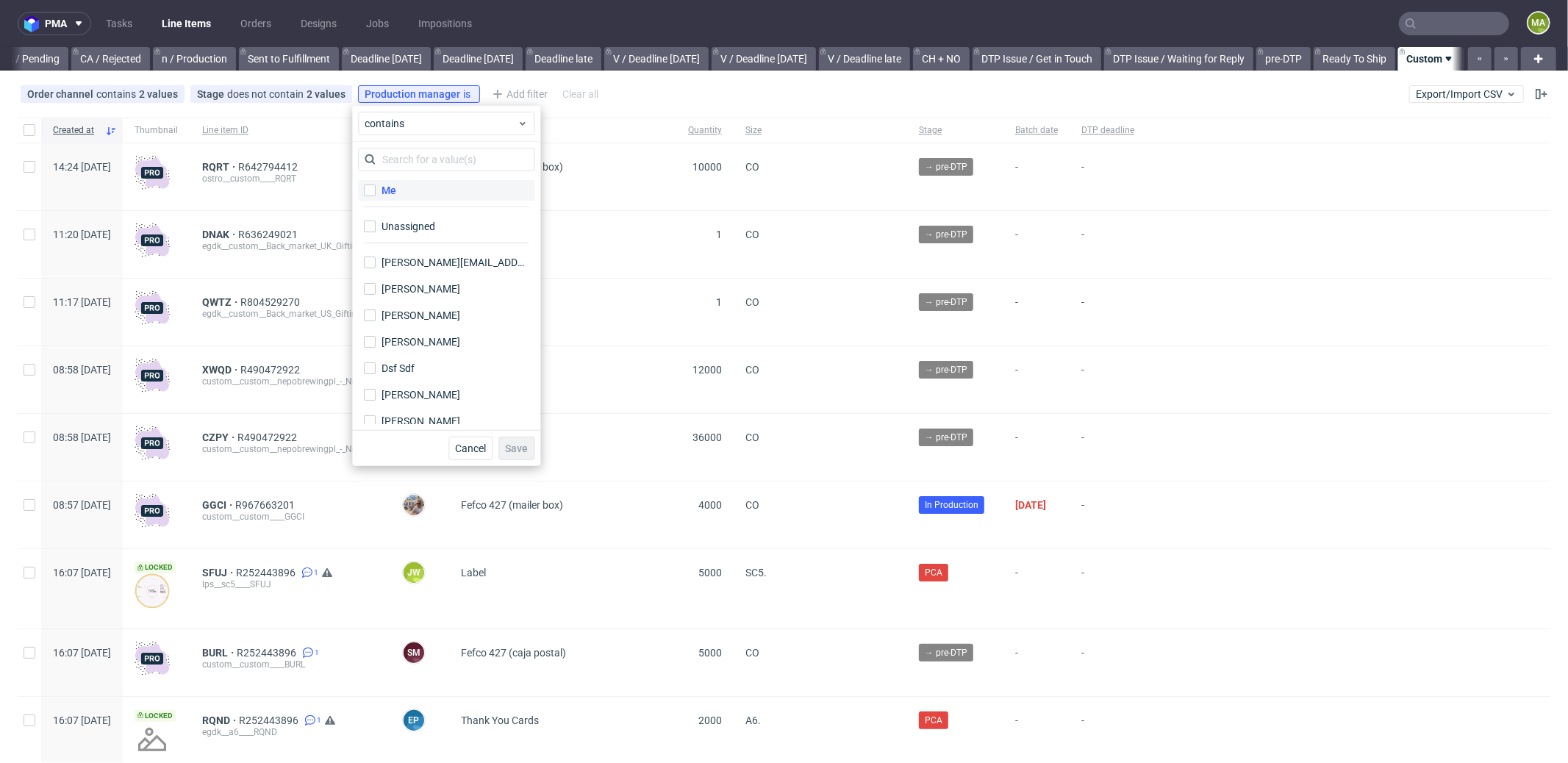
click at [386, 185] on div "Me" at bounding box center [389, 191] width 15 height 15
click at [376, 185] on input "Me" at bounding box center [370, 190] width 12 height 12
checkbox input "true"
click at [524, 447] on span "Save" at bounding box center [516, 449] width 23 height 11
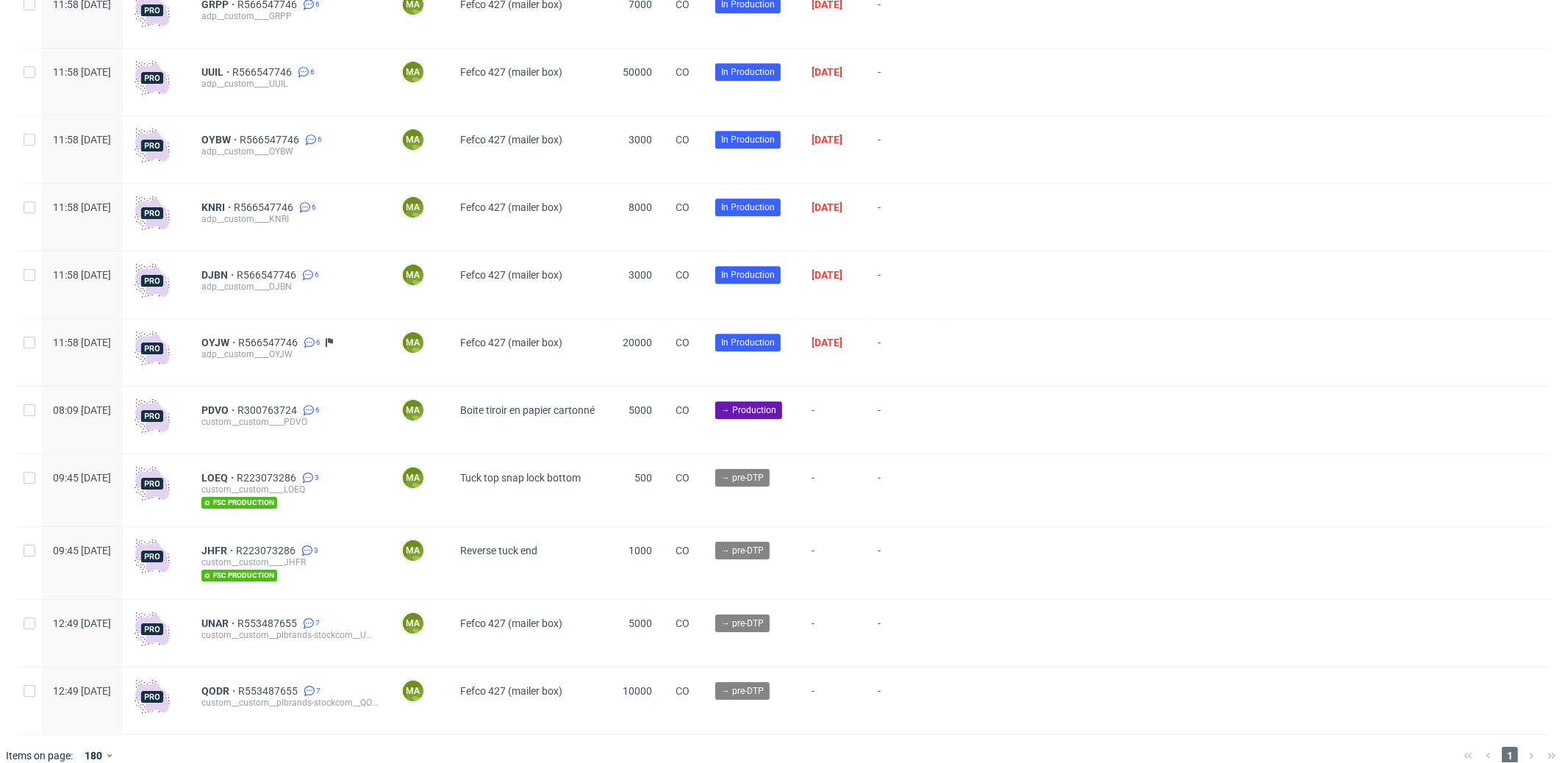
scroll to position [3697, 0]
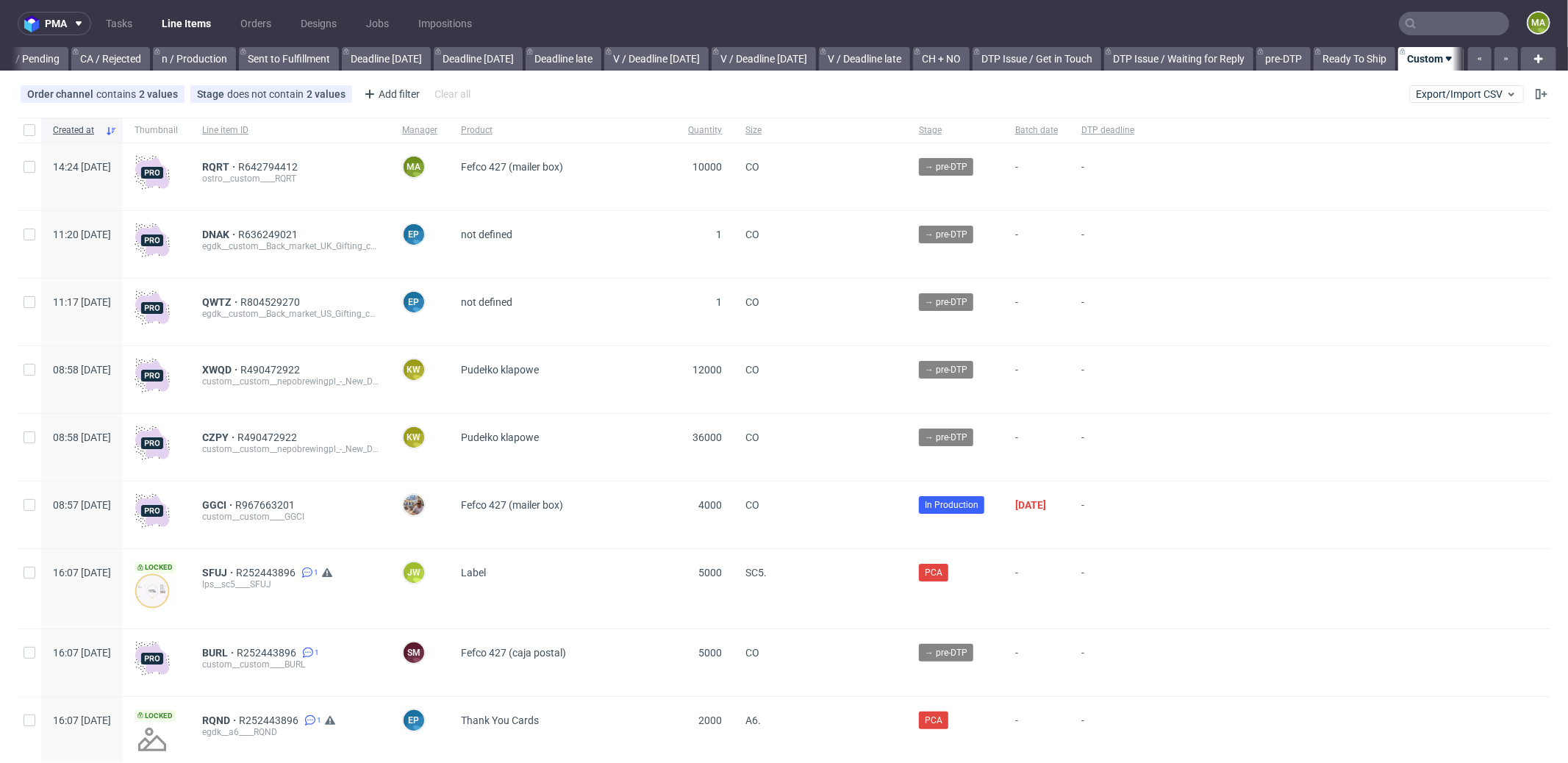
scroll to position [0, 1269]
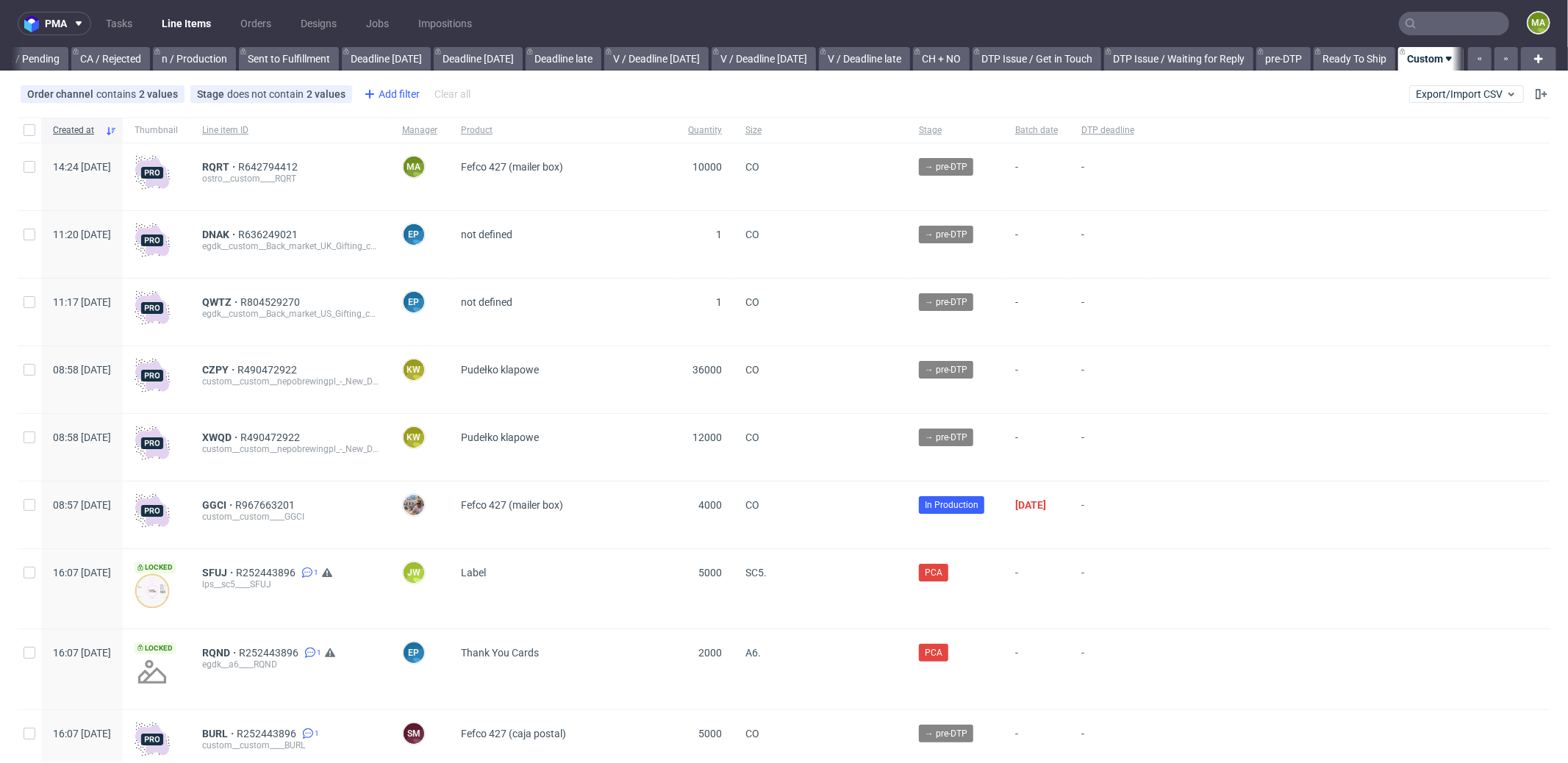
click at [394, 89] on div "Add filter" at bounding box center [390, 94] width 65 height 23
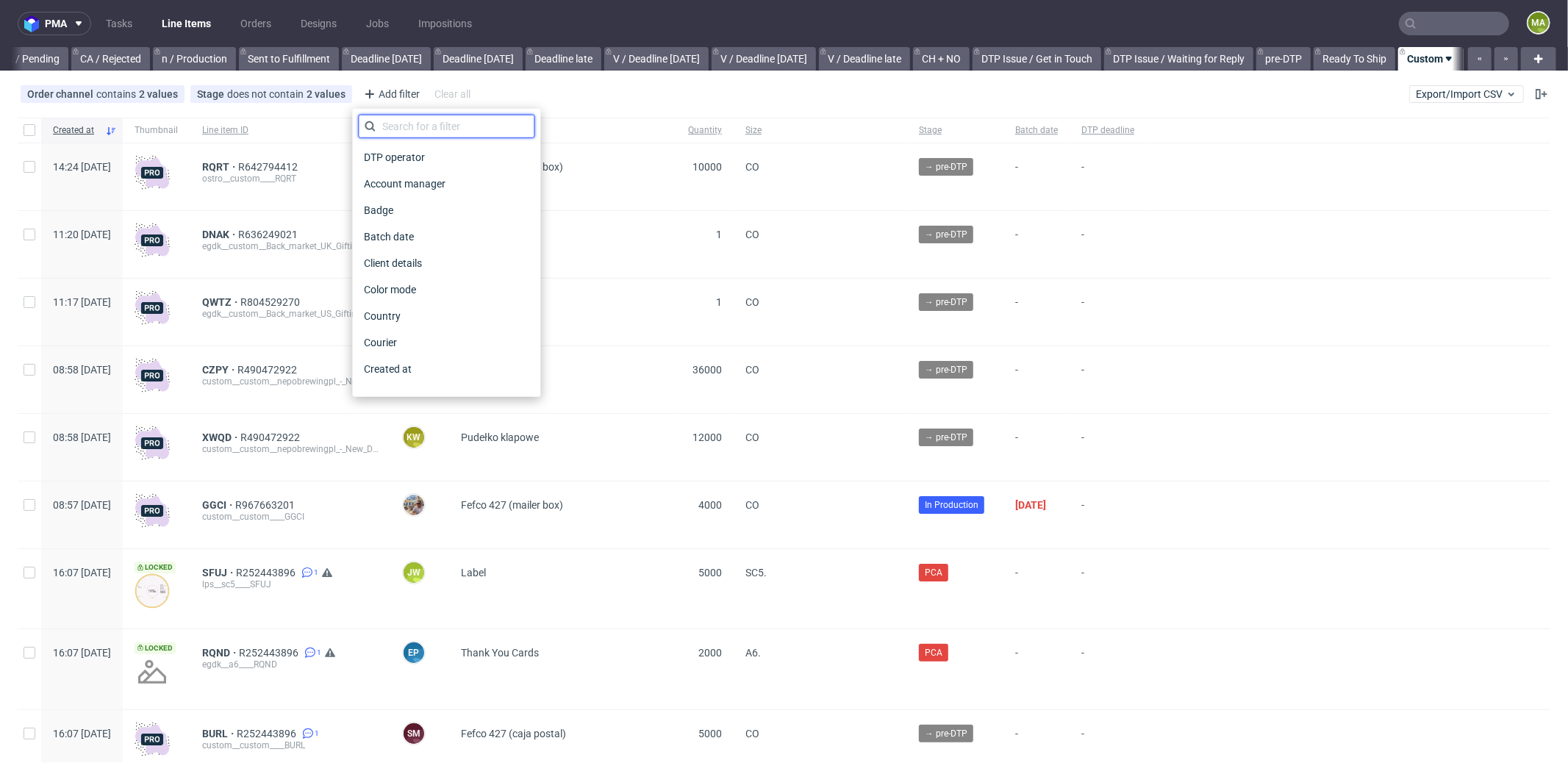
click at [419, 130] on input "text" at bounding box center [446, 126] width 177 height 23
type input "pro"
click at [403, 369] on span "Production manager" at bounding box center [411, 368] width 107 height 20
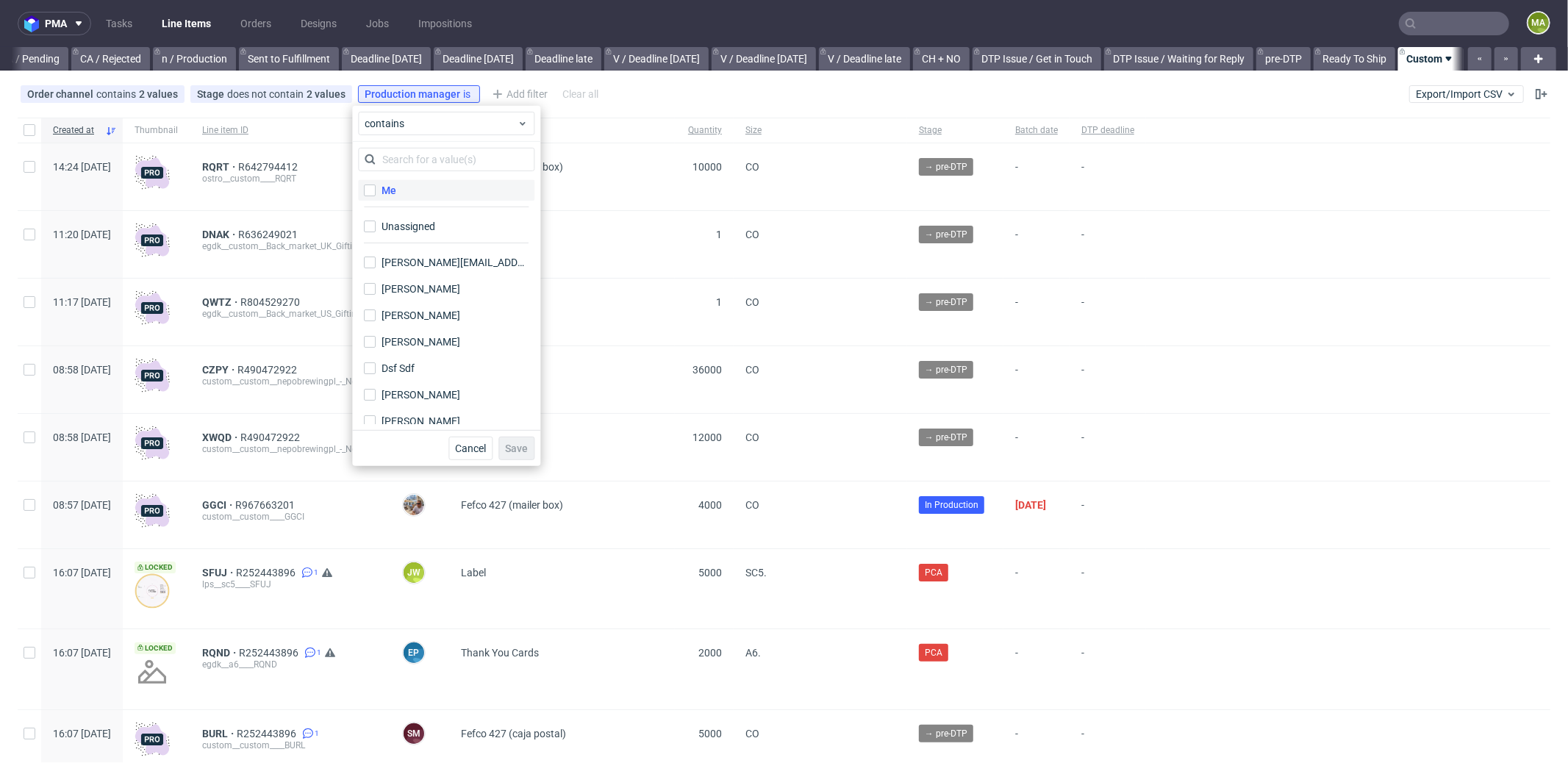
click at [406, 181] on label "Me" at bounding box center [446, 190] width 177 height 20
click at [376, 184] on input "Me" at bounding box center [370, 190] width 12 height 12
checkbox input "true"
click at [525, 450] on span "Save" at bounding box center [516, 449] width 23 height 11
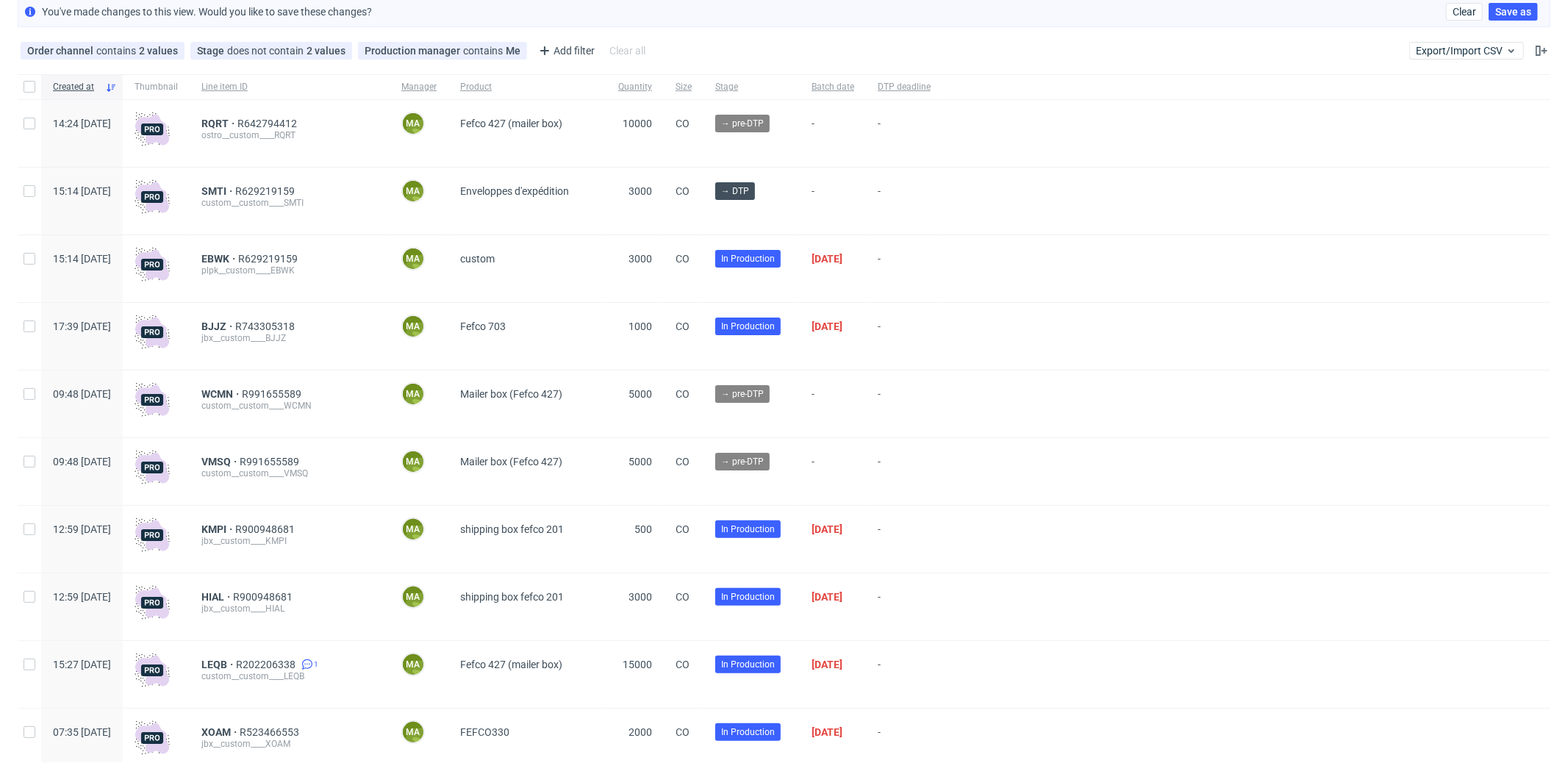
scroll to position [101, 0]
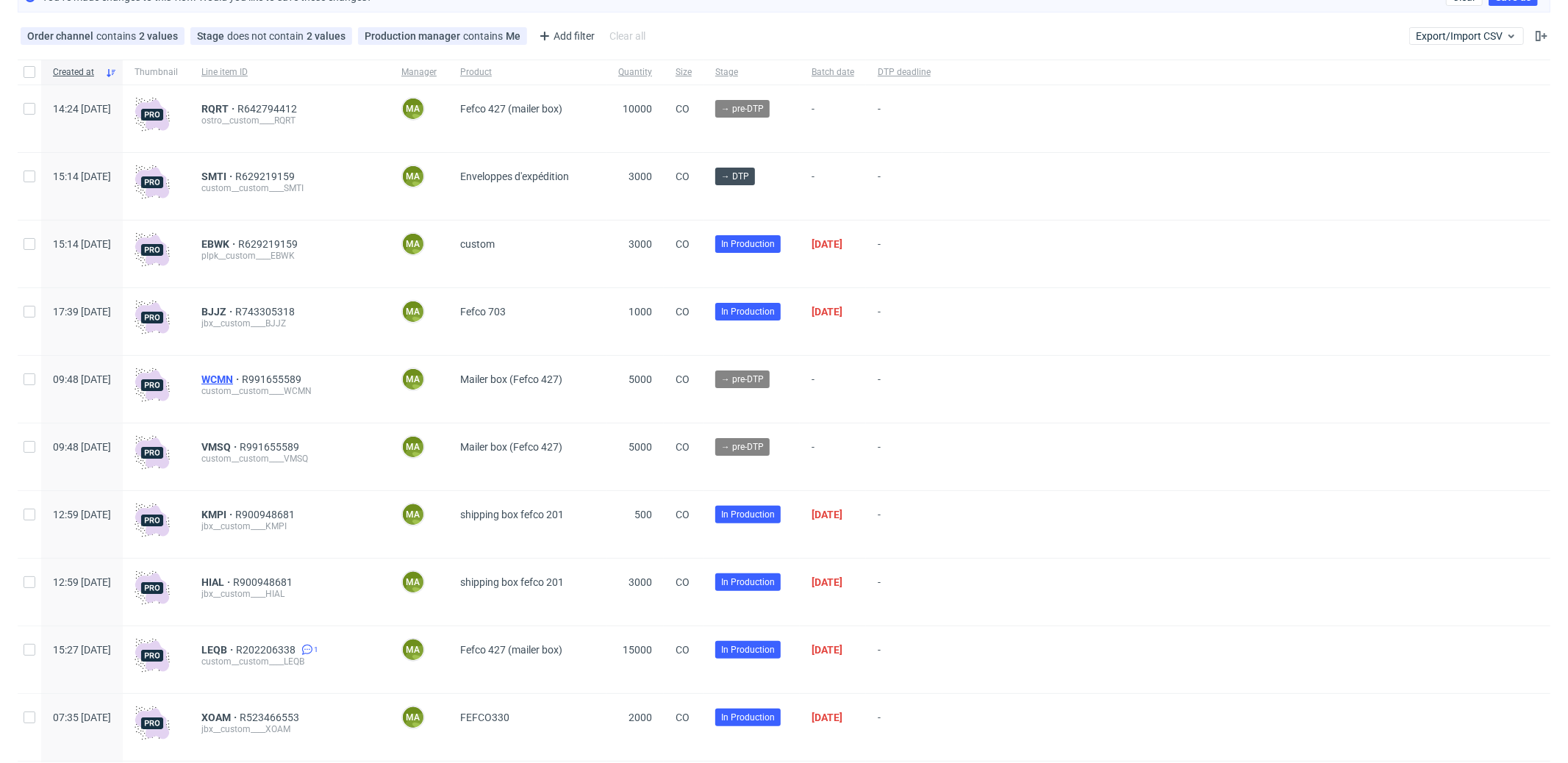
click at [242, 376] on span "WCMN" at bounding box center [222, 380] width 41 height 12
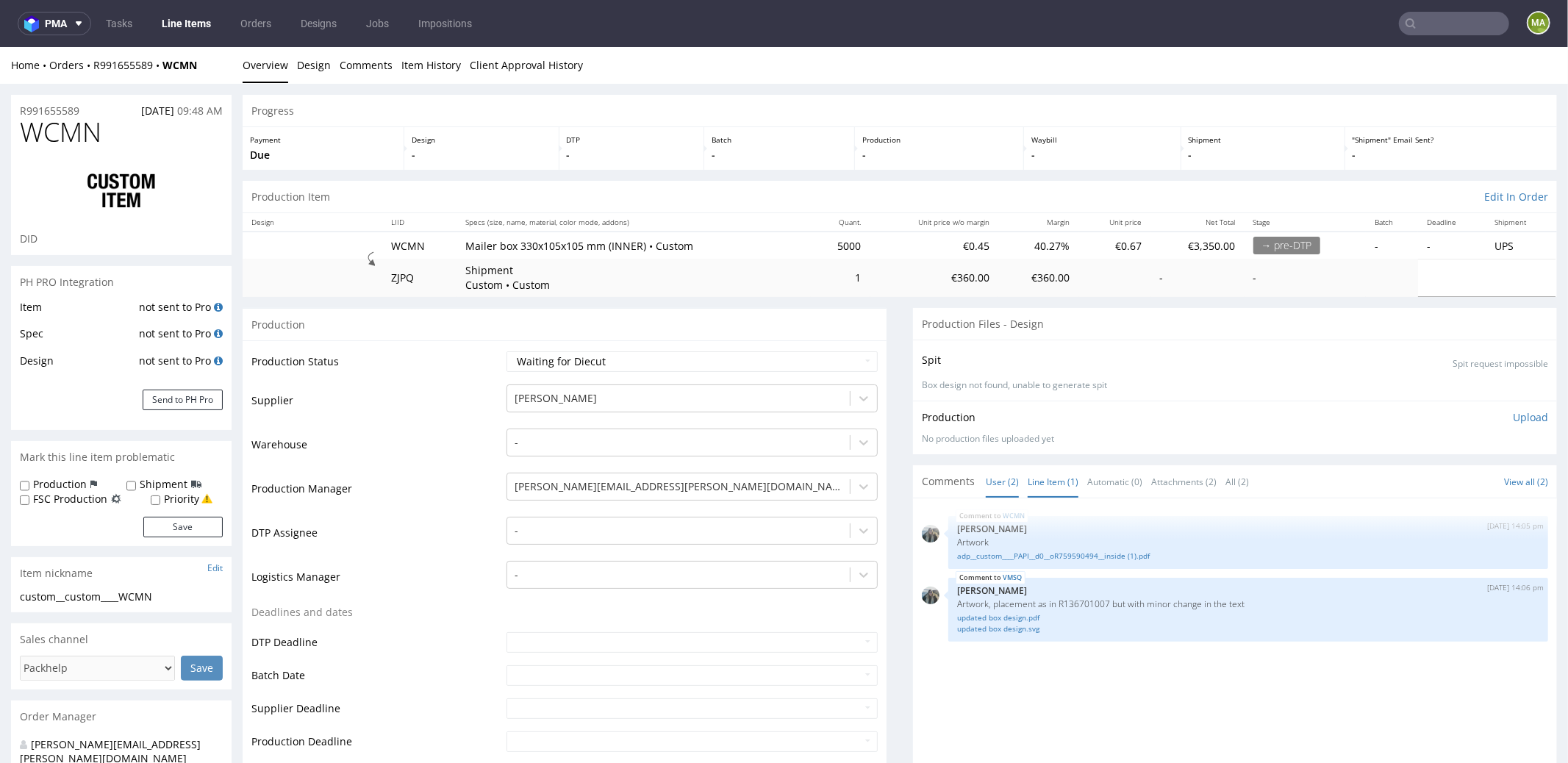
click at [1059, 489] on link "Line Item (1)" at bounding box center [1052, 481] width 50 height 32
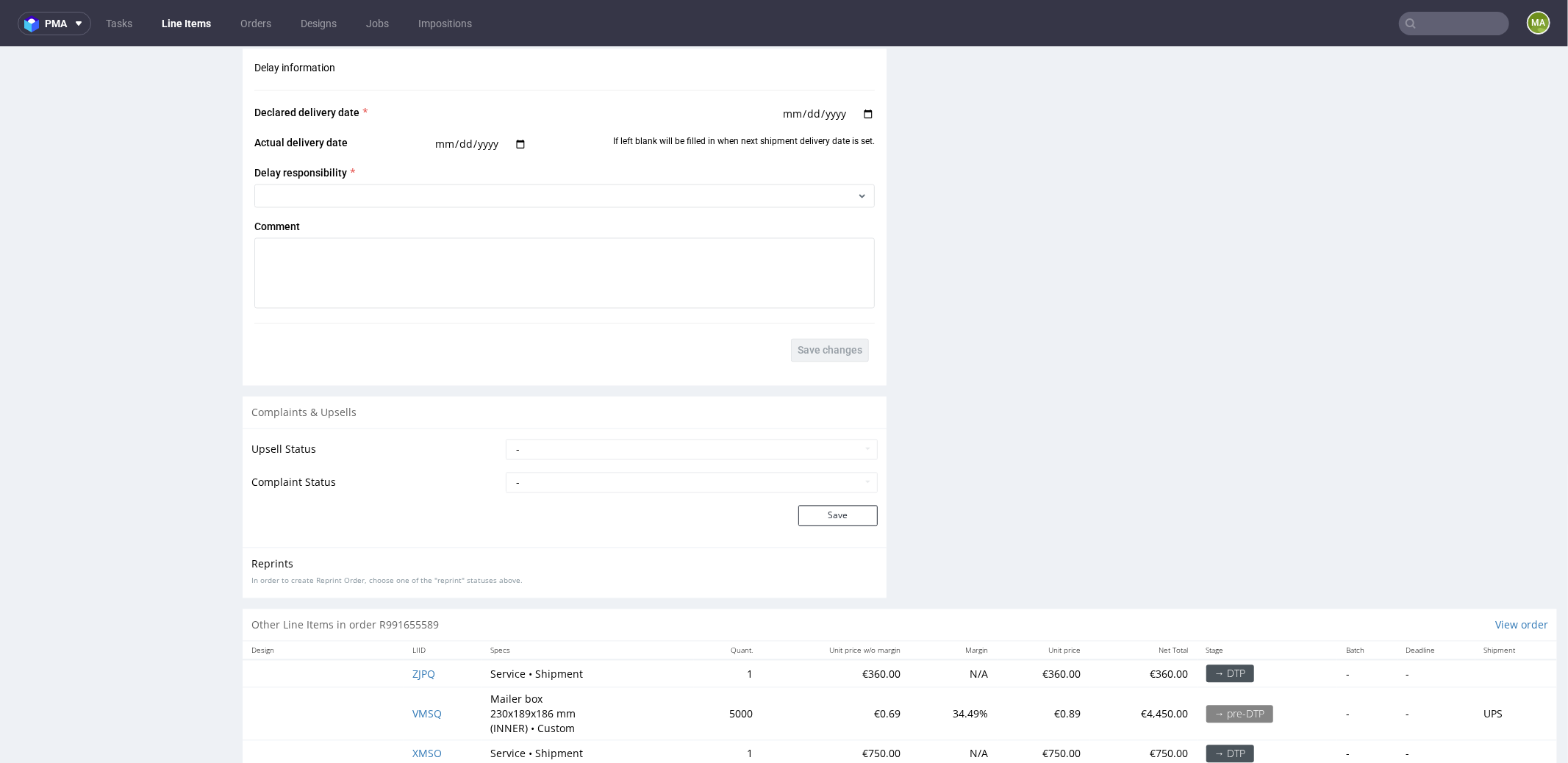
scroll to position [2414, 0]
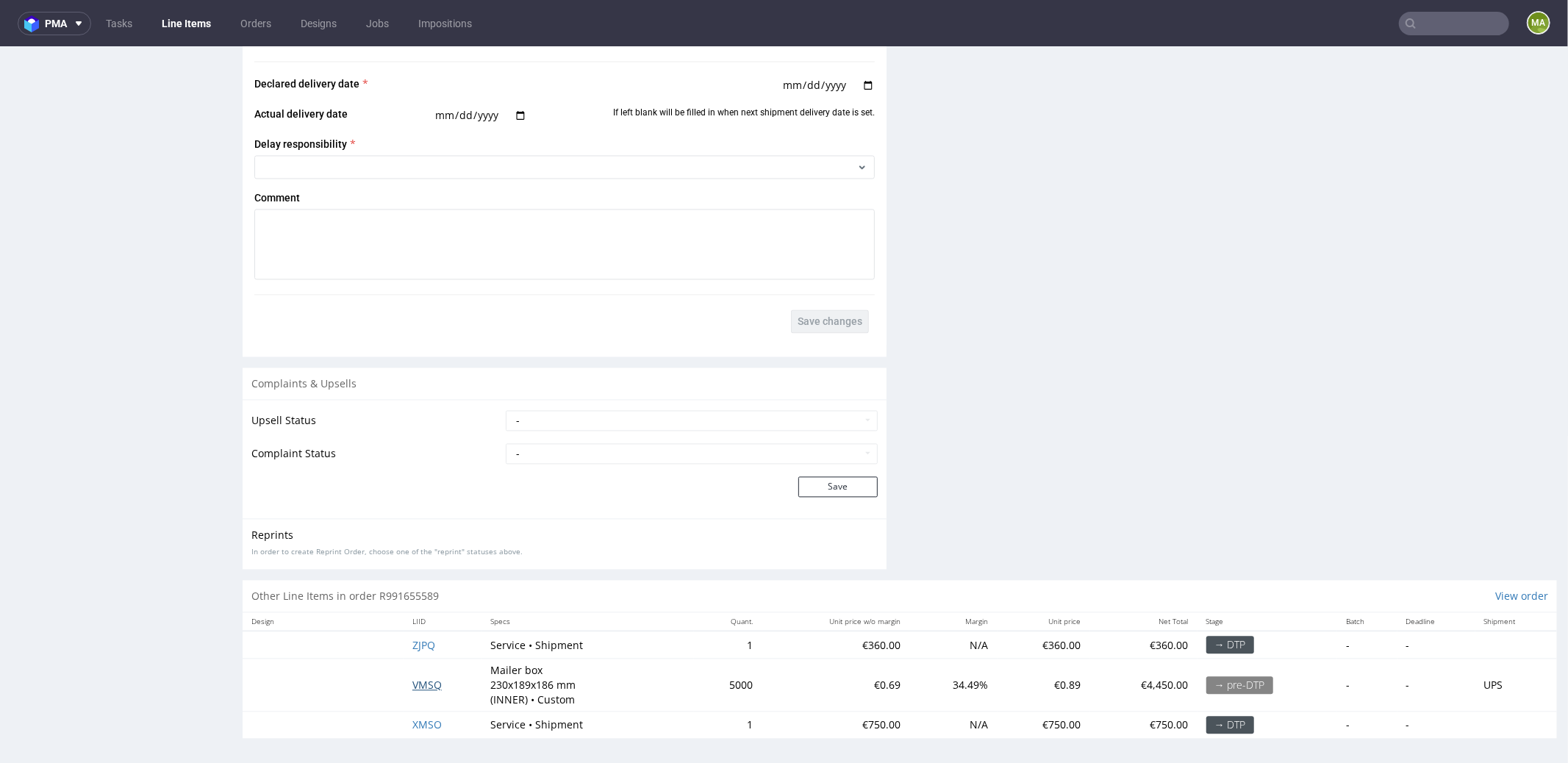
click at [420, 679] on span "VMSQ" at bounding box center [427, 684] width 29 height 14
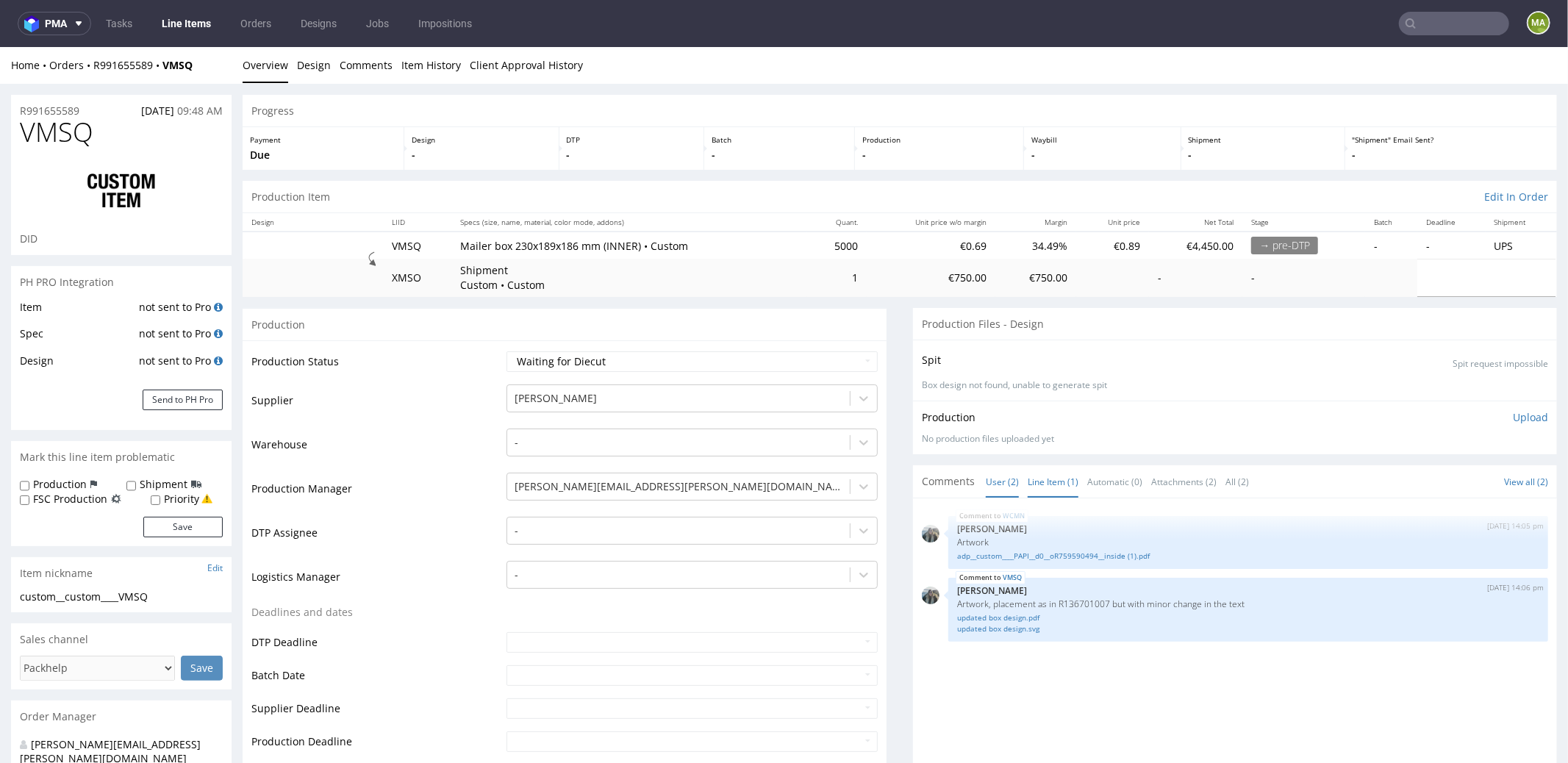
click at [1037, 483] on link "Line Item (1)" at bounding box center [1052, 481] width 50 height 32
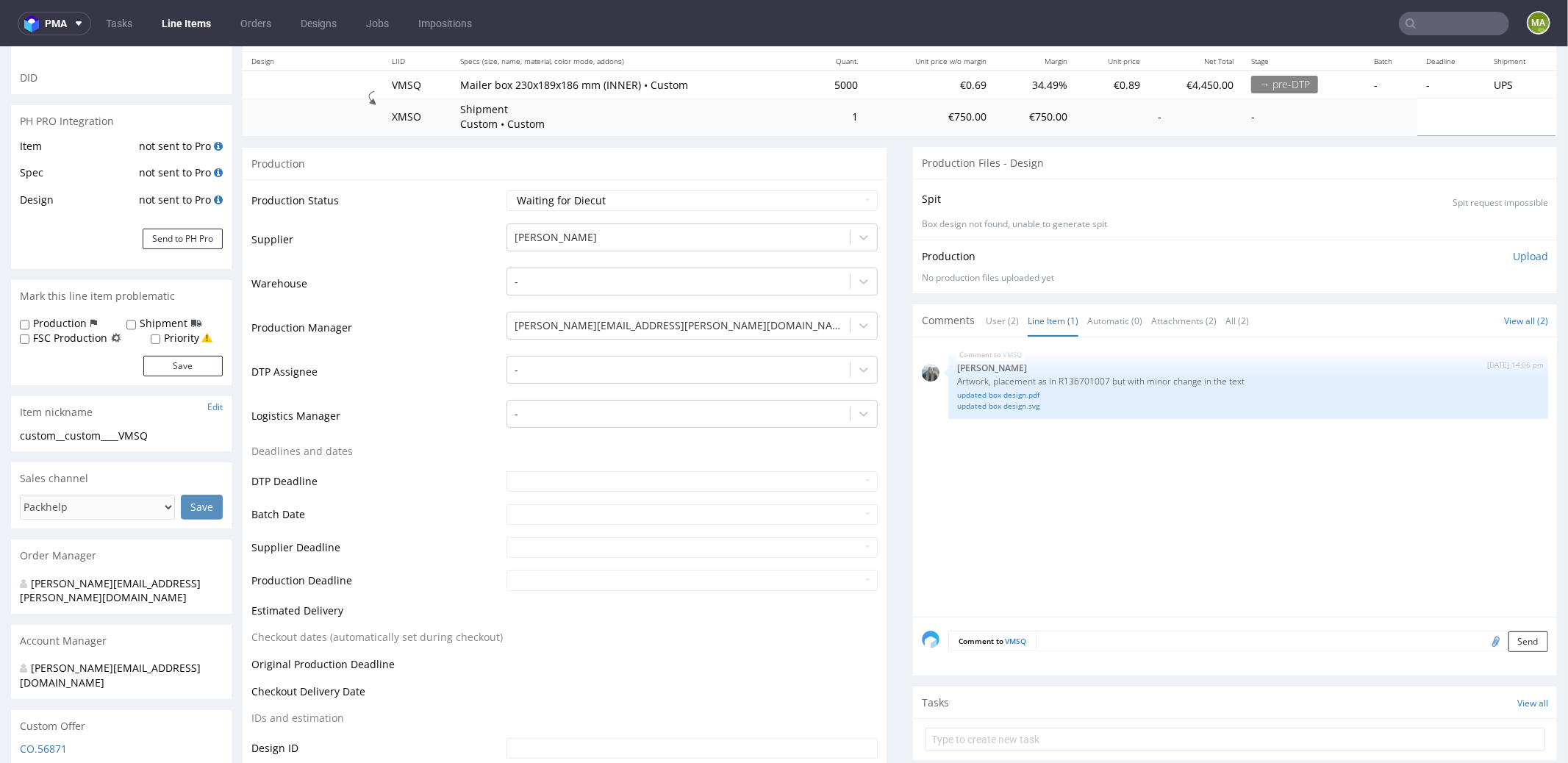
scroll to position [171, 0]
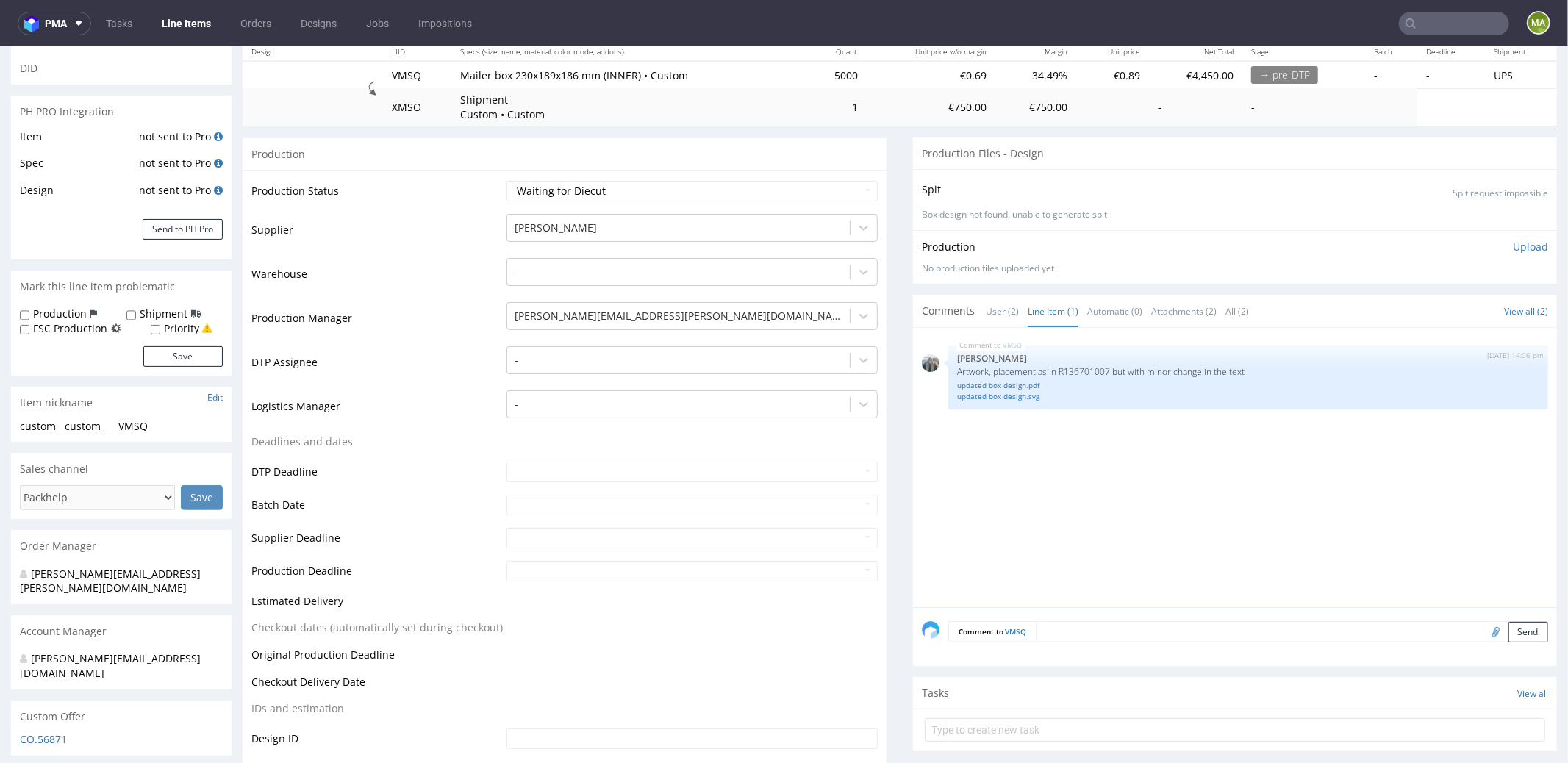
click at [1078, 631] on textarea at bounding box center [1292, 630] width 513 height 20
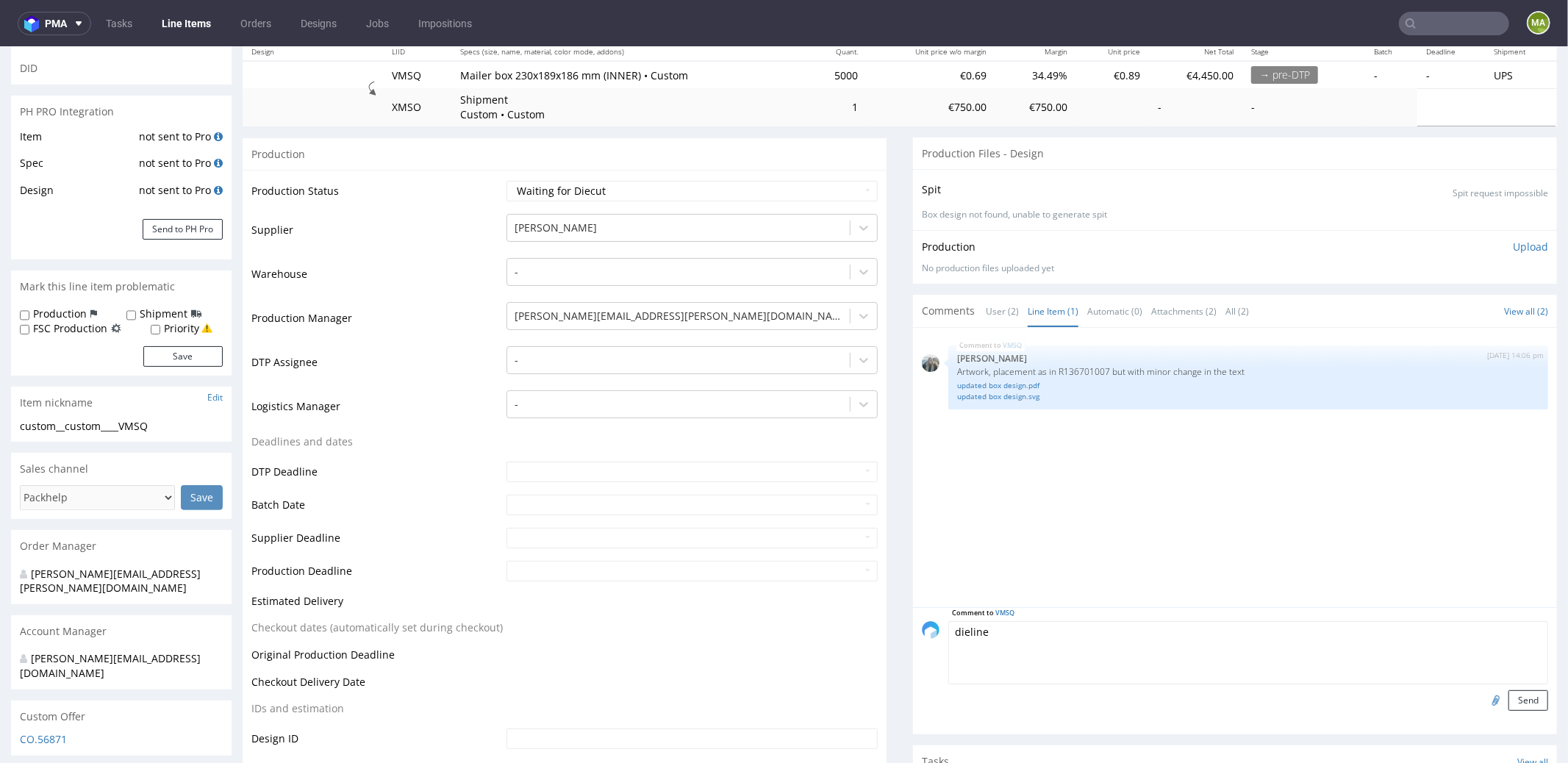
type textarea "dieline"
click at [1484, 704] on input "file" at bounding box center [1494, 698] width 20 height 19
type input "C:\fakepath\R242813 (3).pdf"
click at [1519, 703] on button "Send" at bounding box center [1528, 699] width 40 height 20
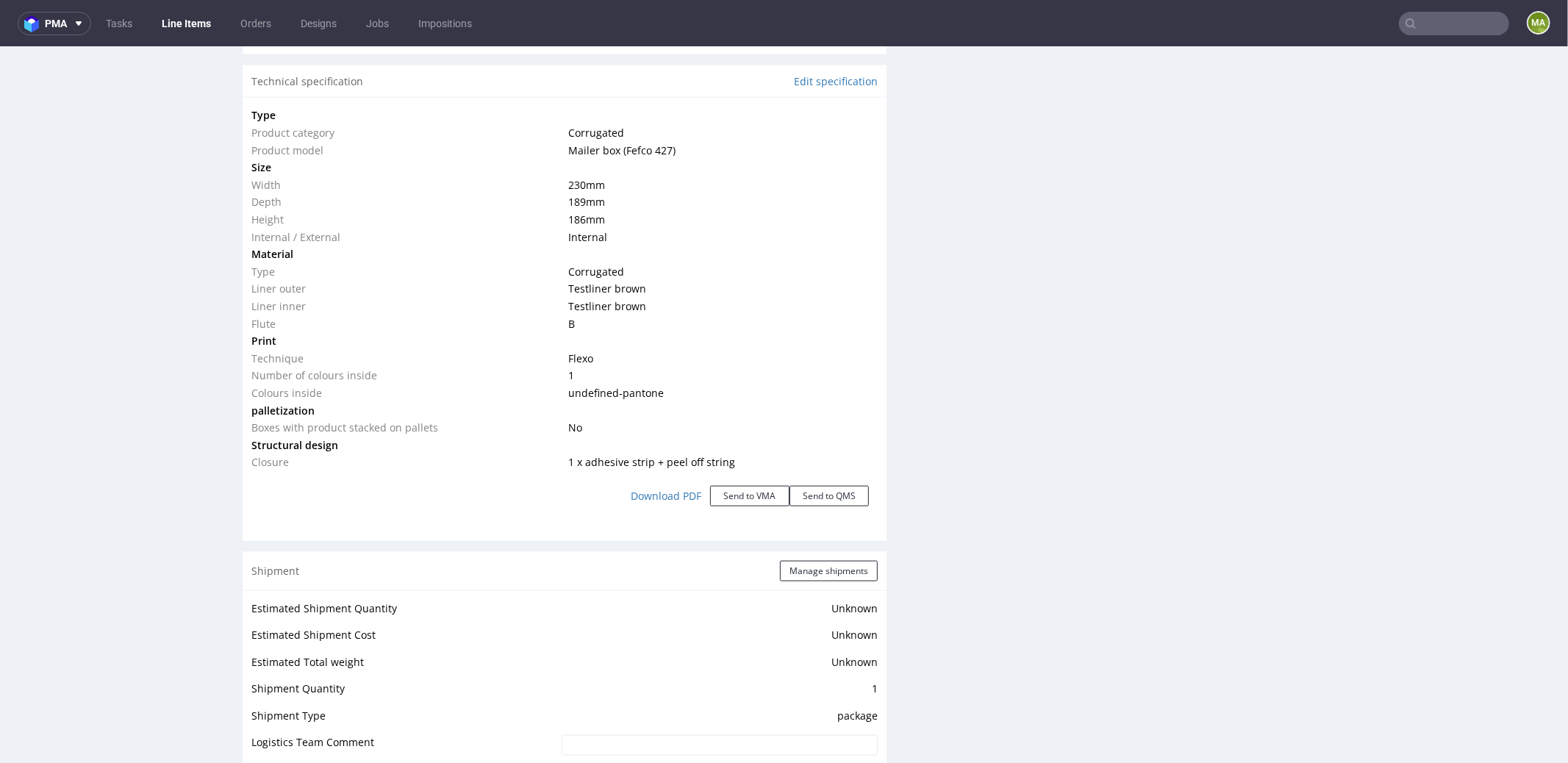
scroll to position [309, 0]
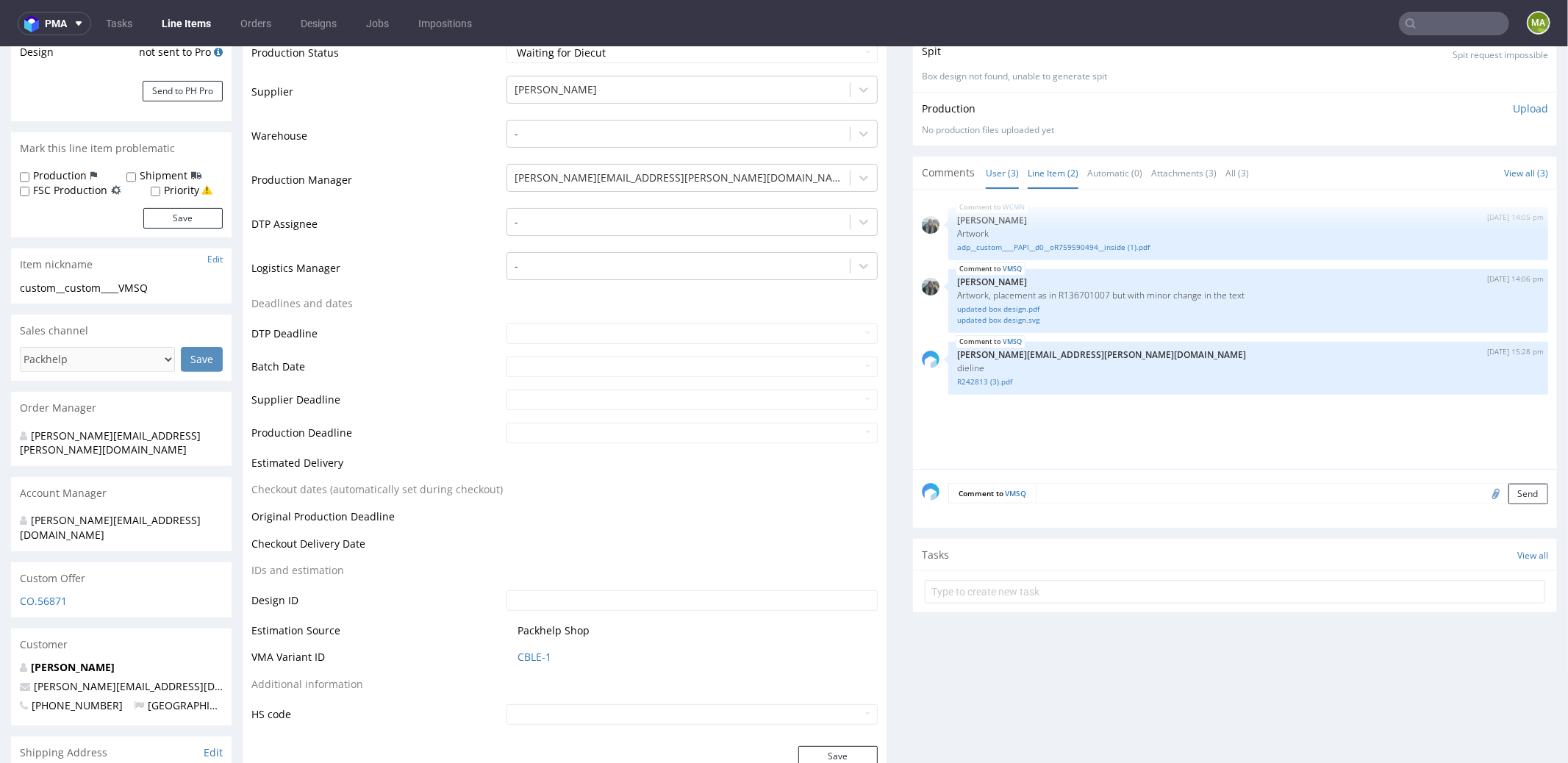
click at [1037, 177] on link "Line Item (2)" at bounding box center [1052, 172] width 50 height 32
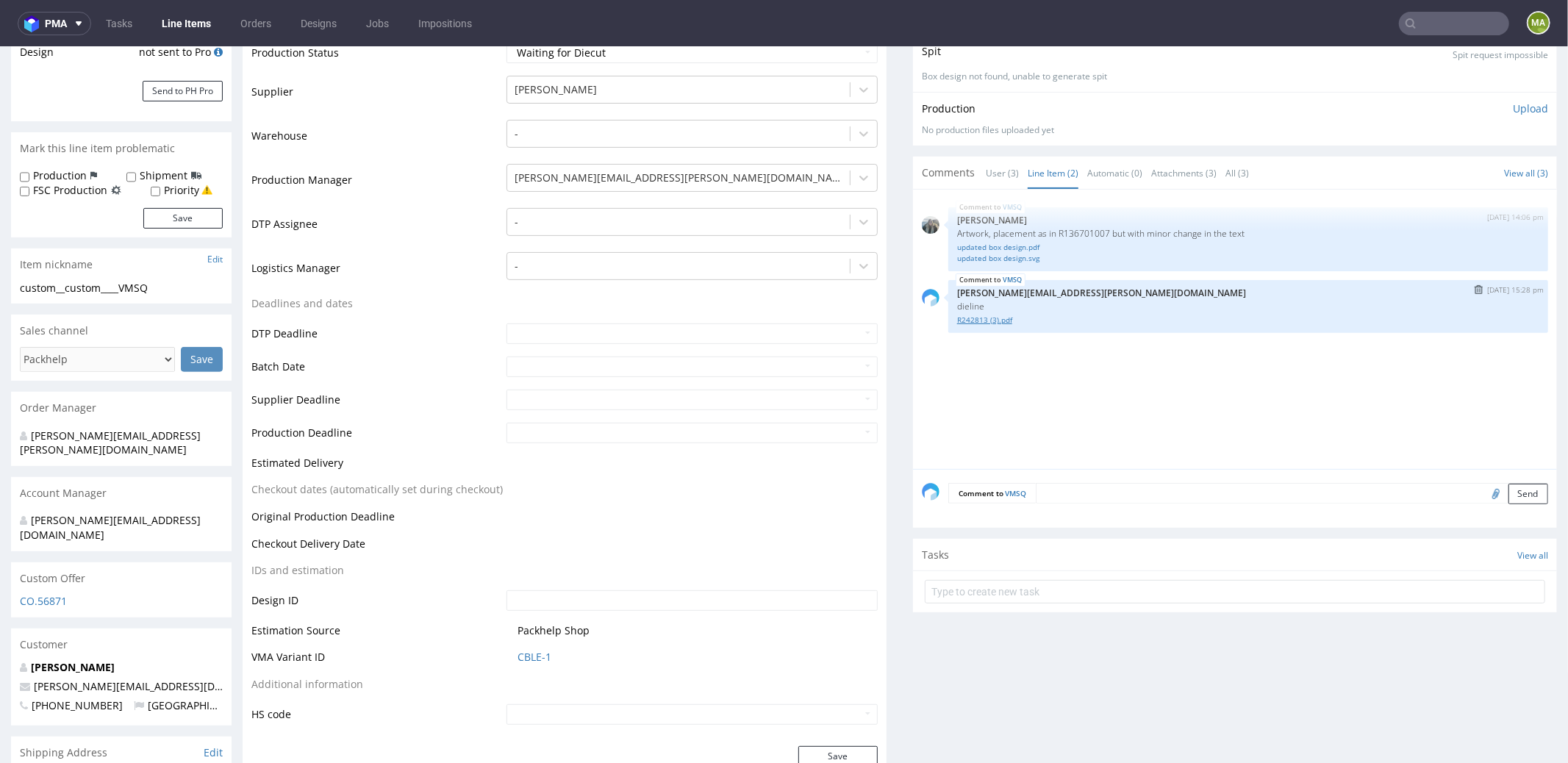
click at [974, 314] on link "R242813 (3).pdf" at bounding box center [1248, 319] width 583 height 11
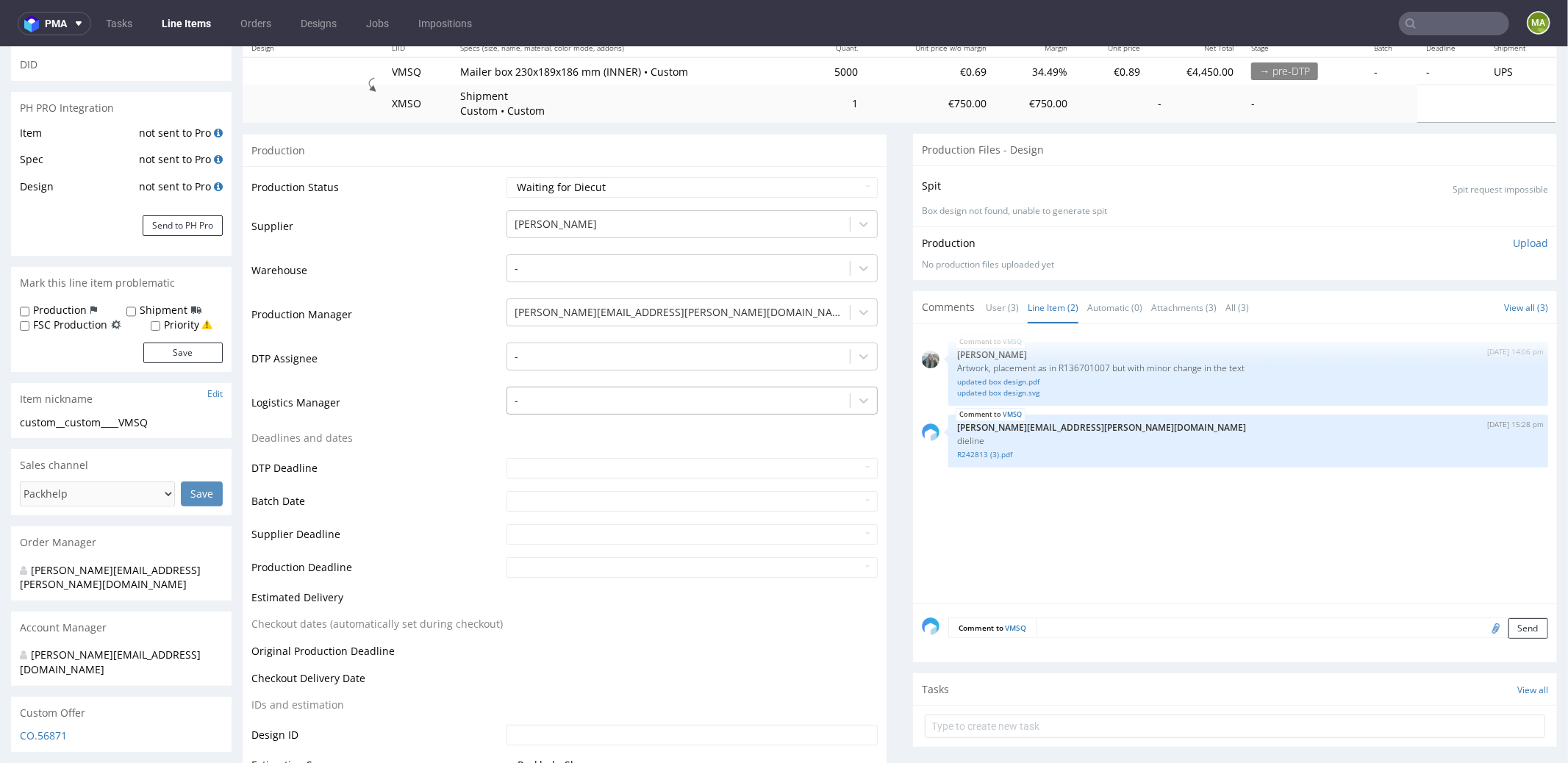
scroll to position [0, 0]
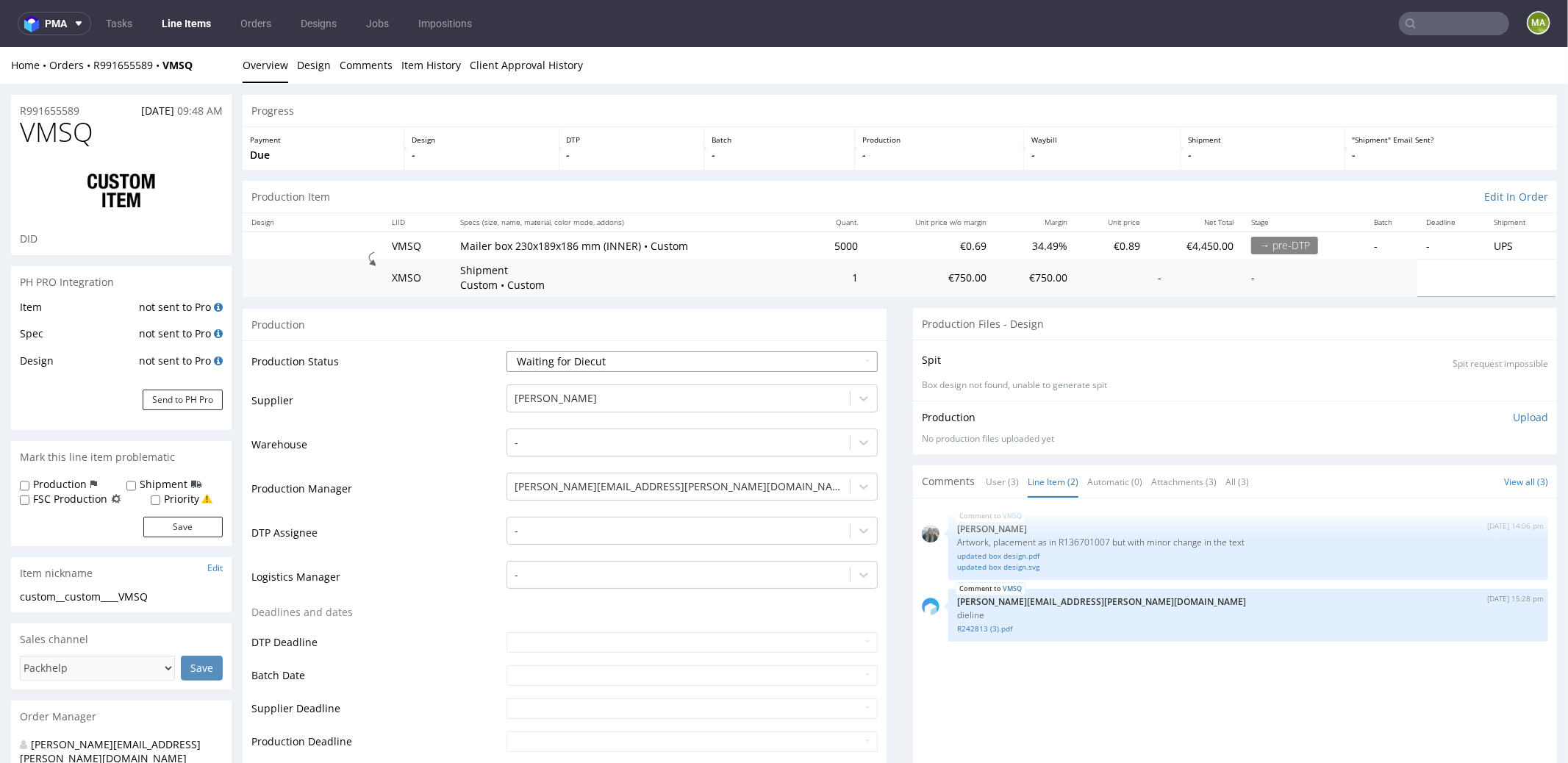
click at [554, 351] on select "Waiting for Artwork Waiting for Diecut Waiting for Mockup Waiting for DTP Waiti…" at bounding box center [692, 361] width 371 height 20
click at [507, 351] on select "Waiting for Artwork Waiting for Diecut Waiting for Mockup Waiting for DTP Waiti…" at bounding box center [692, 361] width 371 height 20
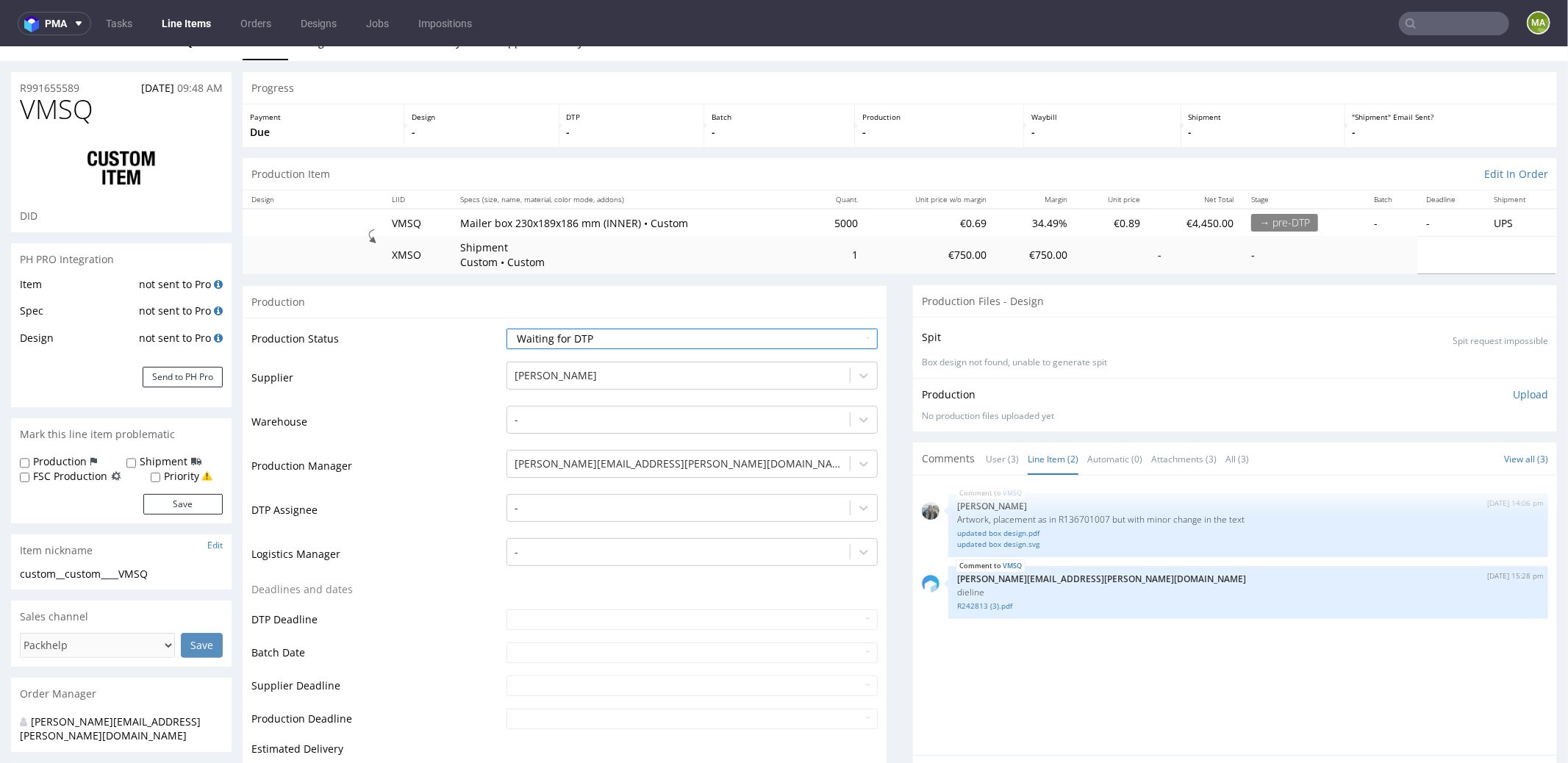
scroll to position [800, 0]
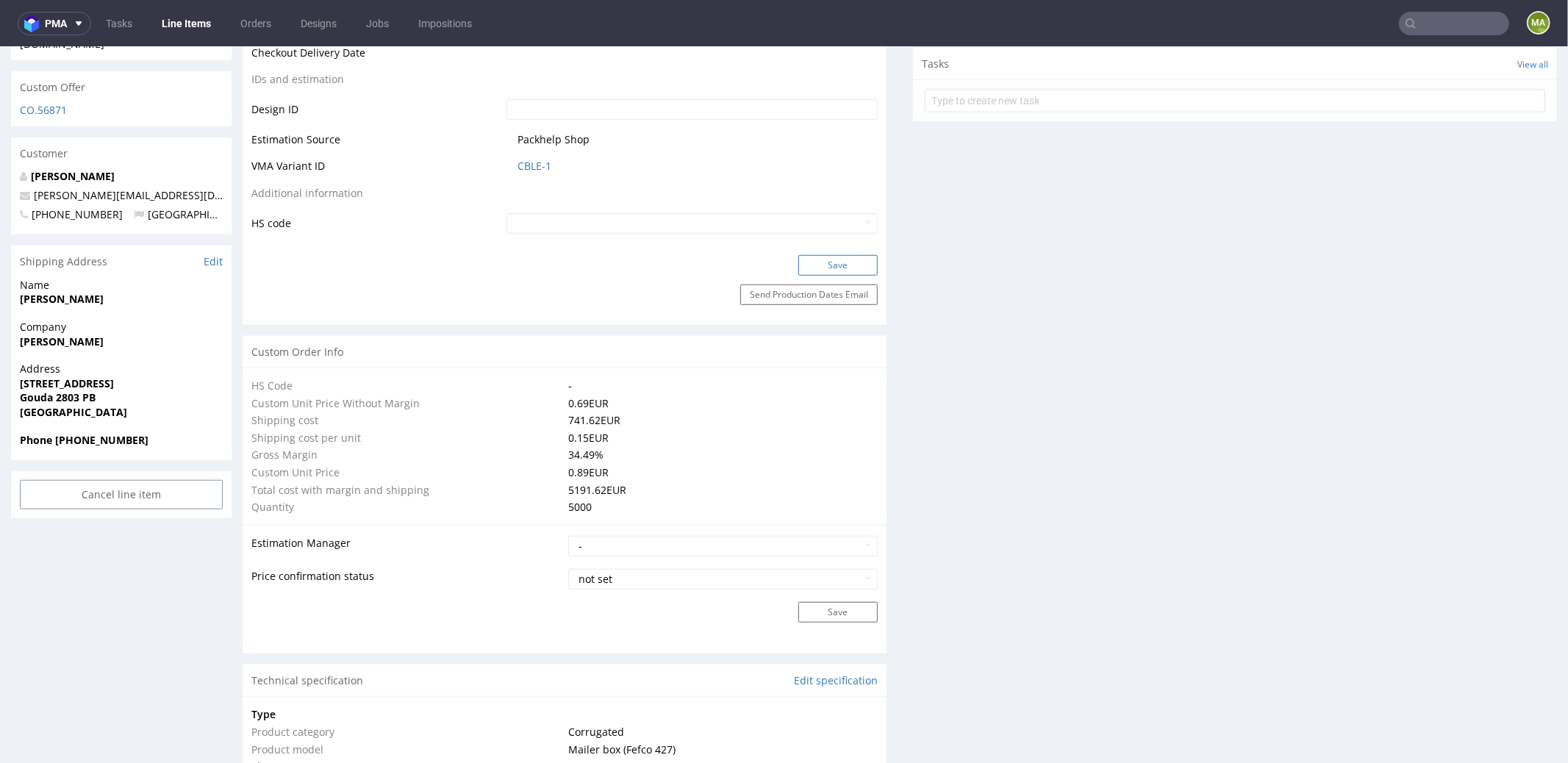
click at [824, 258] on button "Save" at bounding box center [838, 264] width 80 height 20
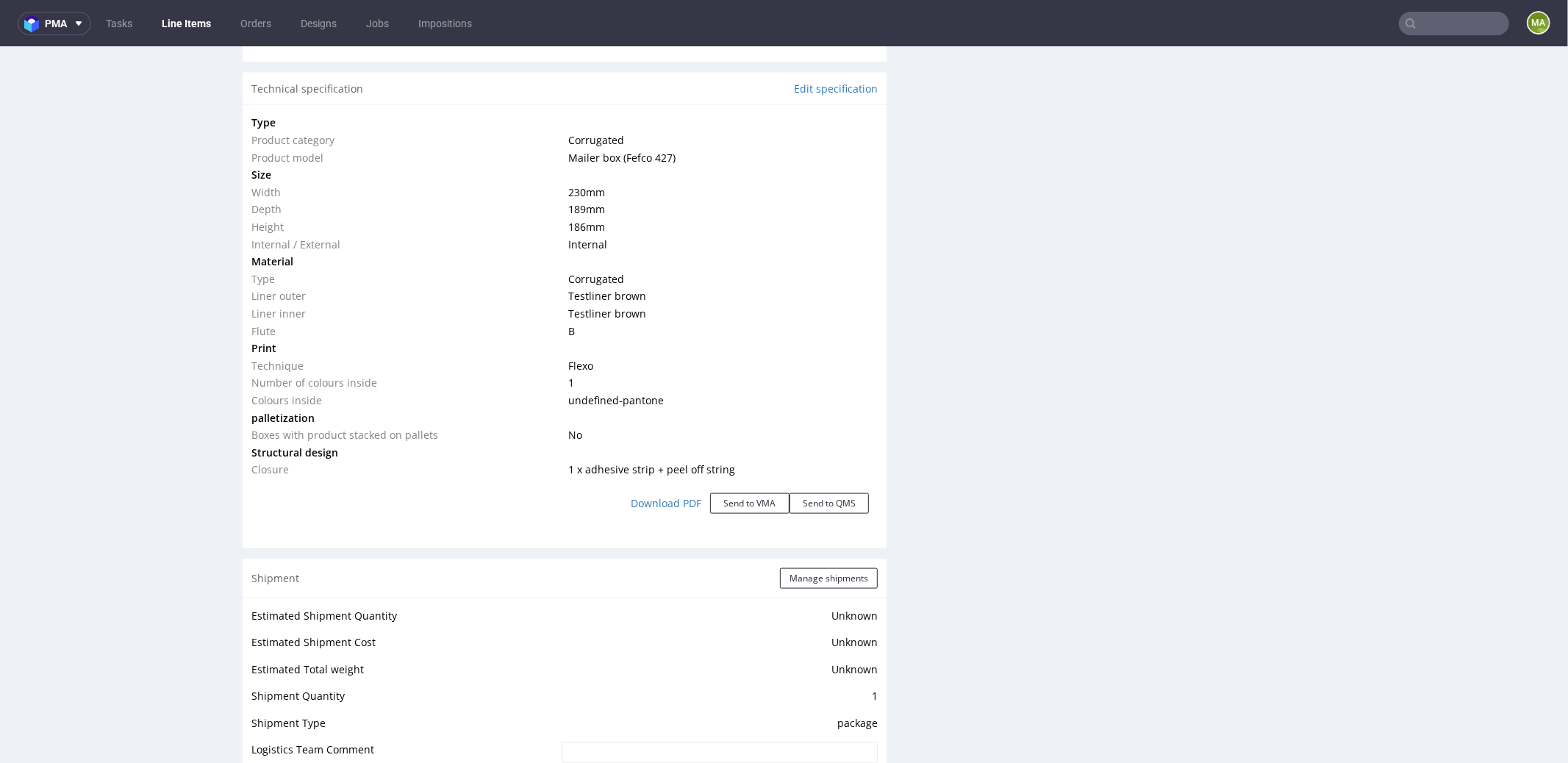
scroll to position [297, 0]
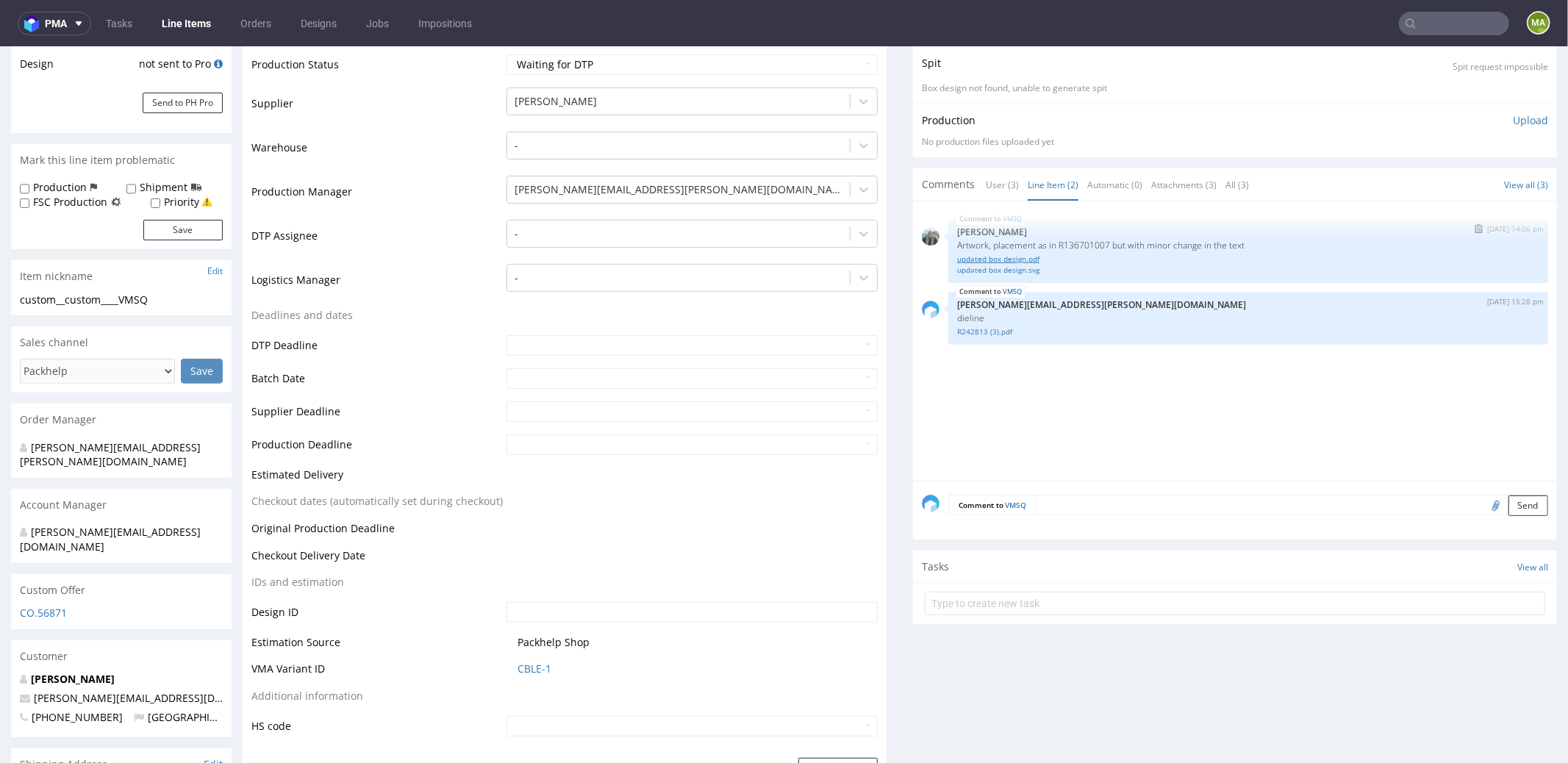
click at [985, 253] on link "updated box design.pdf" at bounding box center [1248, 258] width 583 height 11
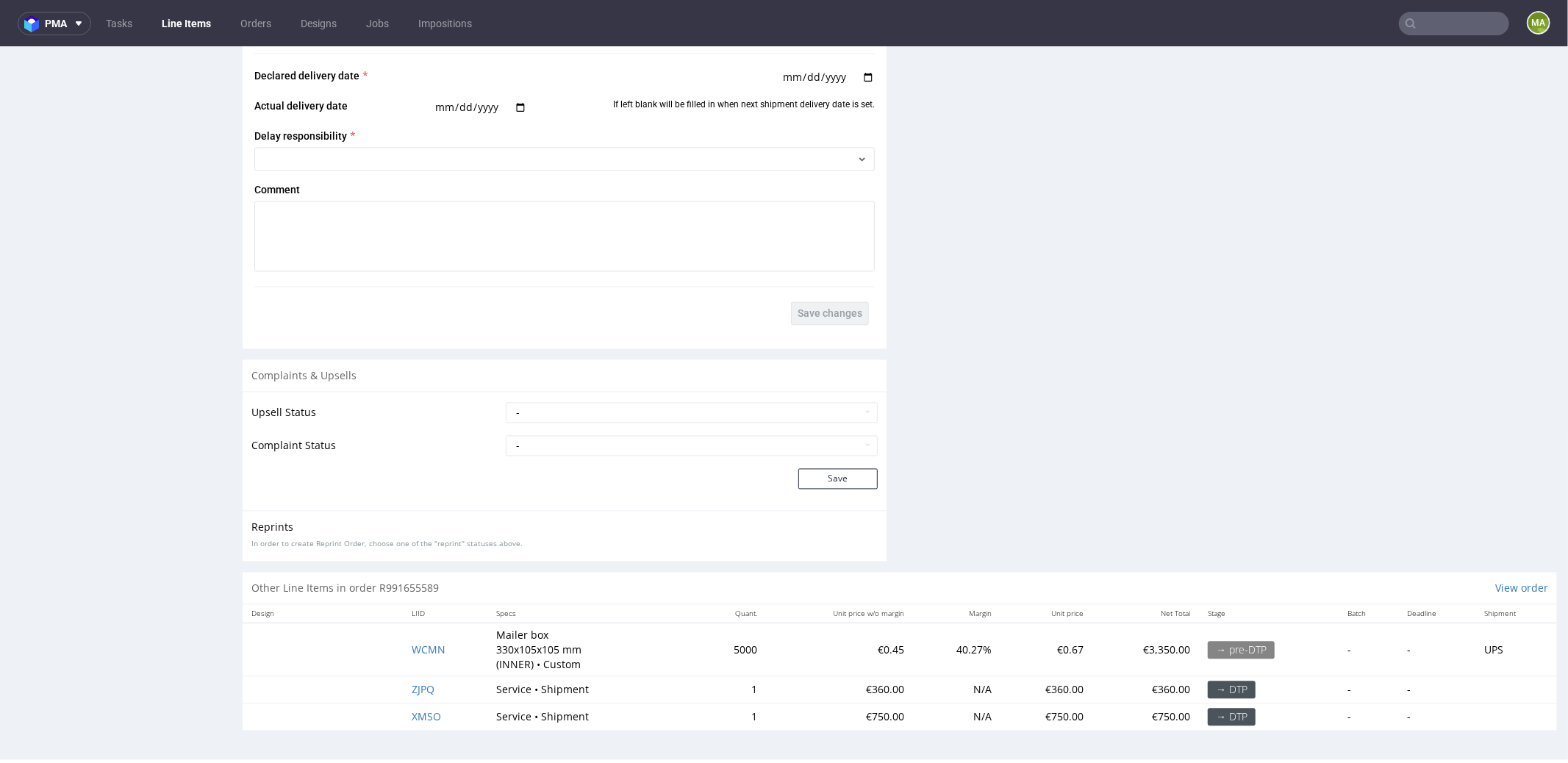
scroll to position [2427, 0]
click at [429, 637] on span "WCMN" at bounding box center [428, 643] width 34 height 14
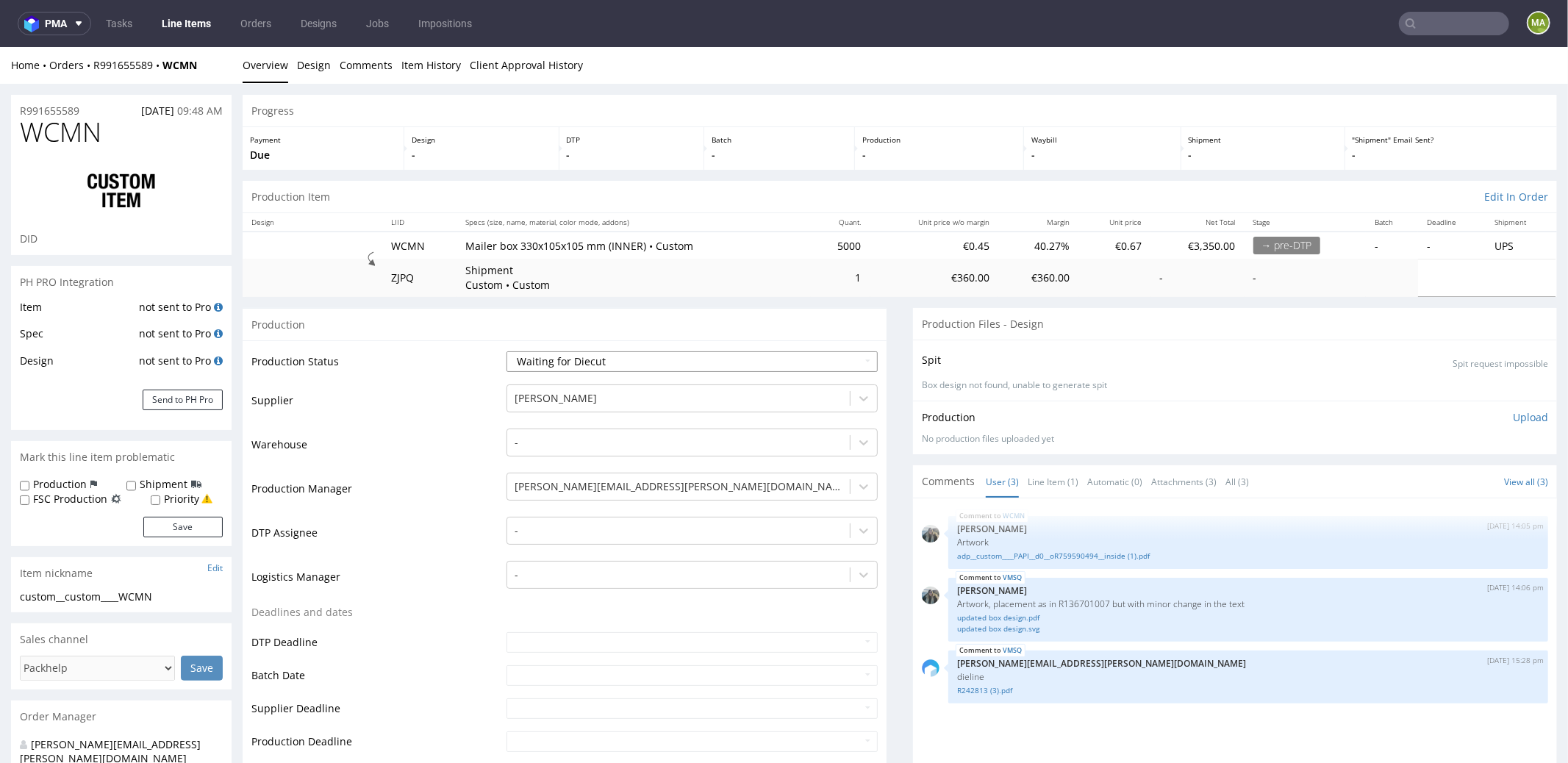
click at [692, 359] on select "Waiting for Artwork Waiting for Diecut Waiting for Mockup Waiting for DTP Waiti…" at bounding box center [692, 361] width 371 height 20
select select "dtp_waiting_for_check"
click at [507, 351] on select "Waiting for Artwork Waiting for Diecut Waiting for Mockup Waiting for DTP Waiti…" at bounding box center [692, 361] width 371 height 20
click at [441, 456] on td "Warehouse" at bounding box center [377, 448] width 251 height 44
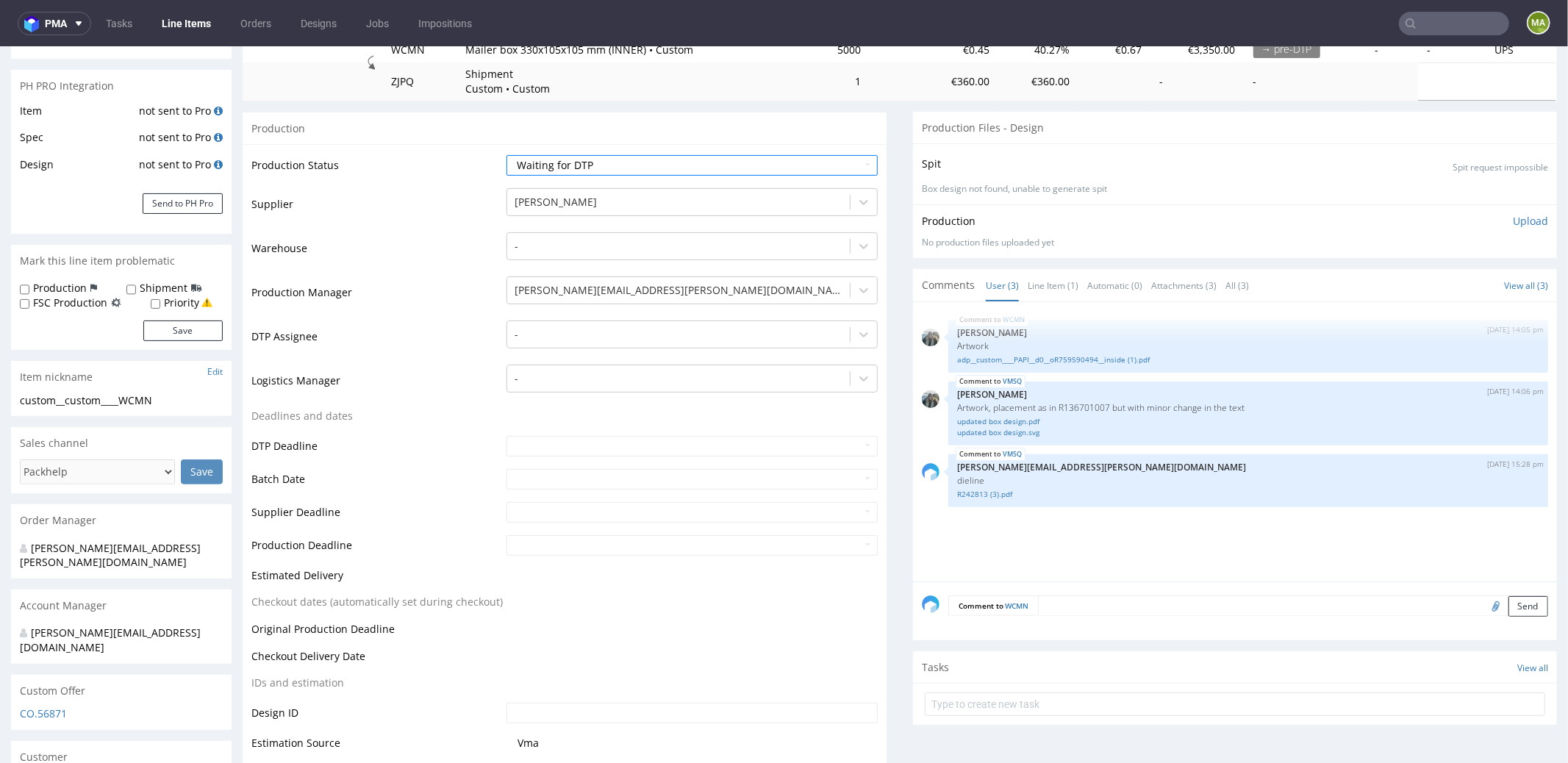
scroll to position [545, 0]
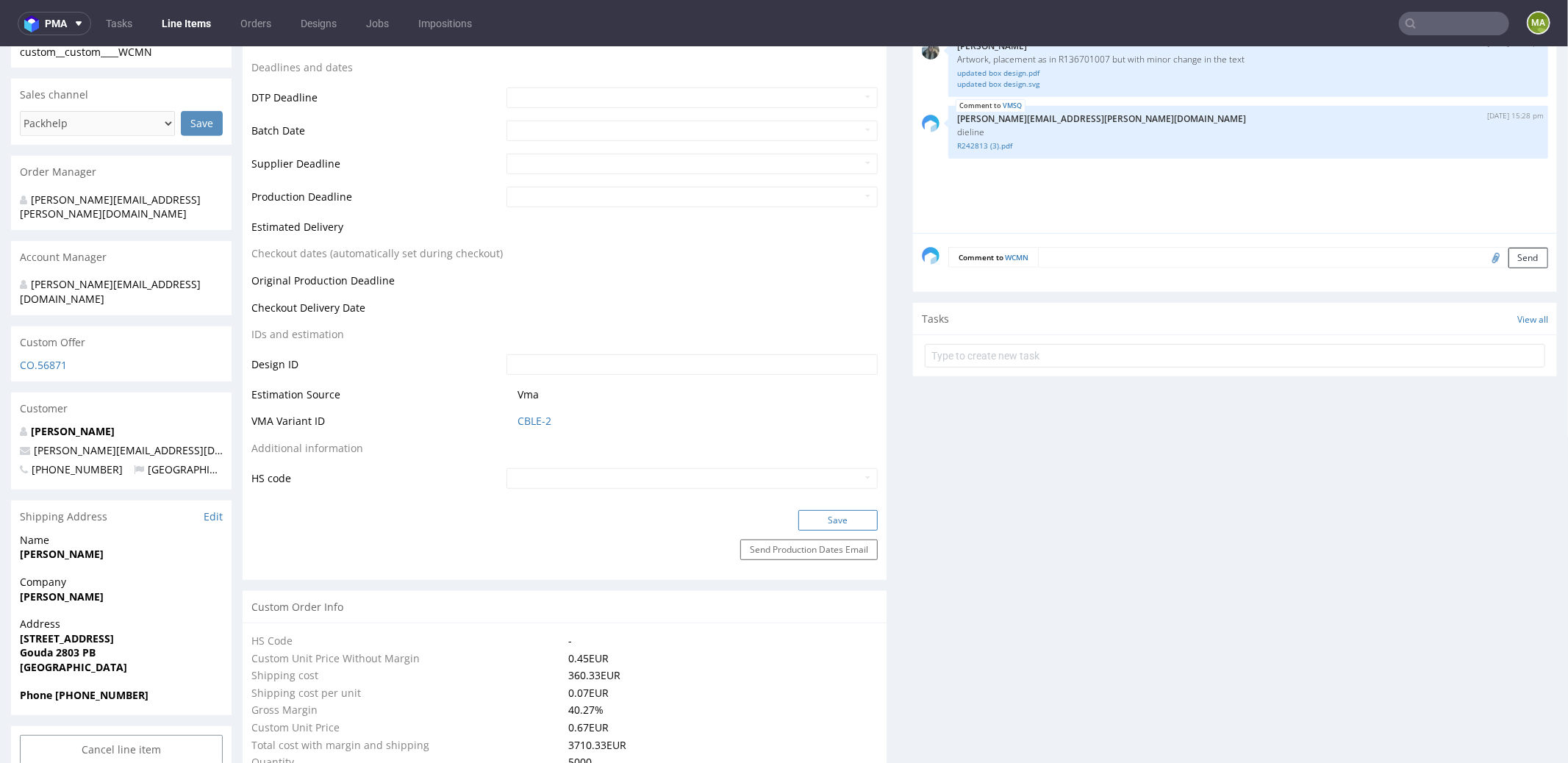
click at [807, 515] on button "Save" at bounding box center [838, 519] width 80 height 20
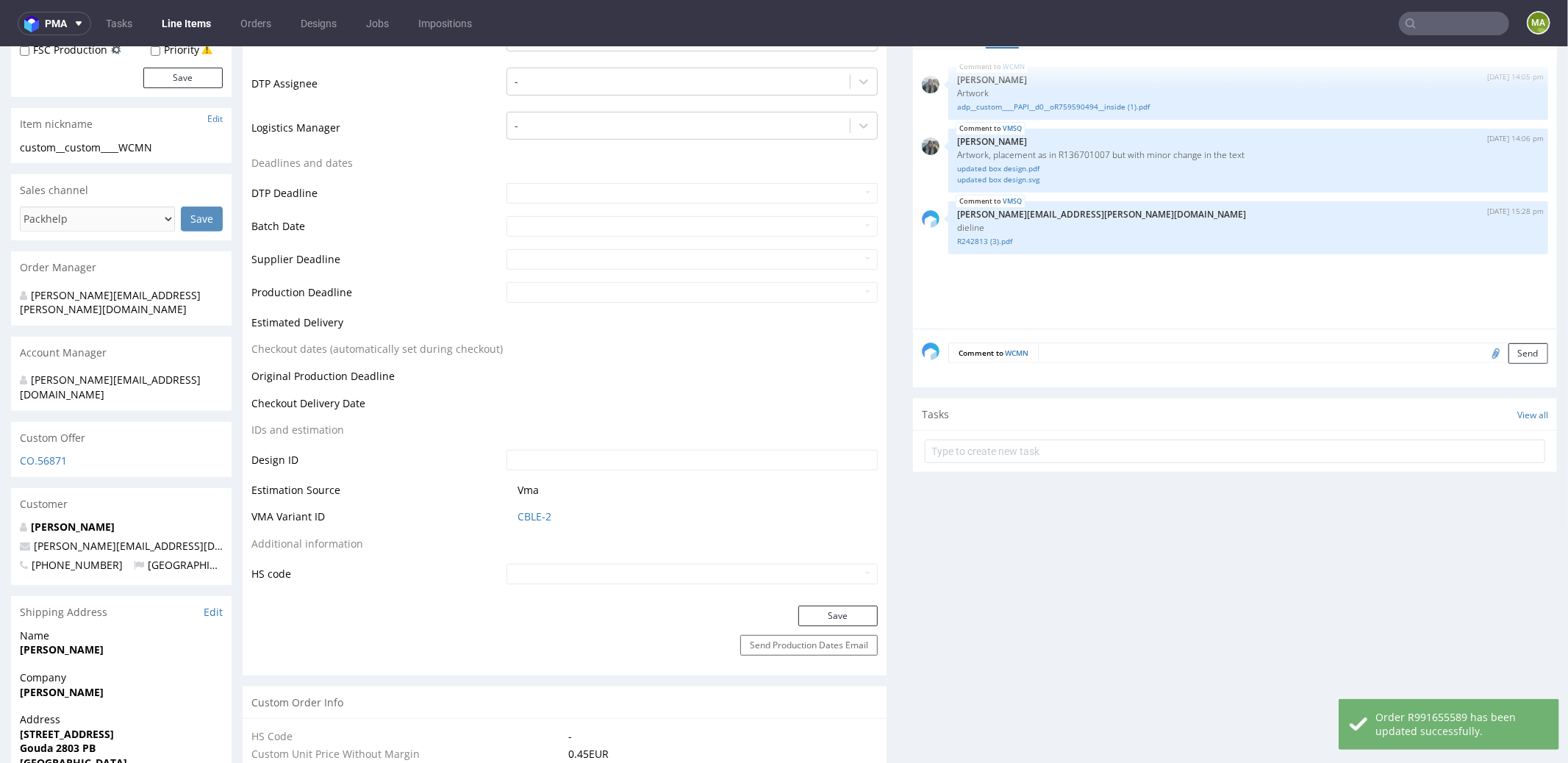
scroll to position [95, 0]
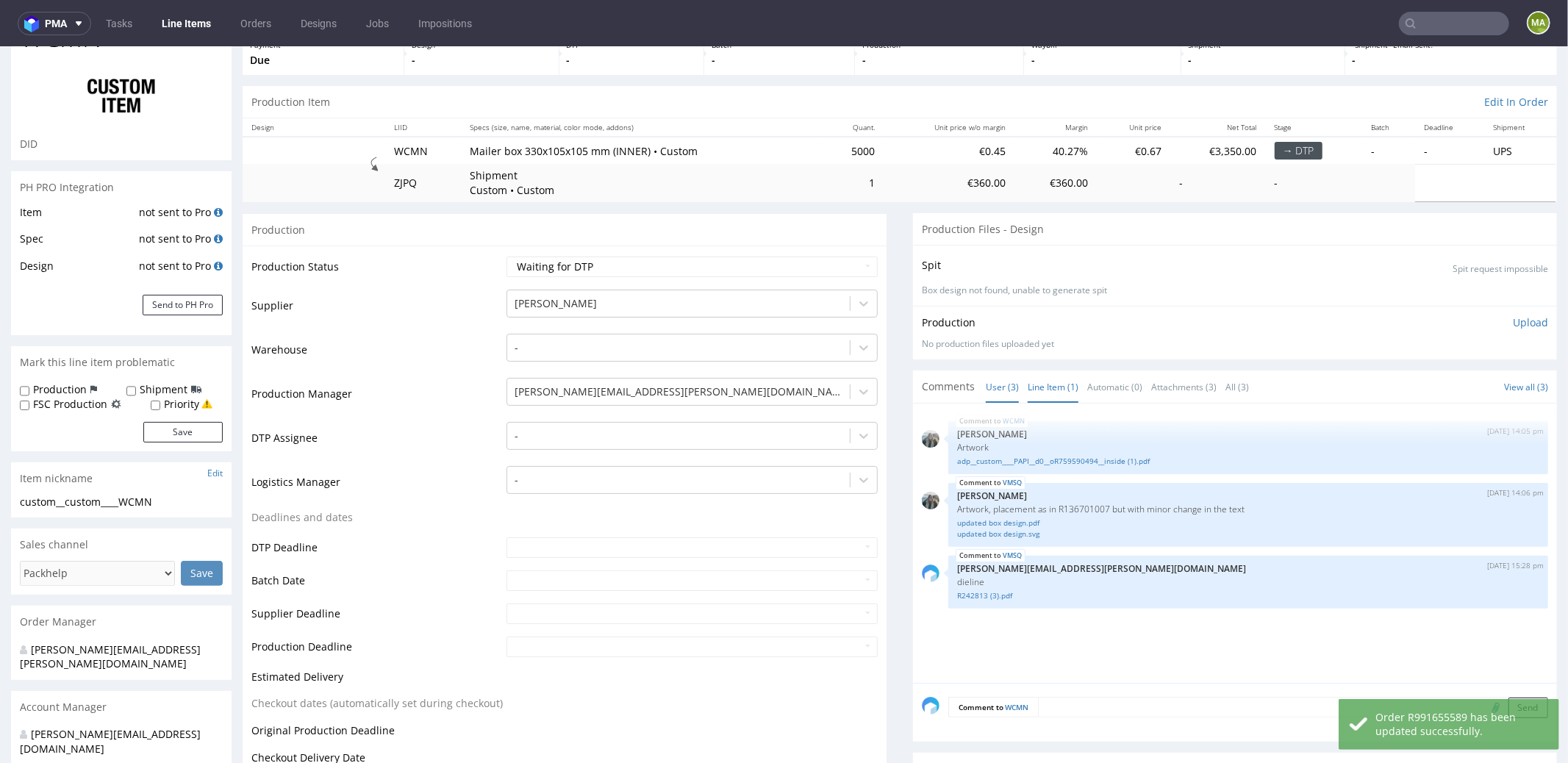
click at [1047, 380] on link "Line Item (1)" at bounding box center [1052, 386] width 50 height 32
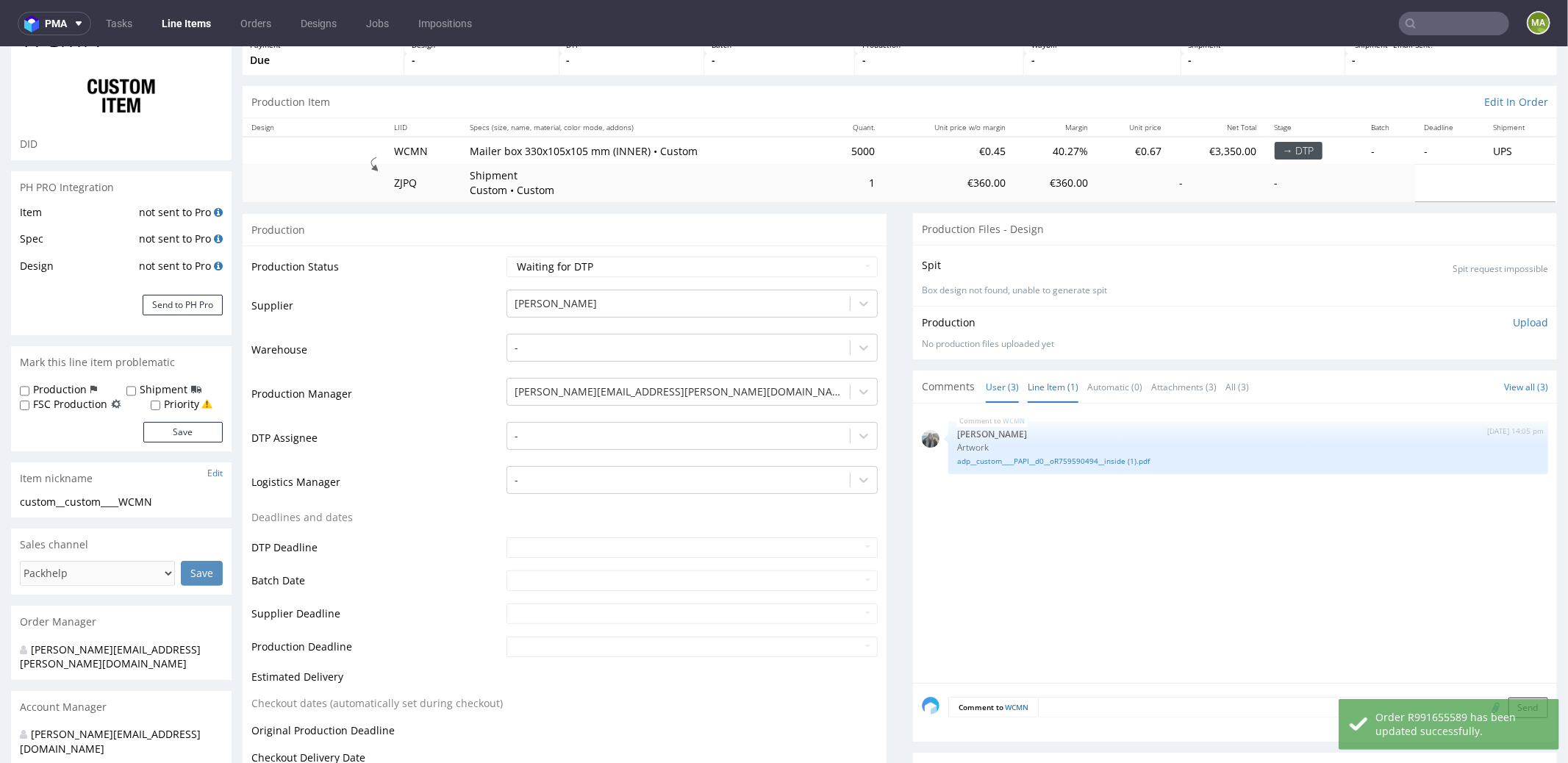
click at [1006, 379] on link "User (3)" at bounding box center [1002, 386] width 33 height 32
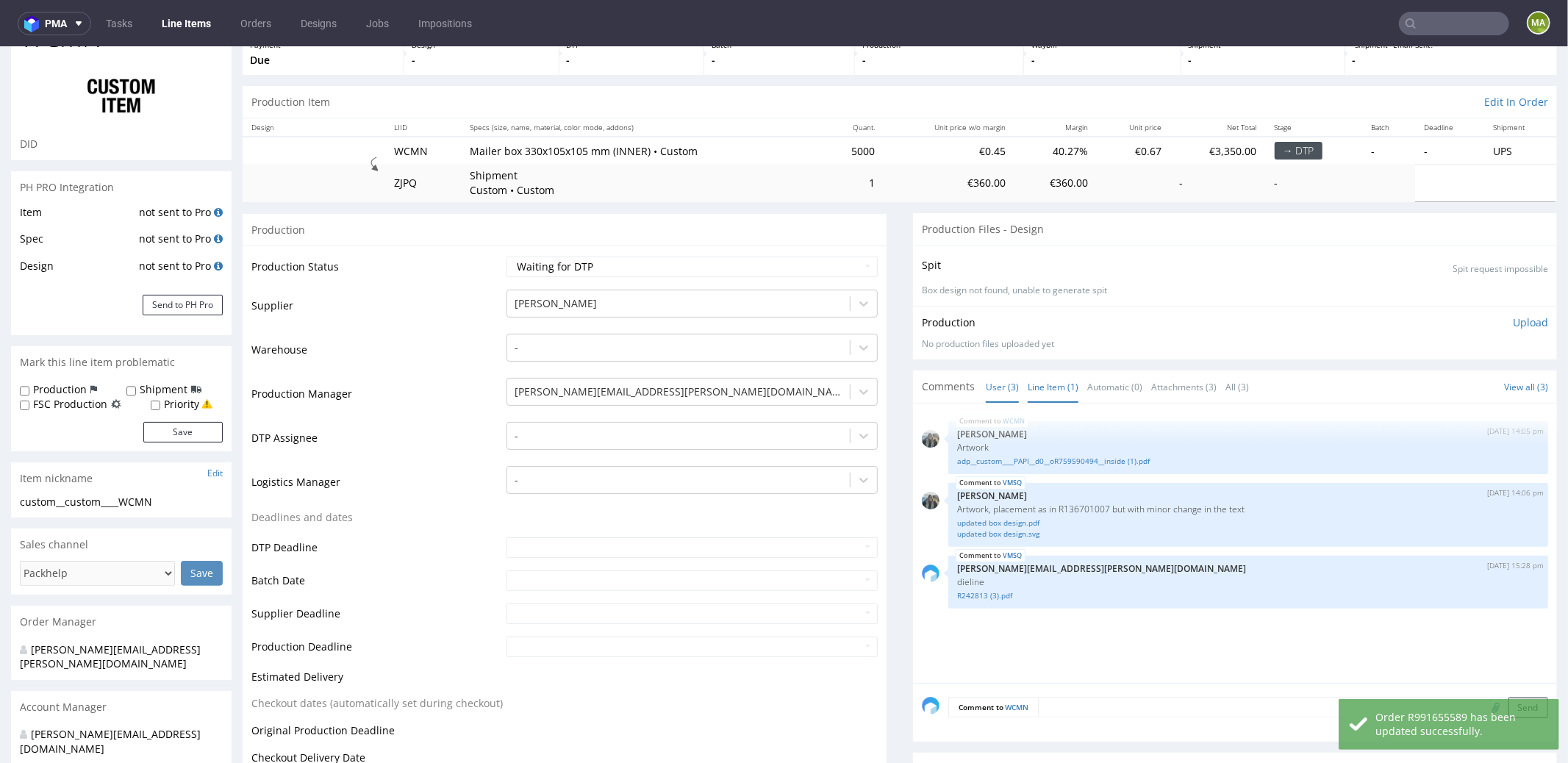
click at [1041, 383] on link "Line Item (1)" at bounding box center [1052, 386] width 50 height 32
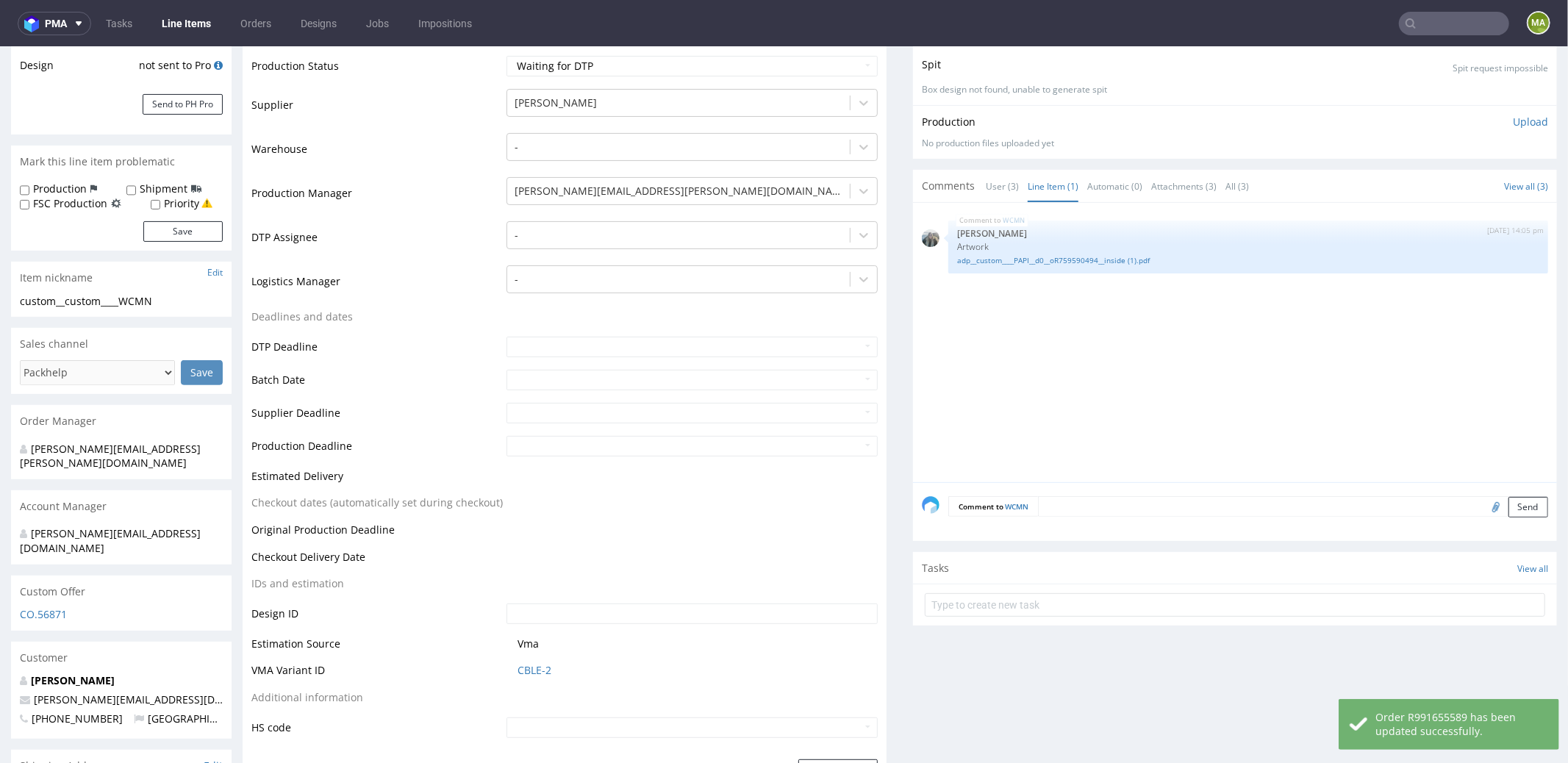
scroll to position [406, 0]
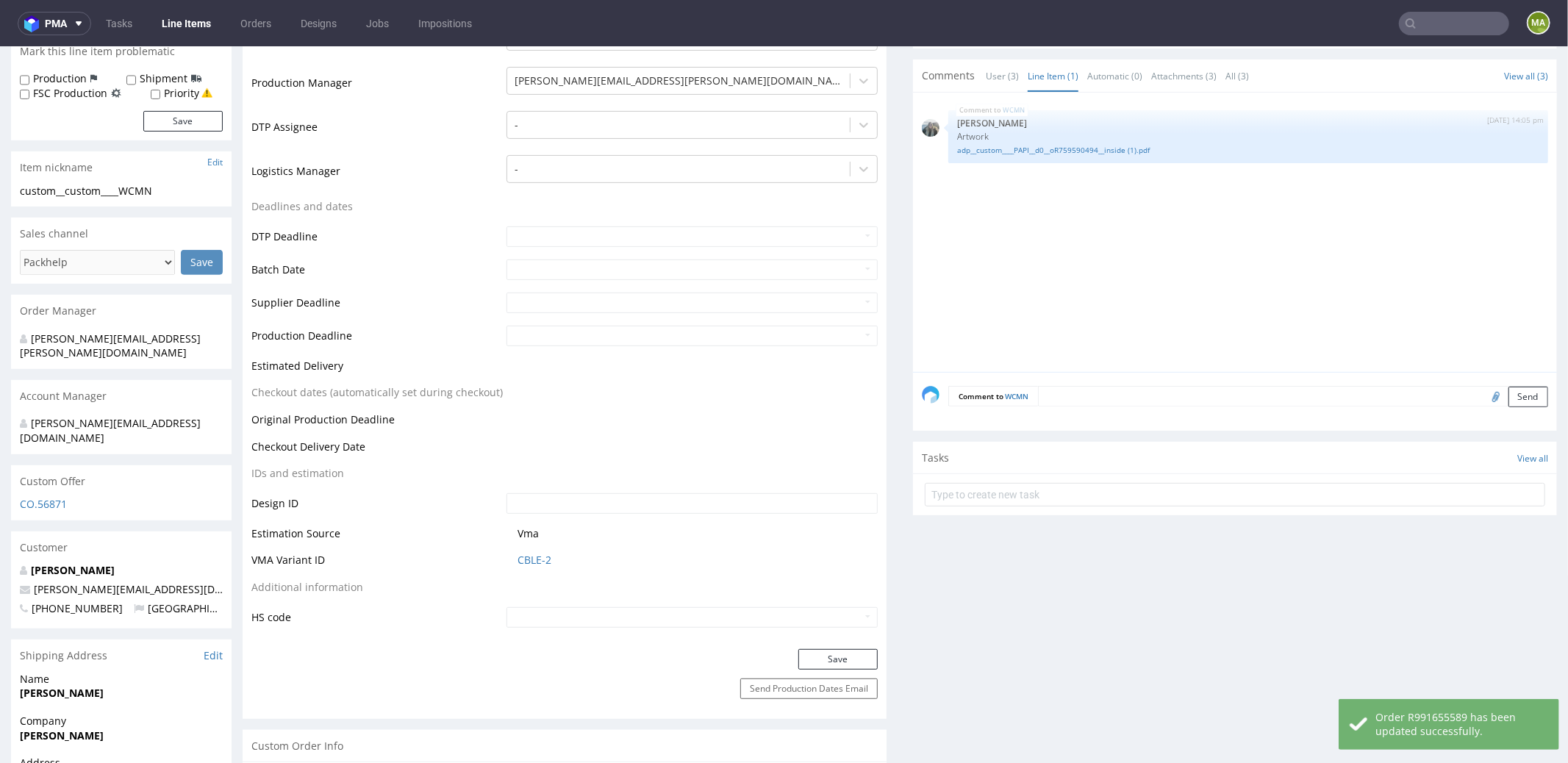
click at [1094, 399] on textarea at bounding box center [1293, 395] width 510 height 20
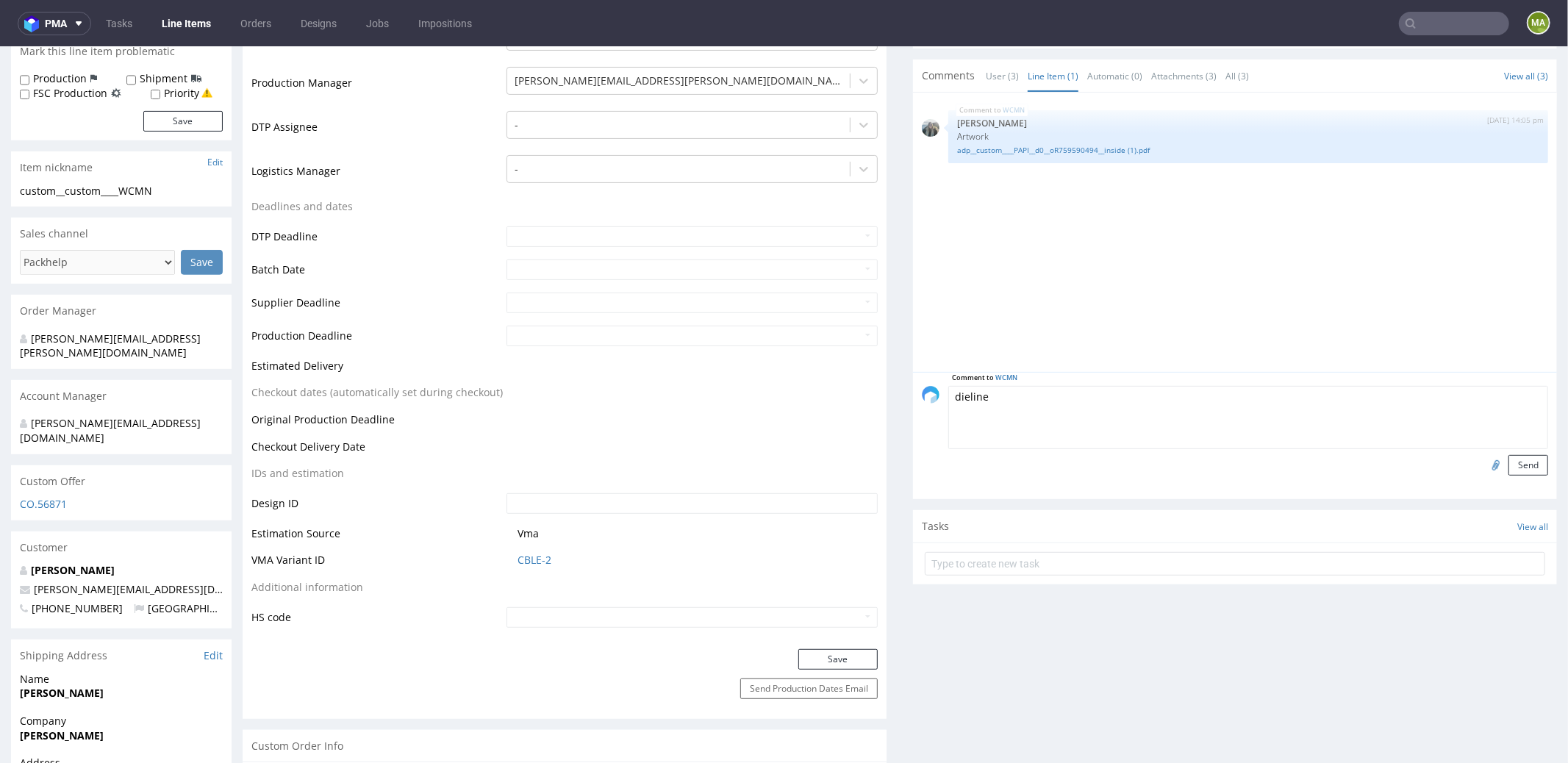
type textarea "dieline"
click at [1484, 461] on input "file" at bounding box center [1494, 463] width 20 height 19
type input "C:\fakepath\R242826.pdf"
click at [1509, 456] on button "Send" at bounding box center [1528, 464] width 40 height 20
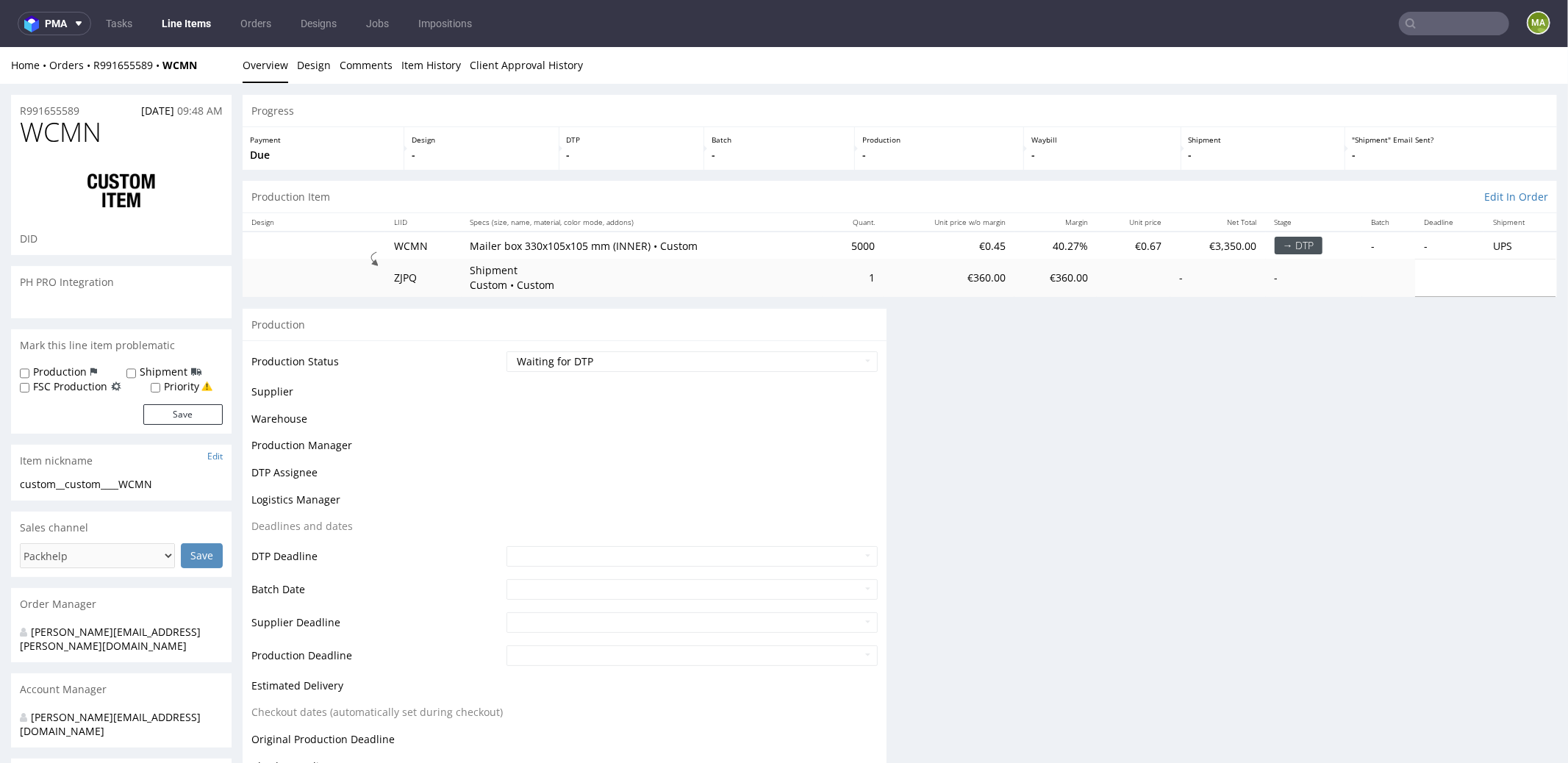
scroll to position [0, 0]
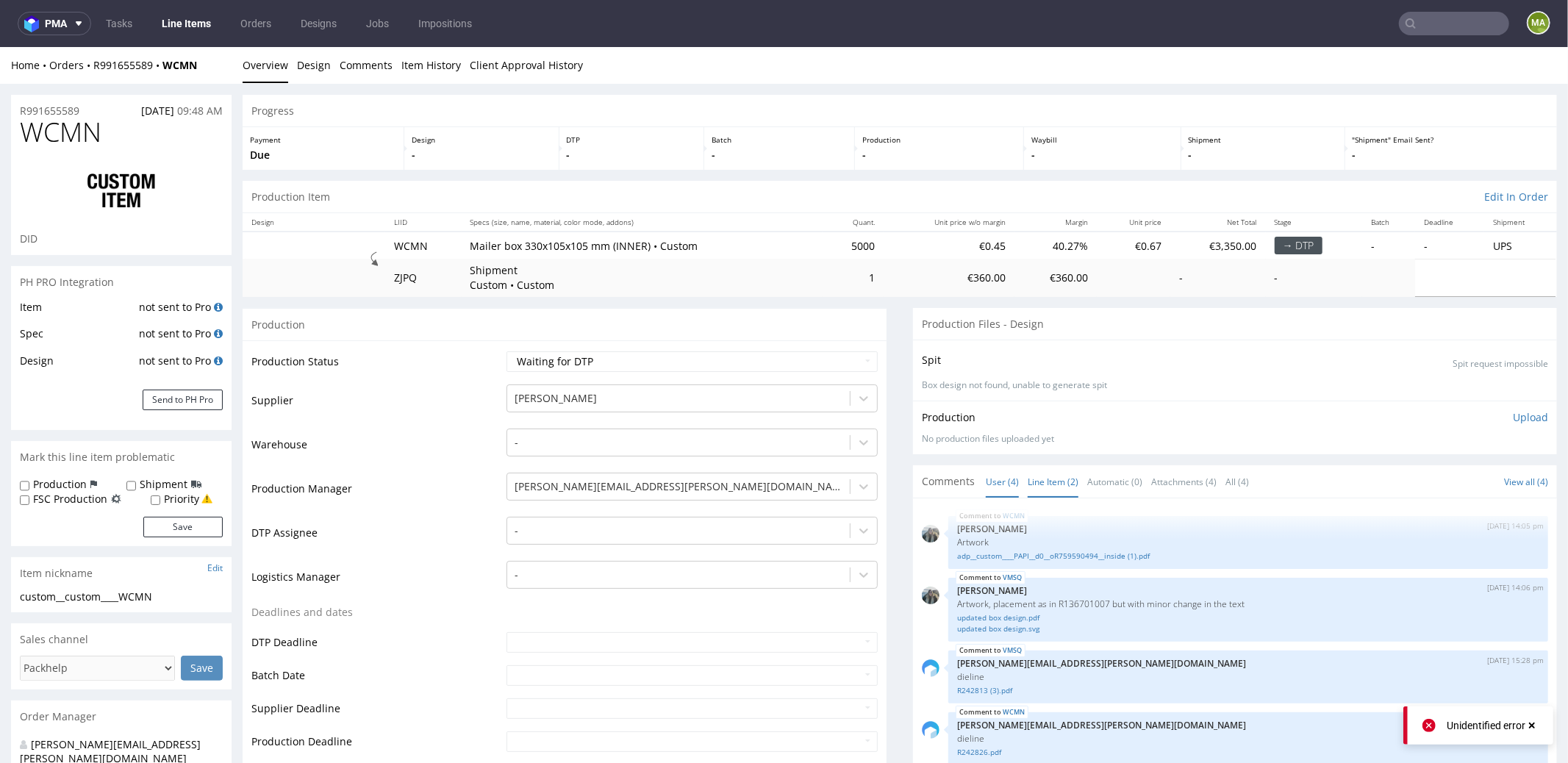
click at [1041, 472] on link "Line Item (2)" at bounding box center [1052, 481] width 50 height 32
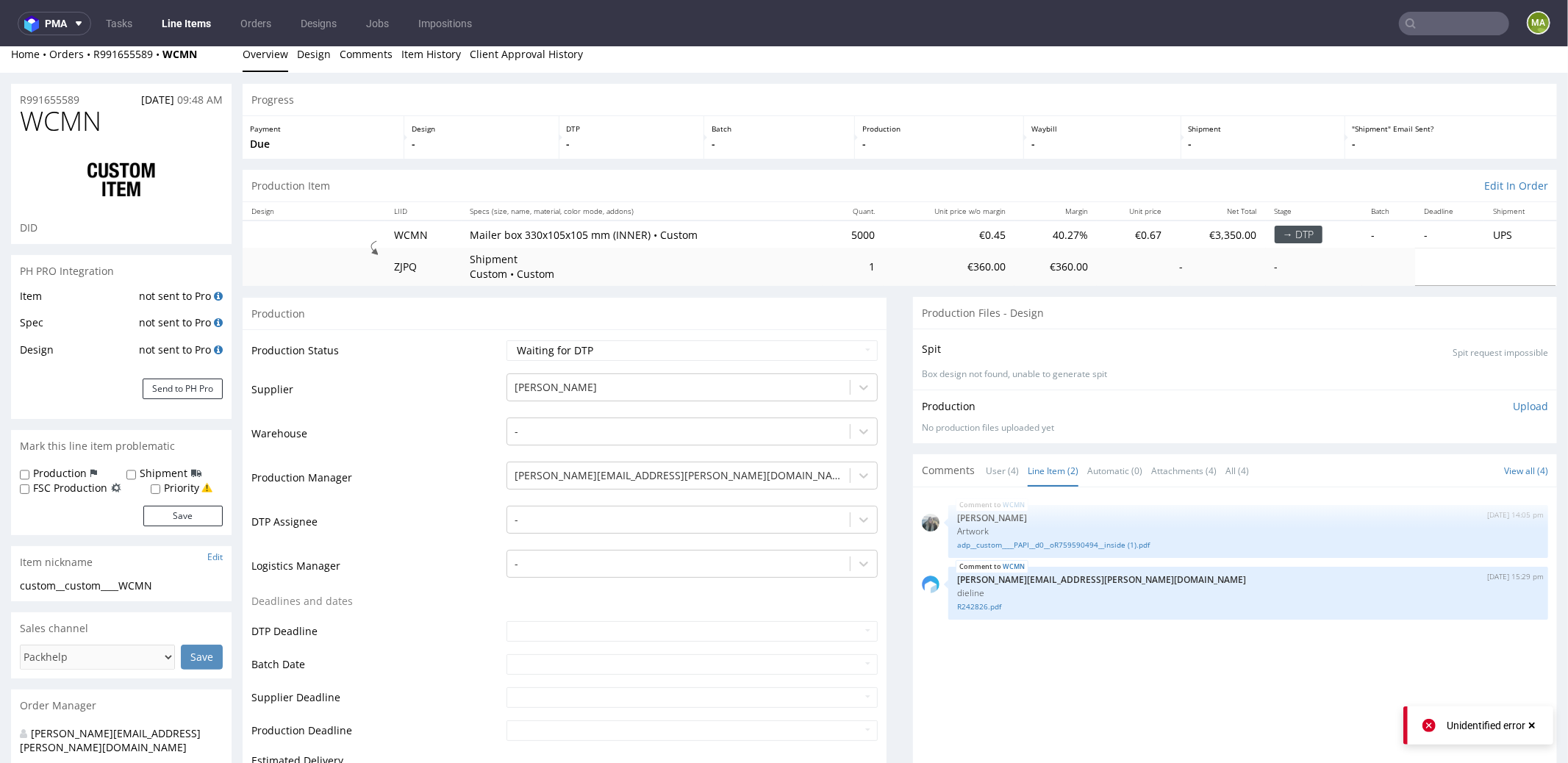
scroll to position [122, 0]
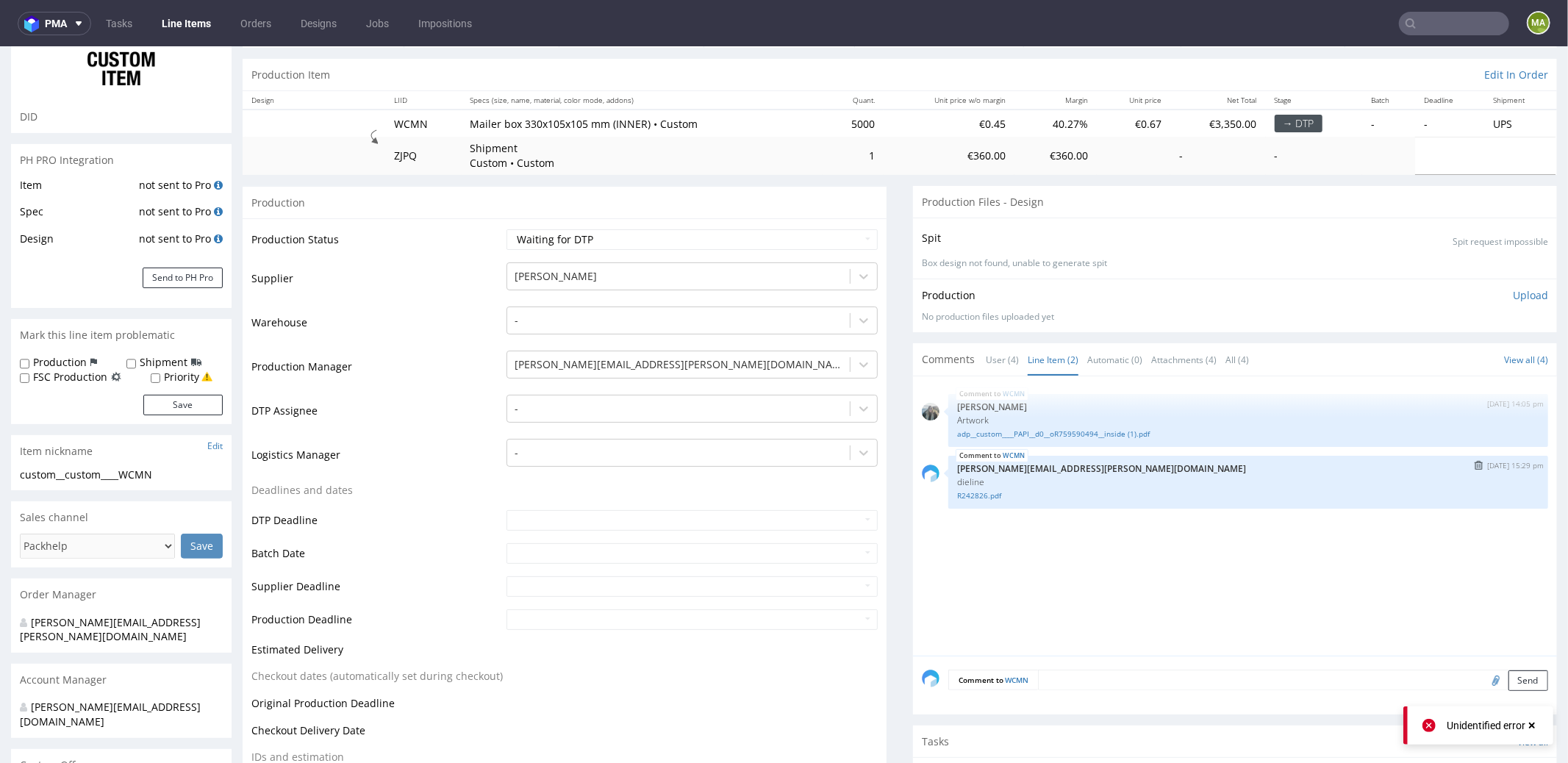
click at [979, 498] on div "WCMN 2nd Oct 25 | 15:29 pm maciej.sikora@packhelp.com dieline R242826.pdf" at bounding box center [1249, 481] width 600 height 53
click at [979, 495] on link "R242826.pdf" at bounding box center [1248, 495] width 583 height 11
click at [975, 494] on link "R242826.pdf" at bounding box center [1248, 495] width 583 height 11
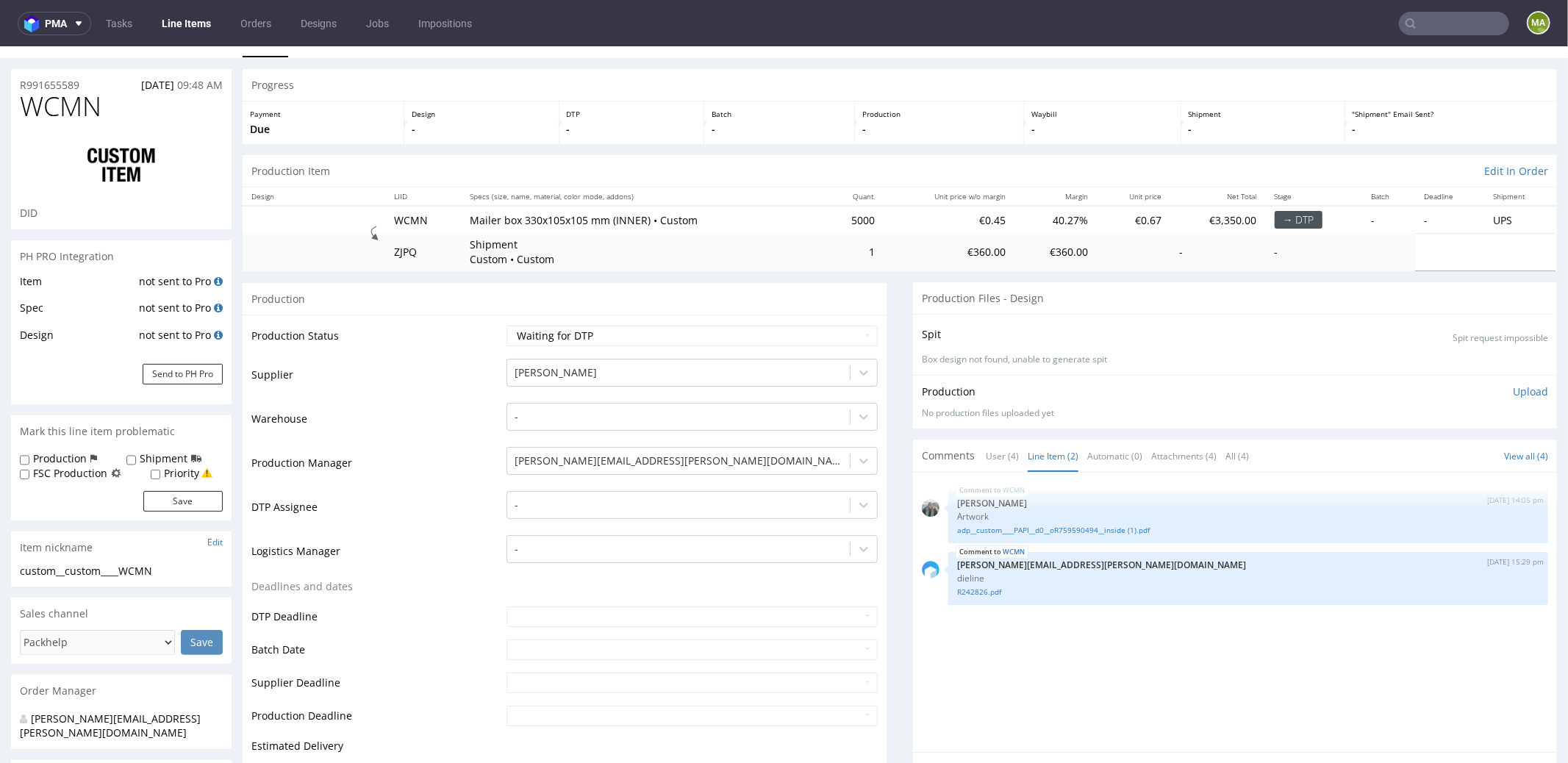
scroll to position [0, 0]
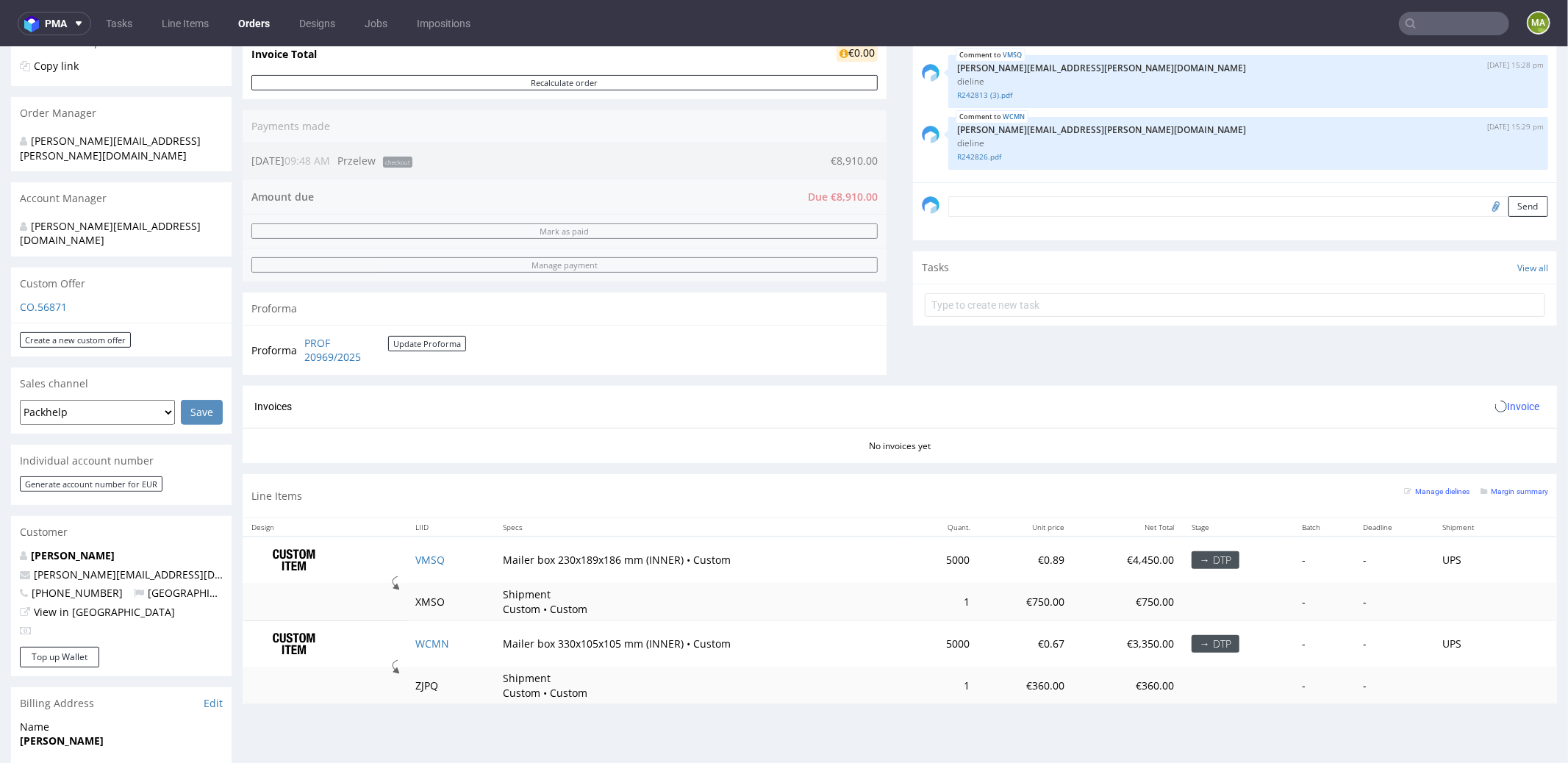
scroll to position [563, 0]
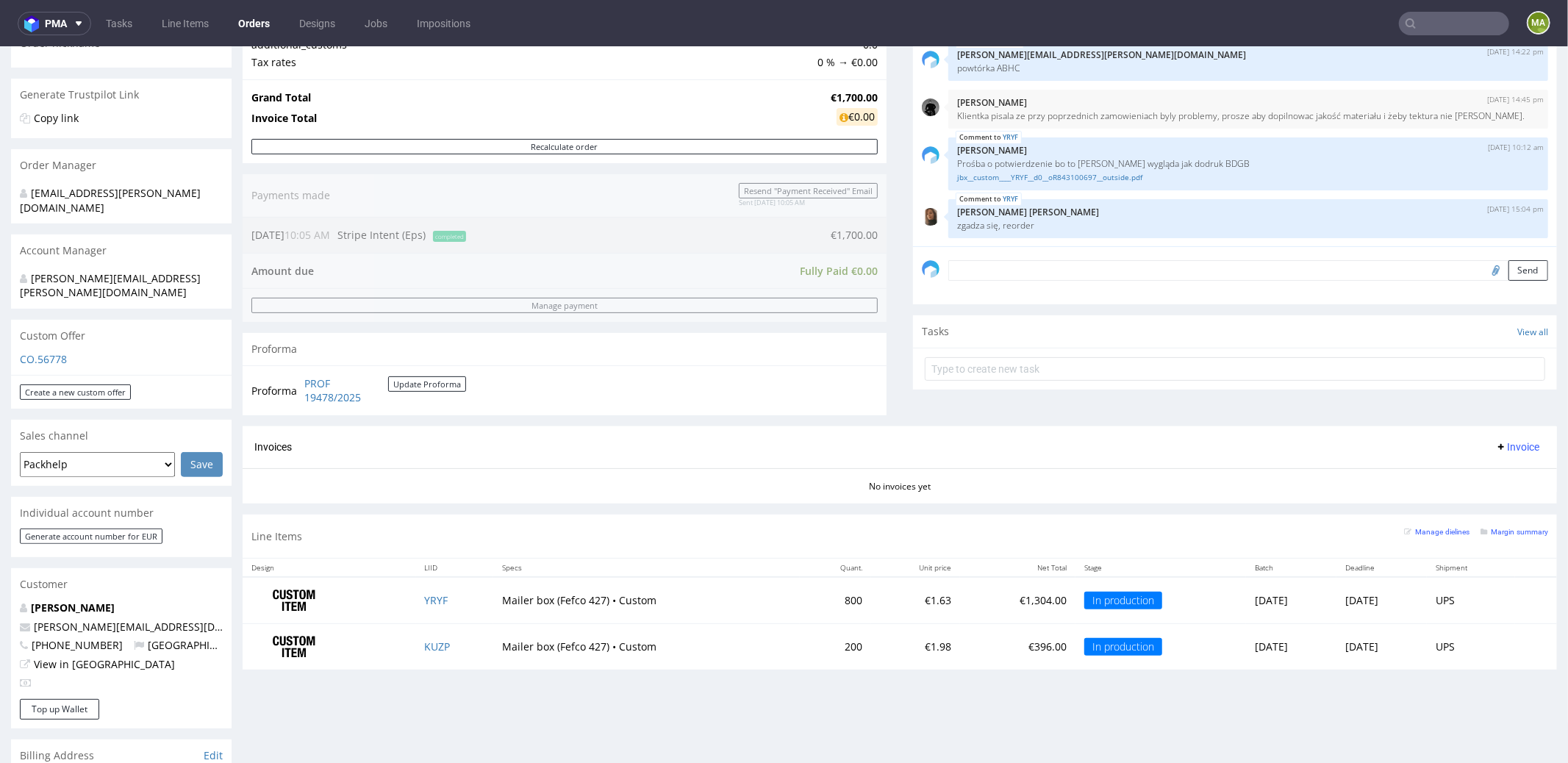
scroll to position [350, 0]
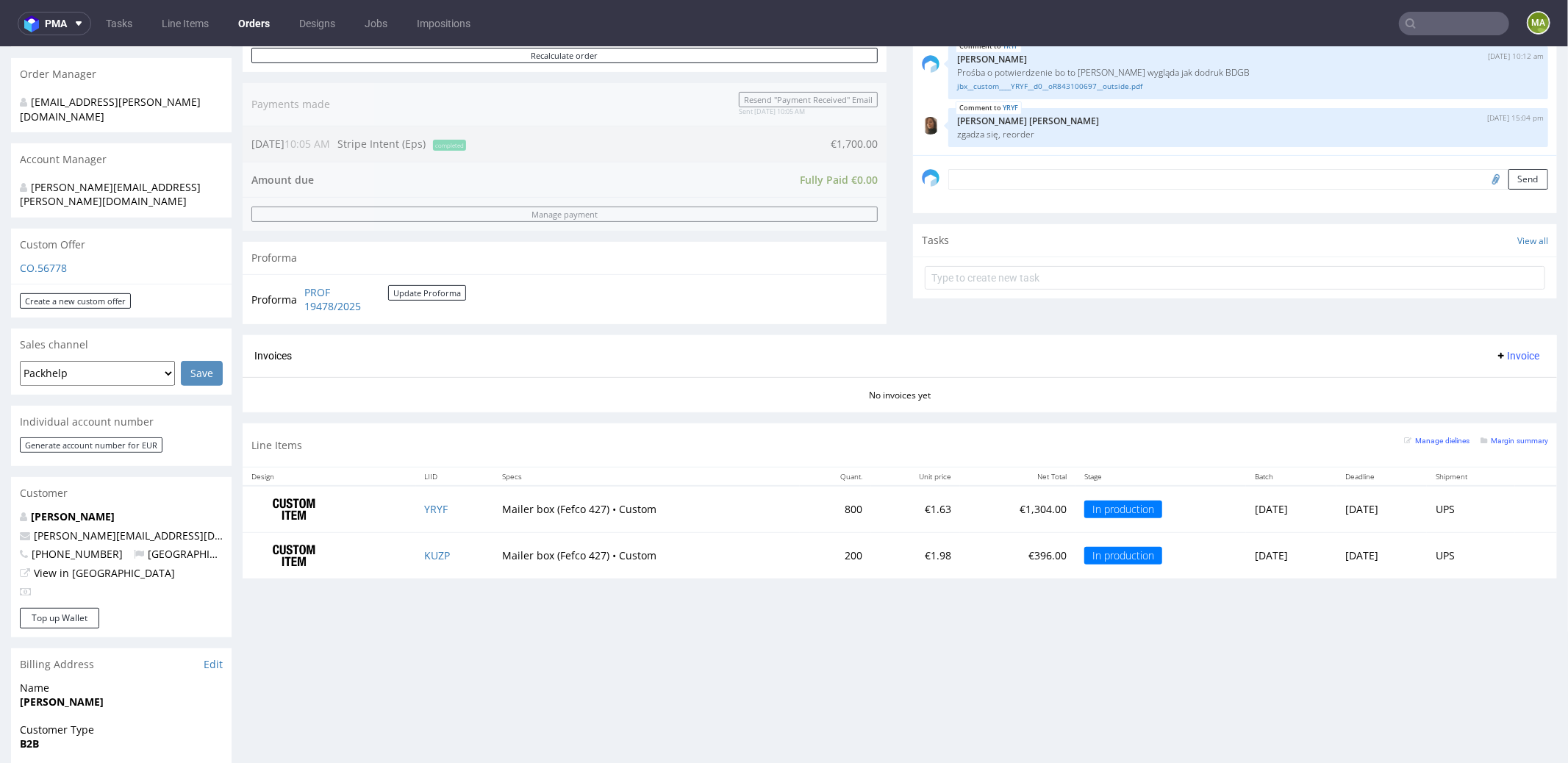
click at [428, 540] on td "KUZP" at bounding box center [455, 555] width 77 height 46
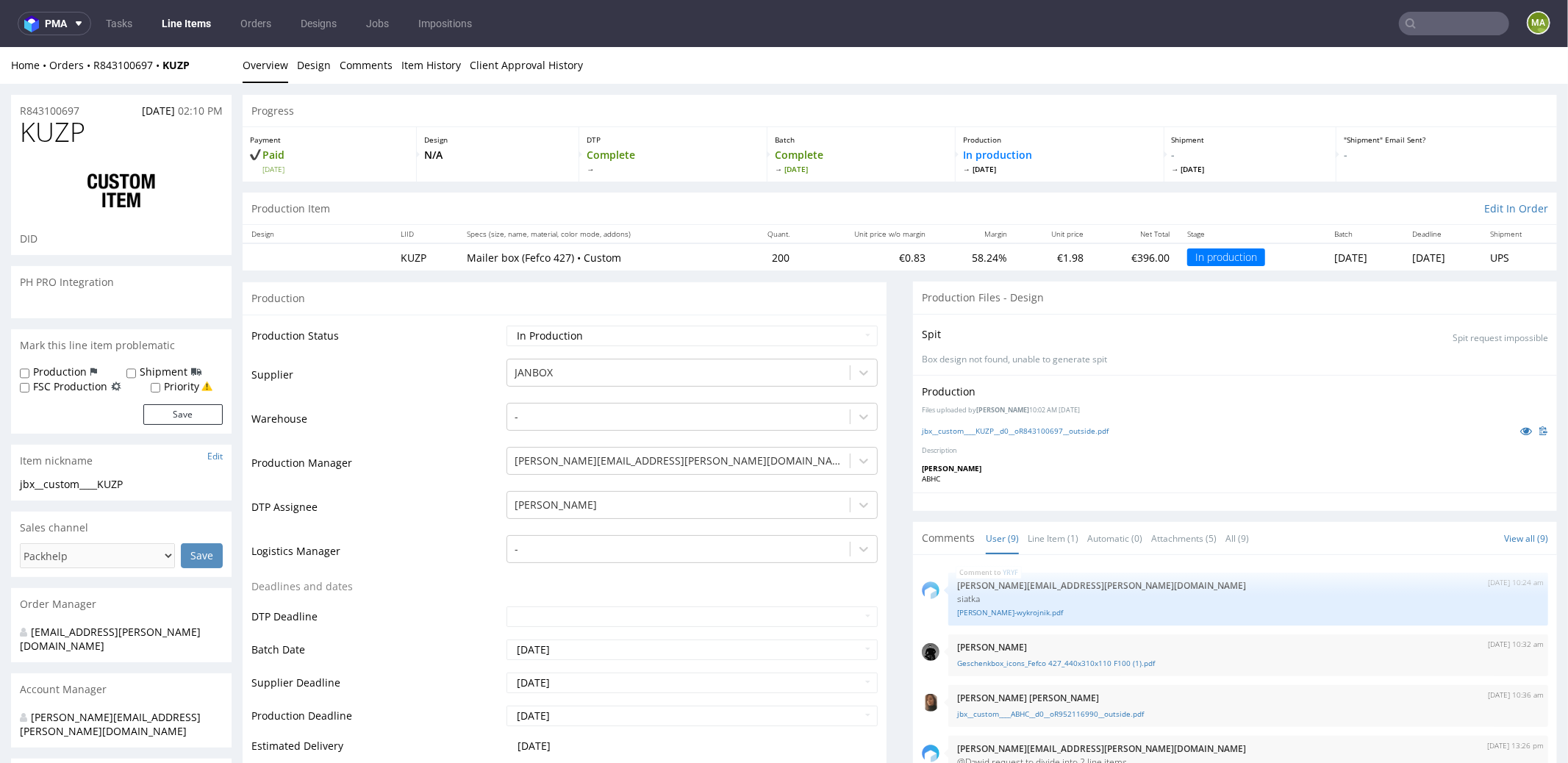
scroll to position [216, 0]
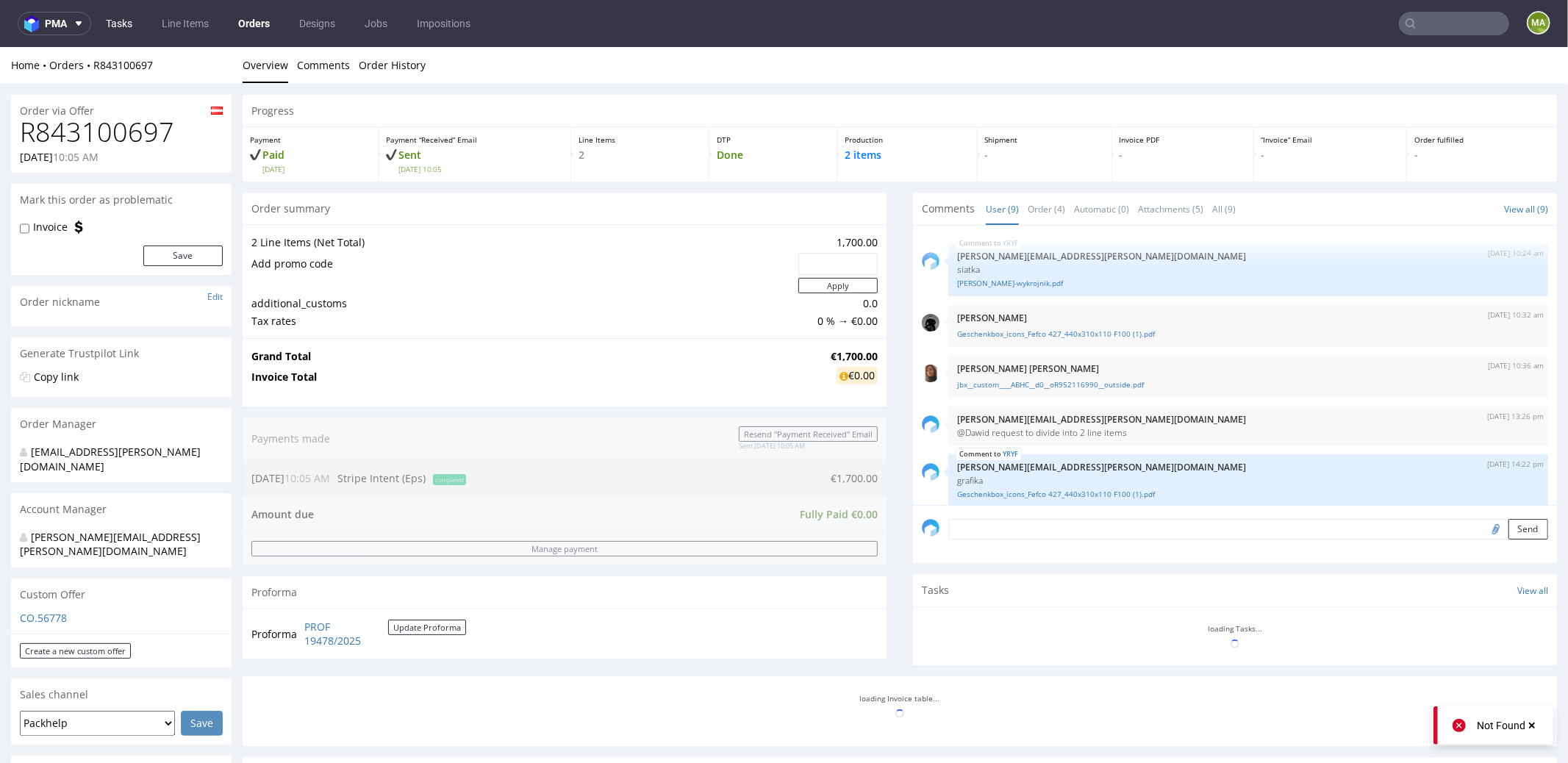
scroll to position [216, 0]
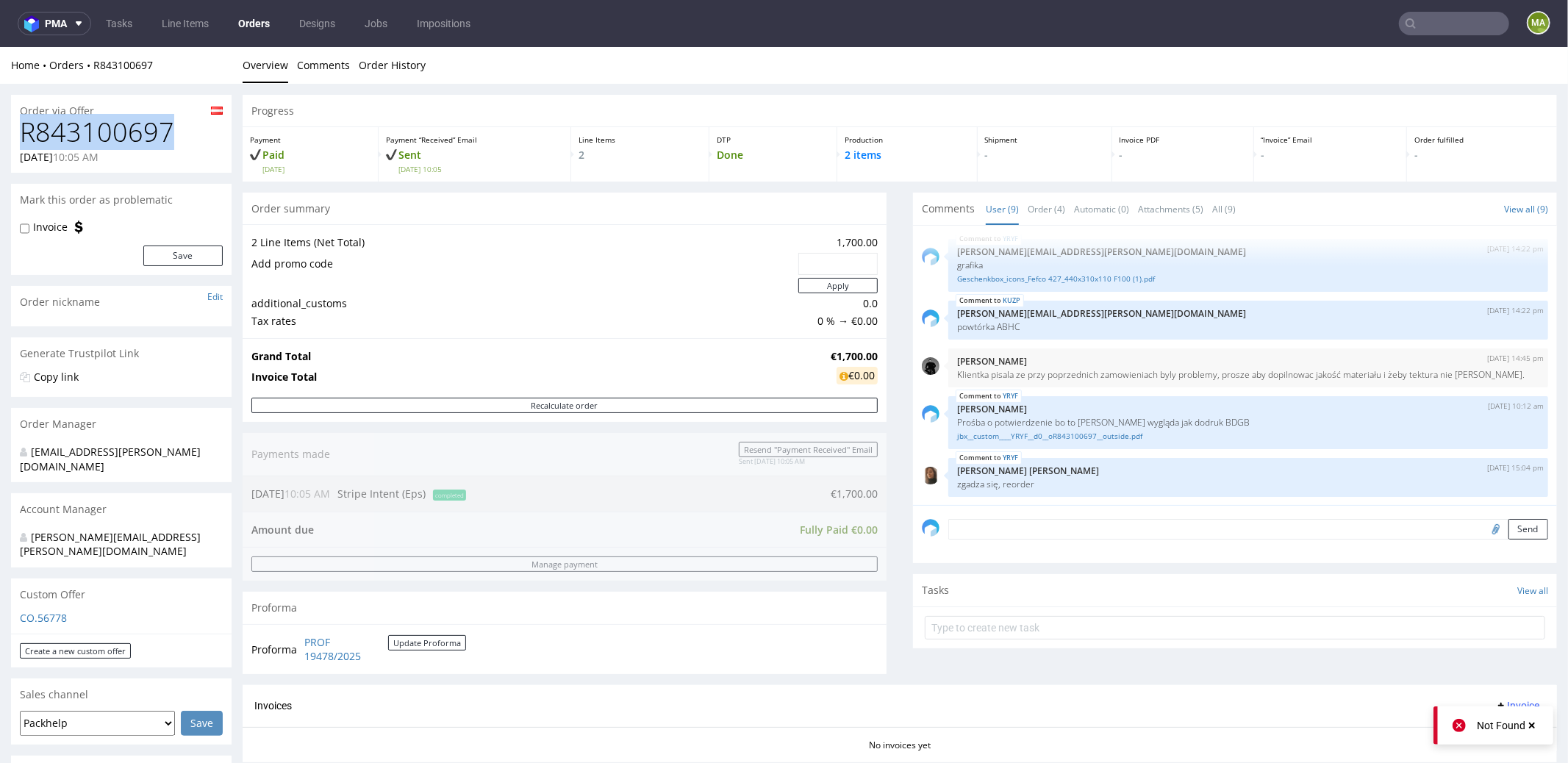
drag, startPoint x: 60, startPoint y: 125, endPoint x: 0, endPoint y: 117, distance: 60.5
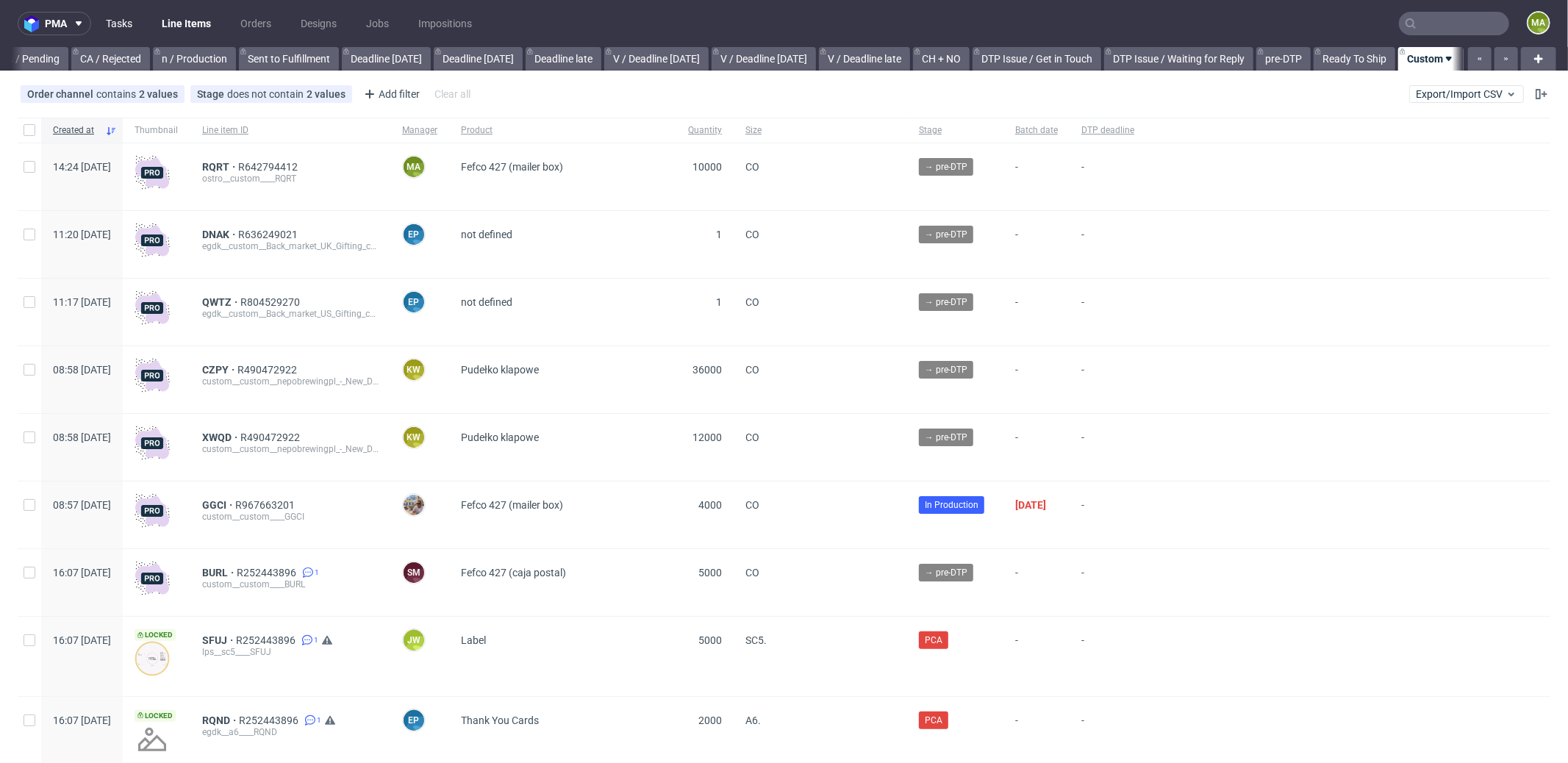
scroll to position [0, 1269]
click at [1403, 36] on nav "pma Tasks Line Items Orders Designs Jobs Impositions ma" at bounding box center [784, 23] width 1568 height 47
click at [1412, 28] on input "text" at bounding box center [1454, 23] width 110 height 23
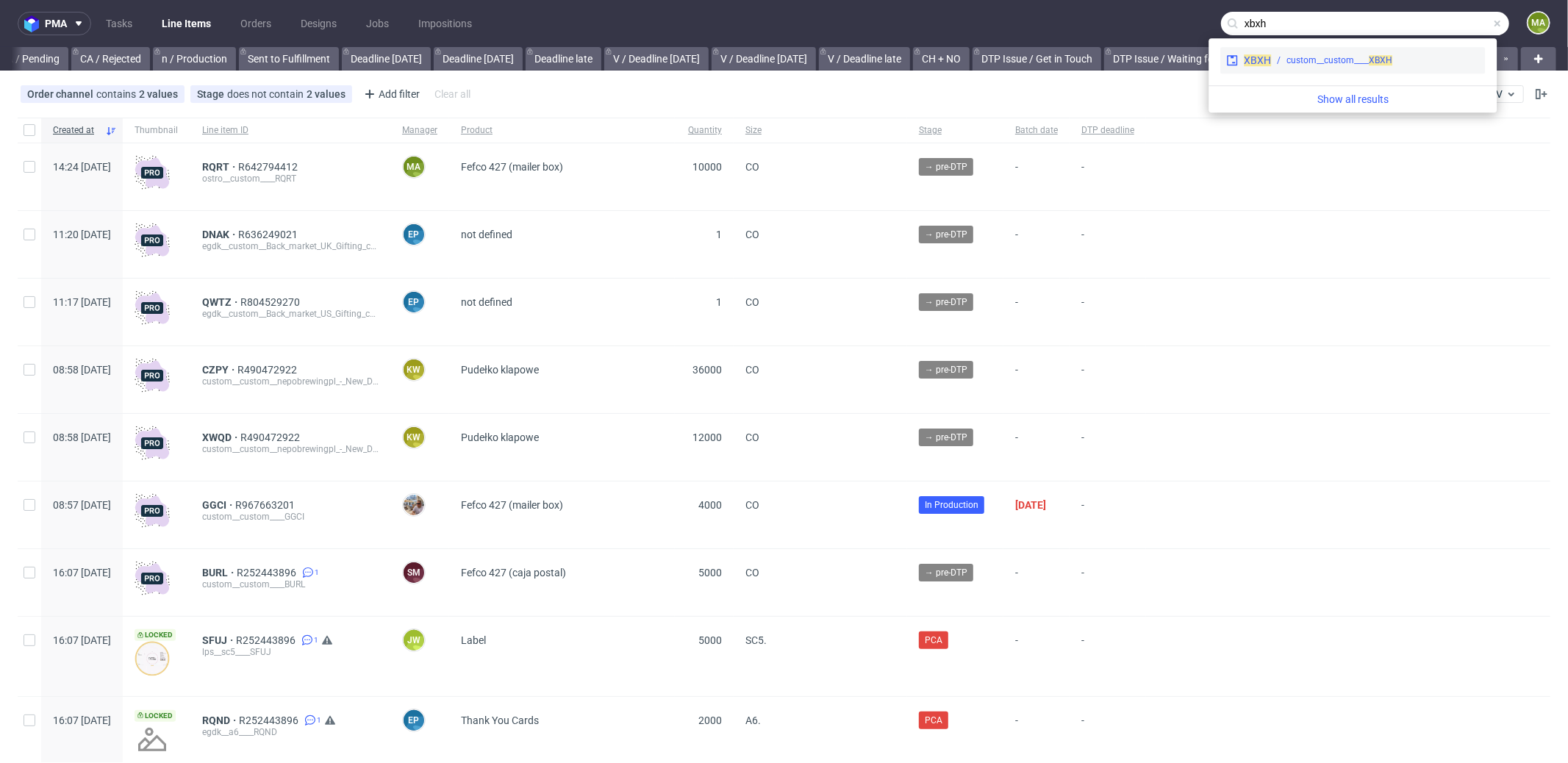
type input "xbxh"
click at [1283, 64] on div "custom__custom____ XBXH" at bounding box center [1375, 60] width 208 height 14
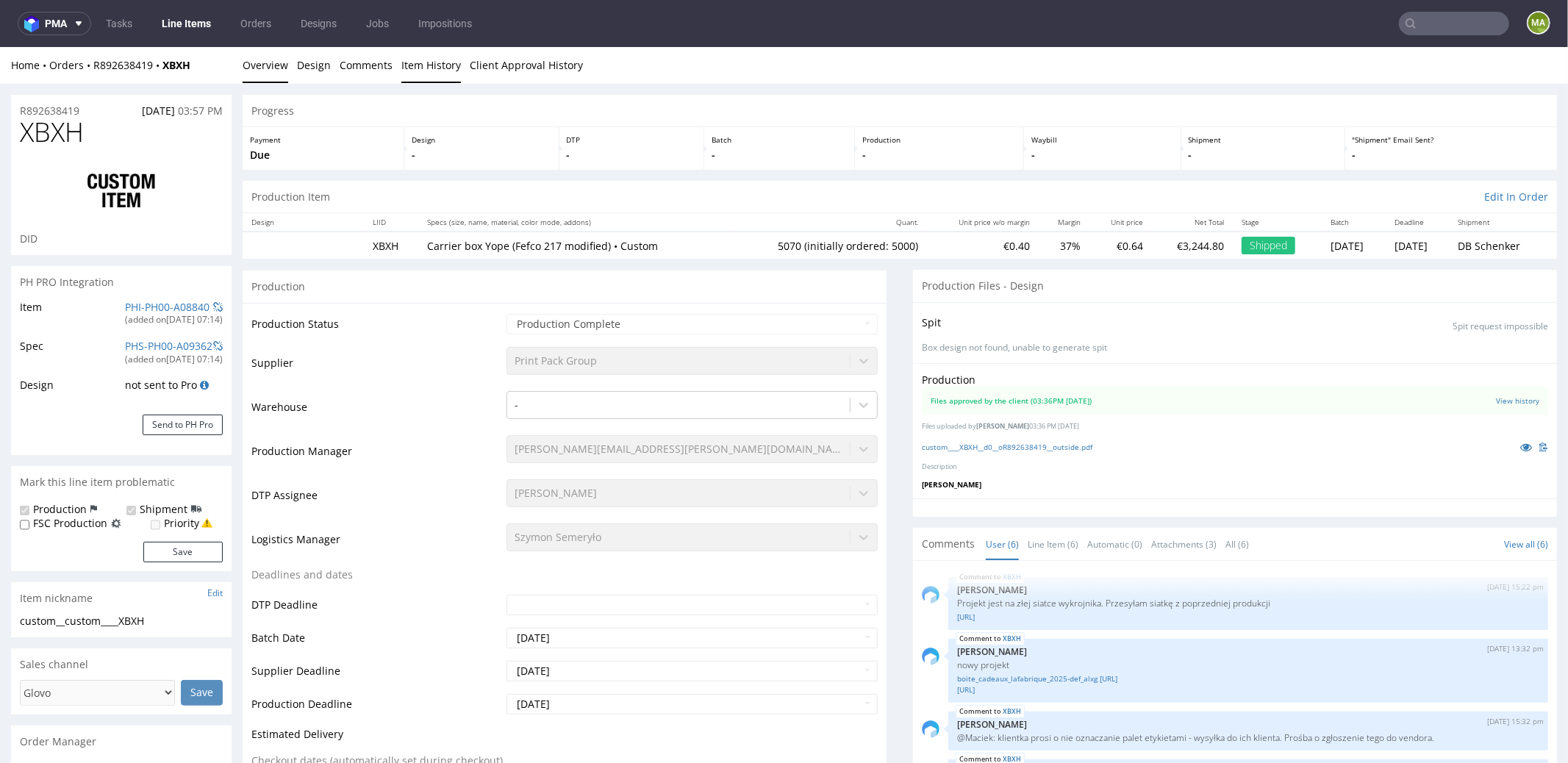
click at [425, 73] on link "Item History" at bounding box center [431, 65] width 59 height 36
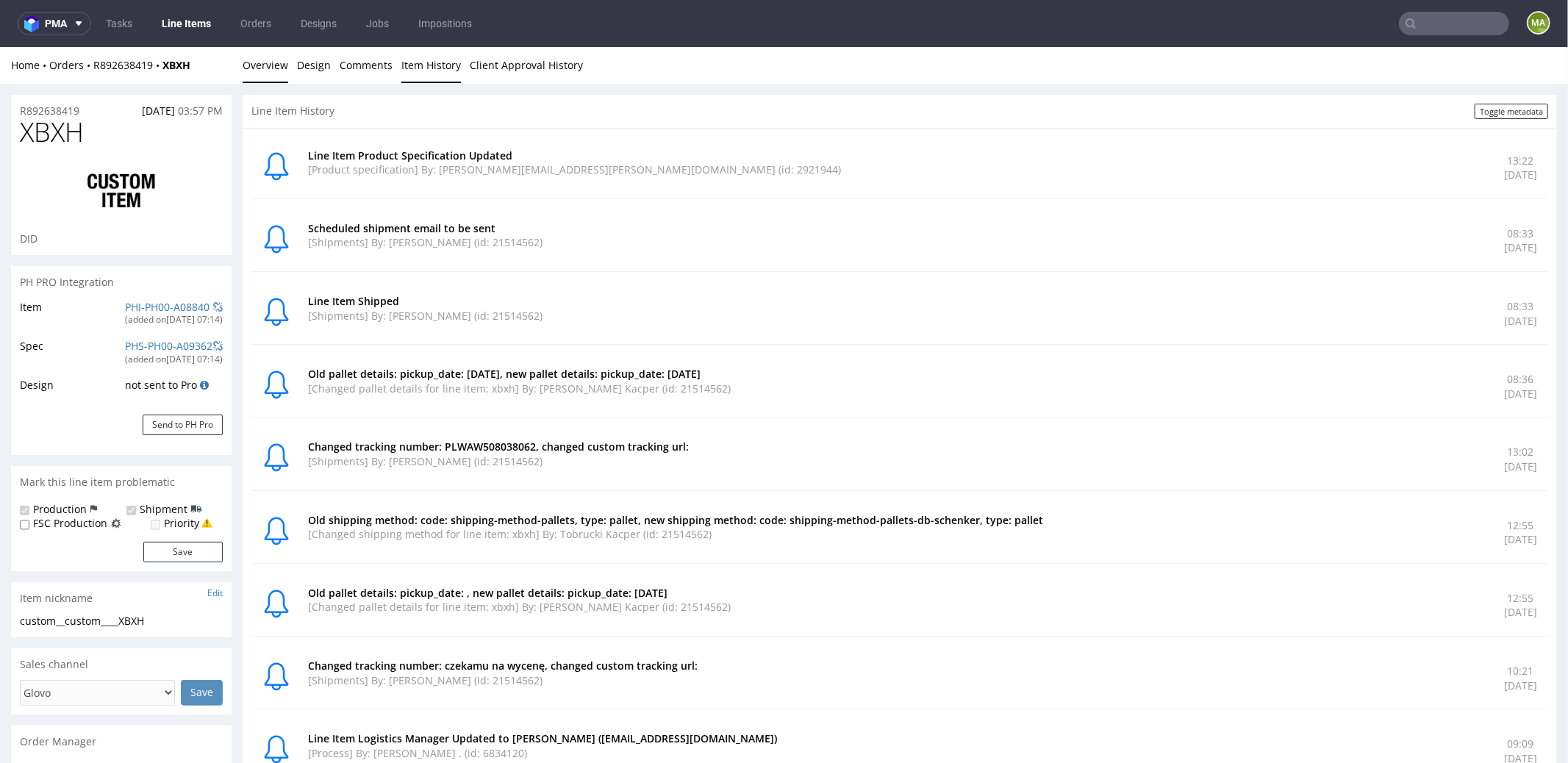
click at [277, 68] on link "Overview" at bounding box center [265, 65] width 46 height 36
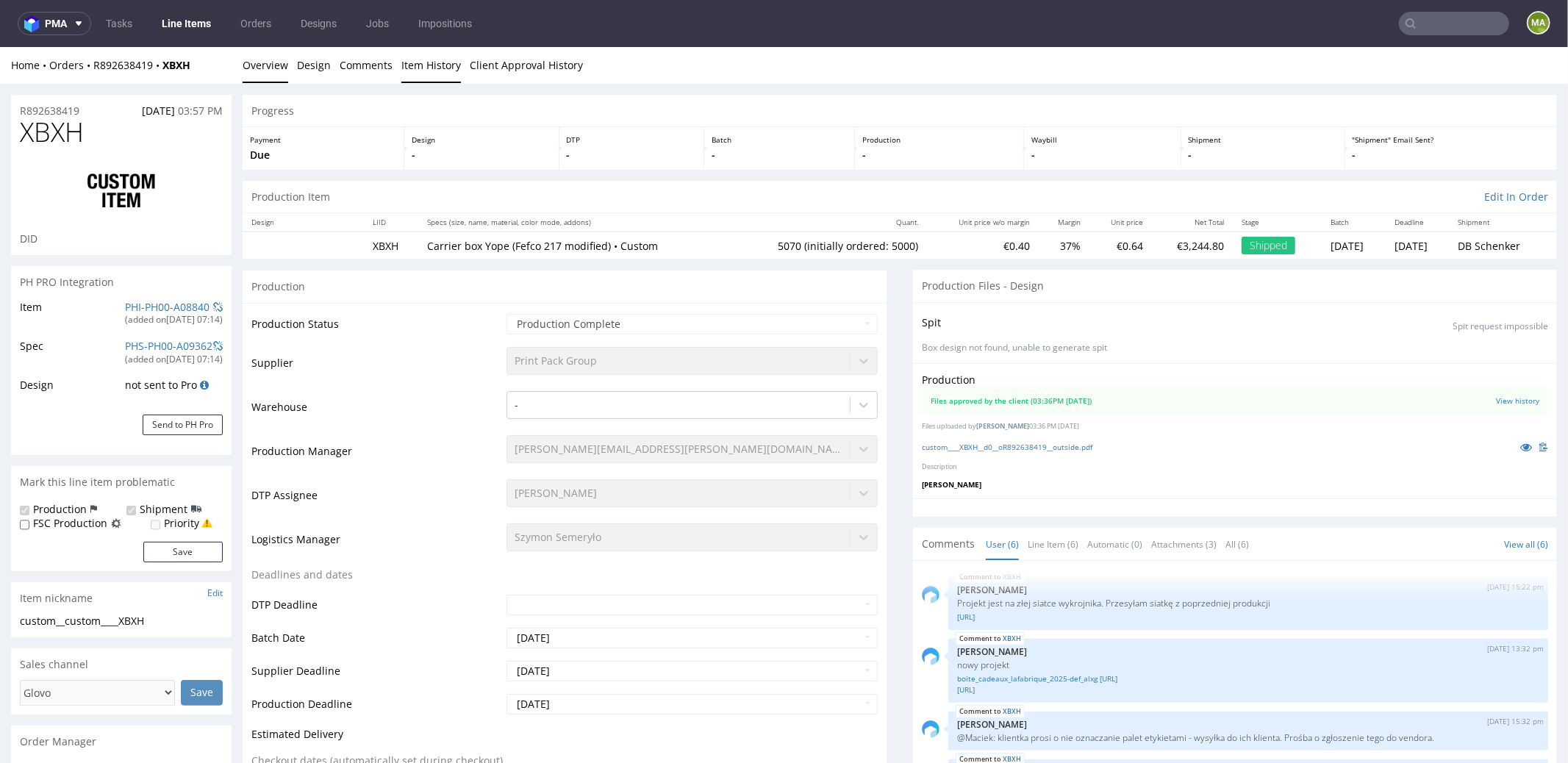
click at [410, 65] on link "Item History" at bounding box center [431, 65] width 59 height 36
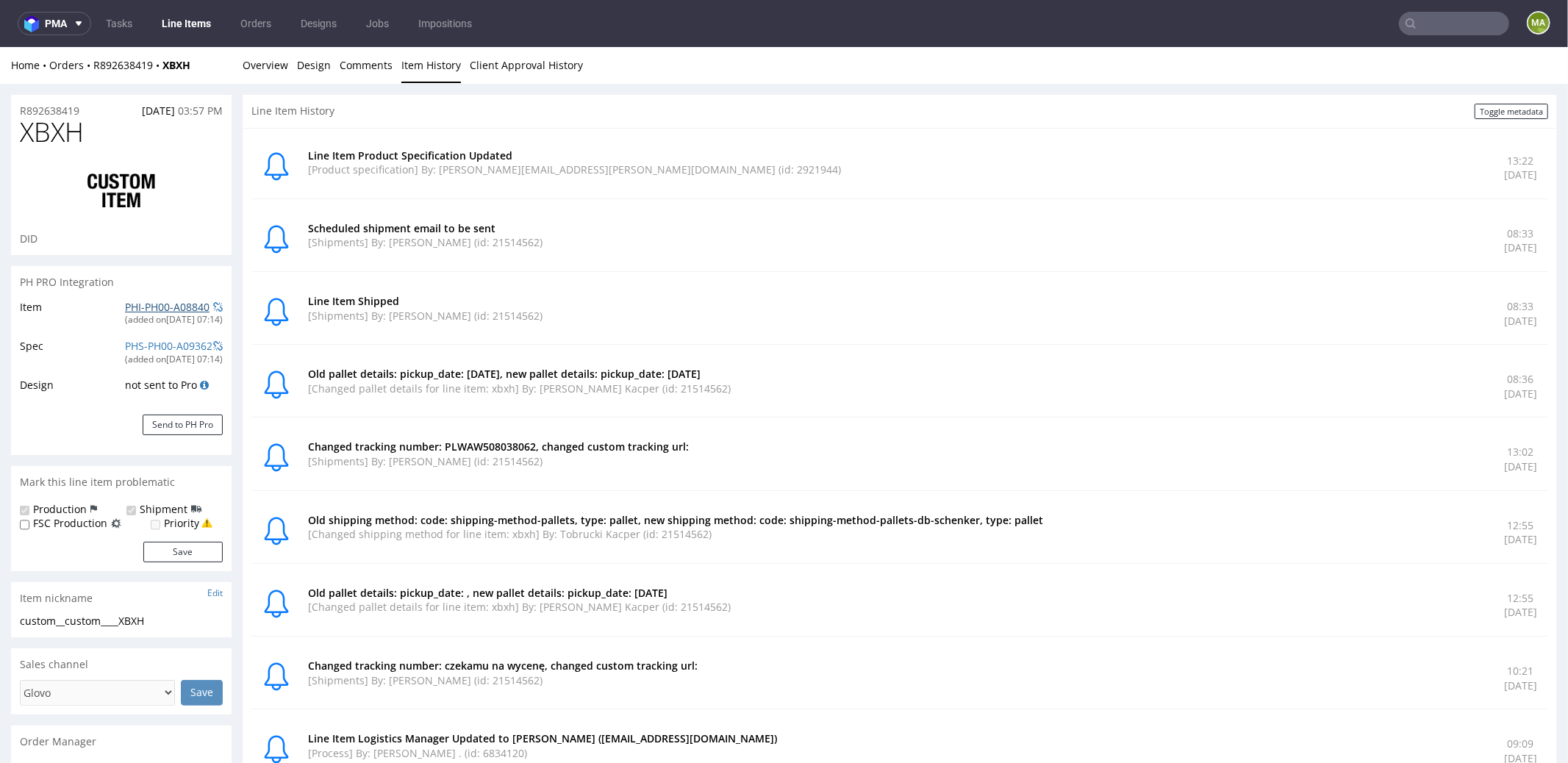
click at [163, 301] on link "PHI-PH00-A08840" at bounding box center [167, 306] width 84 height 14
click at [268, 70] on link "Overview" at bounding box center [265, 65] width 46 height 36
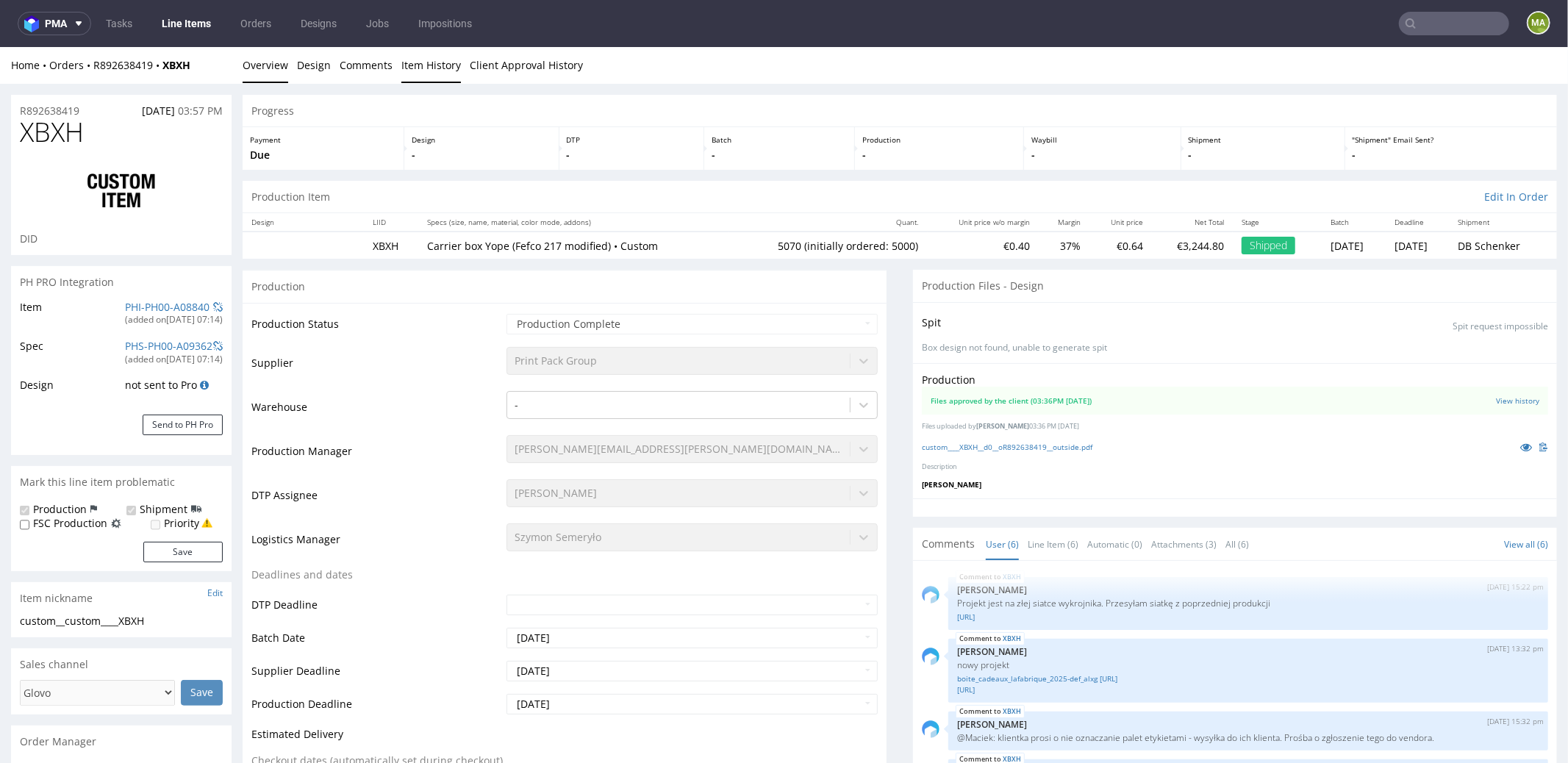
click at [412, 65] on link "Item History" at bounding box center [431, 65] width 59 height 36
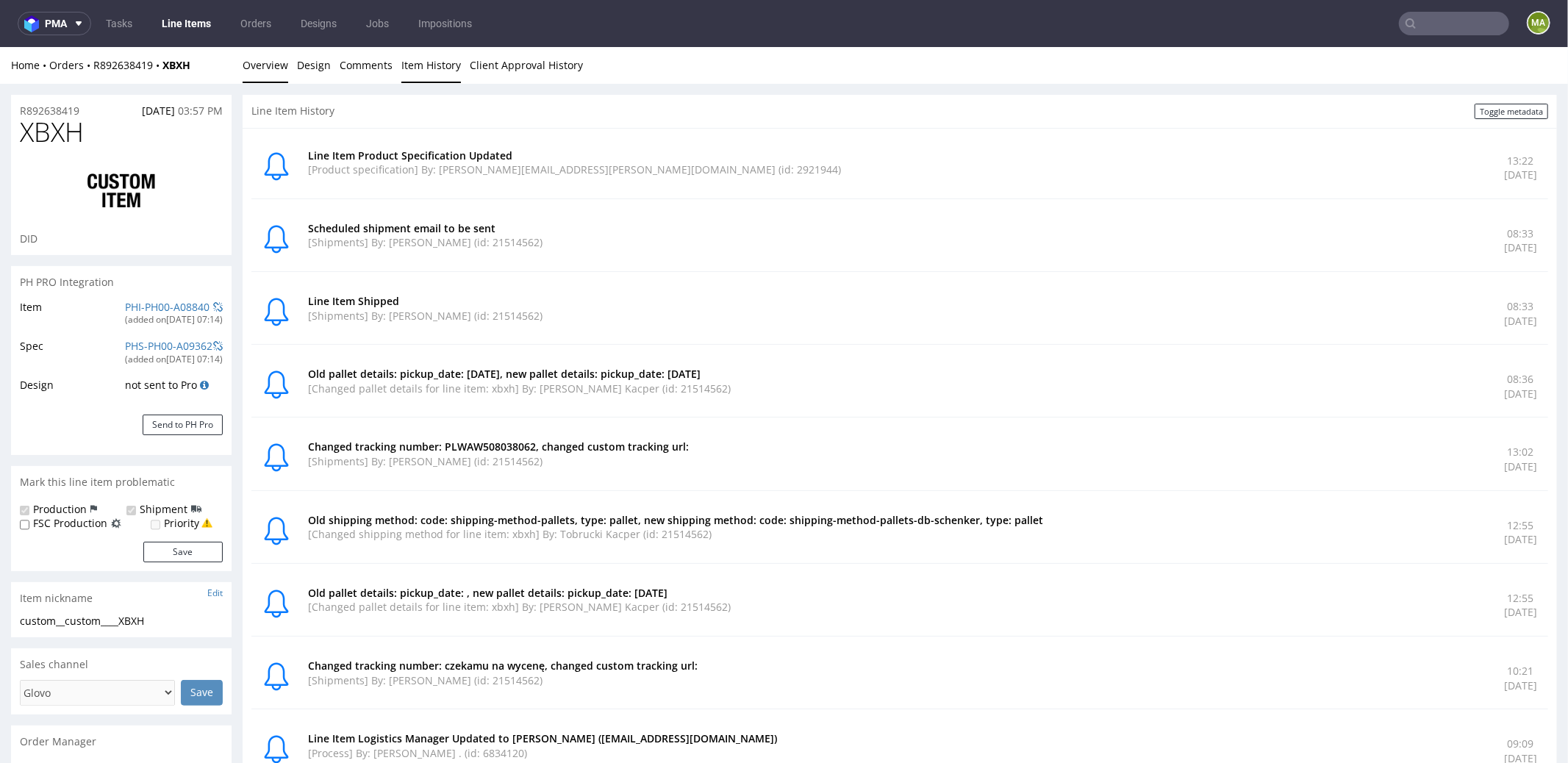
click at [268, 56] on link "Overview" at bounding box center [265, 65] width 46 height 36
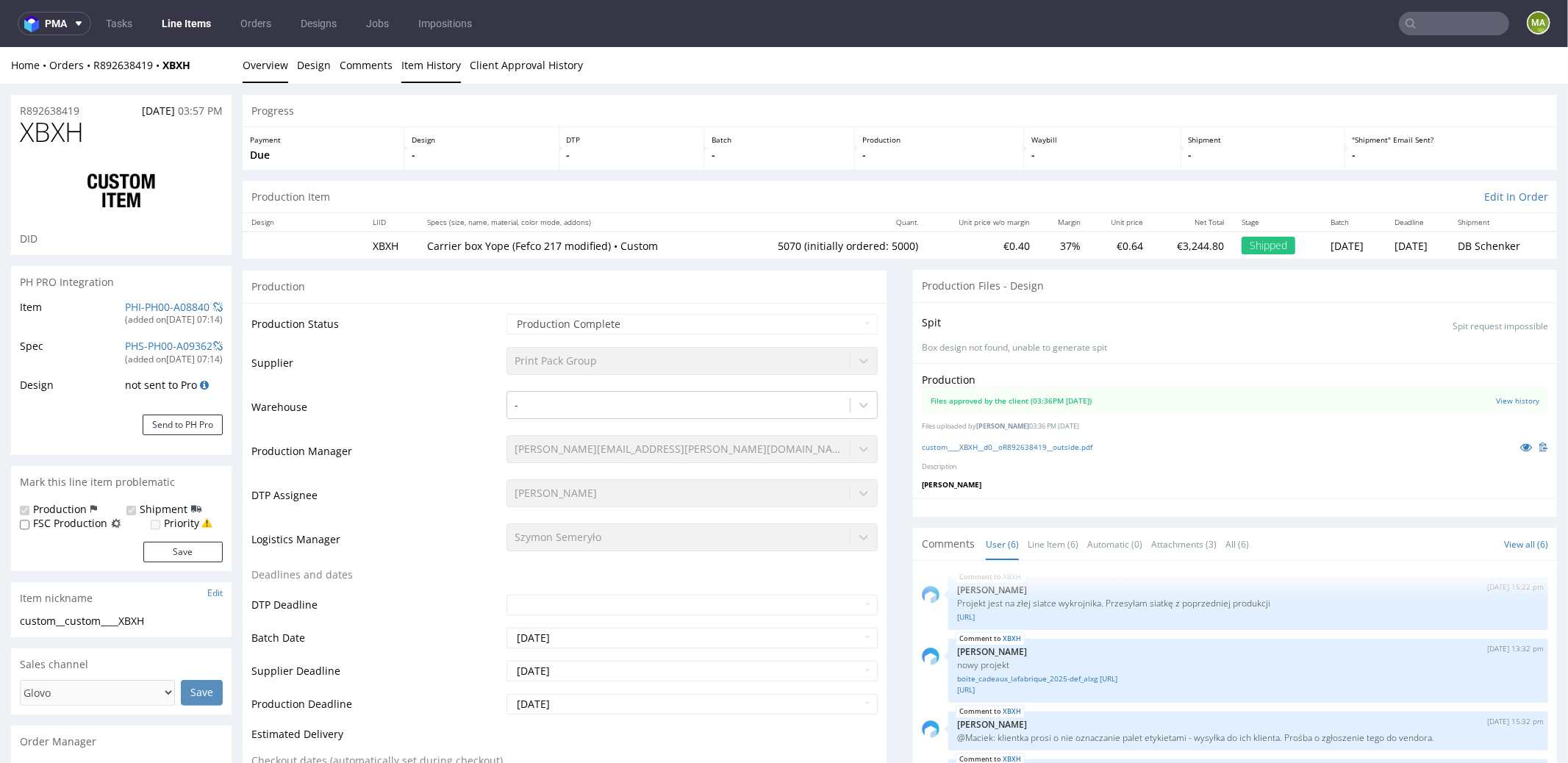
click at [405, 62] on link "Item History" at bounding box center [431, 65] width 59 height 36
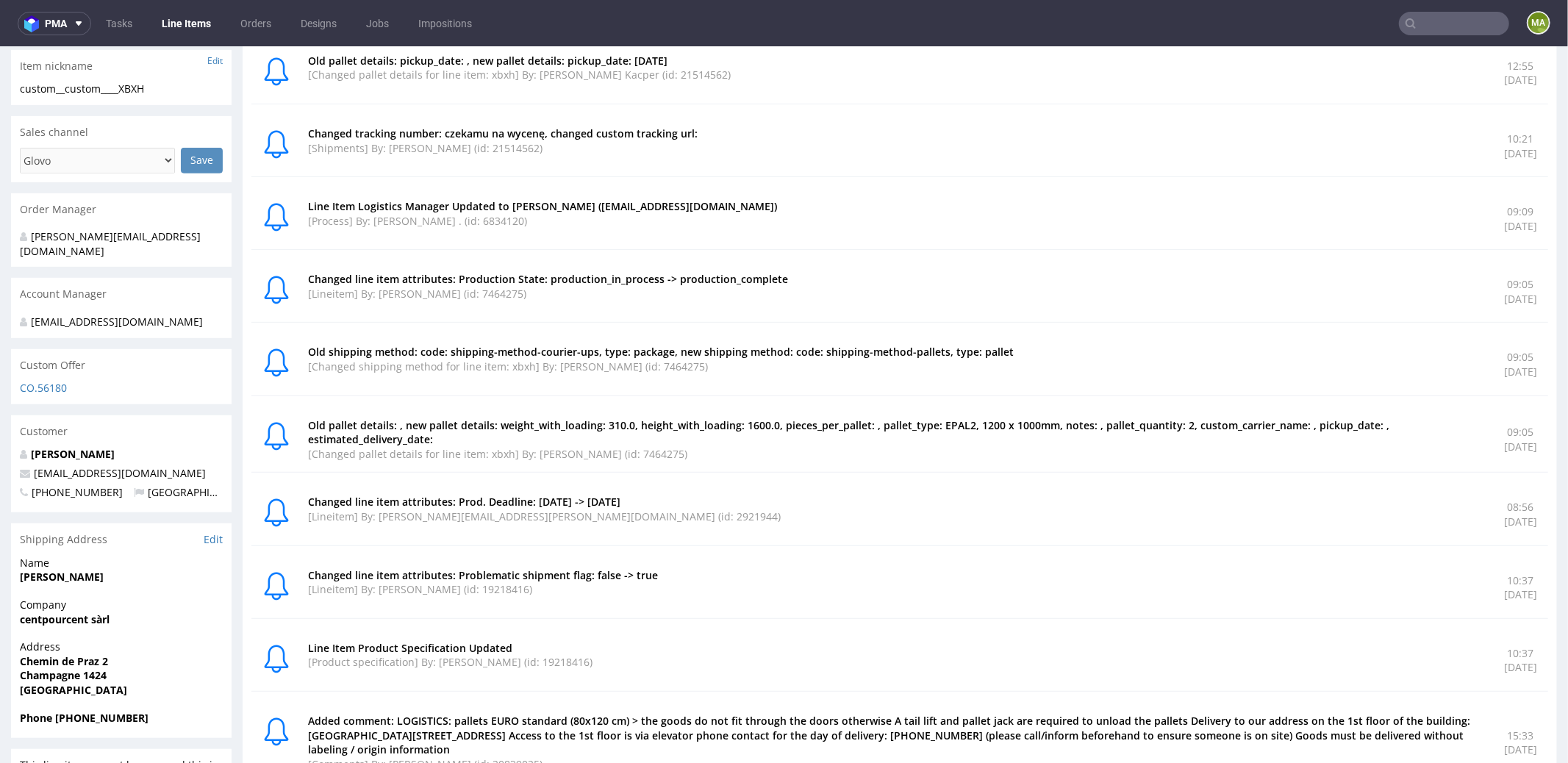
scroll to position [549, 0]
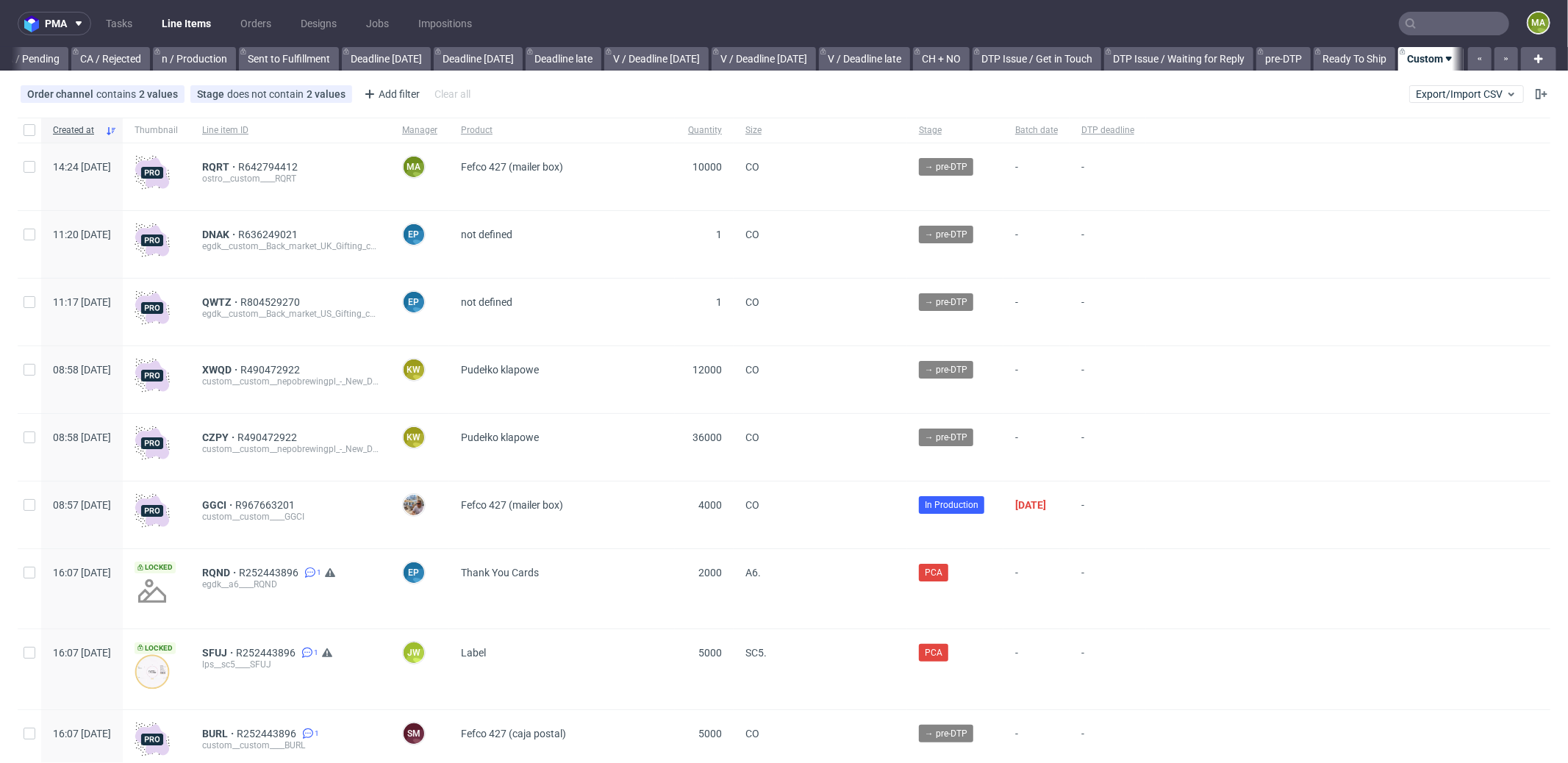
scroll to position [3, 0]
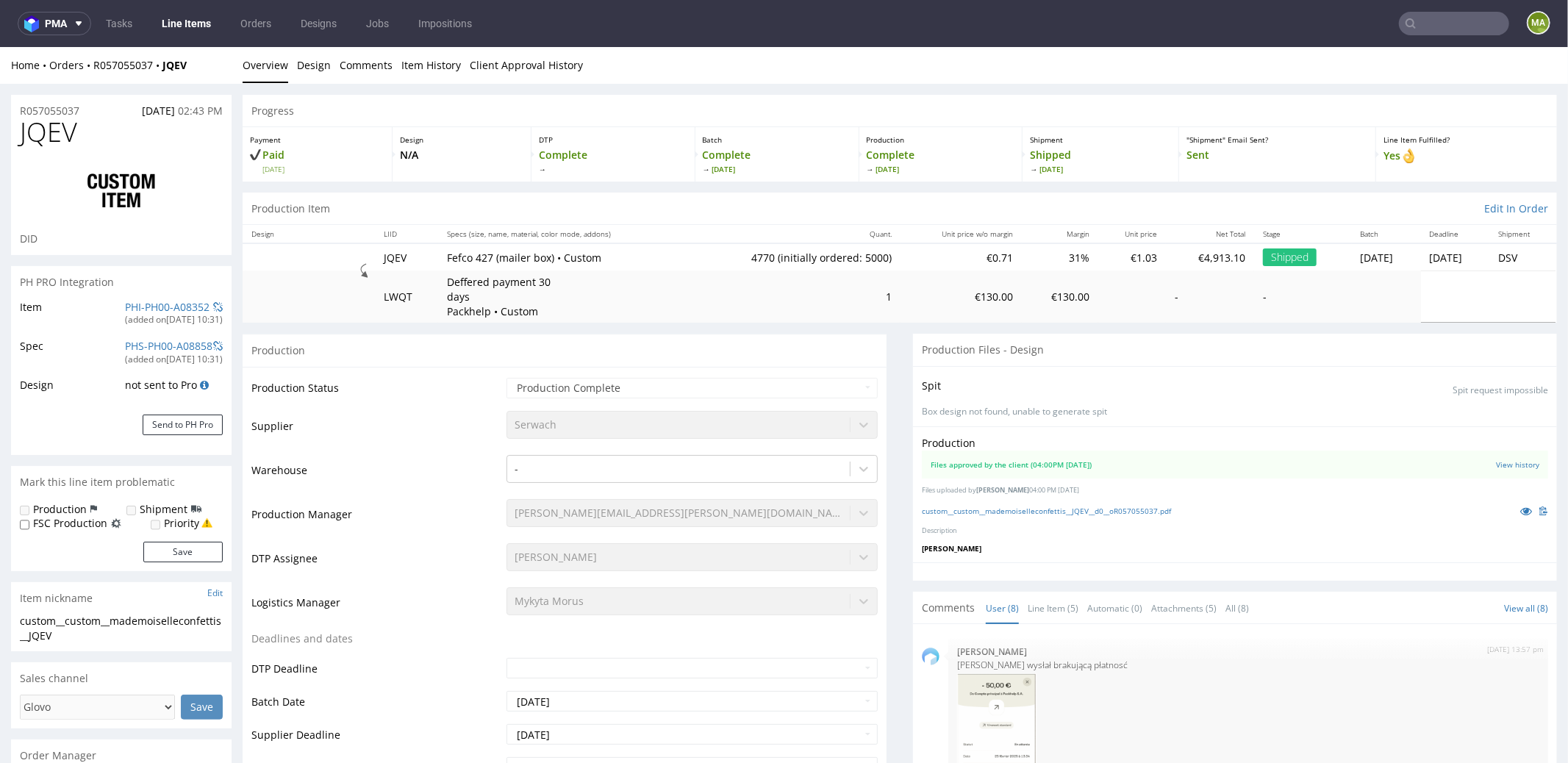
scroll to position [171, 0]
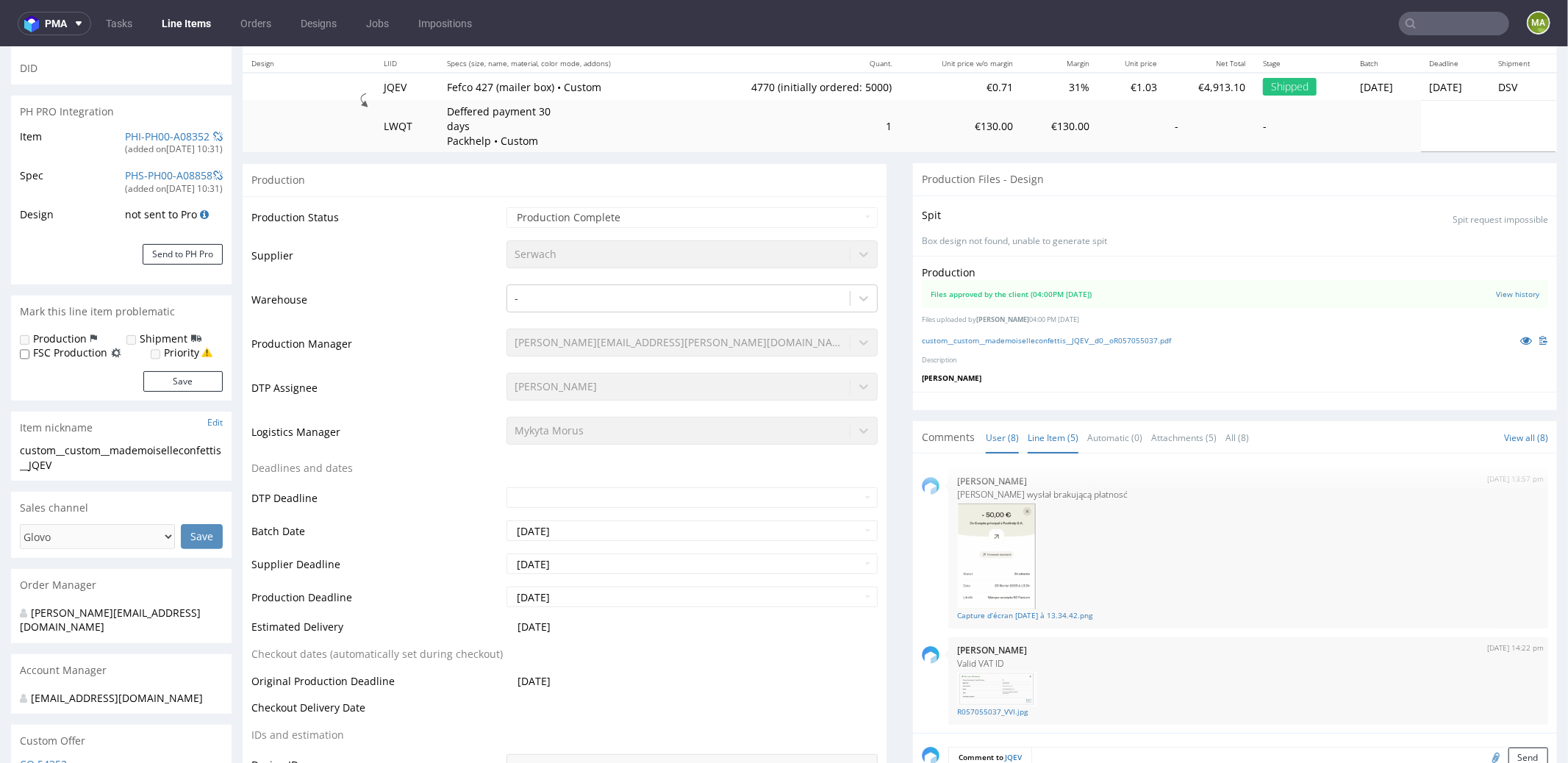
click at [1028, 439] on link "Line Item (5)" at bounding box center [1052, 437] width 50 height 32
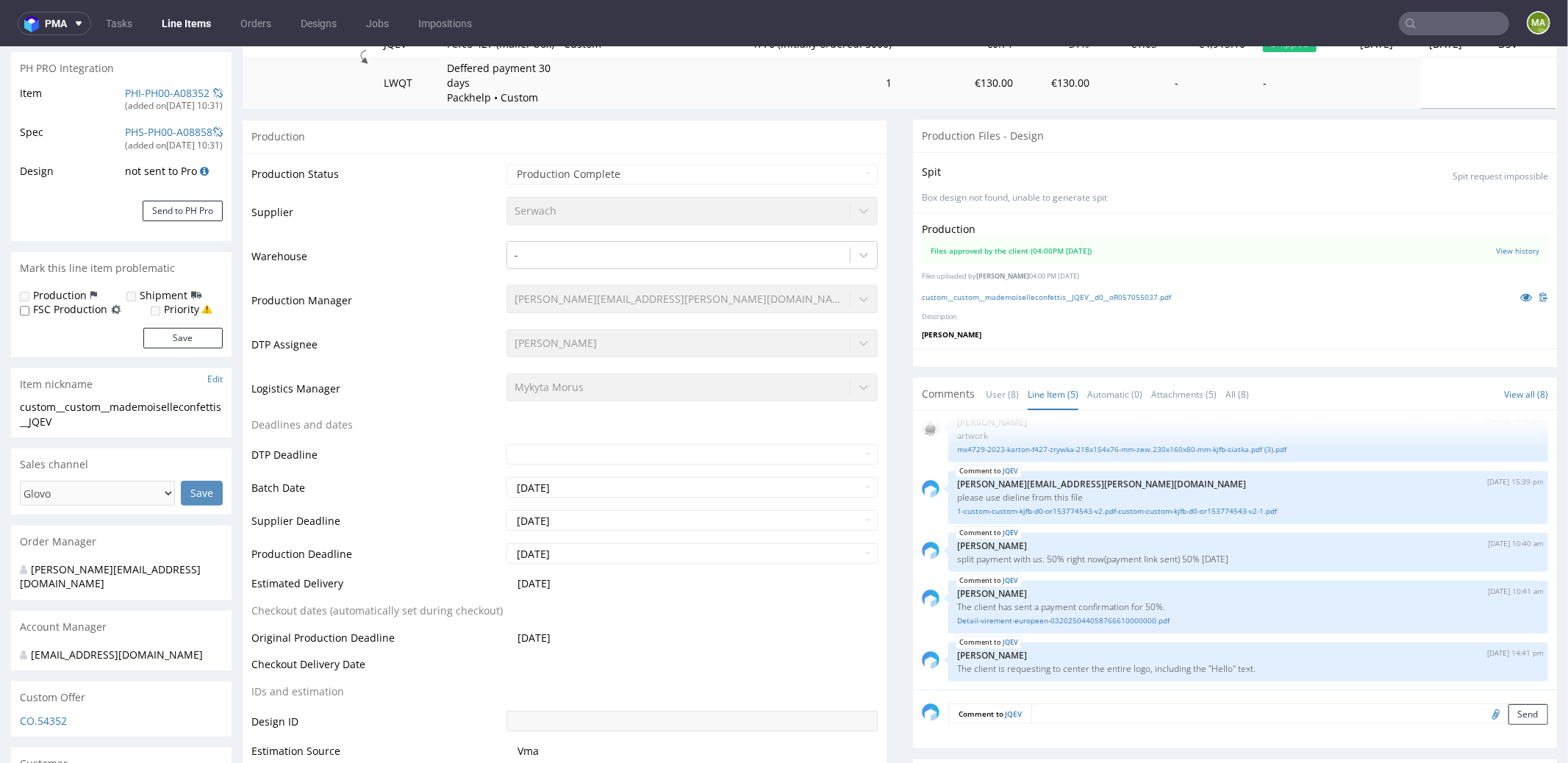
scroll to position [303, 0]
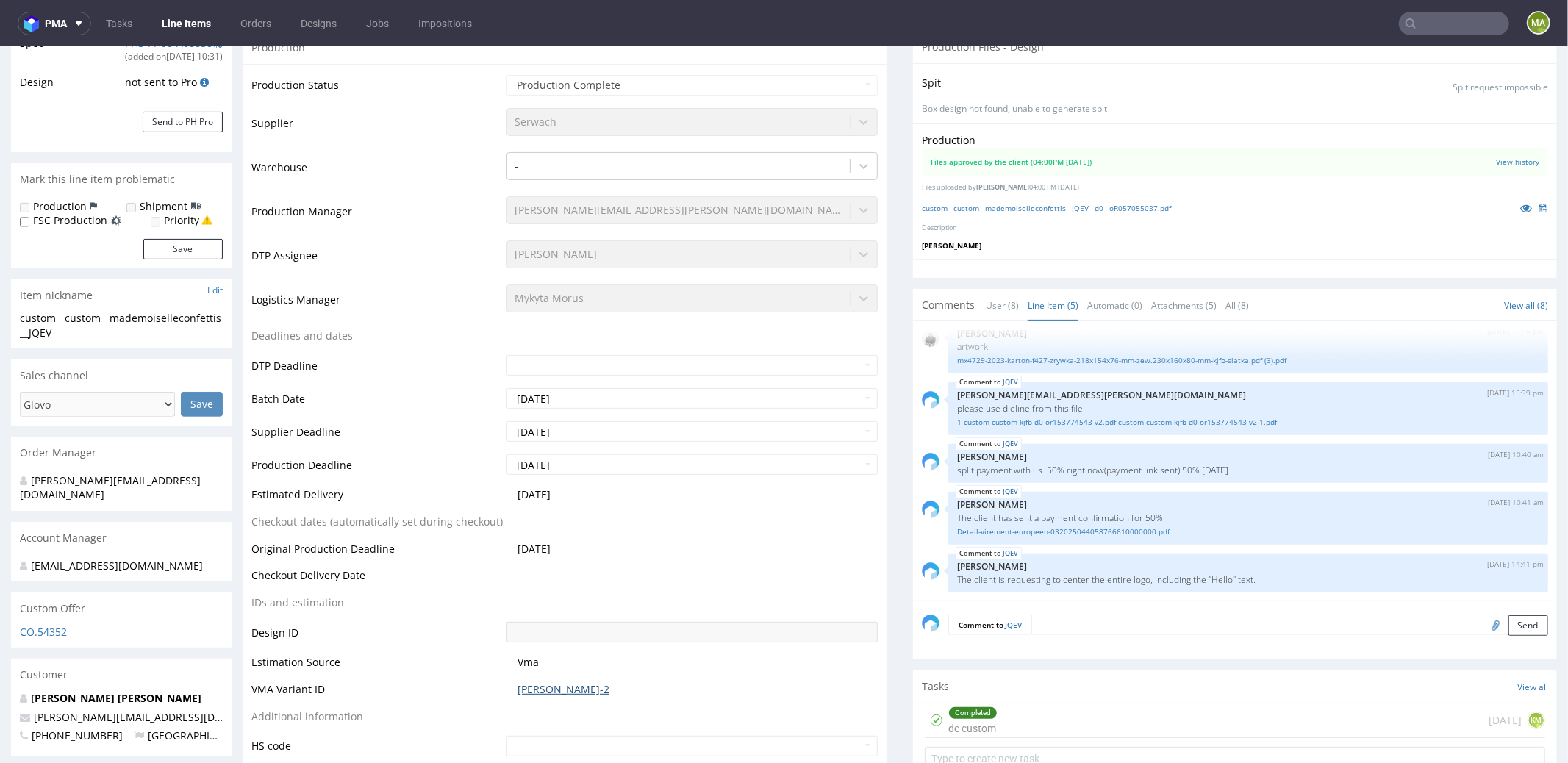
click at [535, 691] on link "[PERSON_NAME]-2" at bounding box center [564, 689] width 92 height 15
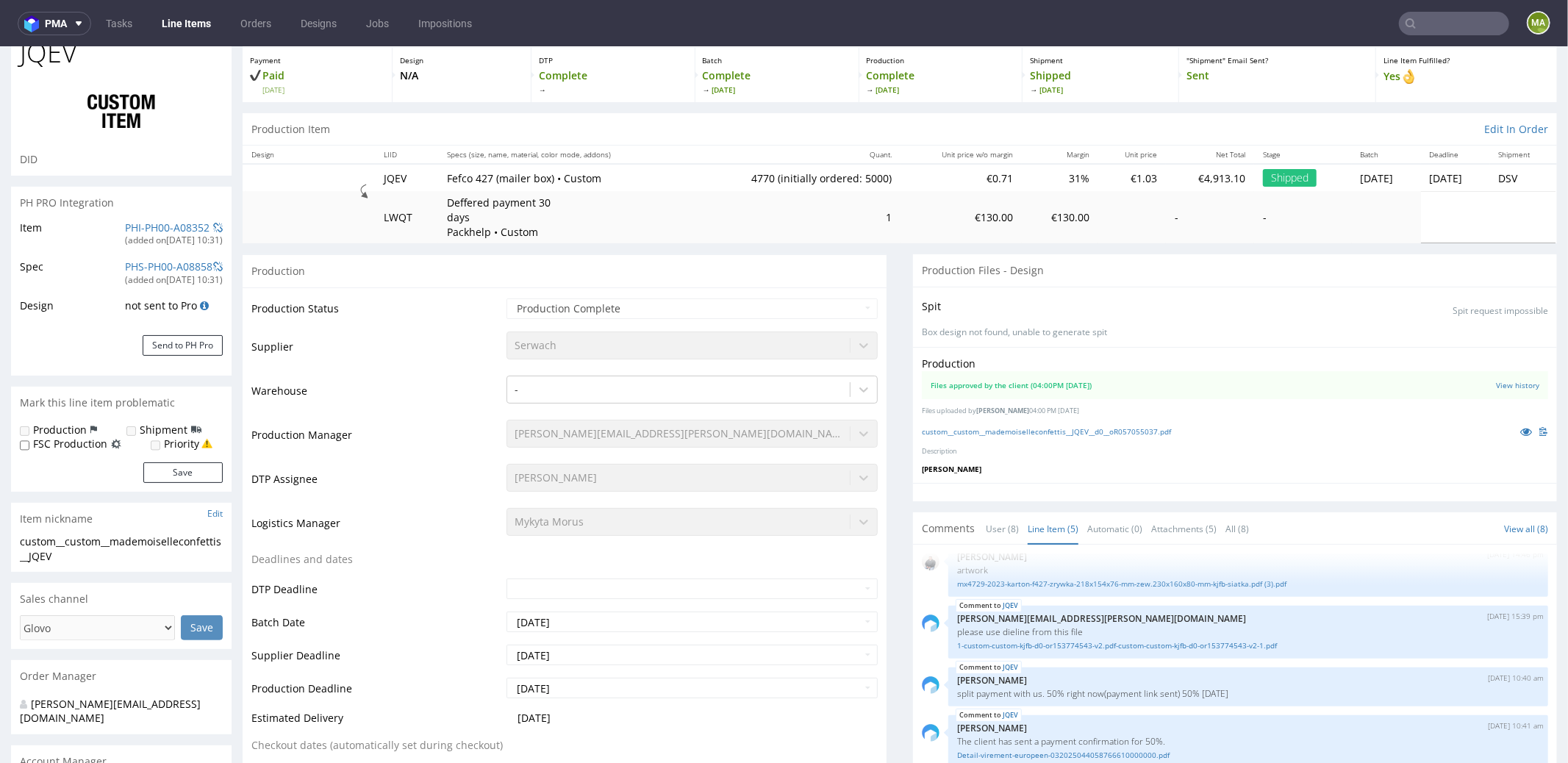
scroll to position [0, 0]
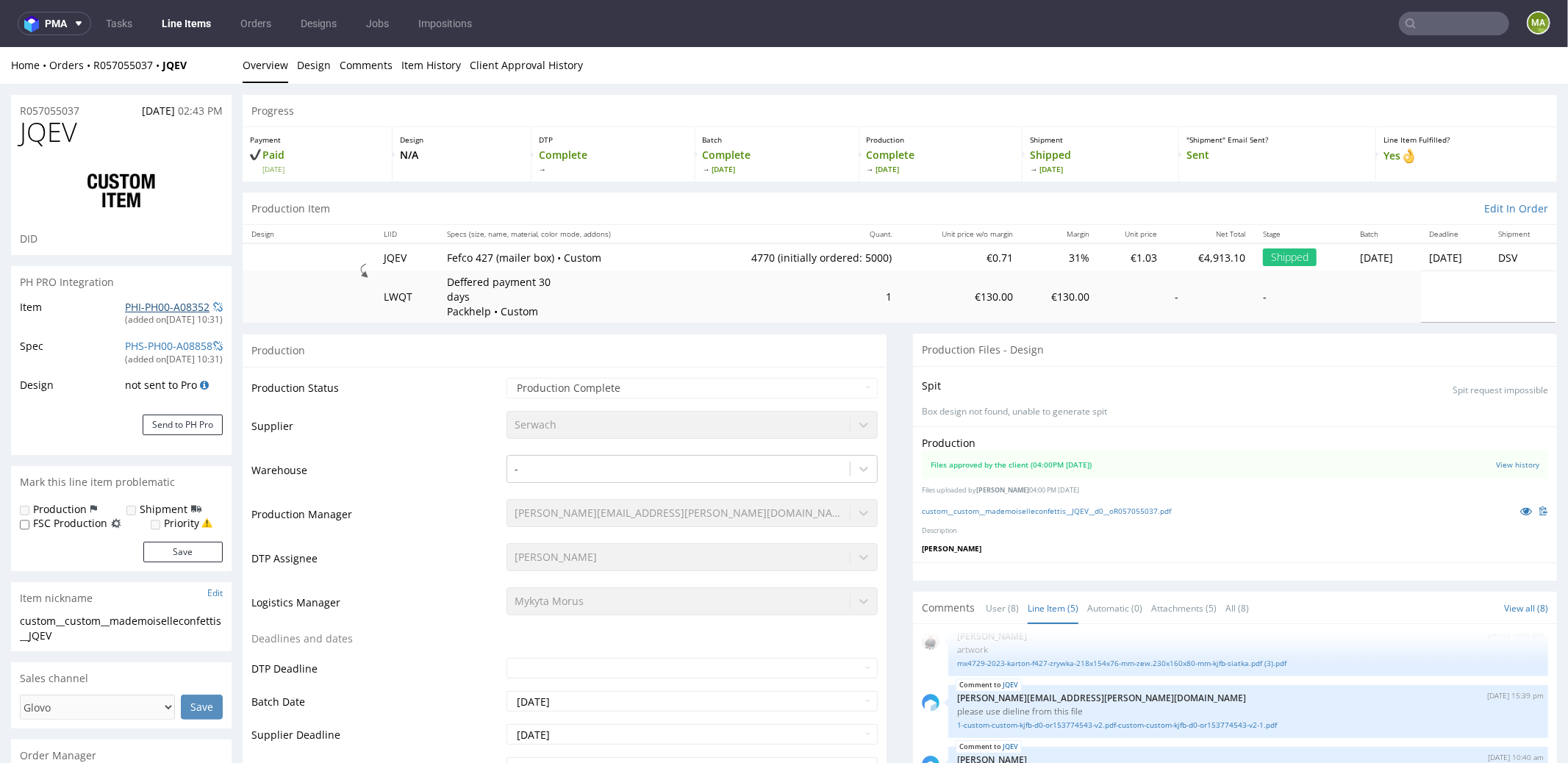
click at [150, 307] on link "PHI-PH00-A08352" at bounding box center [167, 306] width 84 height 14
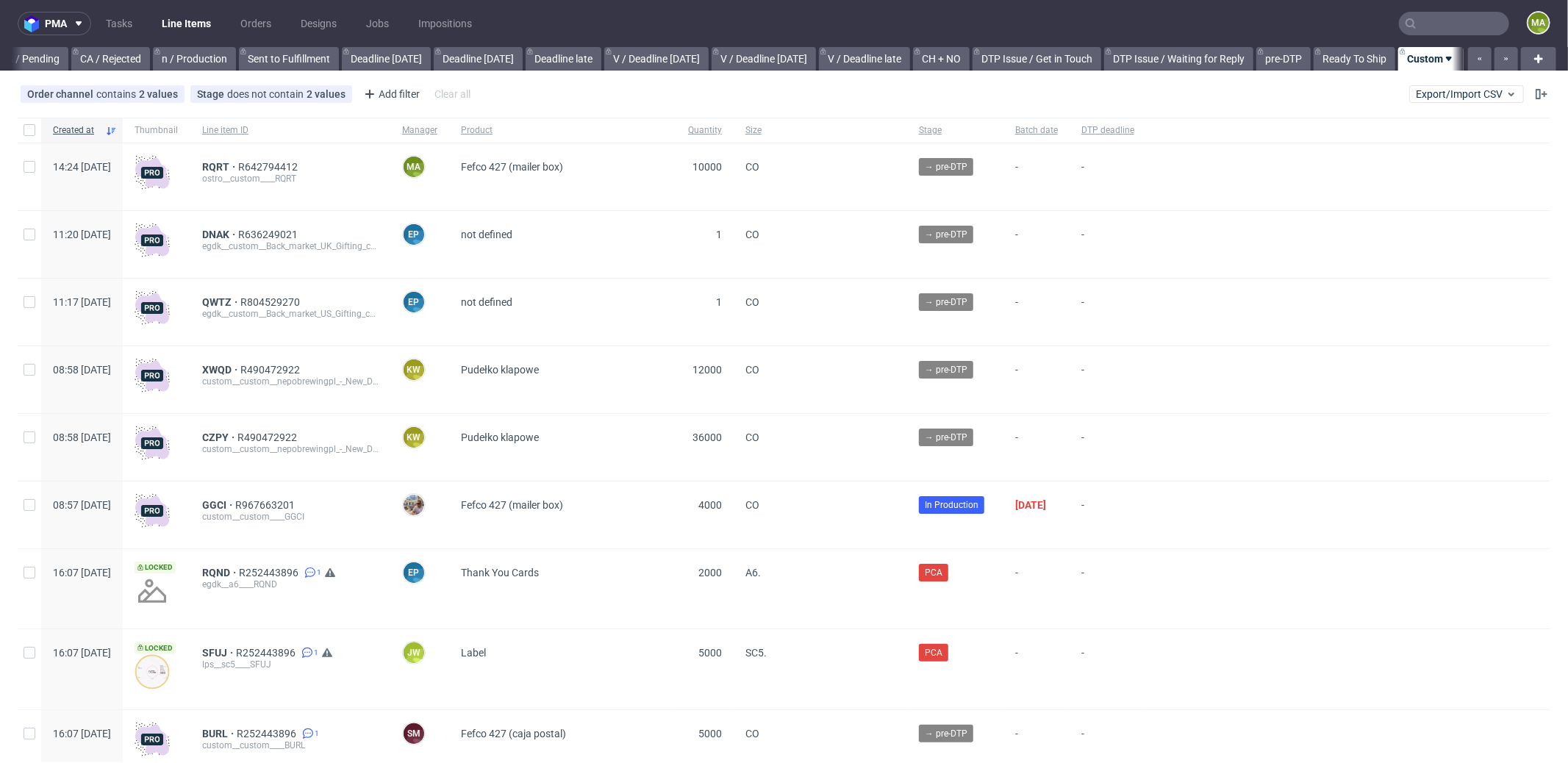
scroll to position [0, 1269]
